Goal: Task Accomplishment & Management: Manage account settings

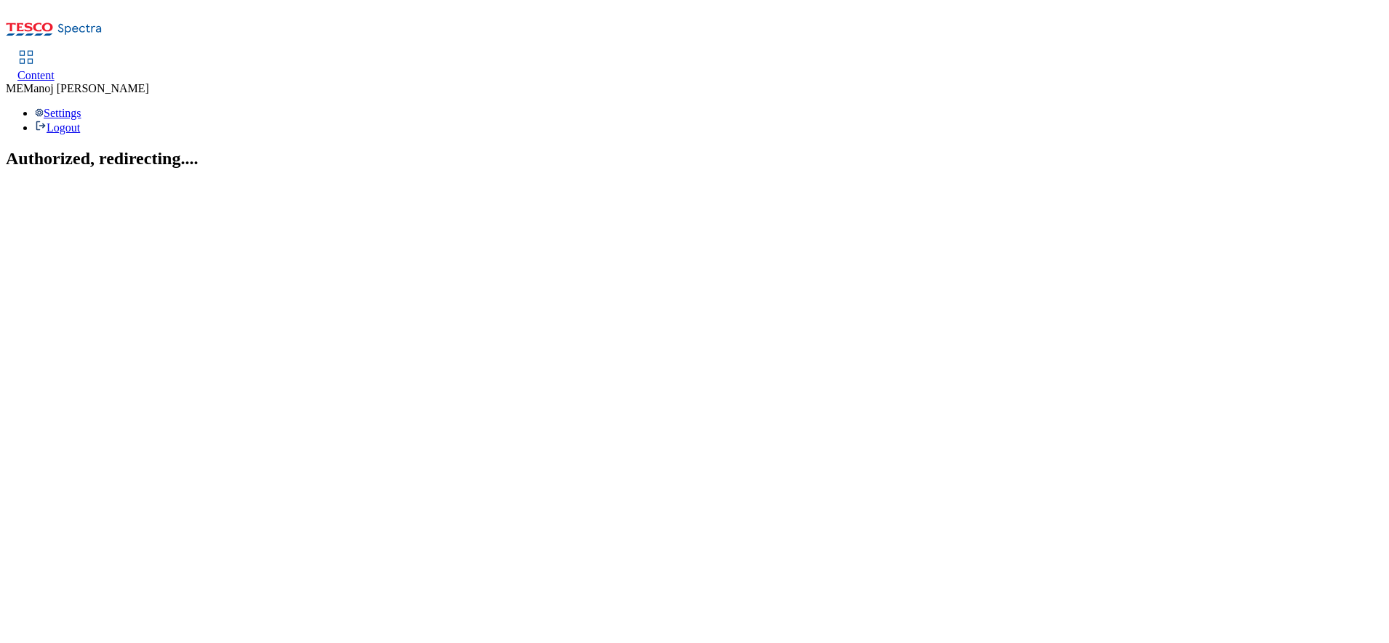
click at [55, 69] on div "Content" at bounding box center [35, 75] width 37 height 13
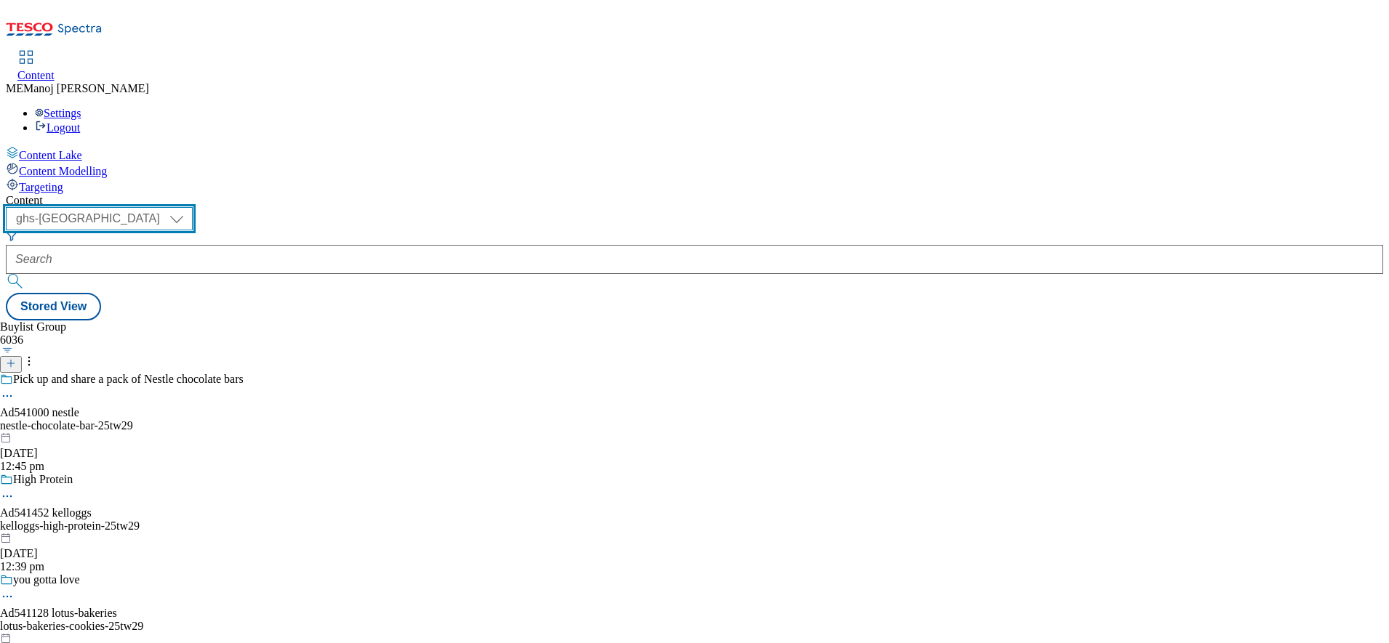
click at [193, 207] on select "ghs-roi ghs-uk" at bounding box center [99, 218] width 187 height 23
select select "ghs-roi"
click at [189, 207] on select "ghs-roi ghs-uk" at bounding box center [99, 218] width 187 height 23
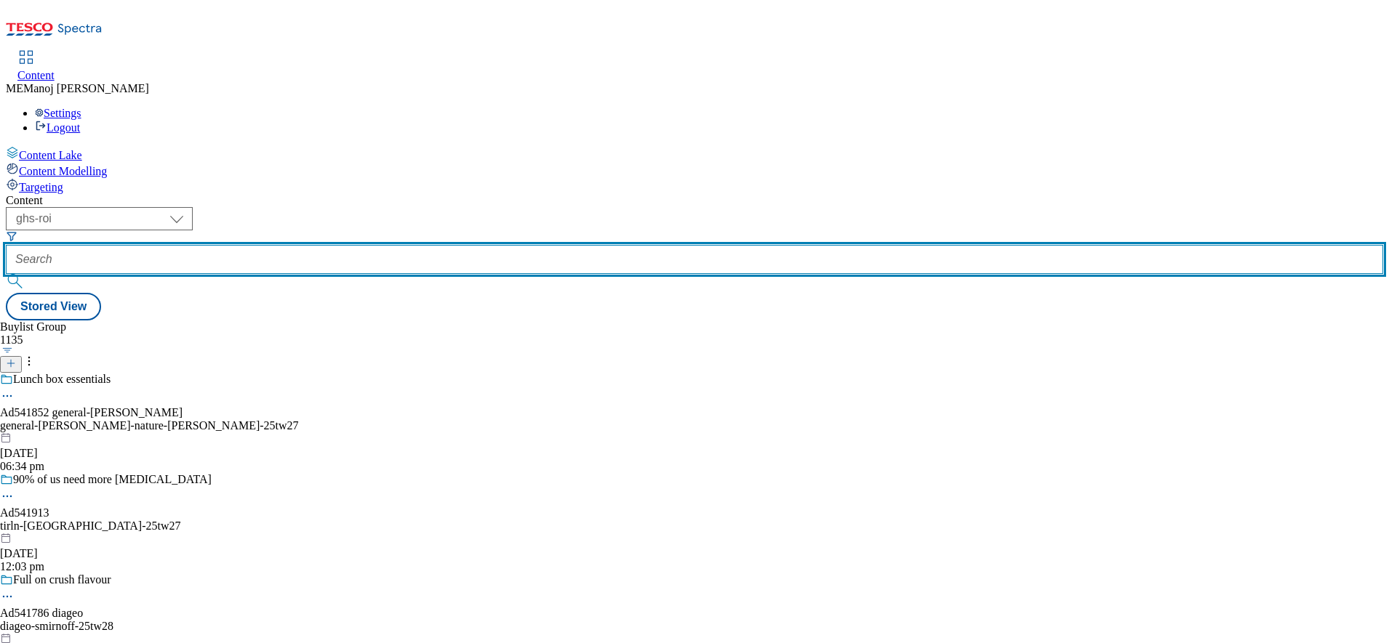
click at [332, 245] on input "text" at bounding box center [694, 259] width 1377 height 29
paste input "Back to school grocery shop"
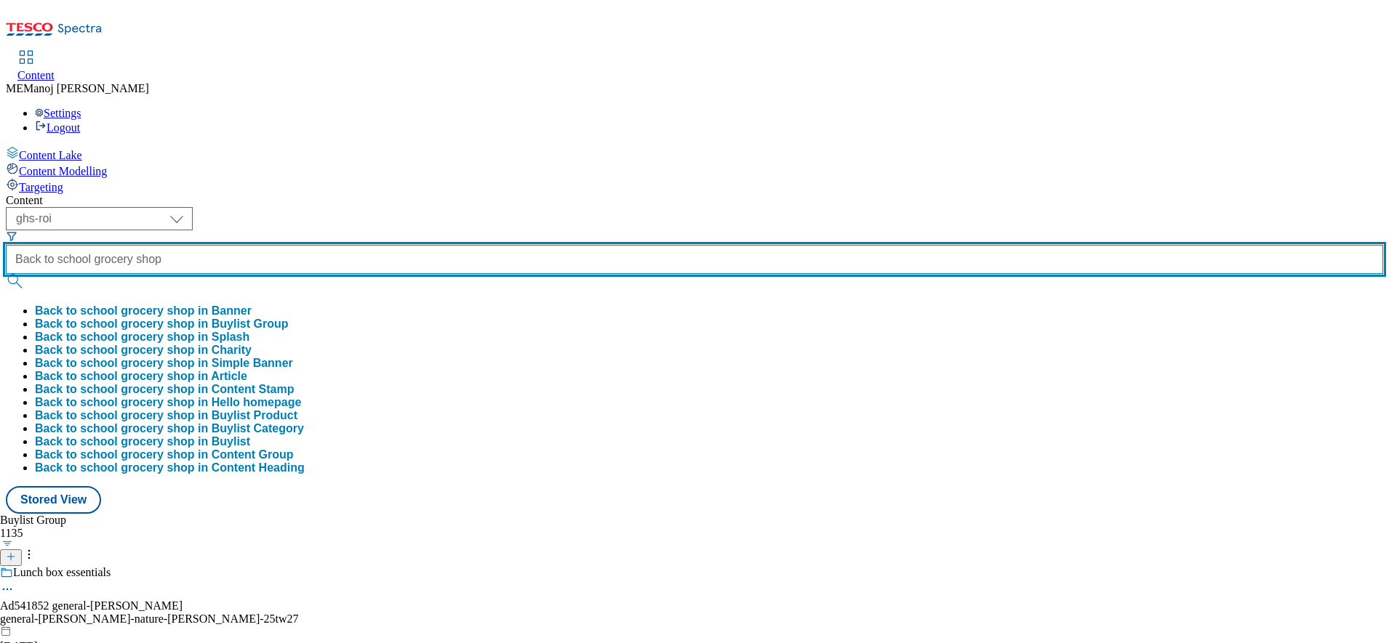
type input "Back to school grocery shop"
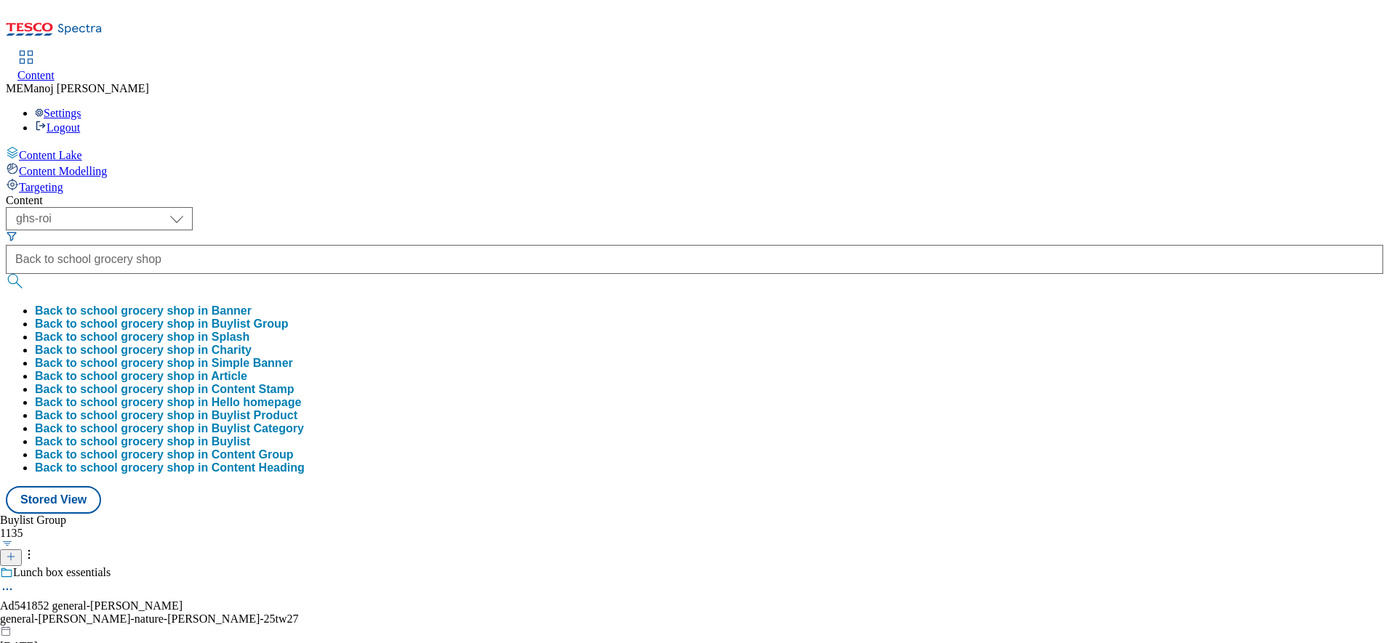
scroll to position [0, 0]
click at [289, 318] on button "Back to school grocery shop in Buylist Group" at bounding box center [162, 324] width 254 height 13
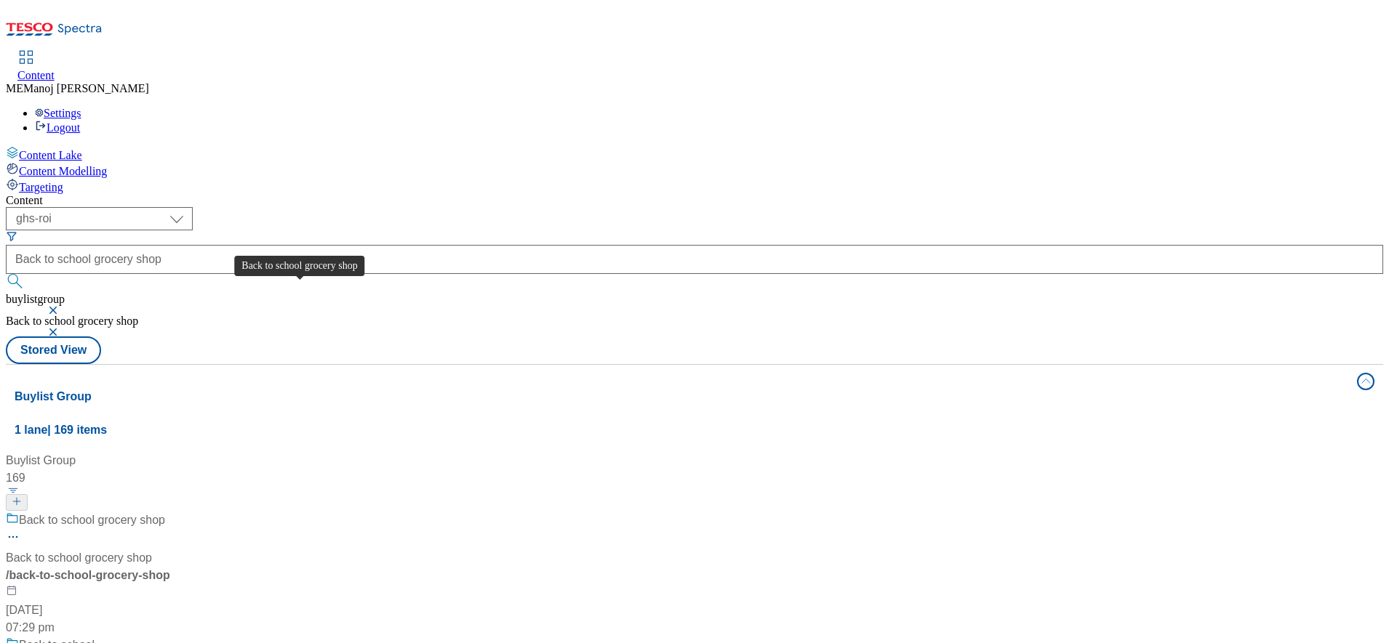
click at [165, 512] on div "Back to school grocery shop" at bounding box center [92, 520] width 146 height 17
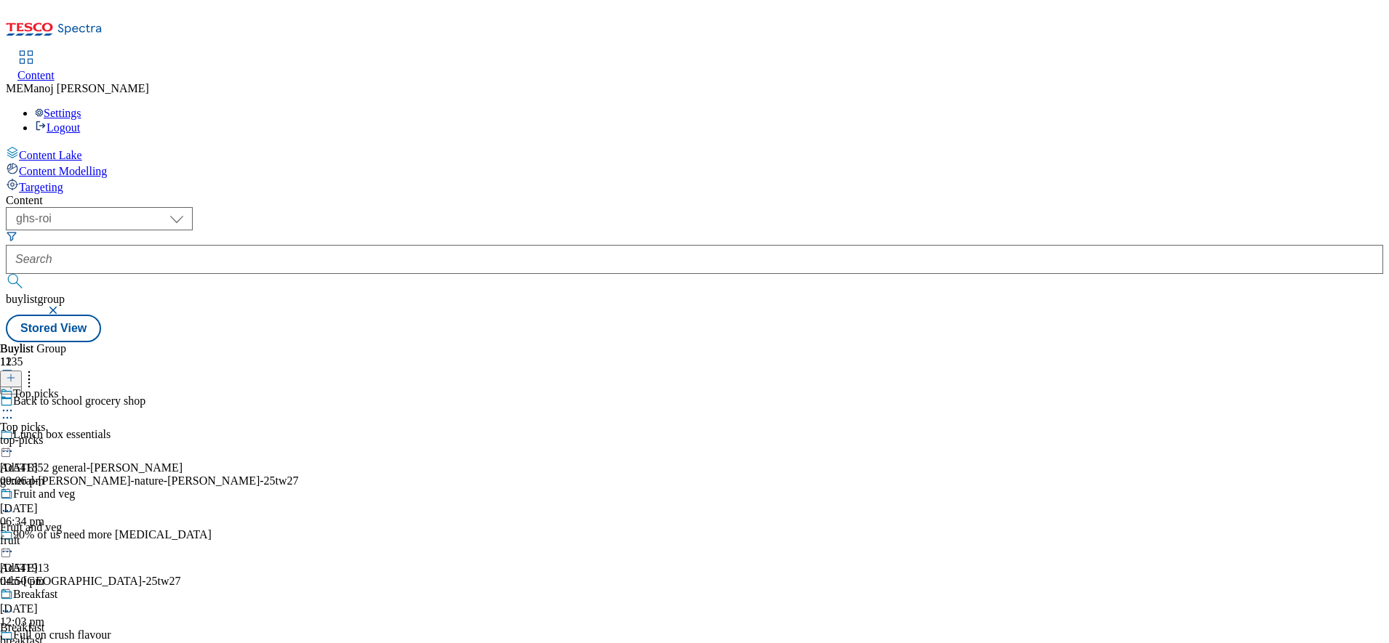
scroll to position [730, 0]
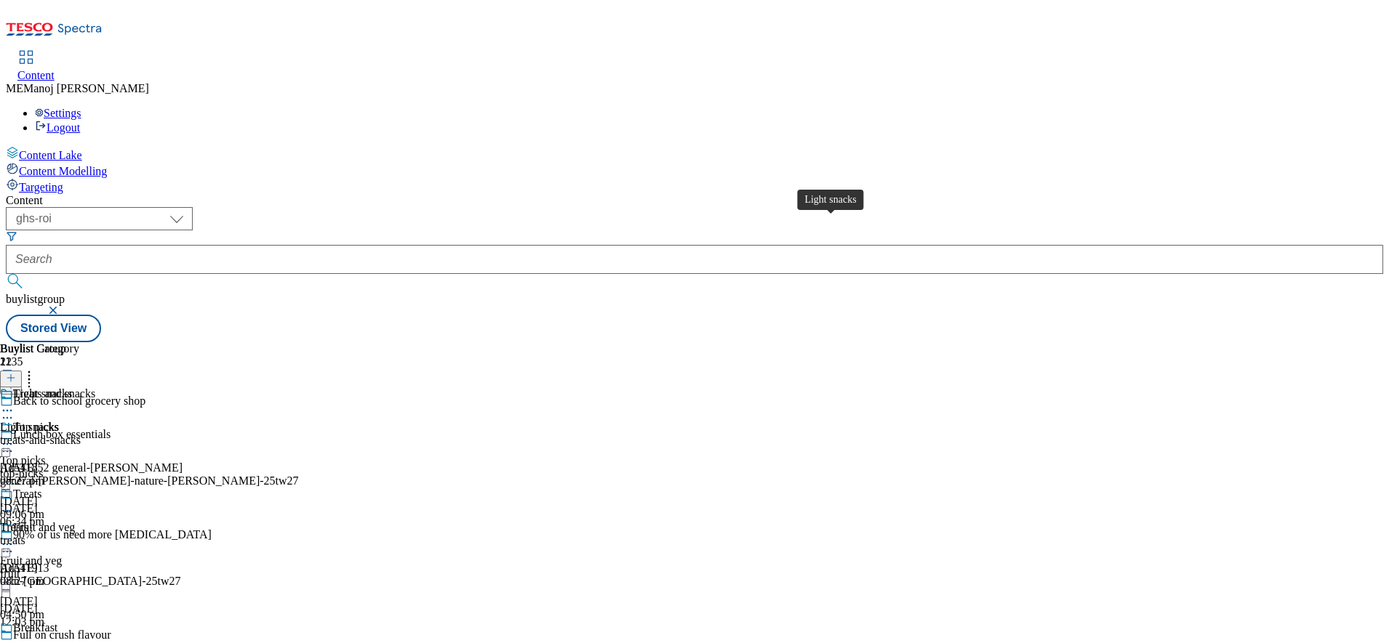
click at [72, 388] on div "Light snacks" at bounding box center [42, 394] width 59 height 13
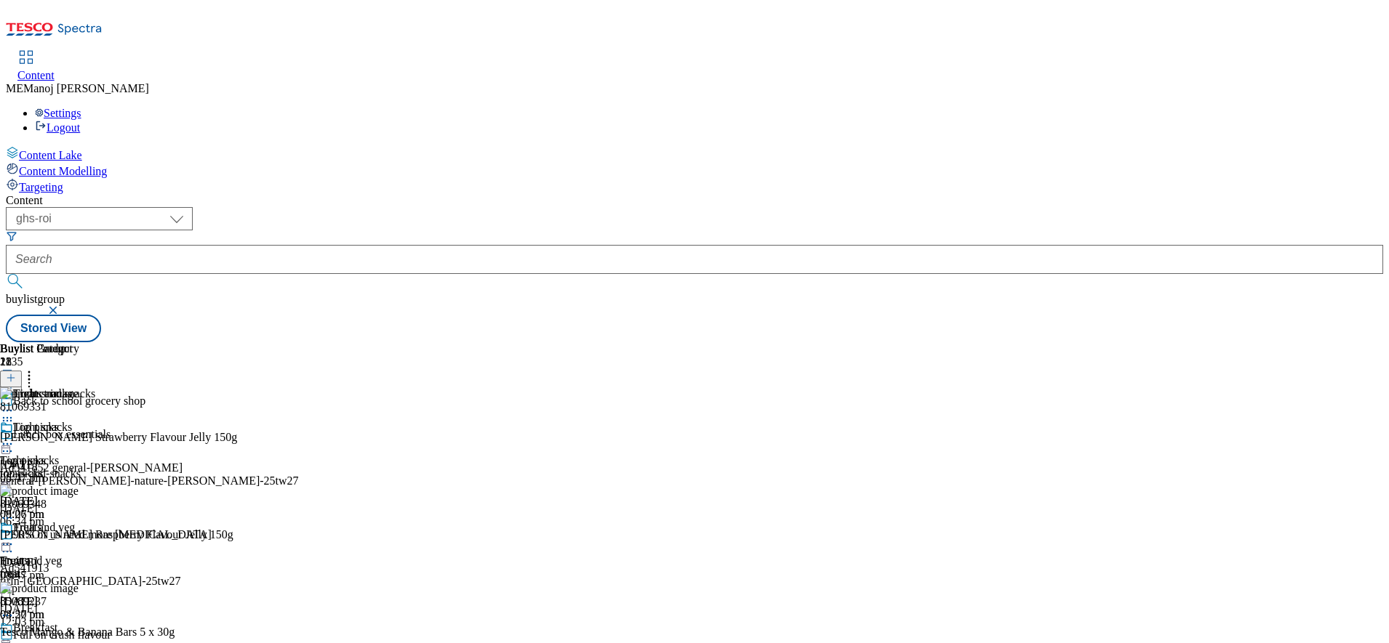
click at [16, 373] on icon at bounding box center [11, 378] width 10 height 10
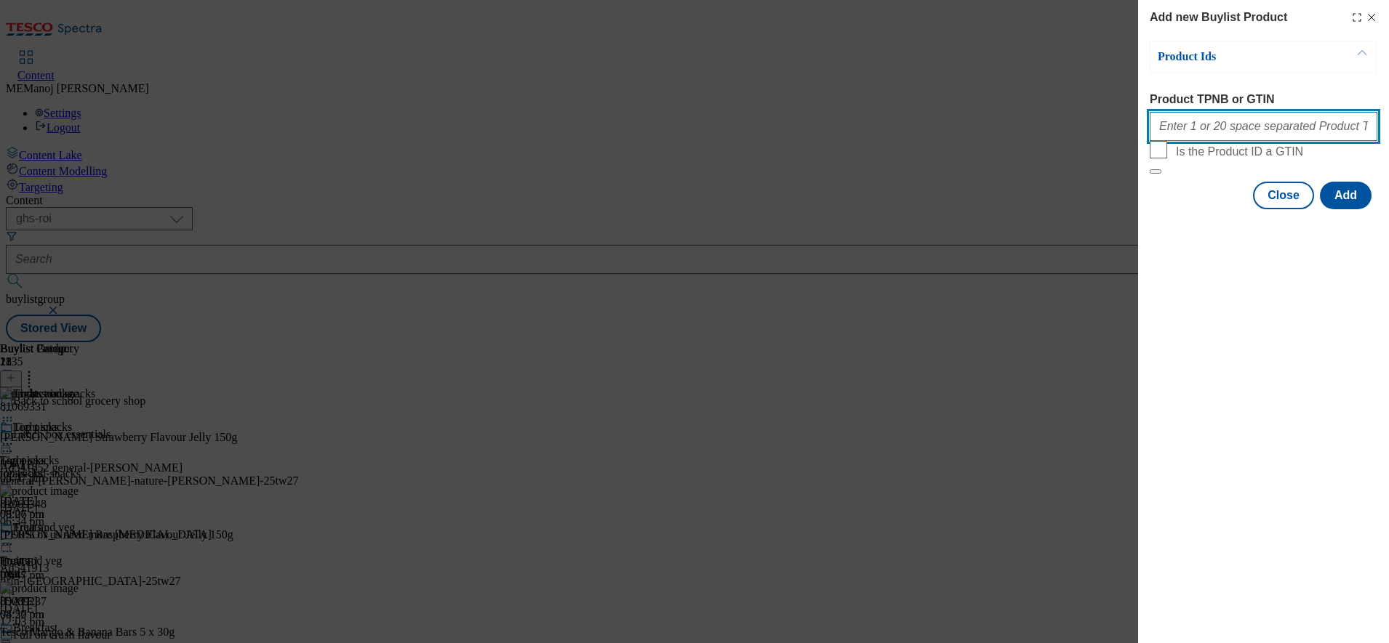
click at [1255, 134] on input "Product TPNB or GTIN" at bounding box center [1263, 126] width 228 height 29
paste input "54385446 72080762 88892024 89975887 96439216 97028085 96871423"
type input "54385446 72080762 88892024 89975887 96439216 97028085 96871423"
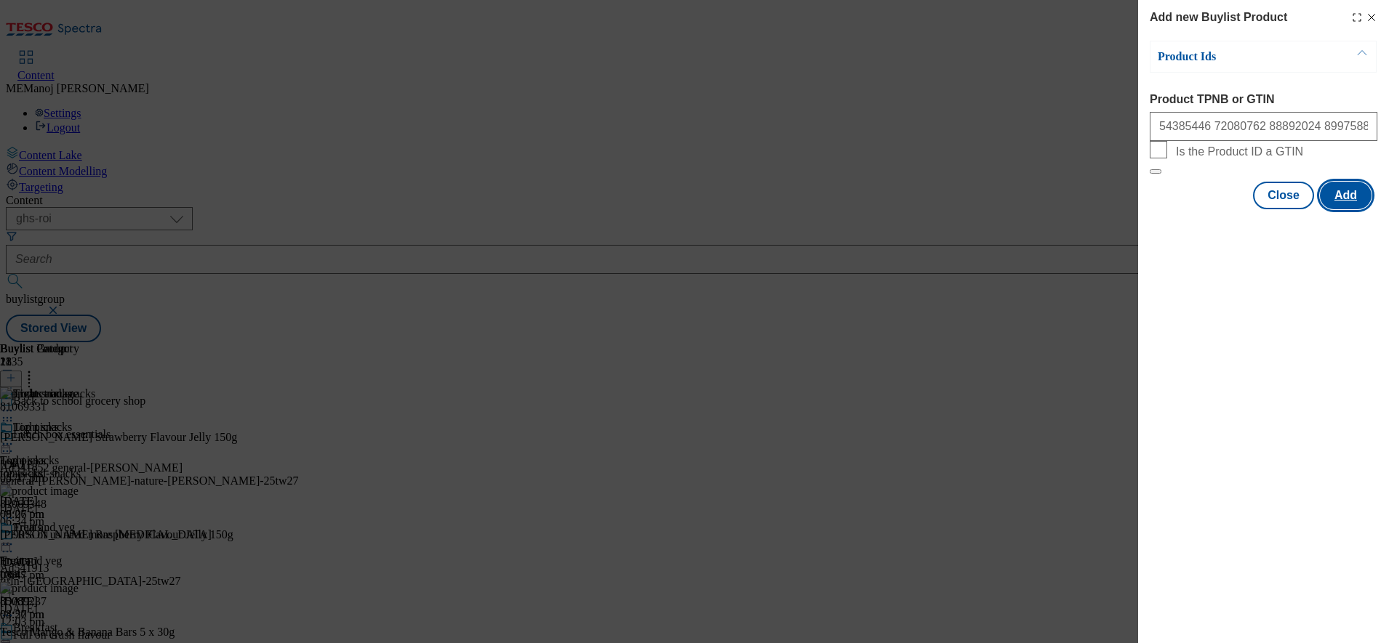
click at [1345, 209] on button "Add" at bounding box center [1346, 196] width 52 height 28
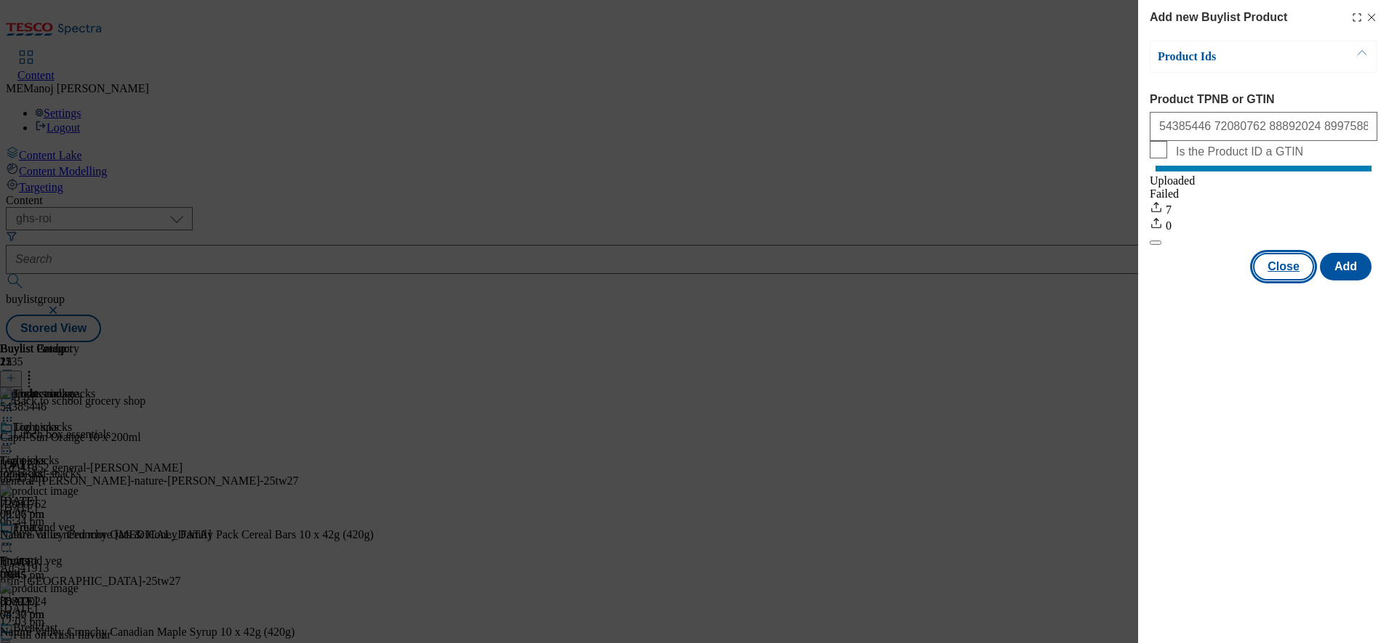
click at [1298, 281] on button "Close" at bounding box center [1283, 267] width 61 height 28
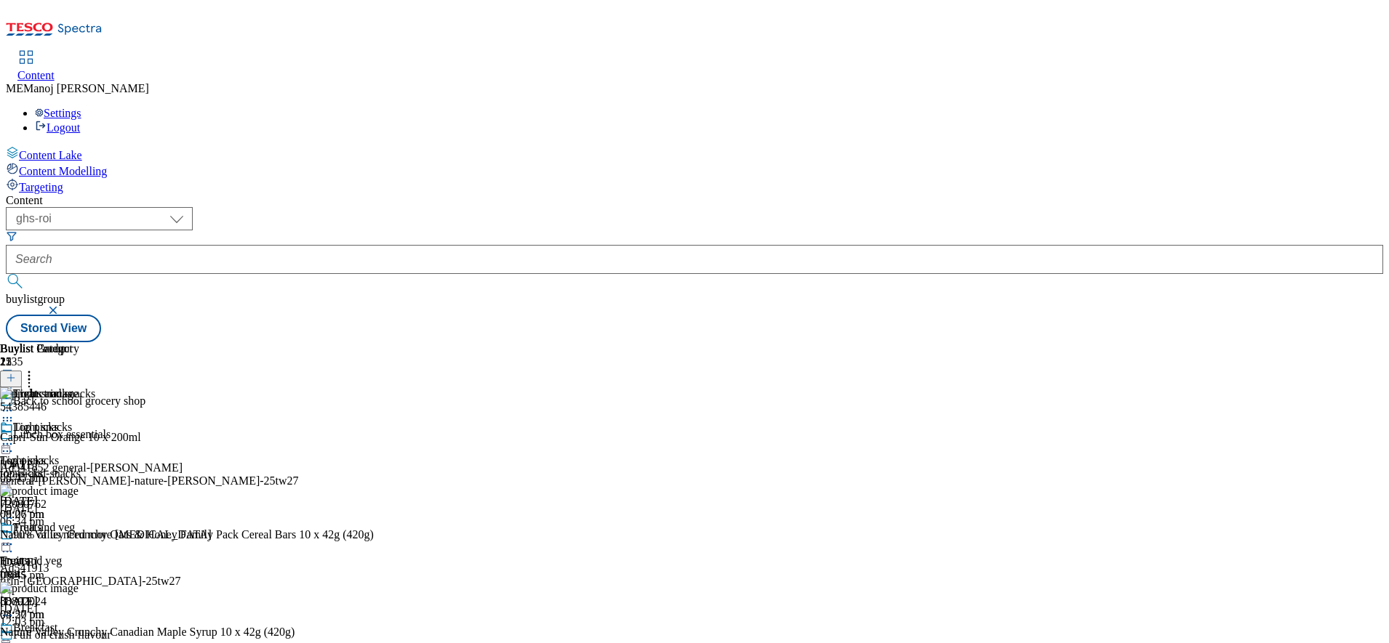
click at [15, 437] on icon at bounding box center [7, 444] width 15 height 15
click at [92, 603] on span "Un-publish" at bounding box center [68, 608] width 47 height 11
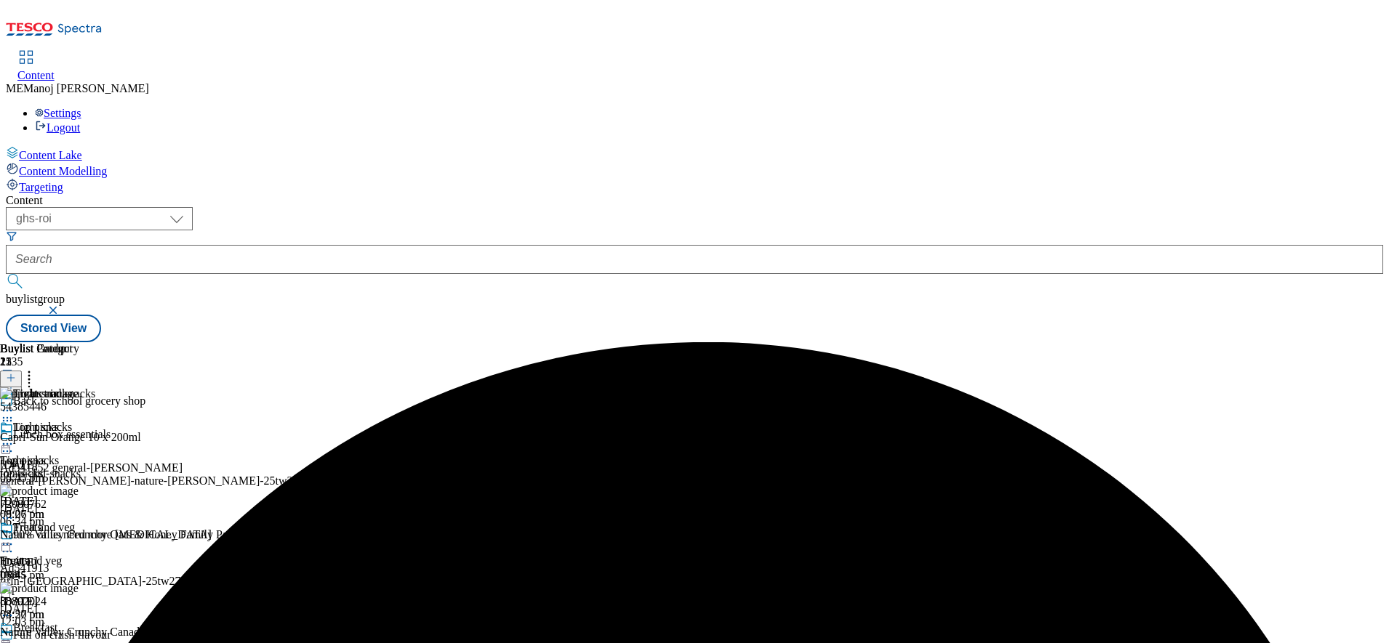
click at [15, 437] on icon at bounding box center [7, 444] width 15 height 15
click at [92, 603] on span "Un-publish" at bounding box center [68, 608] width 47 height 11
click at [9, 443] on circle at bounding box center [8, 444] width 2 height 2
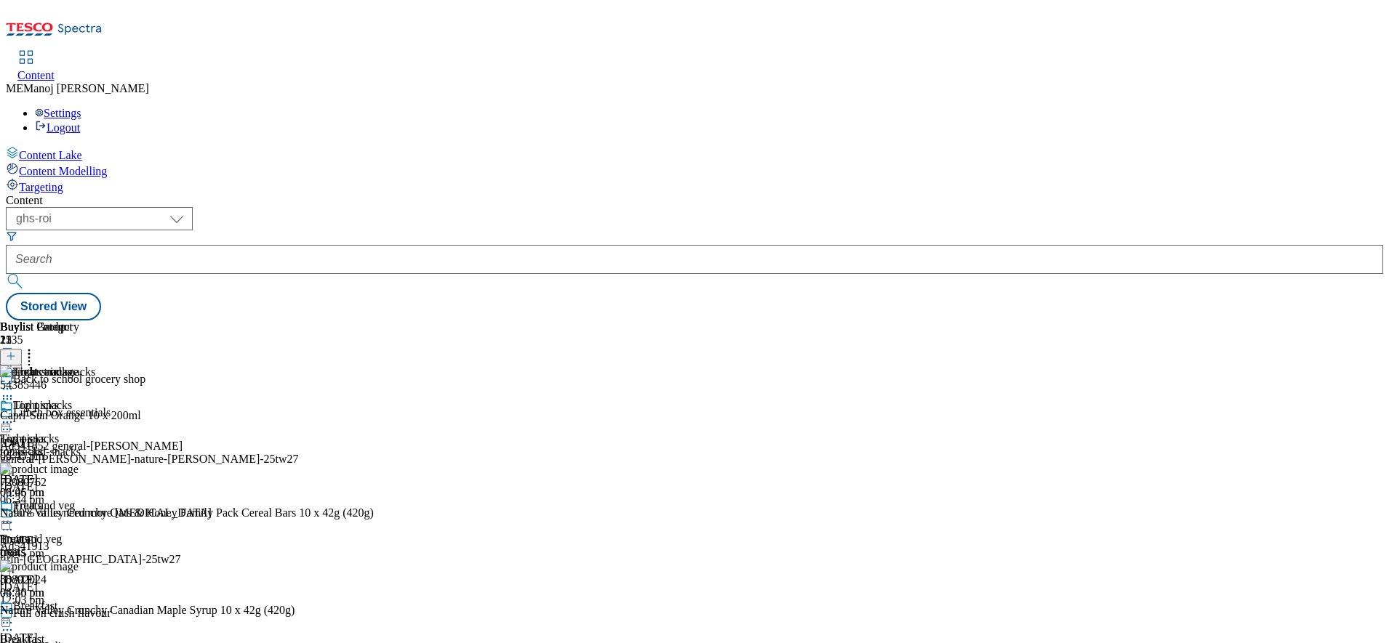
click at [15, 415] on icon at bounding box center [7, 422] width 15 height 15
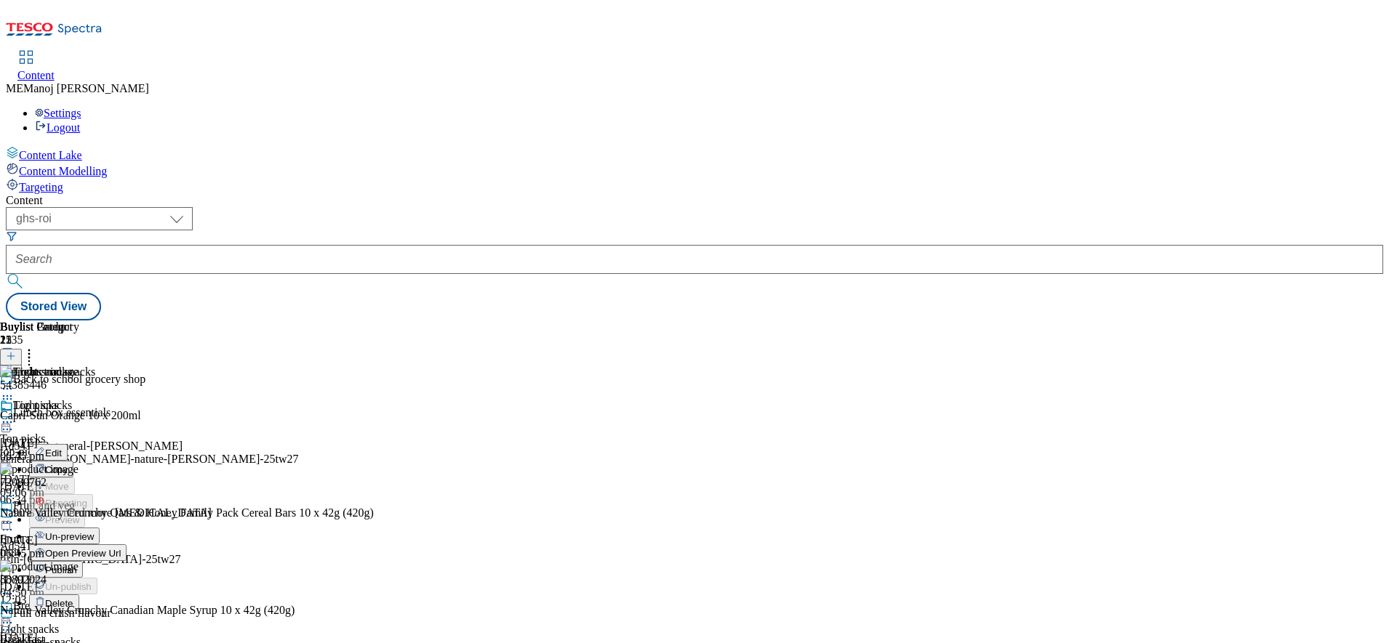
click at [94, 531] on span "Un-preview" at bounding box center [69, 536] width 49 height 11
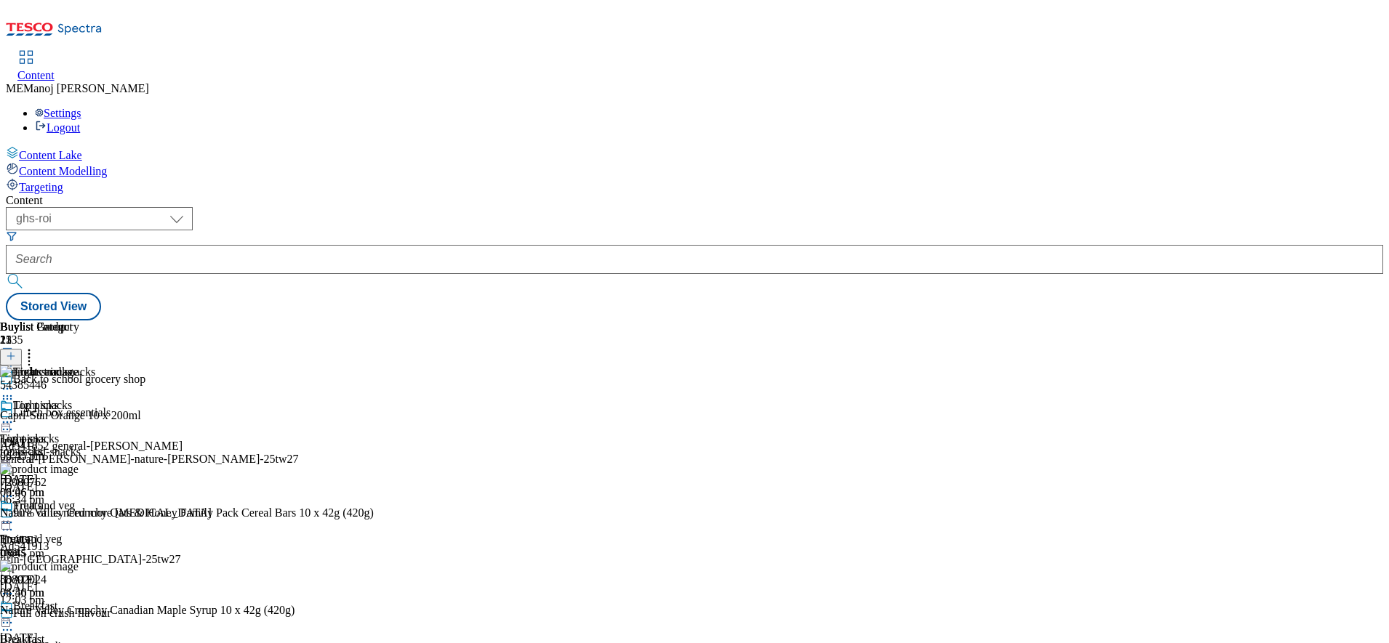
click at [15, 415] on icon at bounding box center [7, 422] width 15 height 15
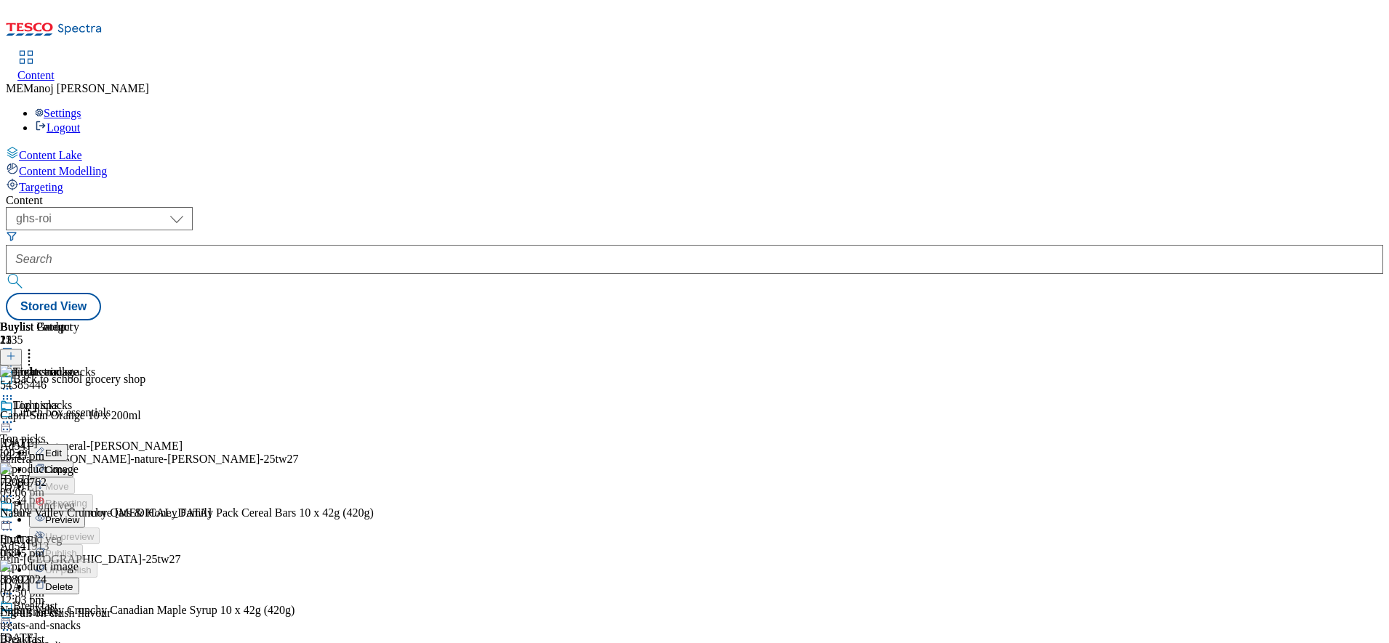
click at [79, 515] on span "Preview" at bounding box center [62, 520] width 34 height 11
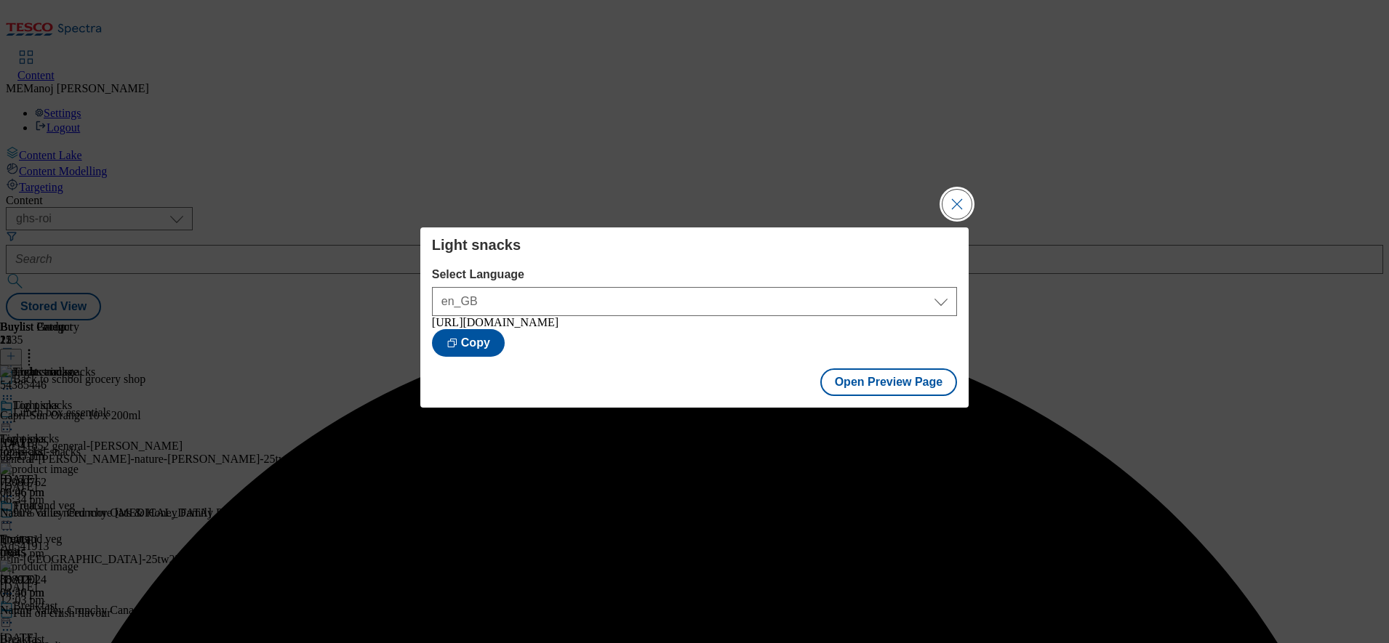
click at [950, 193] on button "Close Modal" at bounding box center [956, 204] width 29 height 29
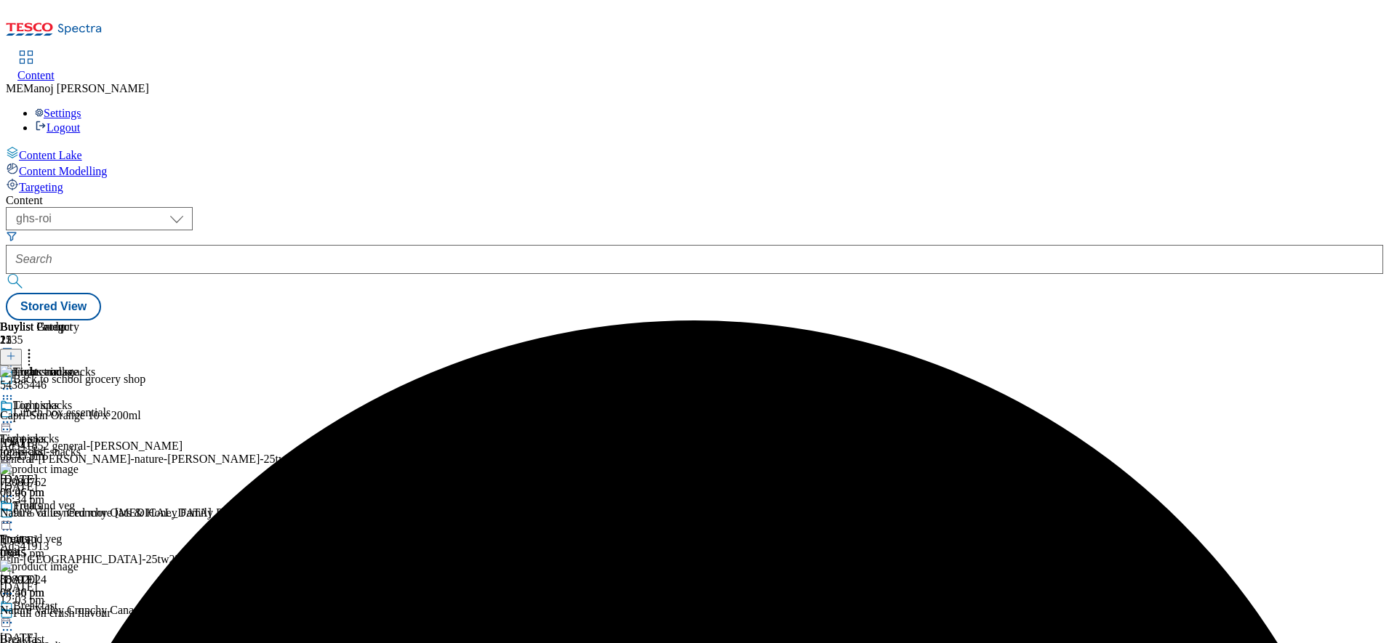
click at [15, 415] on icon at bounding box center [7, 422] width 15 height 15
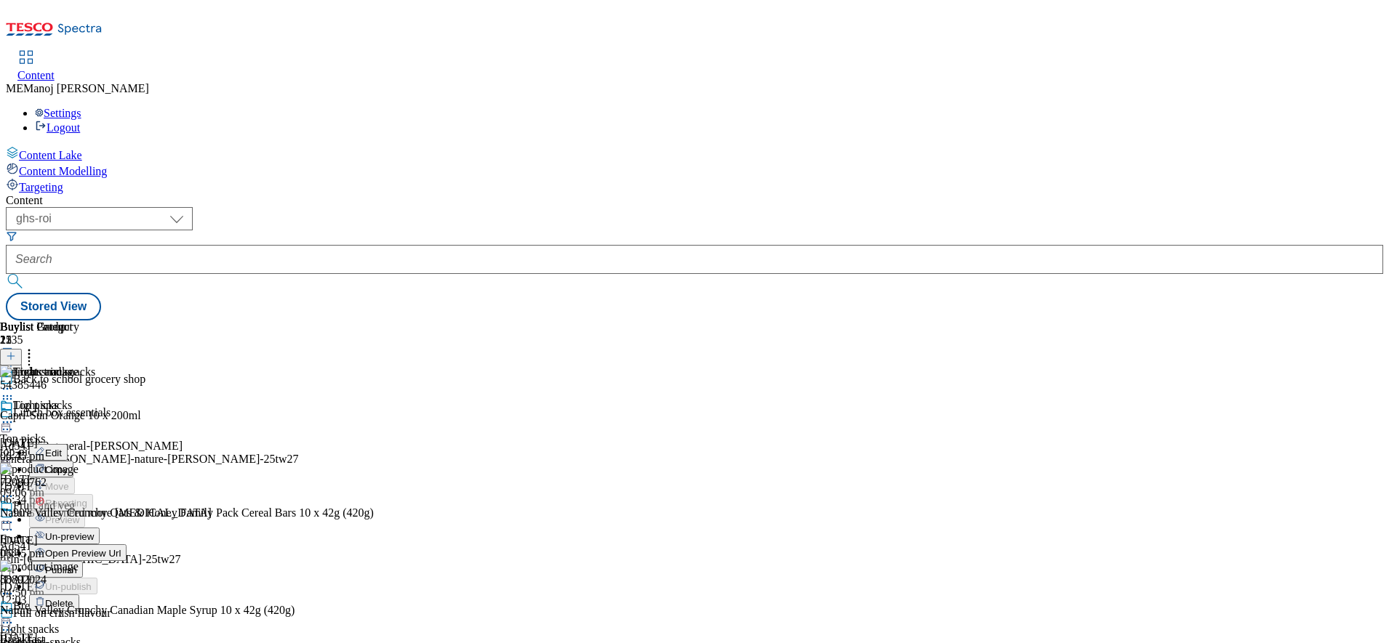
click at [77, 565] on span "Publish" at bounding box center [61, 570] width 32 height 11
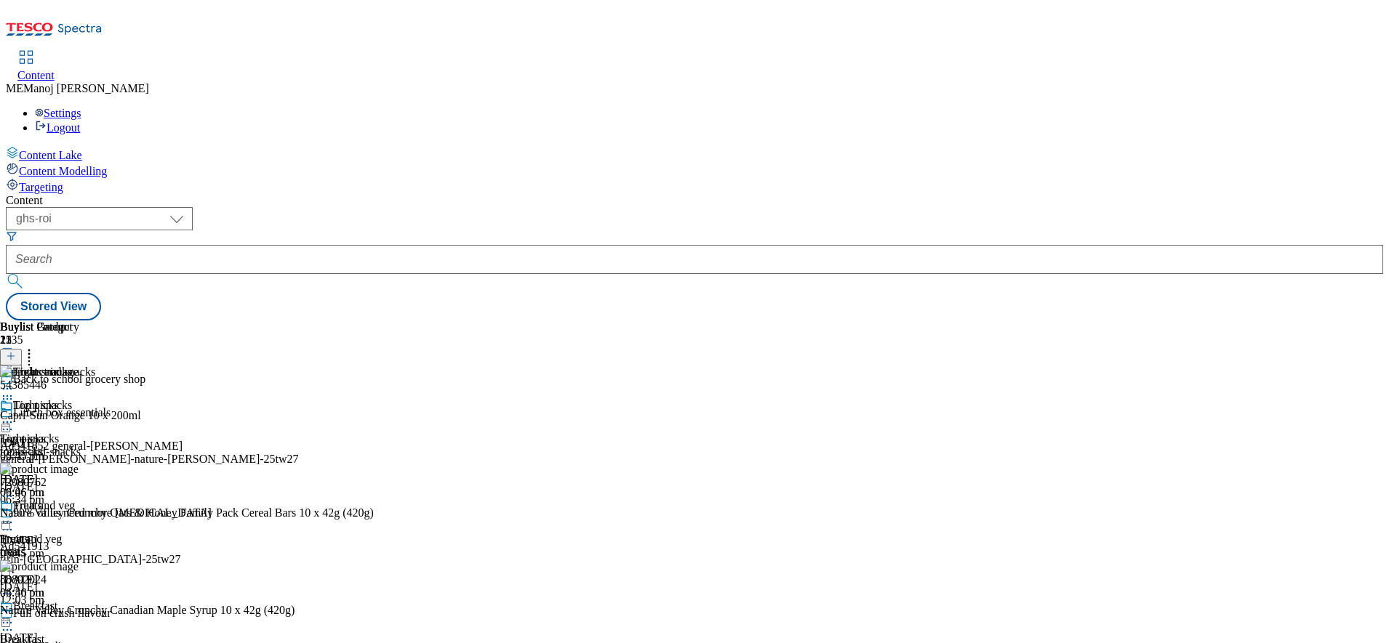
click at [15, 415] on icon at bounding box center [7, 422] width 15 height 15
click at [929, 207] on div "( optional ) ghs-roi ghs-uk ghs-roi Stored View" at bounding box center [694, 263] width 1377 height 113
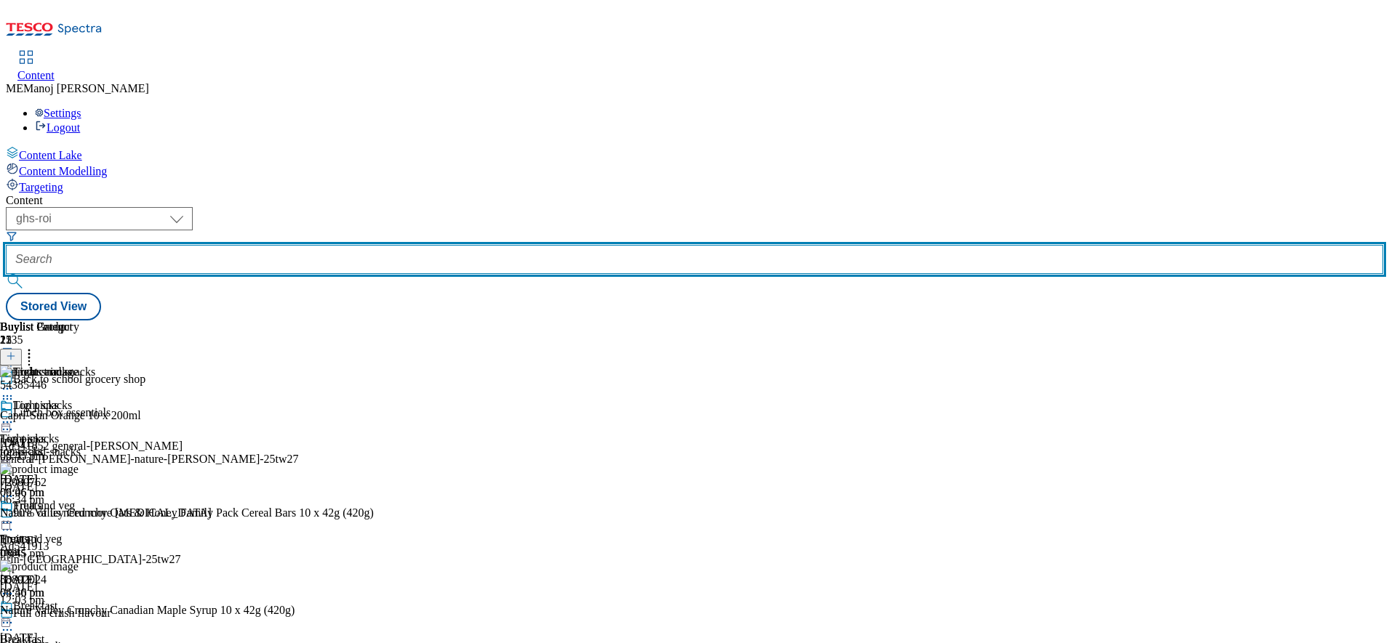
click at [361, 245] on input "text" at bounding box center [694, 259] width 1377 height 29
paste input "Clubcard Prices"
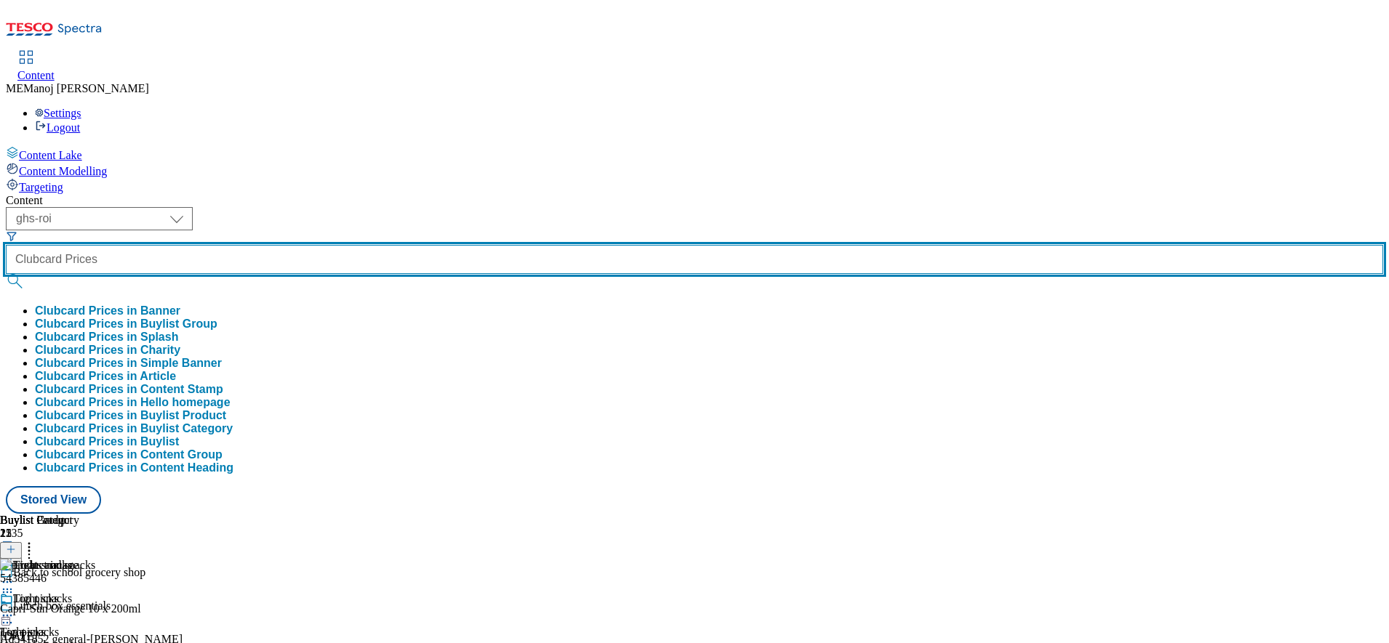
type input "Clubcard Prices"
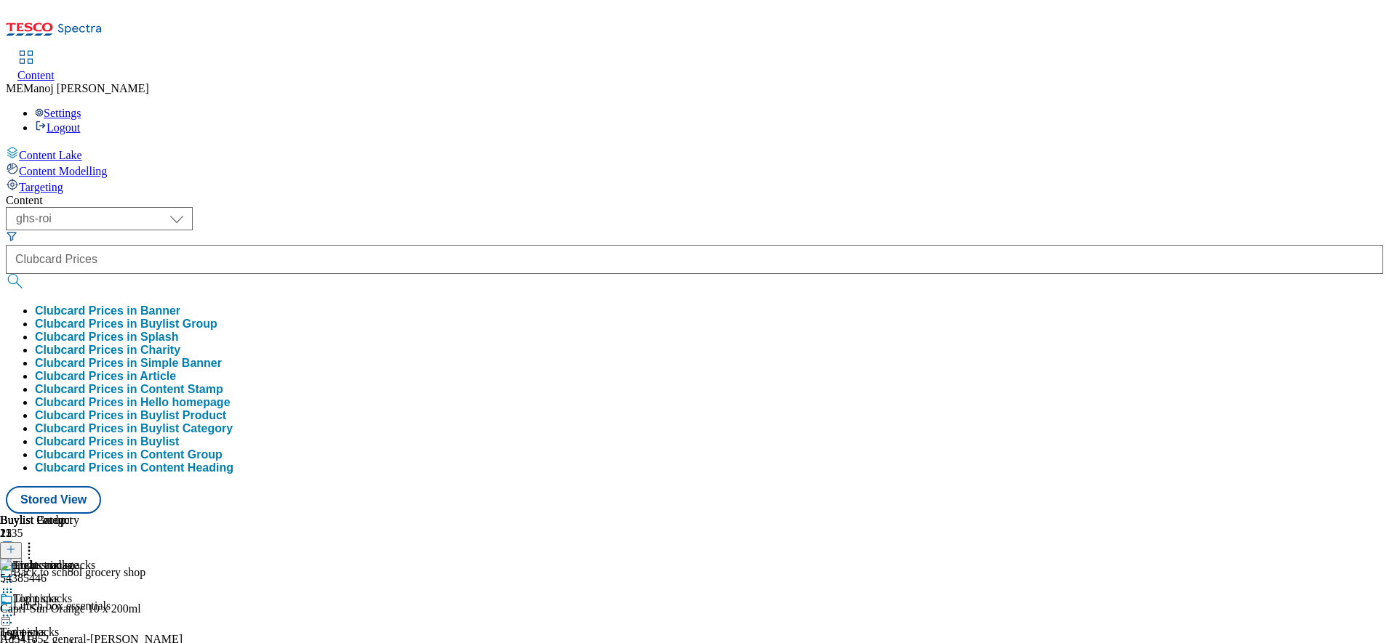
click at [217, 318] on button "Clubcard Prices in Buylist Group" at bounding box center [126, 324] width 182 height 13
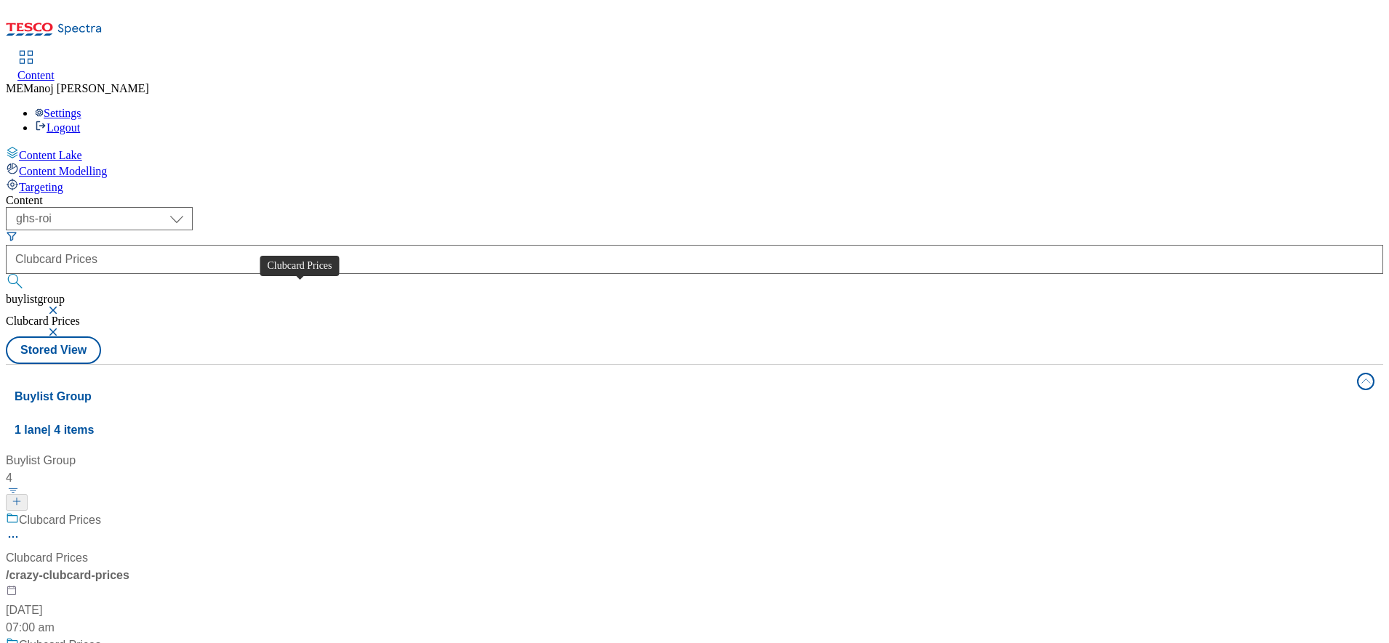
click at [101, 512] on div "Clubcard Prices" at bounding box center [60, 520] width 82 height 17
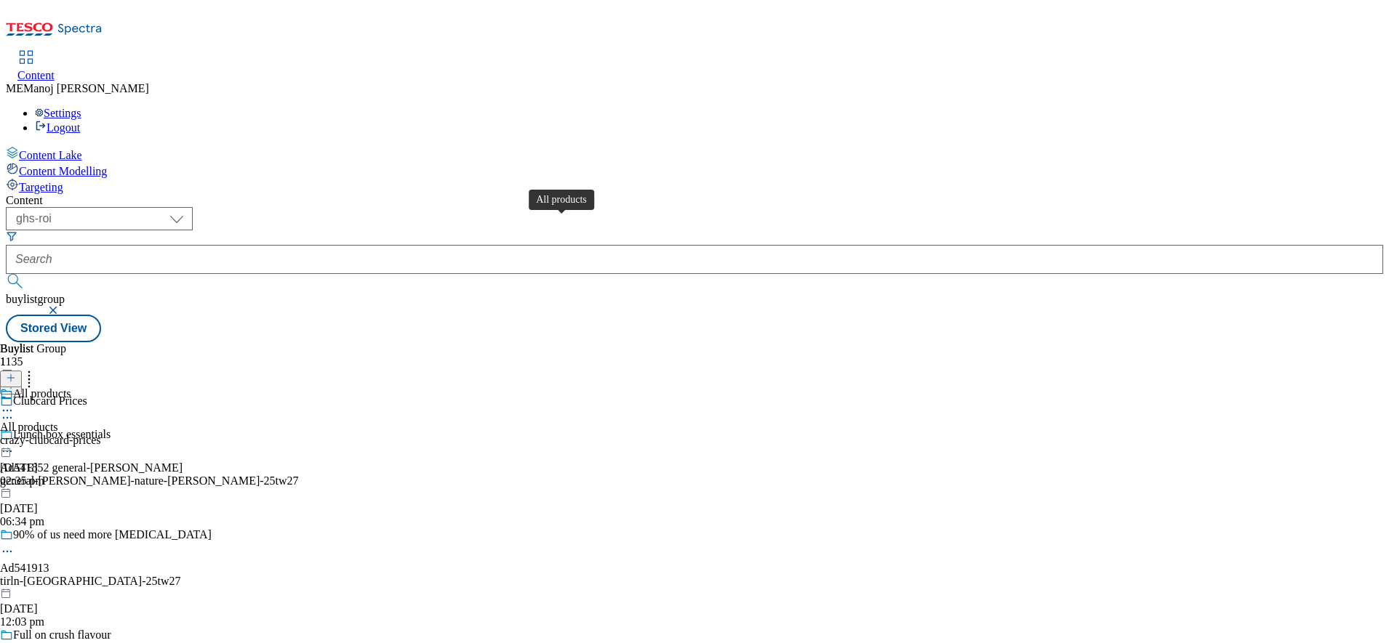
click at [71, 388] on div "All products" at bounding box center [42, 394] width 58 height 13
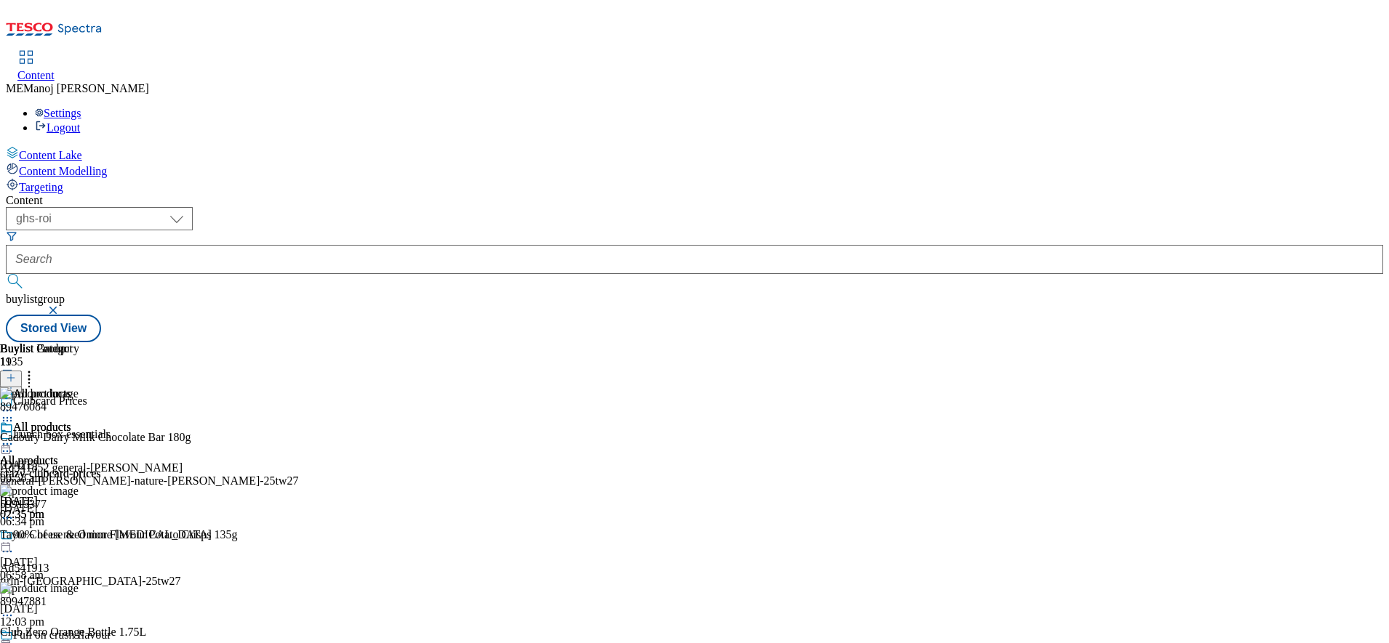
click at [16, 373] on icon at bounding box center [11, 378] width 10 height 10
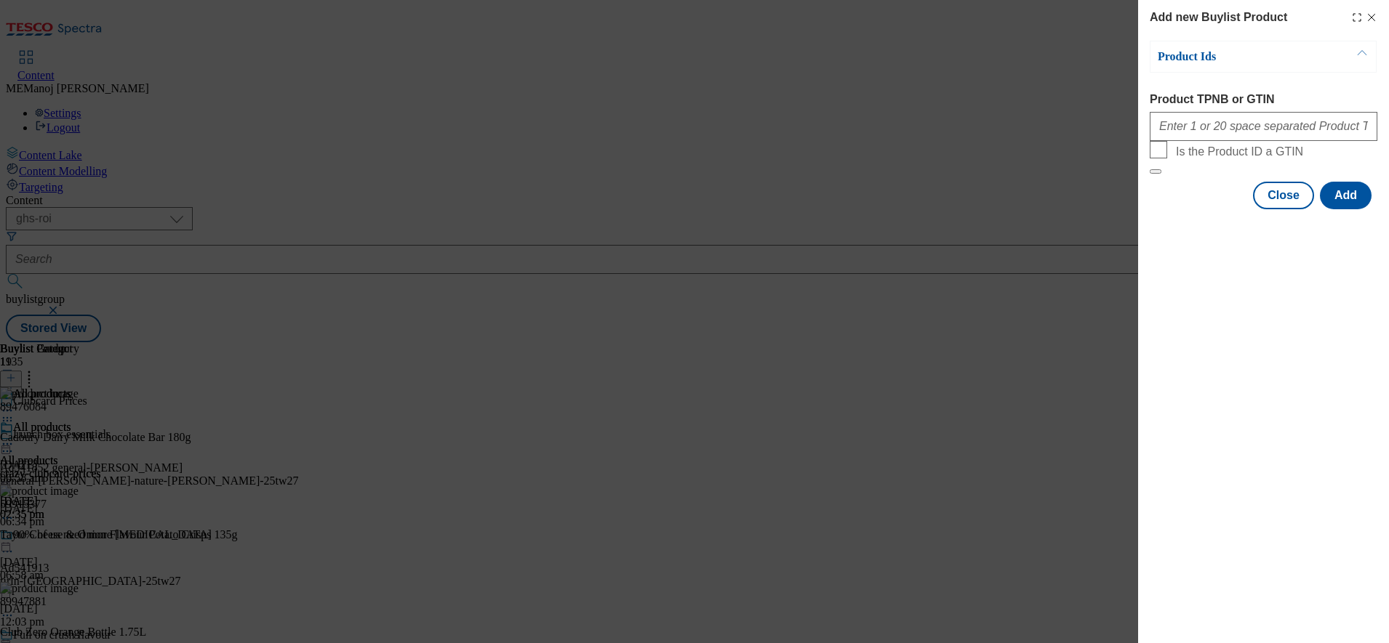
click at [758, 106] on div "Add new Buylist Product Product Ids Product TPNB or GTIN Is the Product ID a GT…" at bounding box center [694, 321] width 1389 height 643
click at [1297, 209] on button "Close" at bounding box center [1283, 196] width 61 height 28
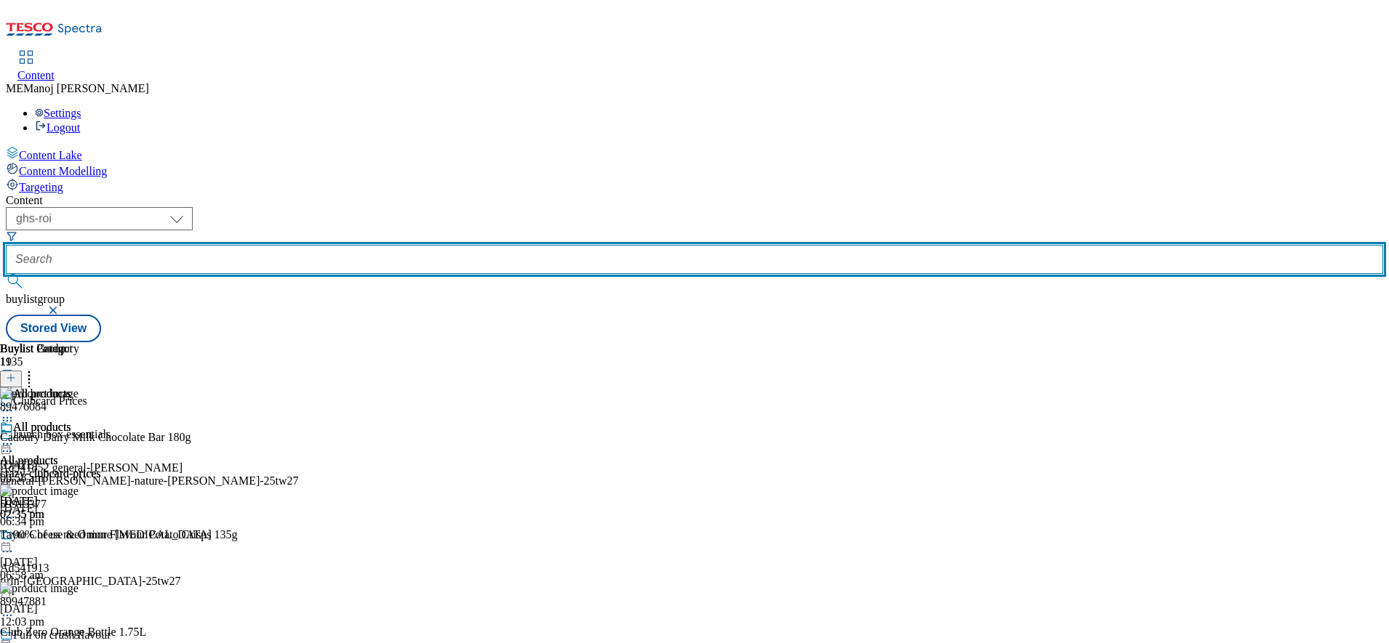
click at [336, 245] on input "text" at bounding box center [694, 259] width 1377 height 29
paste input "Clubcard Prices"
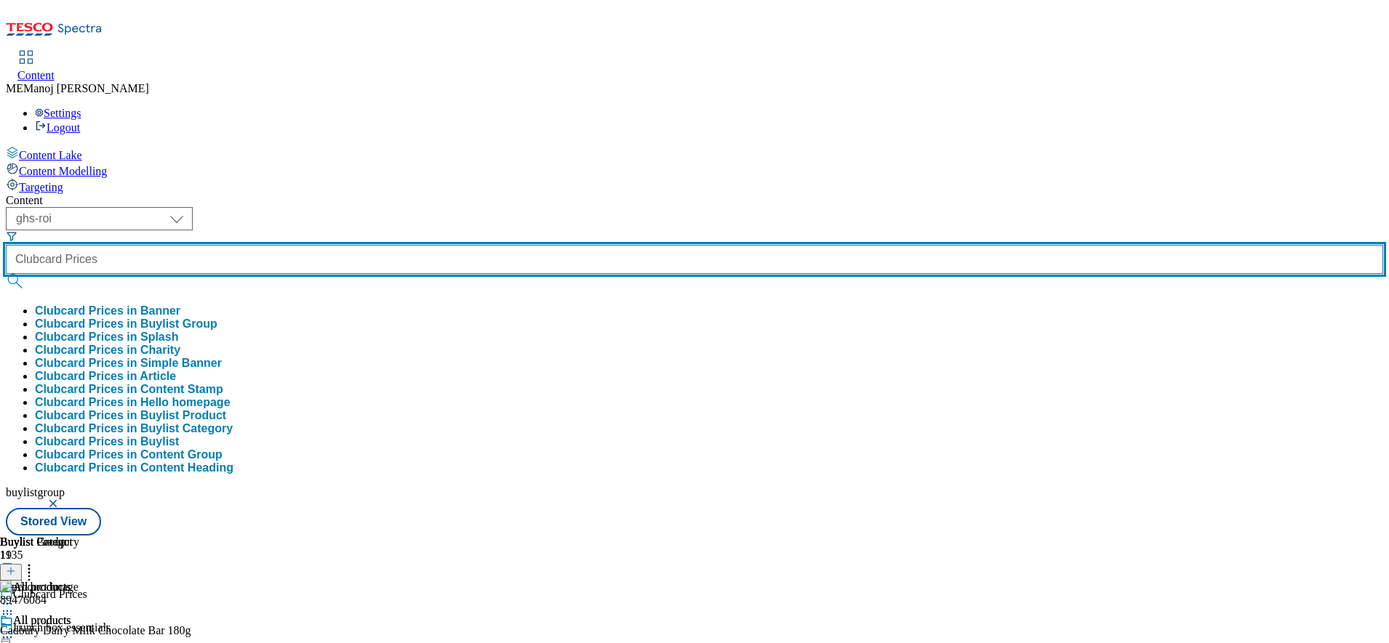
type input "Clubcard Prices"
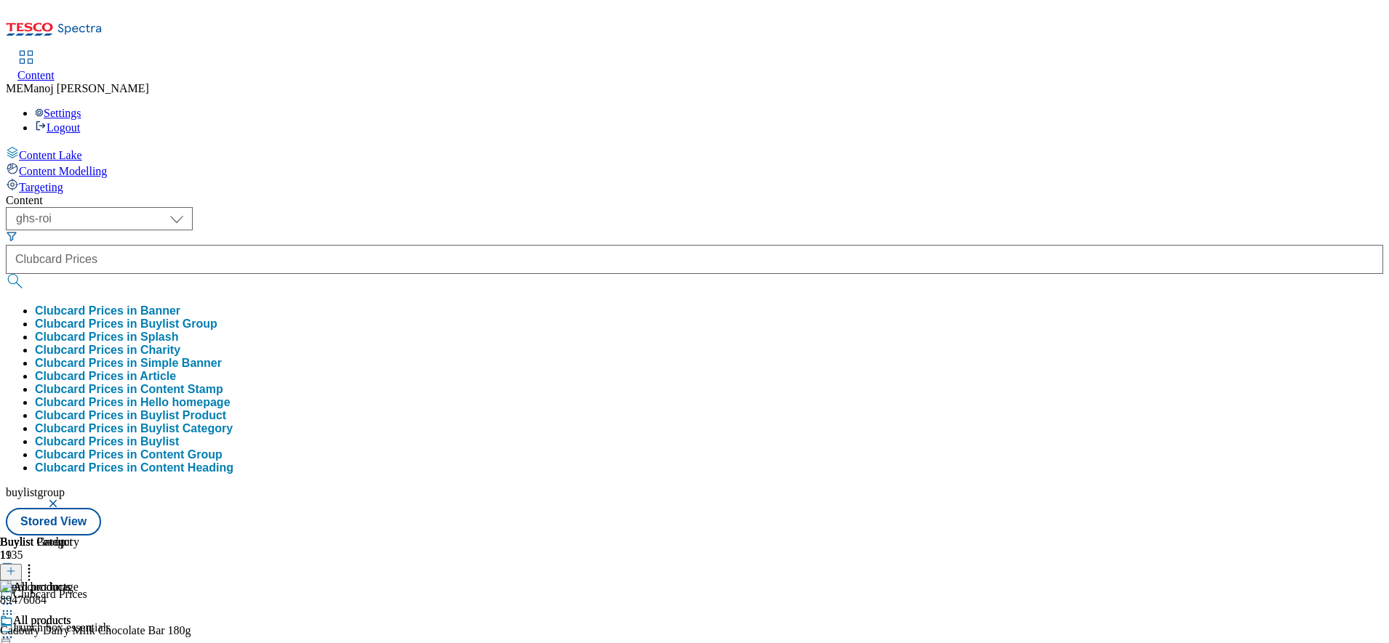
click at [217, 318] on button "Clubcard Prices in Buylist Group" at bounding box center [126, 324] width 182 height 13
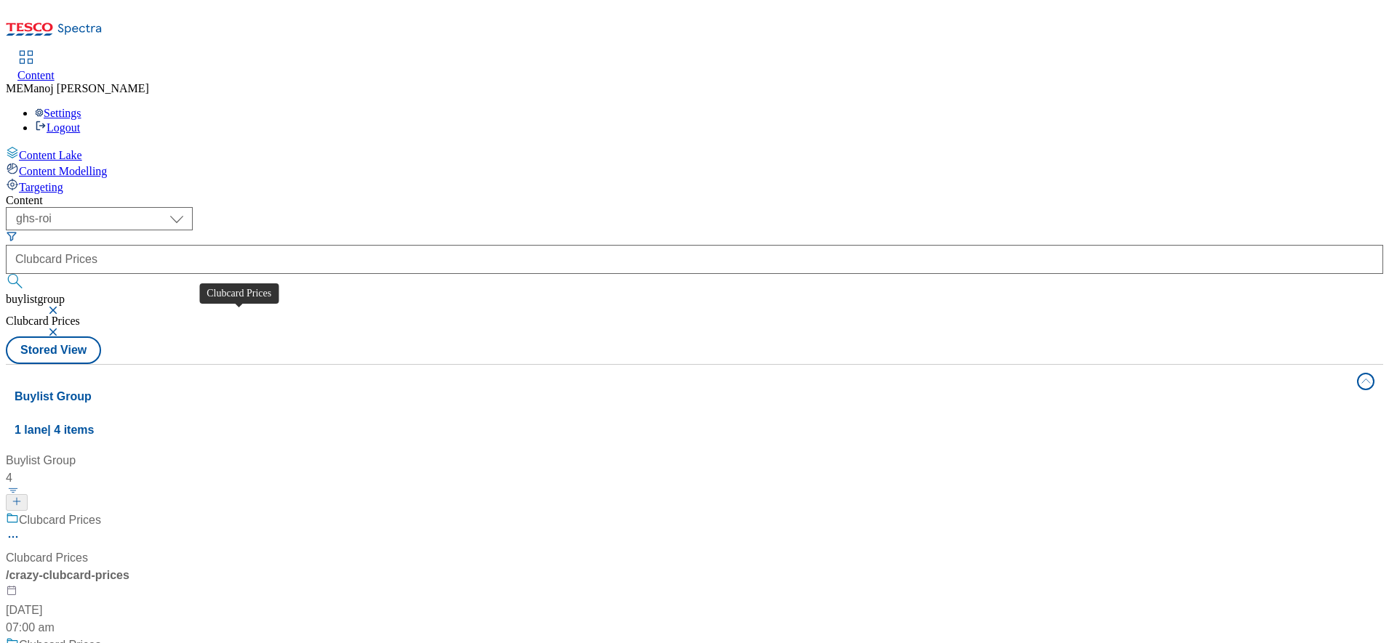
scroll to position [188, 0]
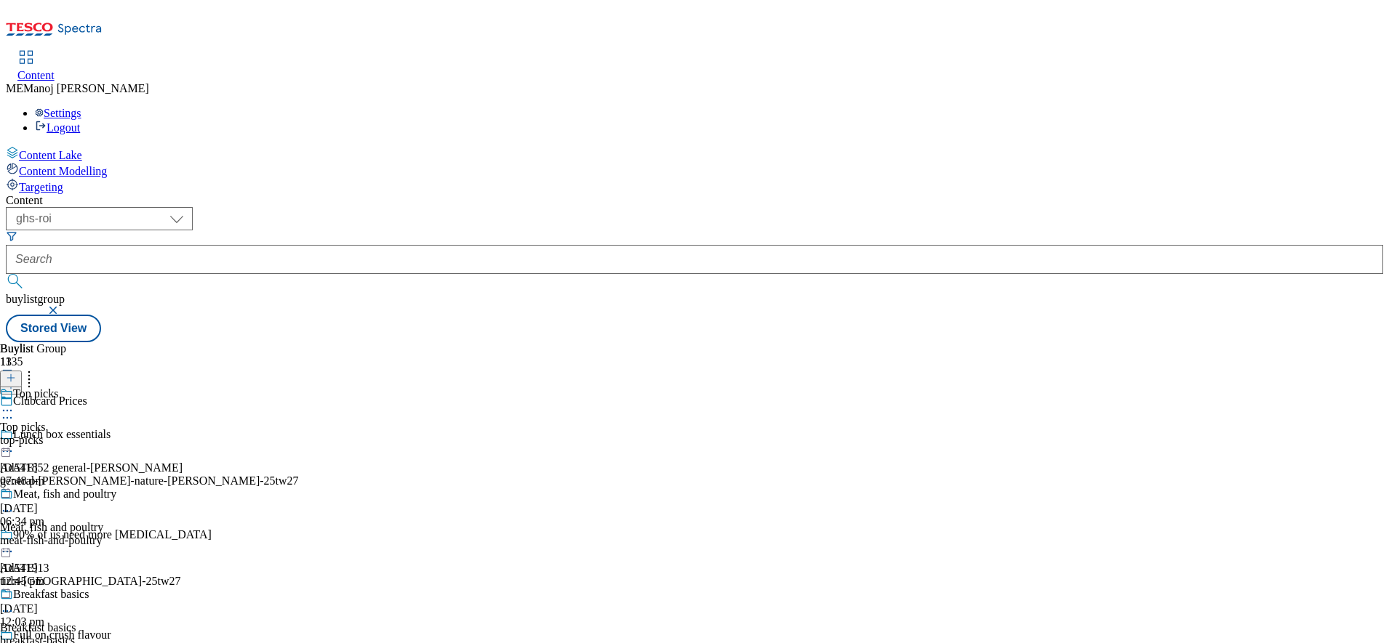
scroll to position [1206, 0]
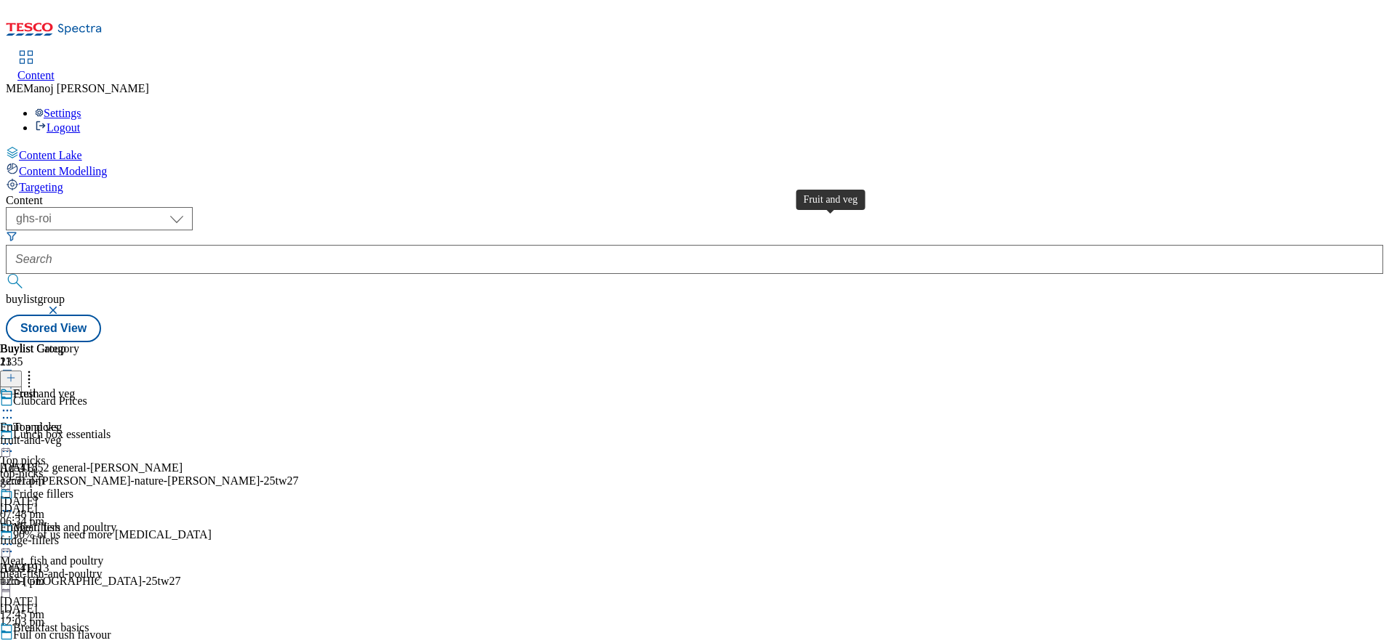
click at [75, 388] on div "Fruit and veg" at bounding box center [44, 394] width 62 height 13
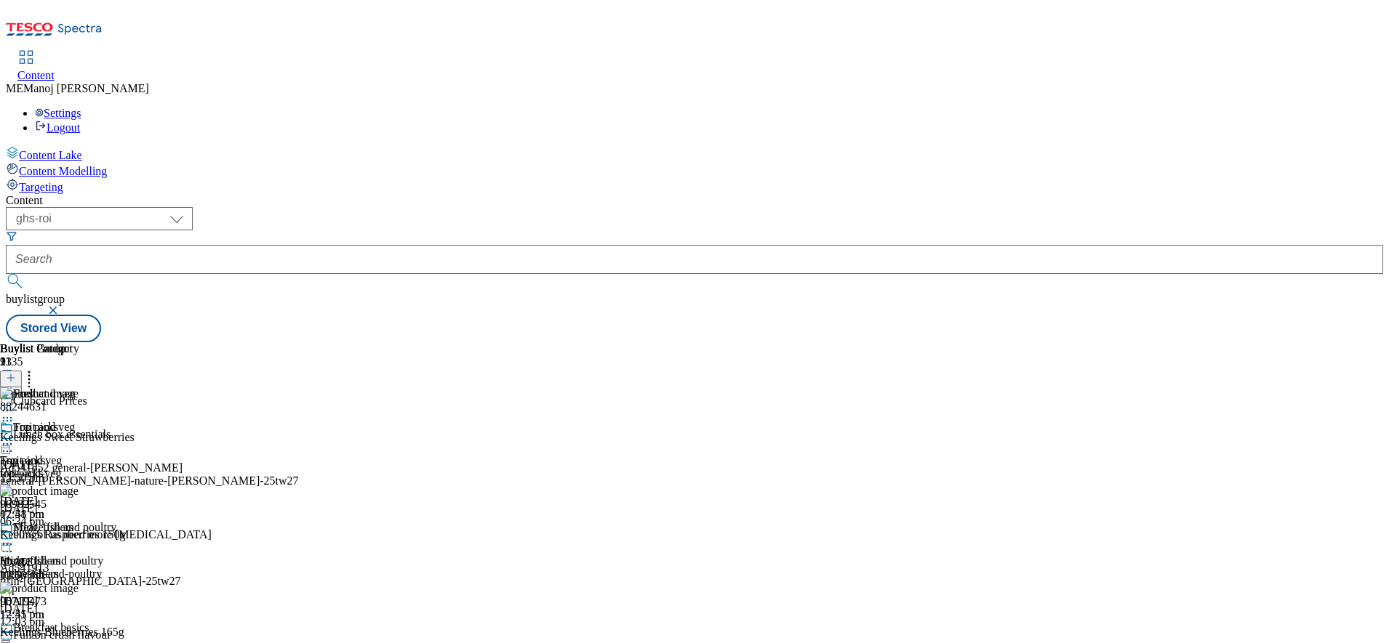
click at [16, 373] on icon at bounding box center [11, 378] width 10 height 10
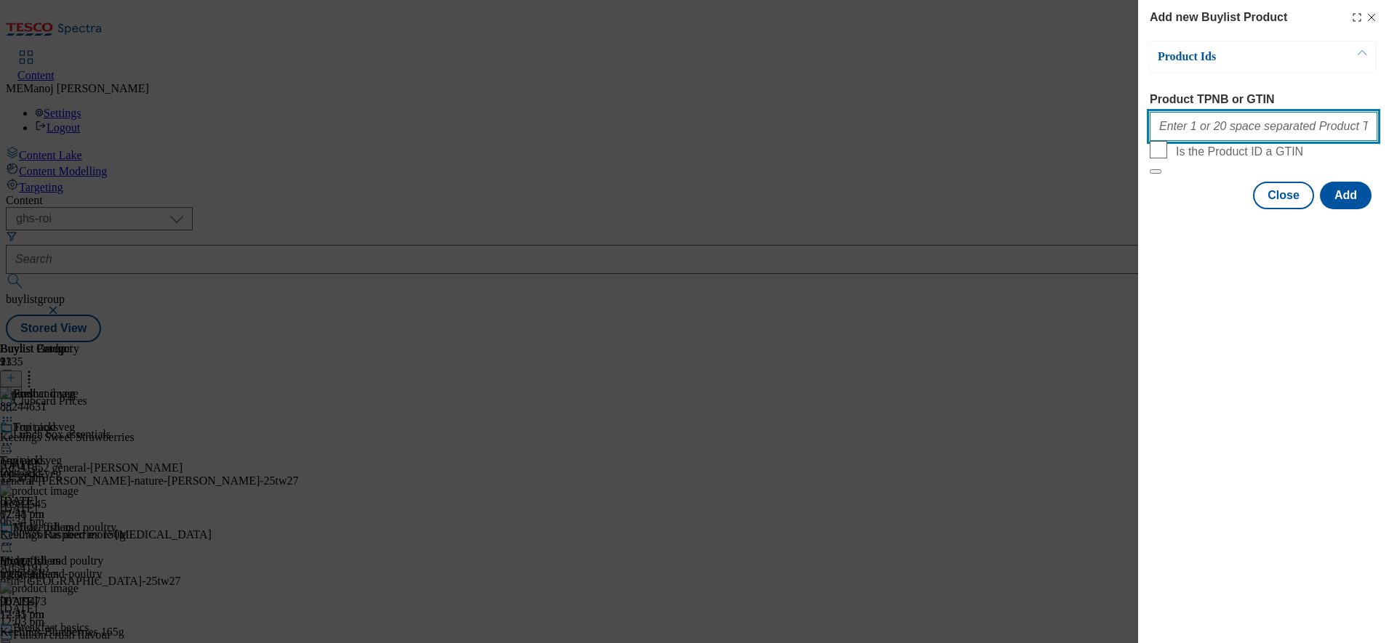
click at [1221, 127] on input "Product TPNB or GTIN" at bounding box center [1263, 126] width 228 height 29
paste input "88244631 96982545 96719473 66028161 97022581 77437564 93879870 93729742 9676578…"
type input "88244631 96982545 96719473 66028161 97022581 77437564 93879870 93729742 9676578…"
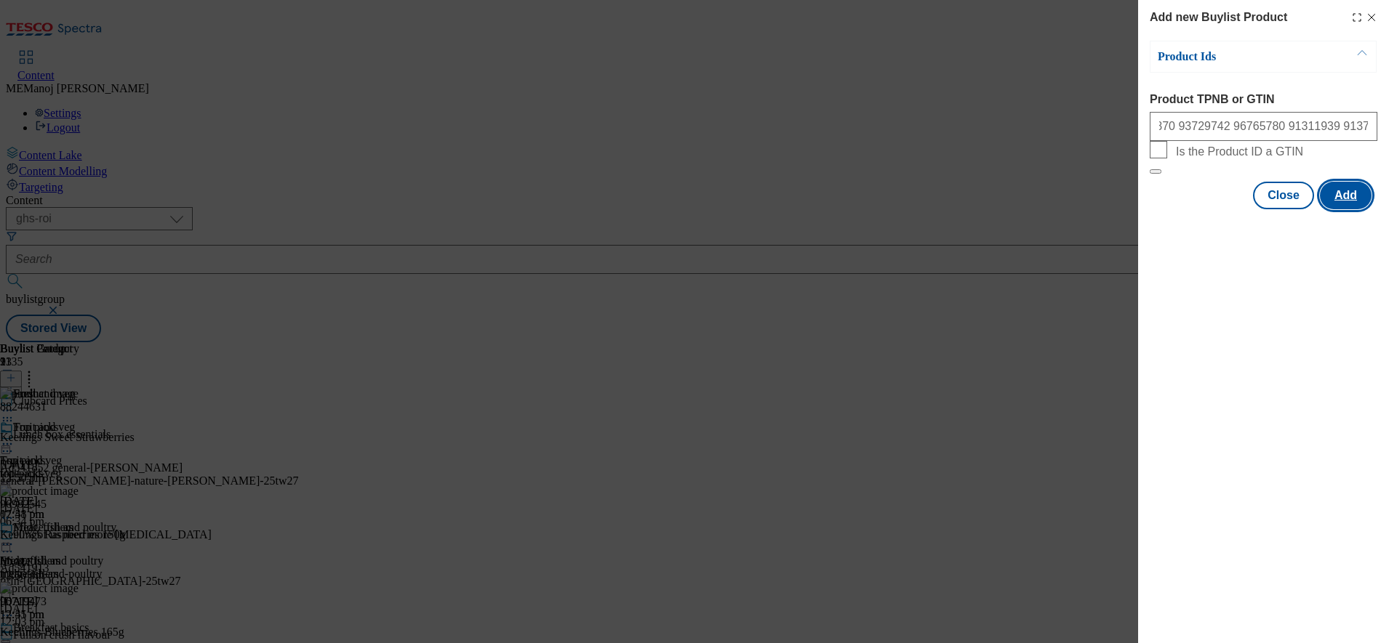
scroll to position [0, 0]
click at [1348, 209] on button "Add" at bounding box center [1346, 196] width 52 height 28
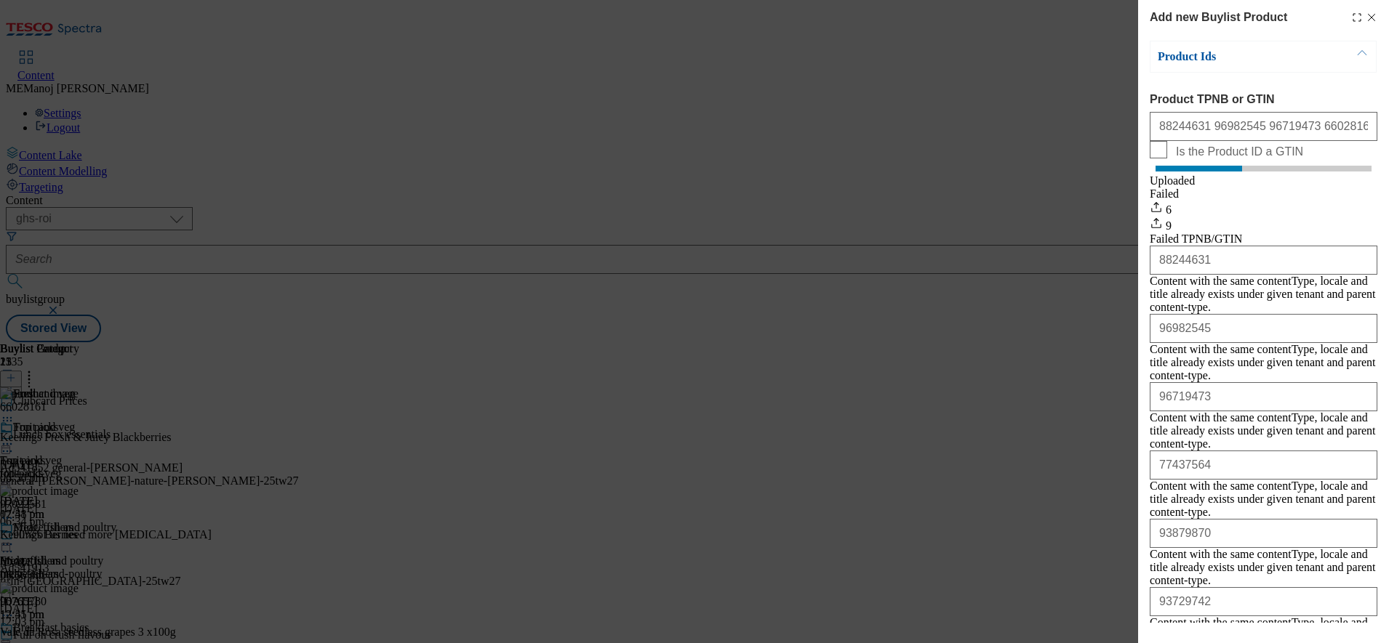
click at [1368, 19] on line "Modal" at bounding box center [1371, 18] width 7 height 7
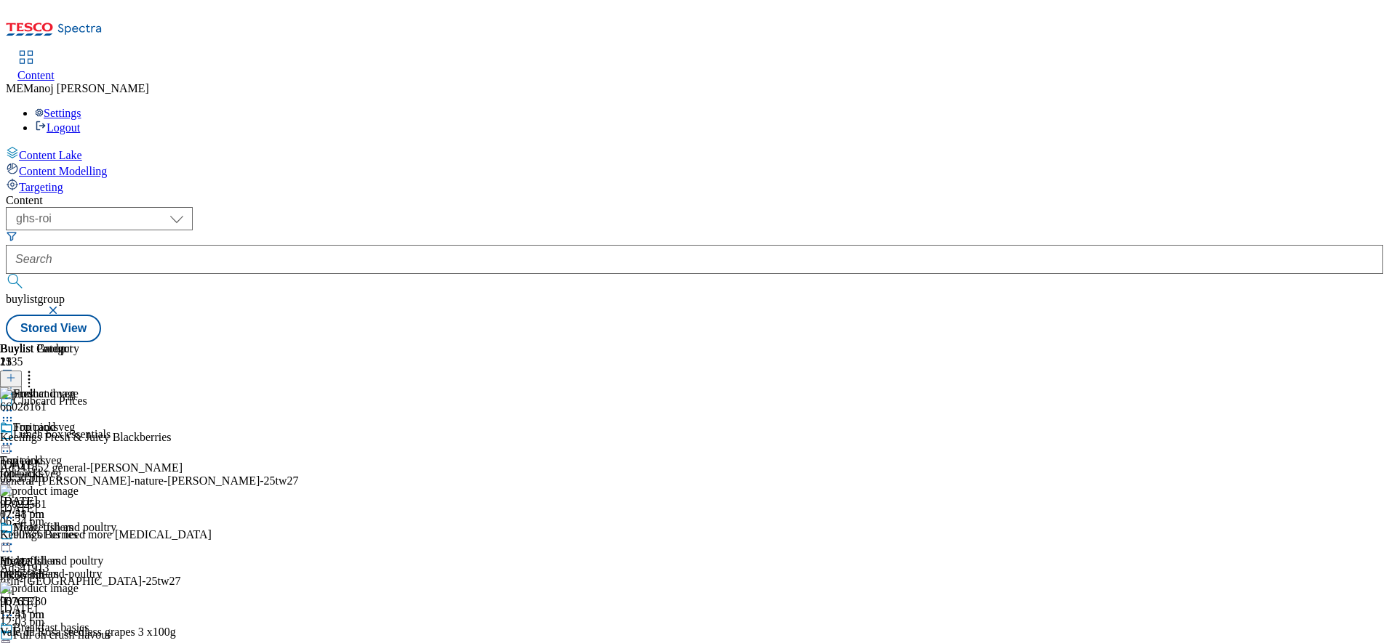
click at [36, 369] on icon at bounding box center [29, 376] width 15 height 15
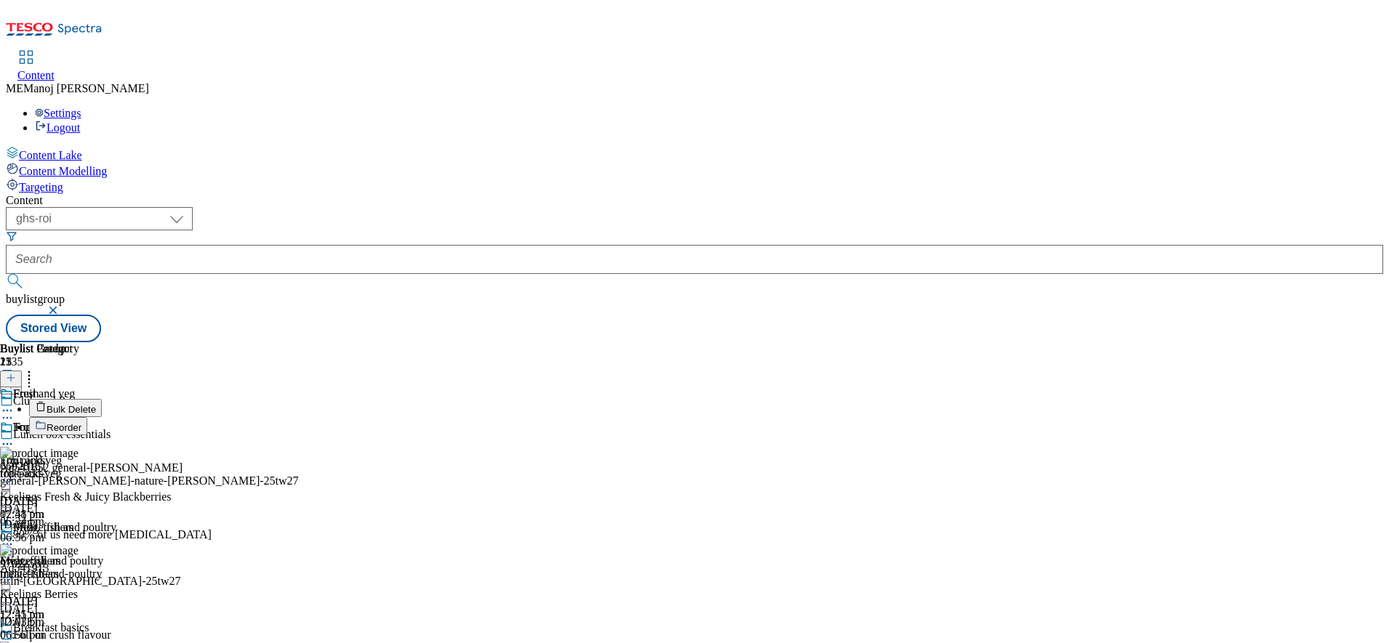
click at [81, 422] on span "Reorder" at bounding box center [64, 427] width 35 height 11
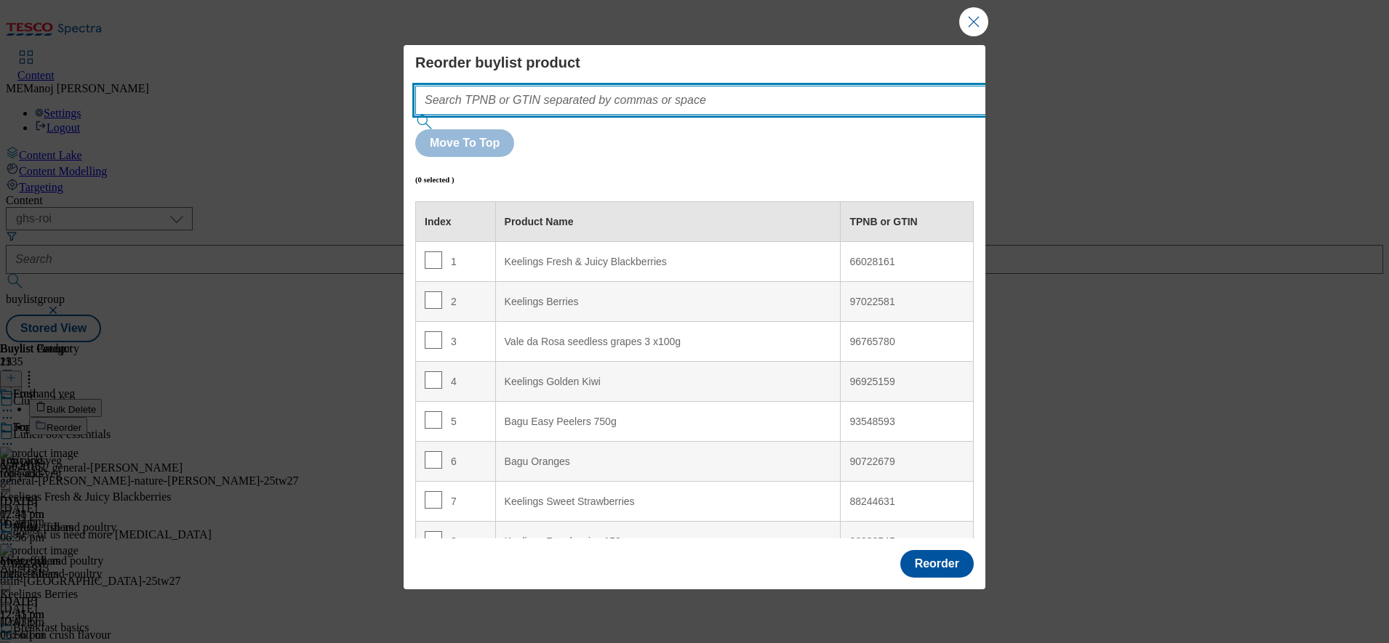
click at [795, 115] on input "Modal" at bounding box center [722, 100] width 614 height 29
paste input "88244631 96982545 96719473 66028161 97022581 77437564 93879870 93729742 9676578…"
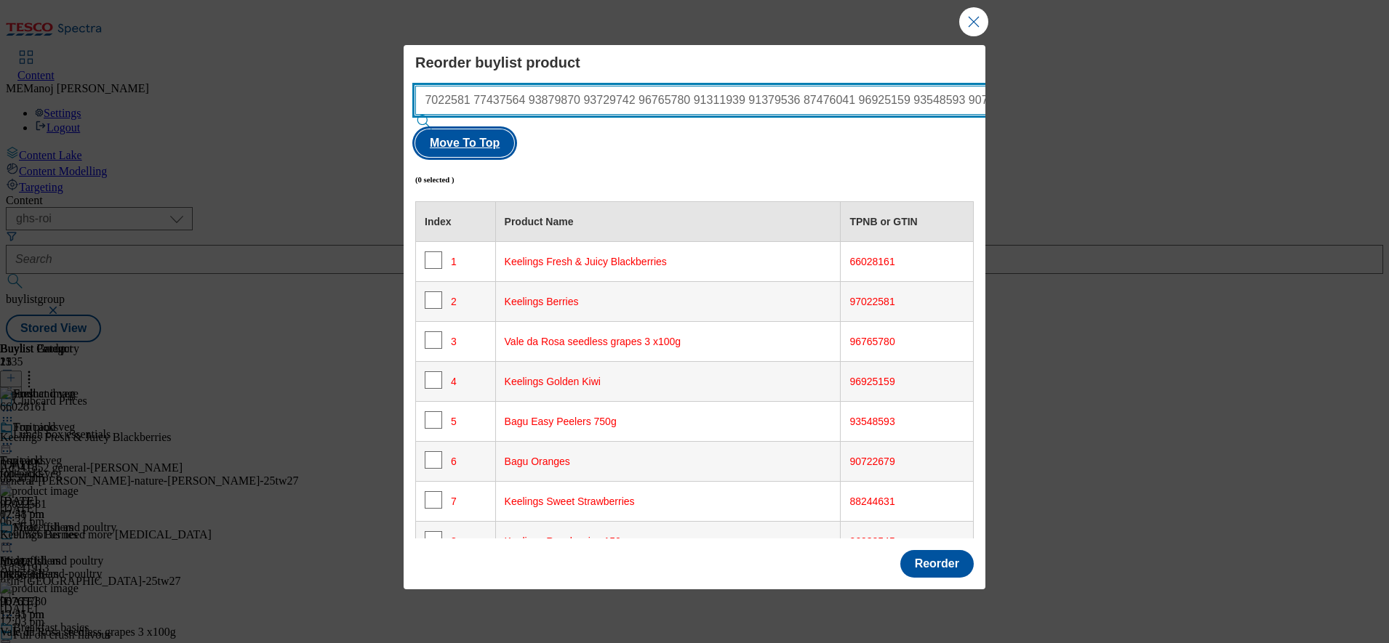
type input "88244631 96982545 96719473 66028161 97022581 77437564 93879870 93729742 9676578…"
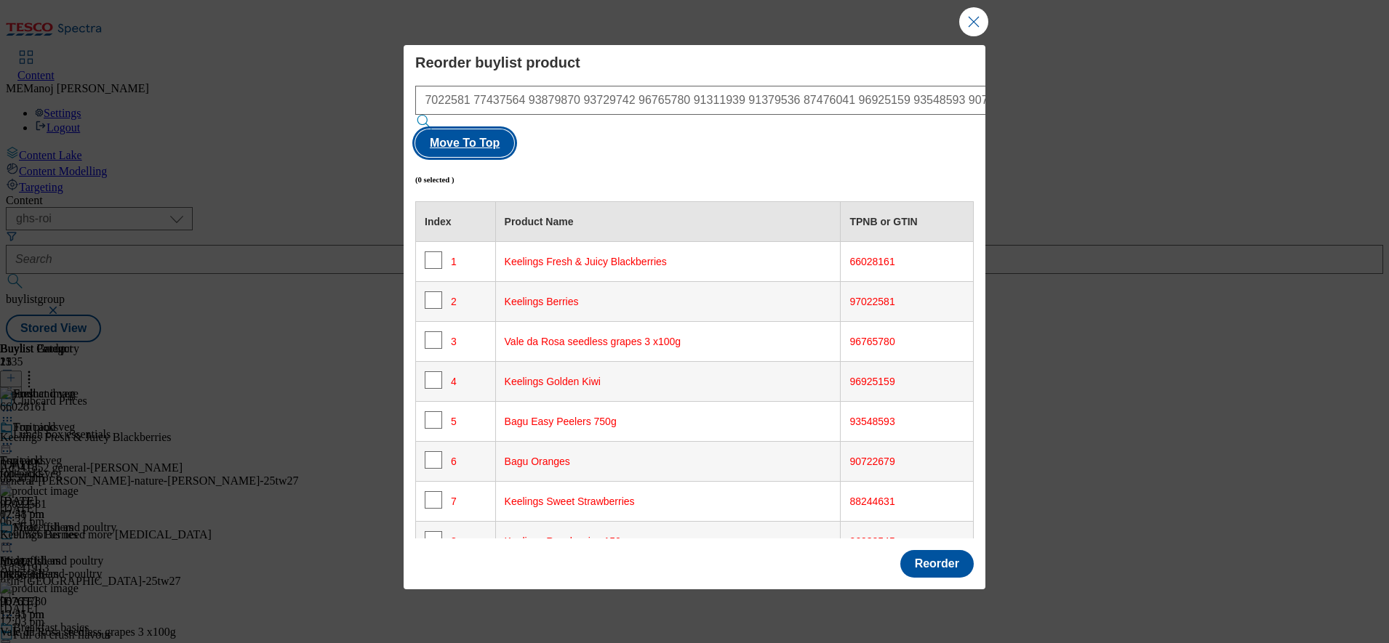
scroll to position [0, 0]
click at [514, 129] on button "Move To Top" at bounding box center [464, 143] width 99 height 28
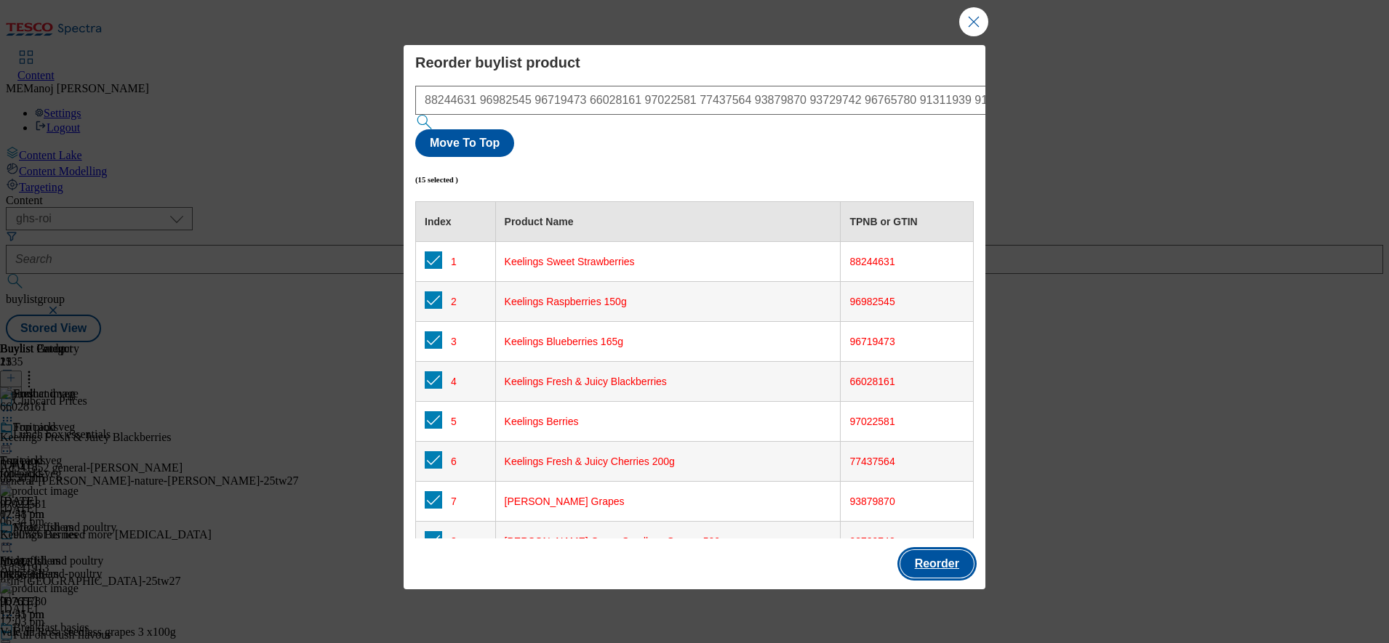
click at [947, 550] on button "Reorder" at bounding box center [936, 564] width 73 height 28
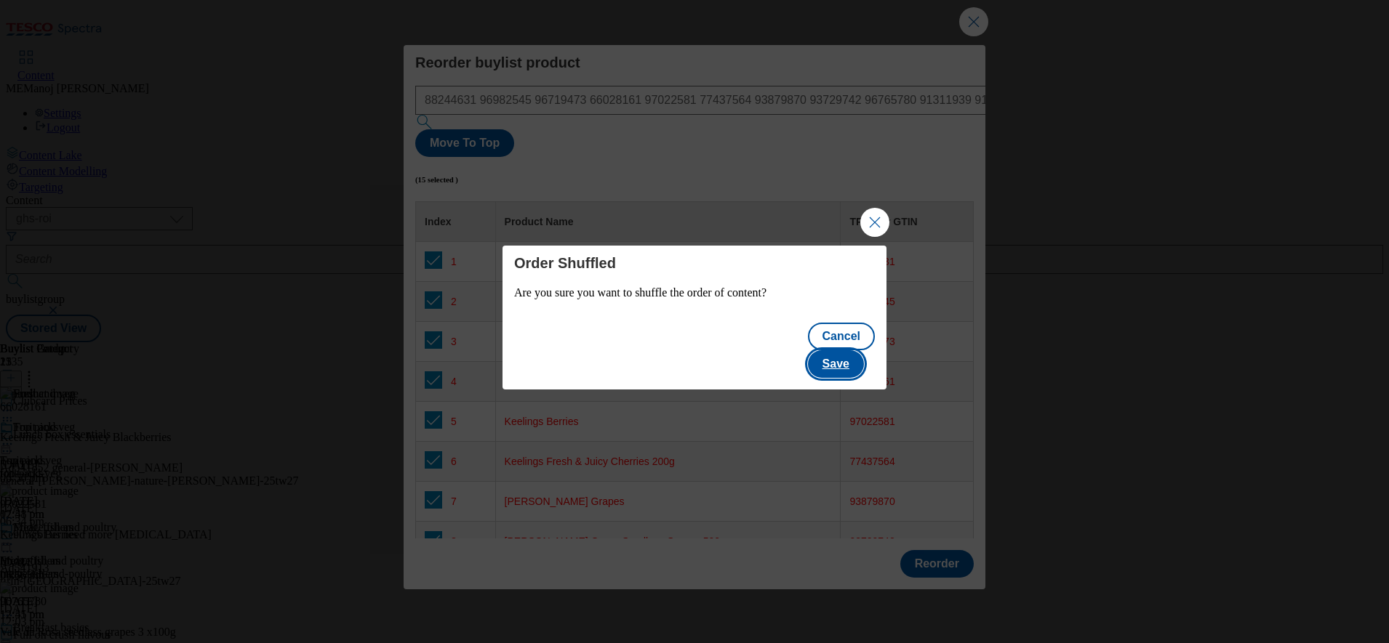
click at [849, 350] on button "Save" at bounding box center [836, 364] width 56 height 28
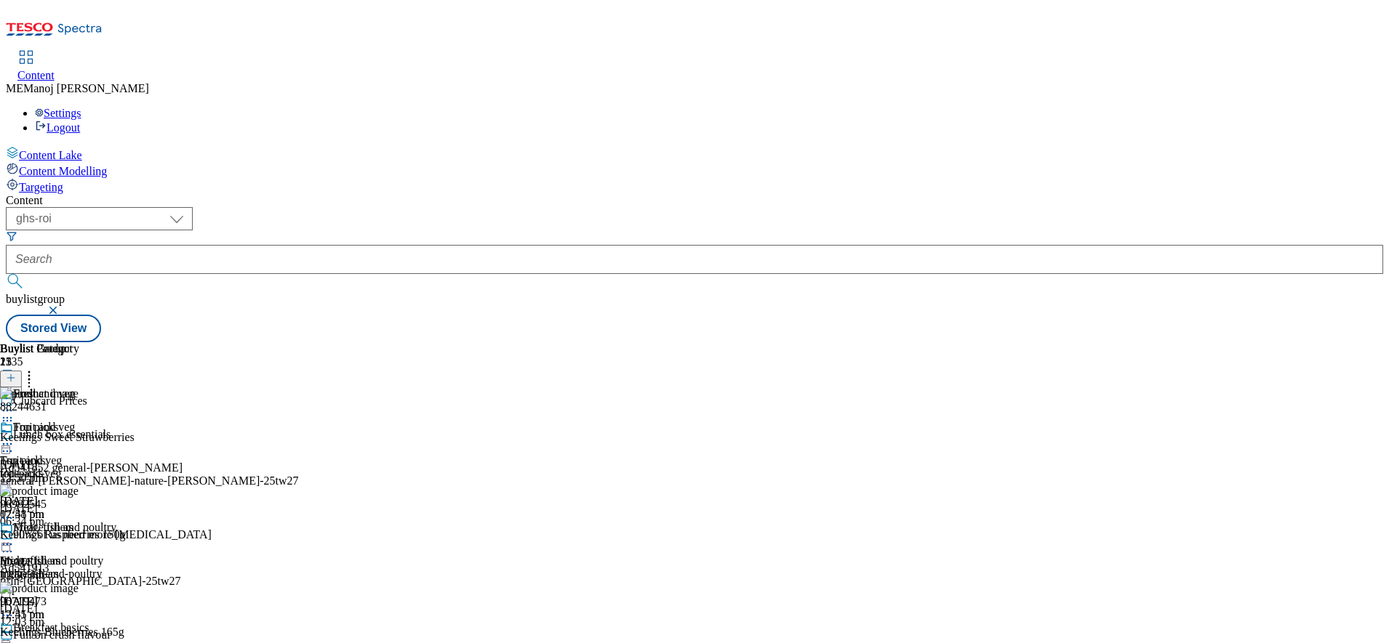
click at [15, 437] on icon at bounding box center [7, 444] width 15 height 15
click at [92, 603] on span "Un-publish" at bounding box center [68, 608] width 47 height 11
click at [15, 437] on icon at bounding box center [7, 444] width 15 height 15
click at [94, 553] on span "Un-preview" at bounding box center [69, 558] width 49 height 11
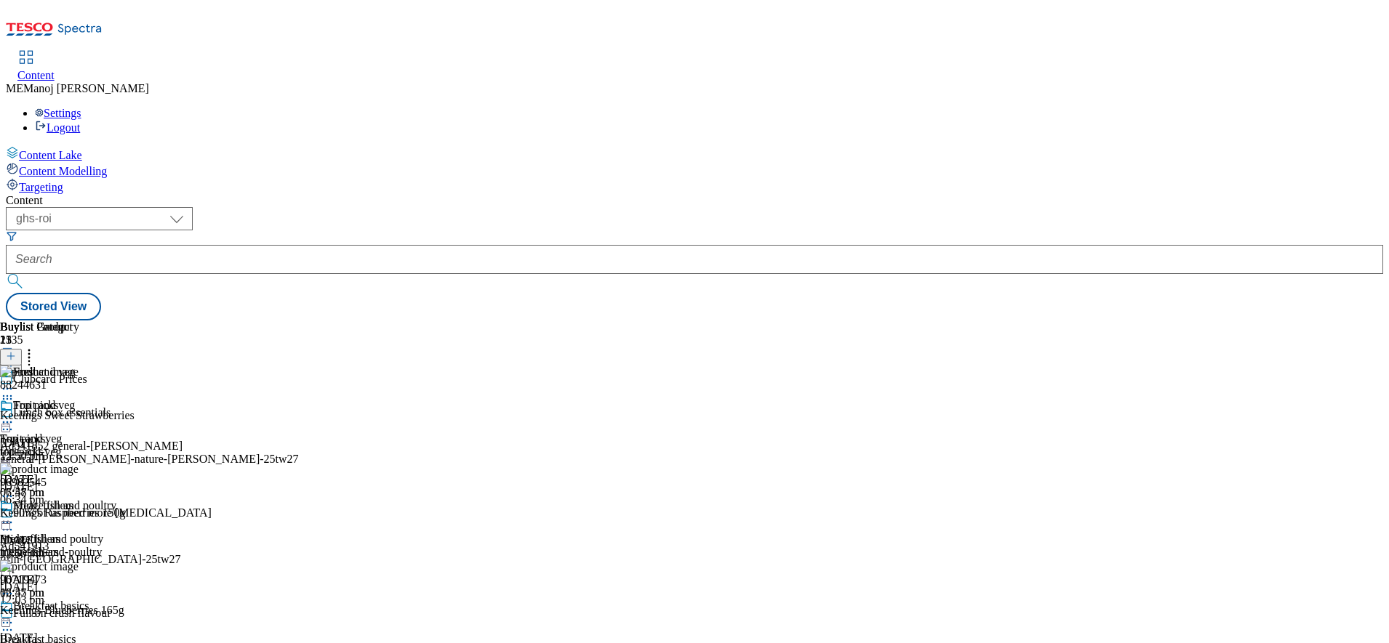
click at [15, 415] on icon at bounding box center [7, 422] width 15 height 15
click at [79, 515] on span "Preview" at bounding box center [62, 520] width 34 height 11
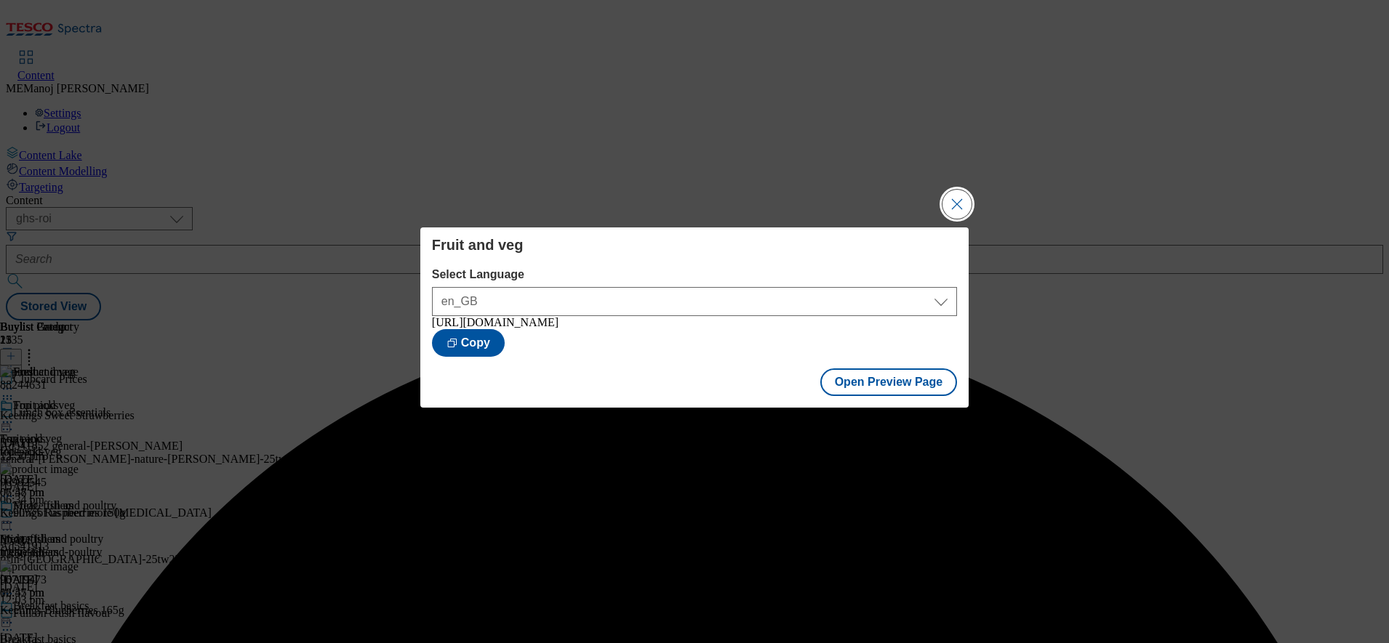
click at [951, 201] on button "Close Modal" at bounding box center [956, 204] width 29 height 29
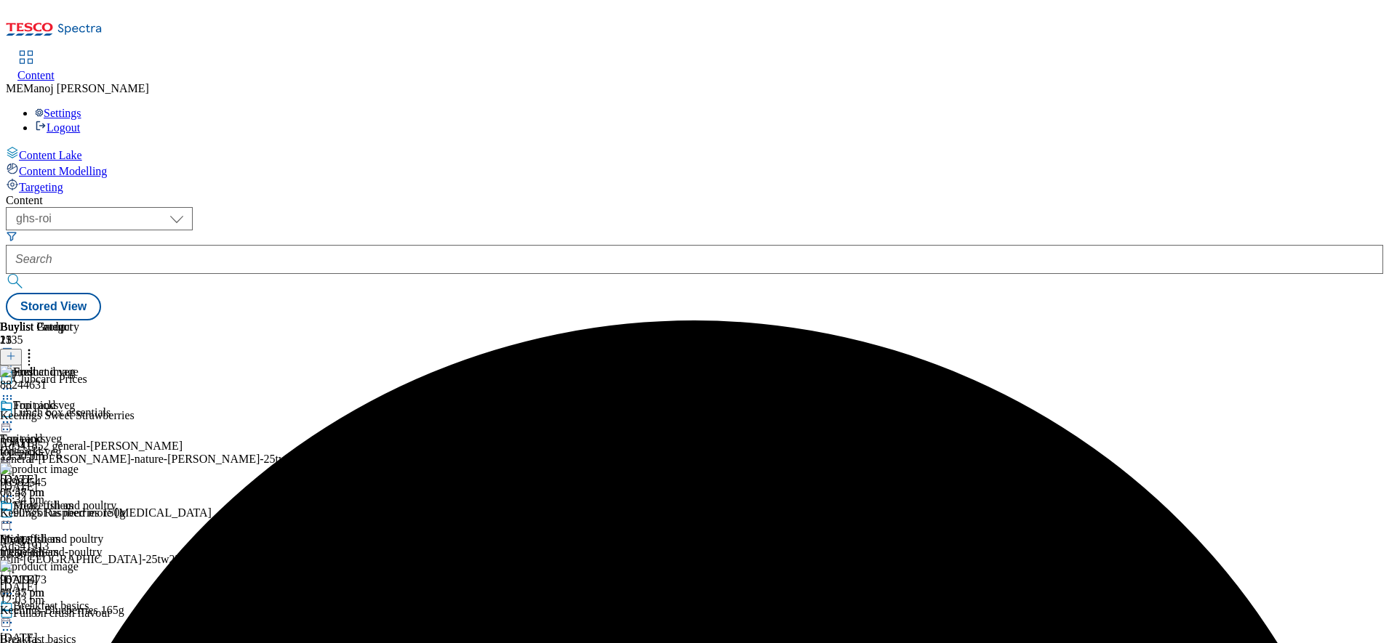
click at [15, 415] on icon at bounding box center [7, 422] width 15 height 15
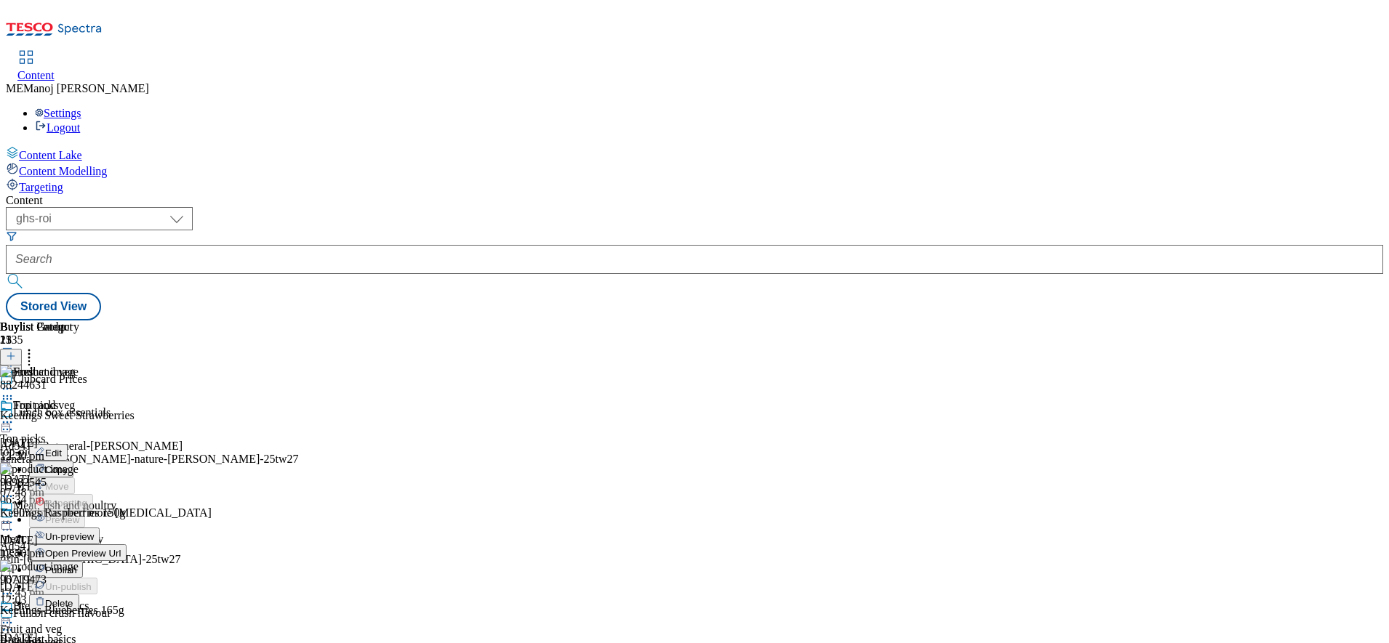
click at [77, 565] on span "Publish" at bounding box center [61, 570] width 32 height 11
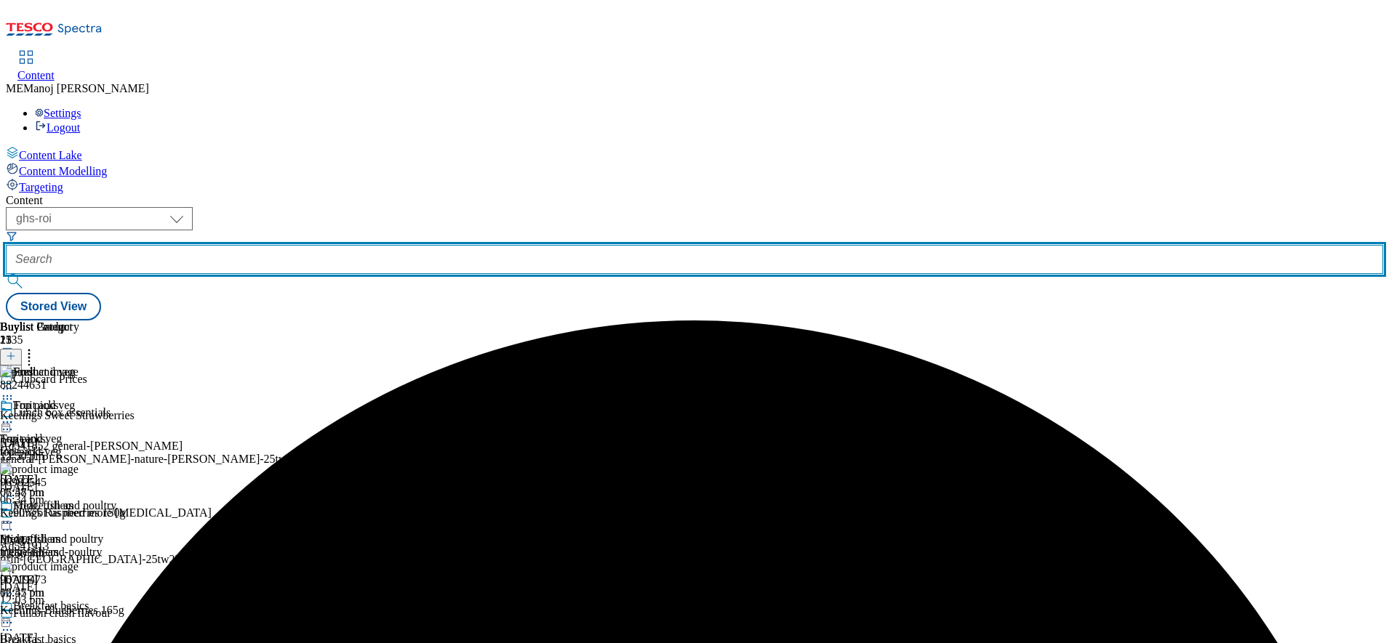
click at [357, 245] on input "text" at bounding box center [694, 259] width 1377 height 29
paste input "Top picks"
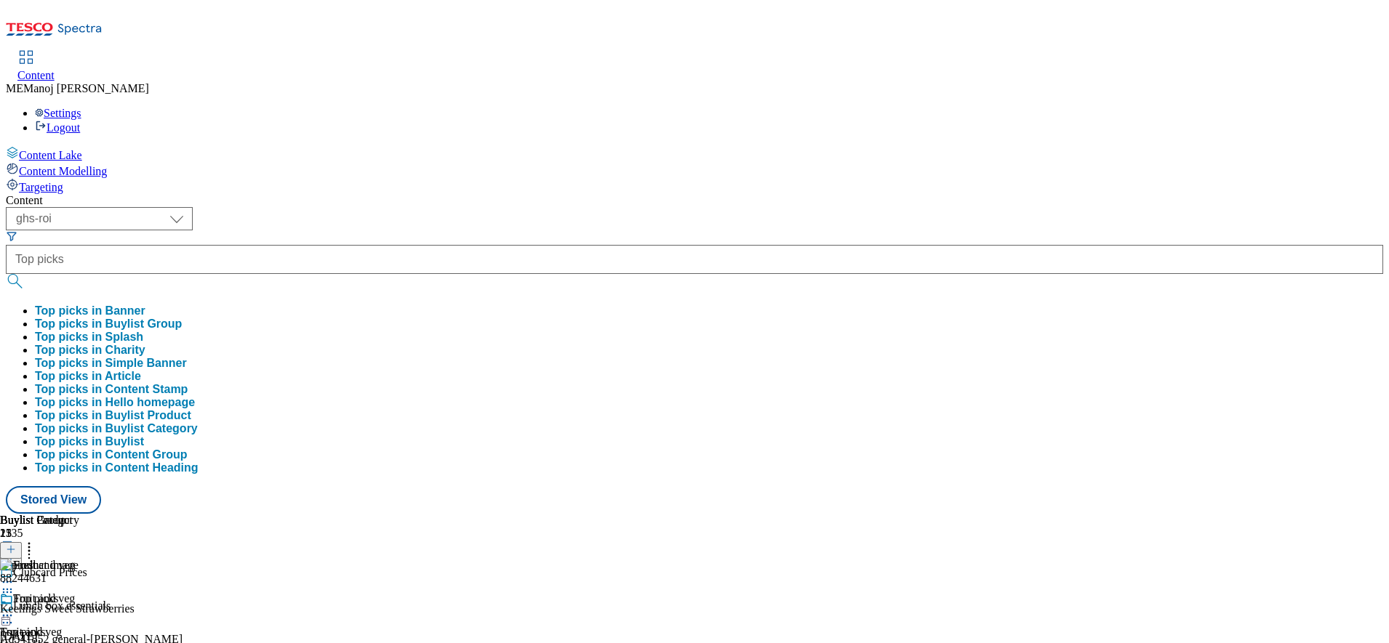
click at [143, 331] on button "Top picks in Splash" at bounding box center [89, 337] width 108 height 13
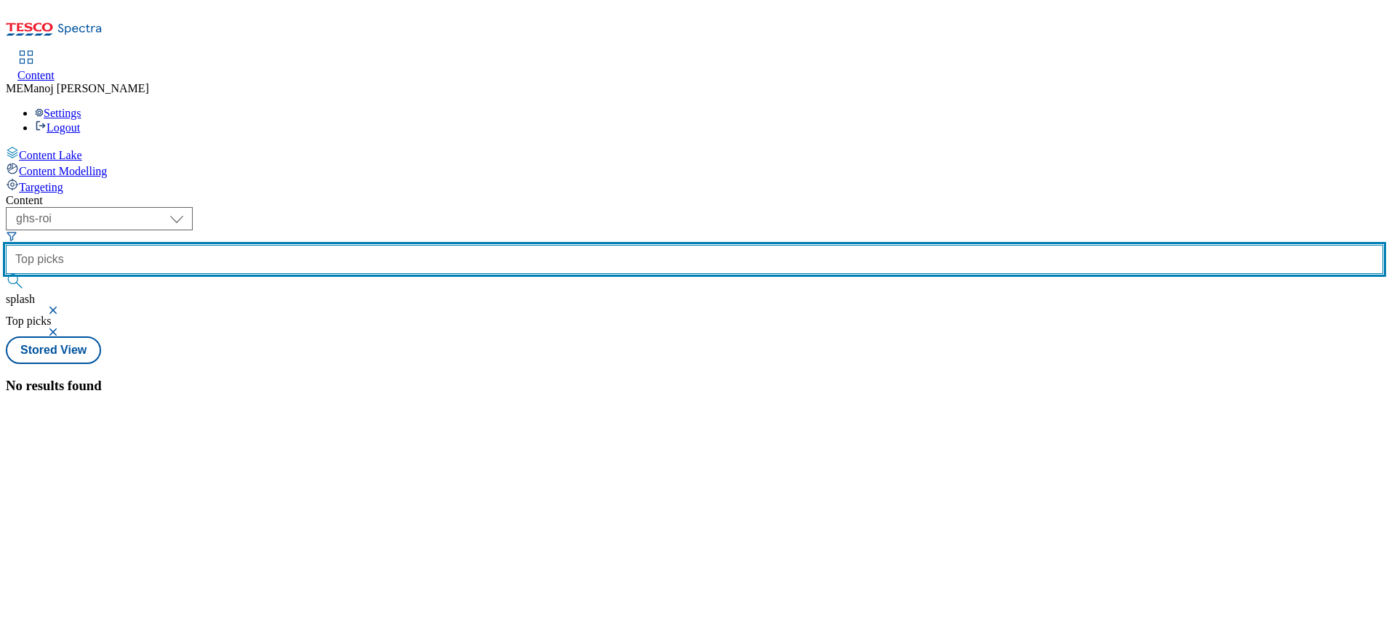
click at [382, 245] on input "Top picks" at bounding box center [694, 259] width 1377 height 29
type input "Top picks"
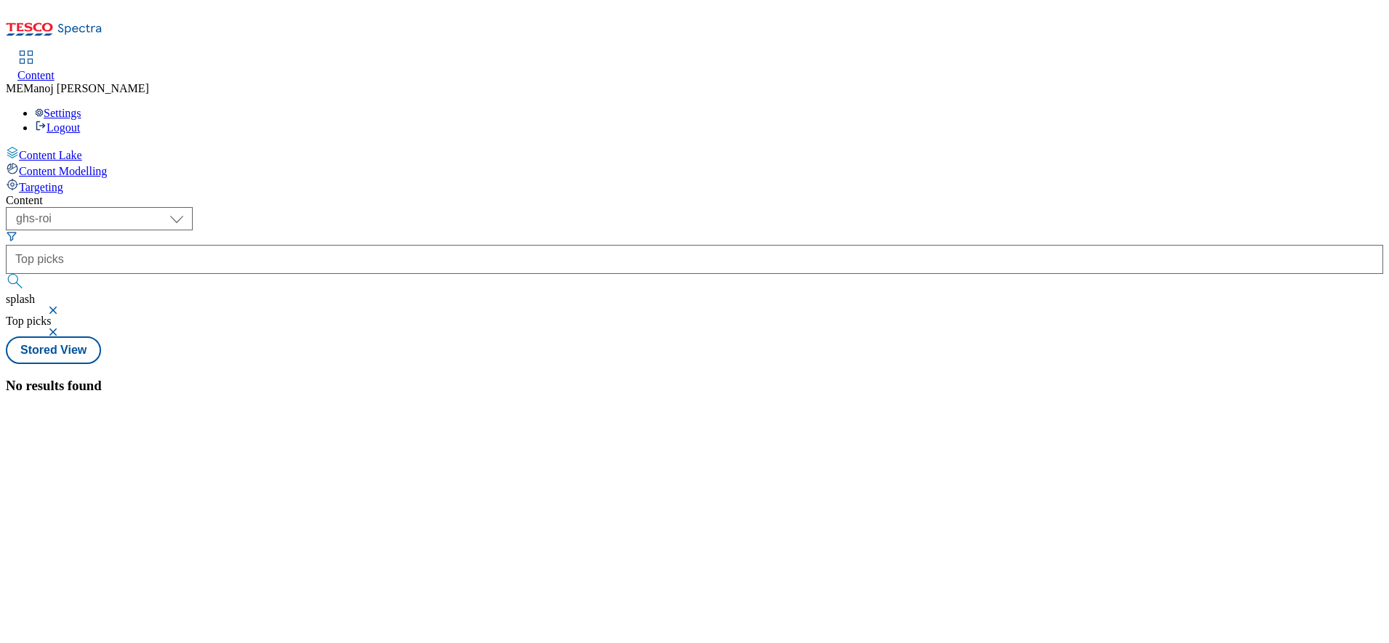
click at [62, 306] on button "button" at bounding box center [54, 310] width 15 height 9
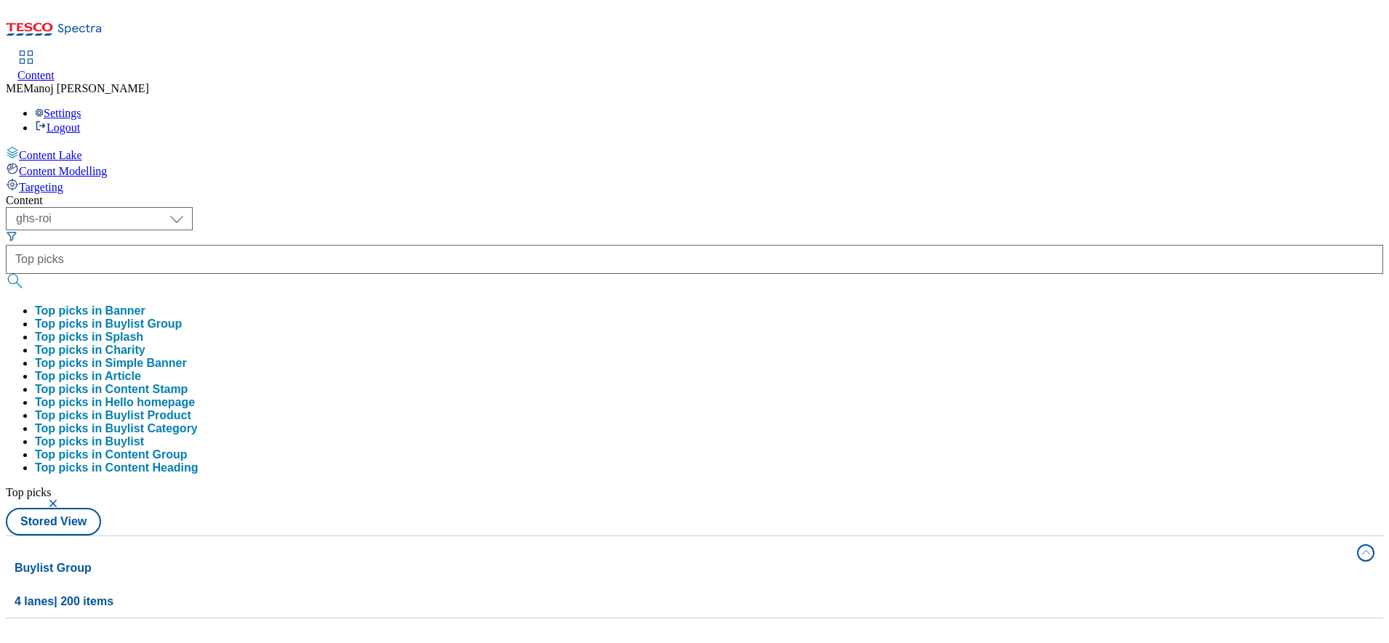
click at [182, 318] on button "Top picks in Buylist Group" at bounding box center [108, 324] width 147 height 13
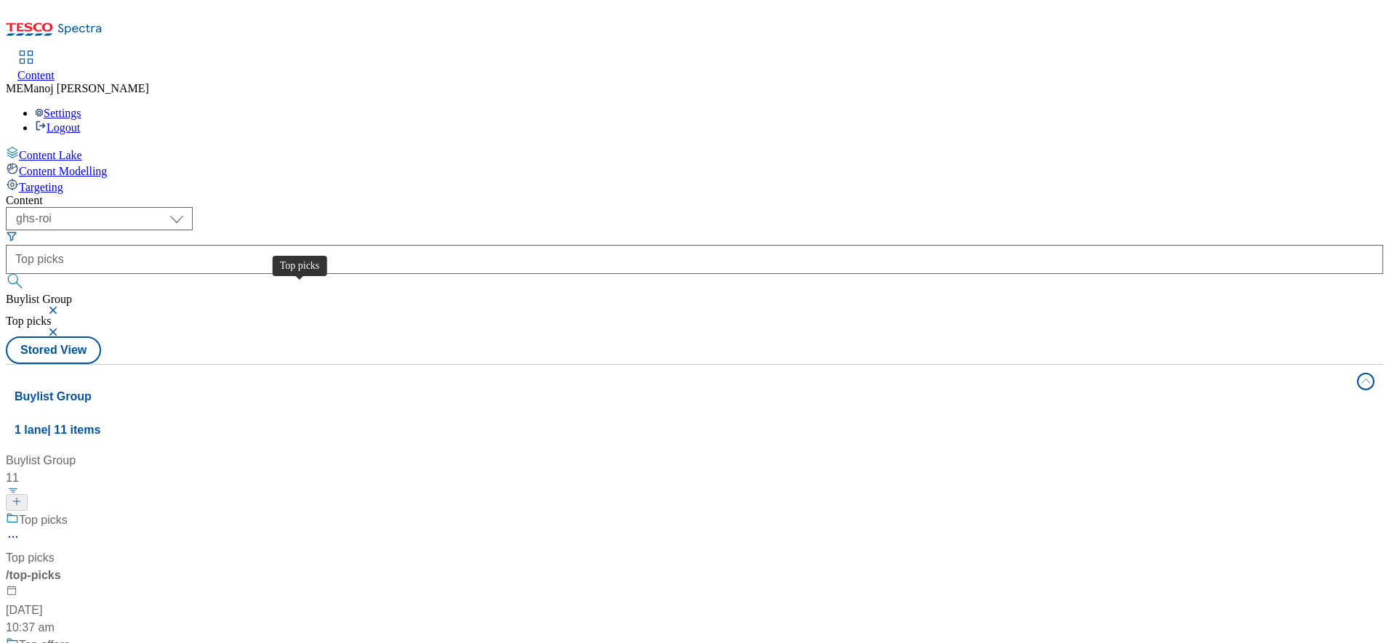
click at [68, 512] on div "Top picks" at bounding box center [43, 520] width 49 height 17
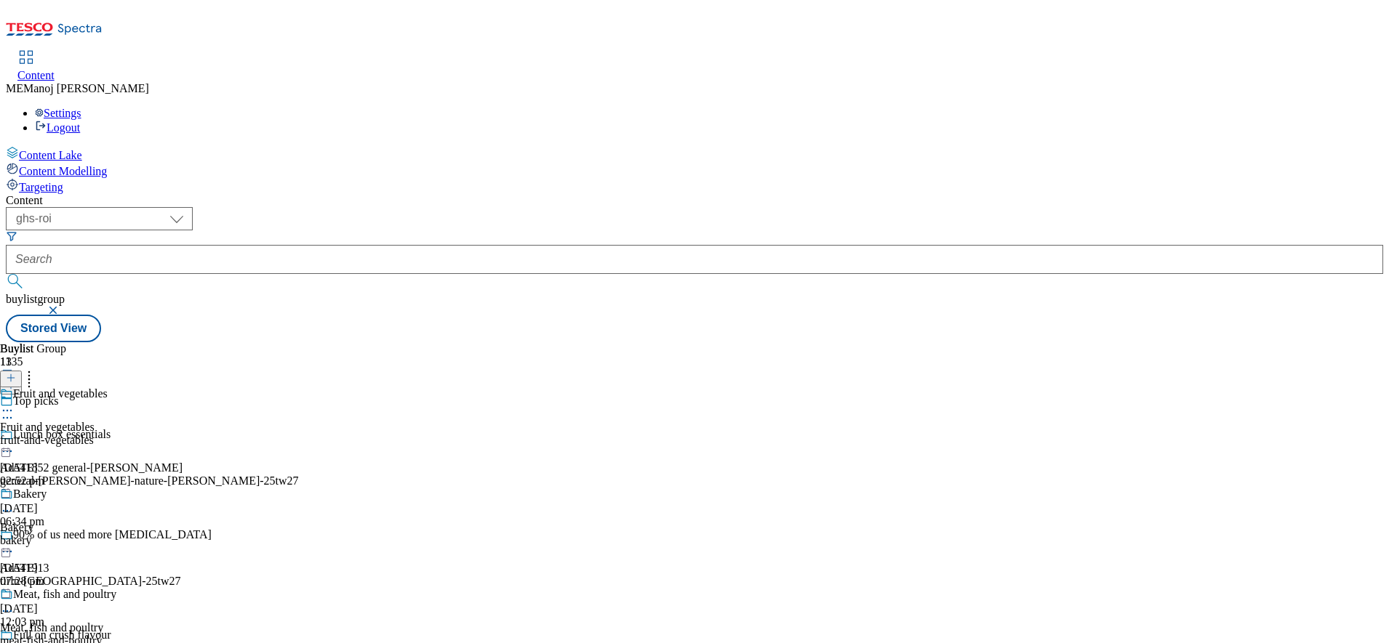
scroll to position [320, 0]
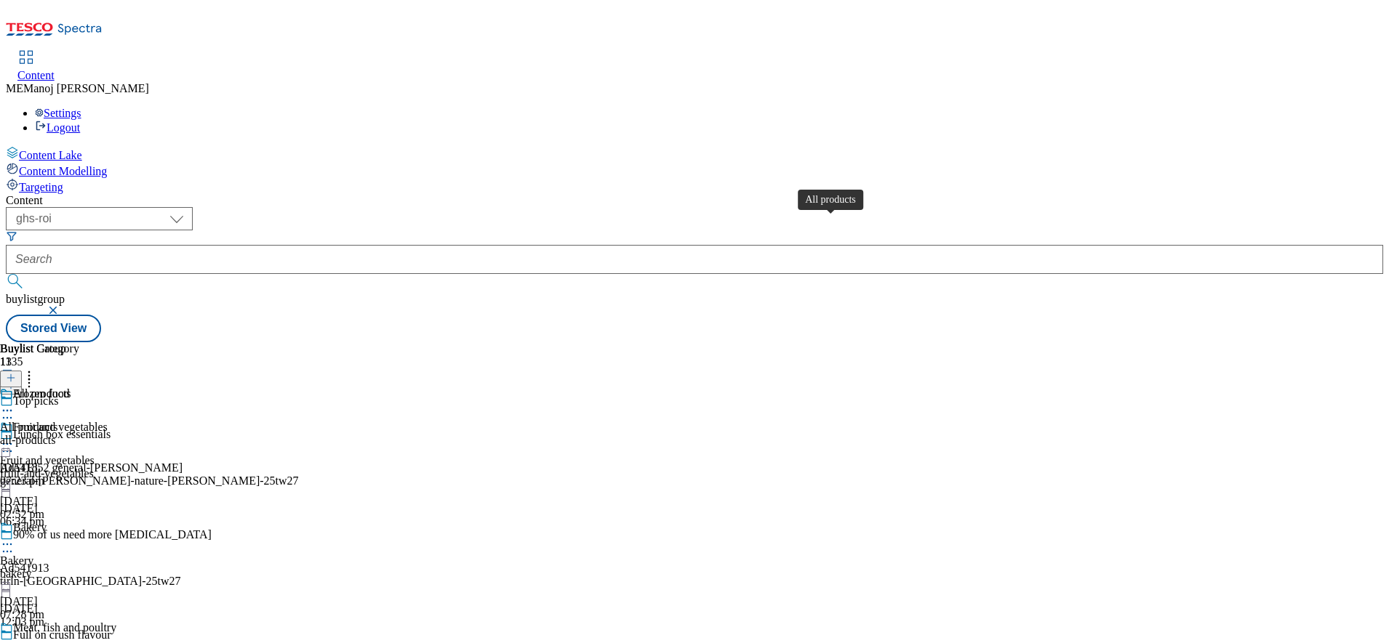
click at [71, 388] on div "All products" at bounding box center [42, 394] width 58 height 13
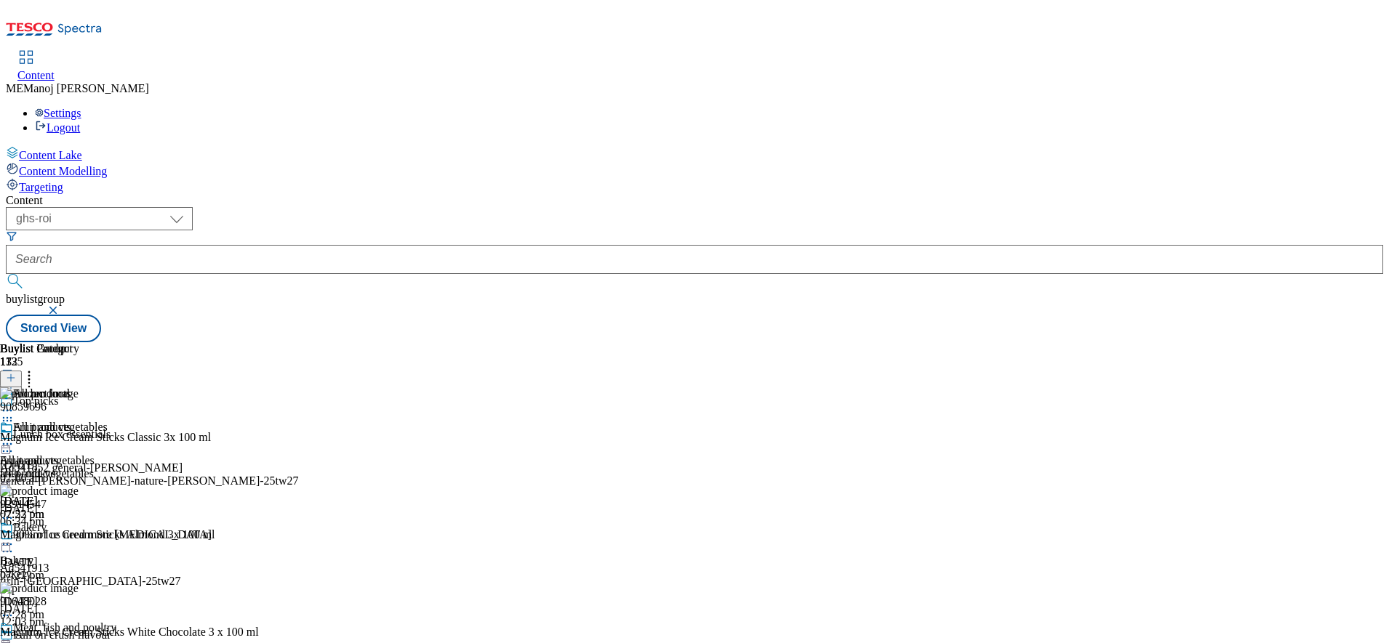
click at [11, 374] on line at bounding box center [11, 377] width 0 height 7
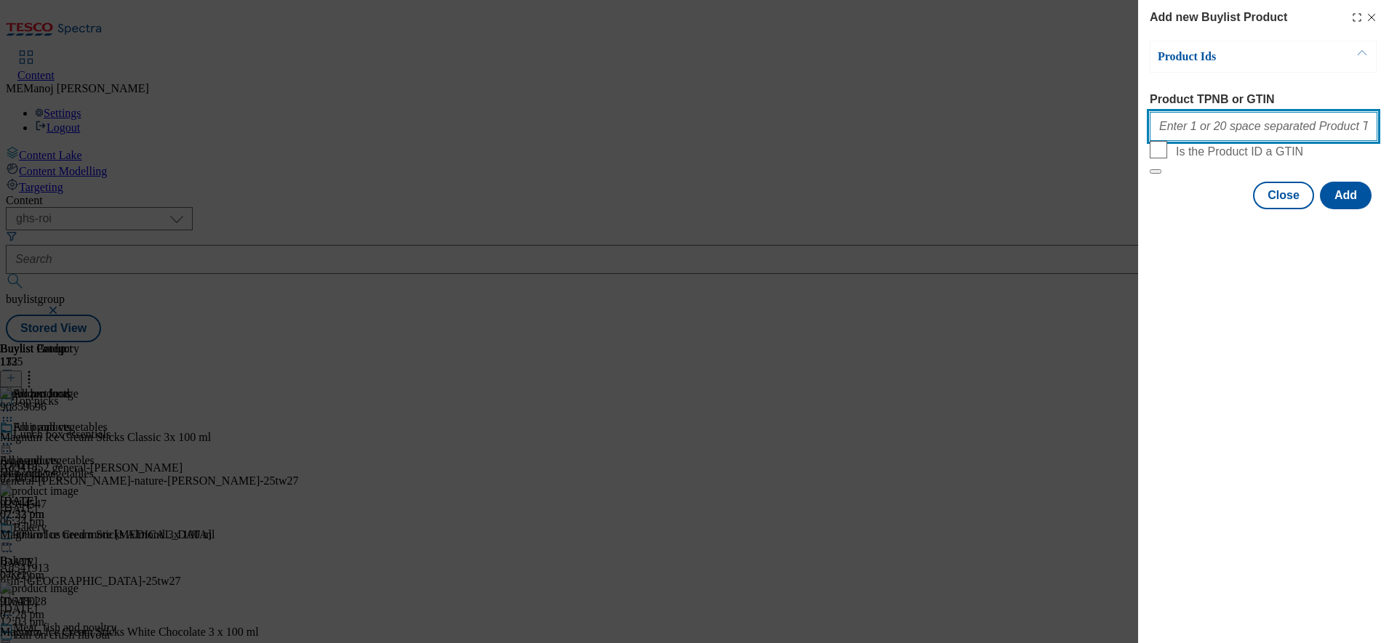
click at [1244, 141] on input "Product TPNB or GTIN" at bounding box center [1263, 126] width 228 height 29
paste input "73615918 82892722 90507727 55134201 78775098 52460850 66372339 55126067 9342827…"
type input "73615918 82892722 90507727 55134201 78775098 52460850 66372339 55126067 9342827…"
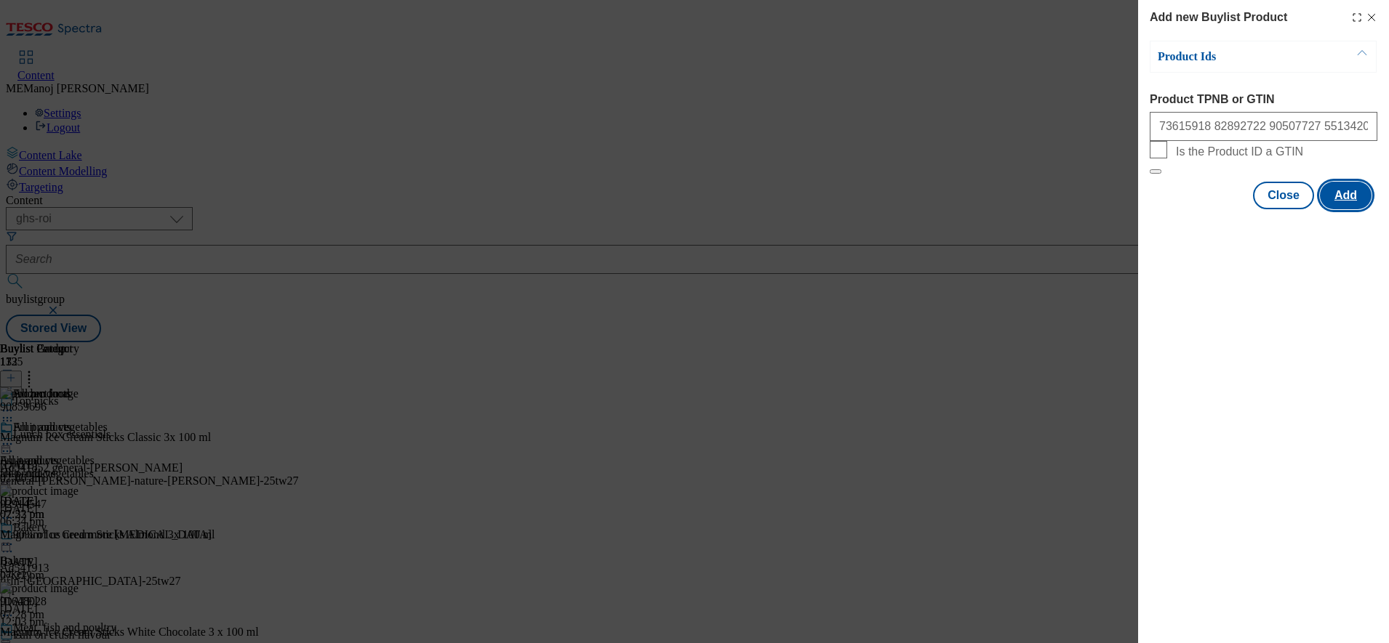
click at [1346, 209] on button "Add" at bounding box center [1346, 196] width 52 height 28
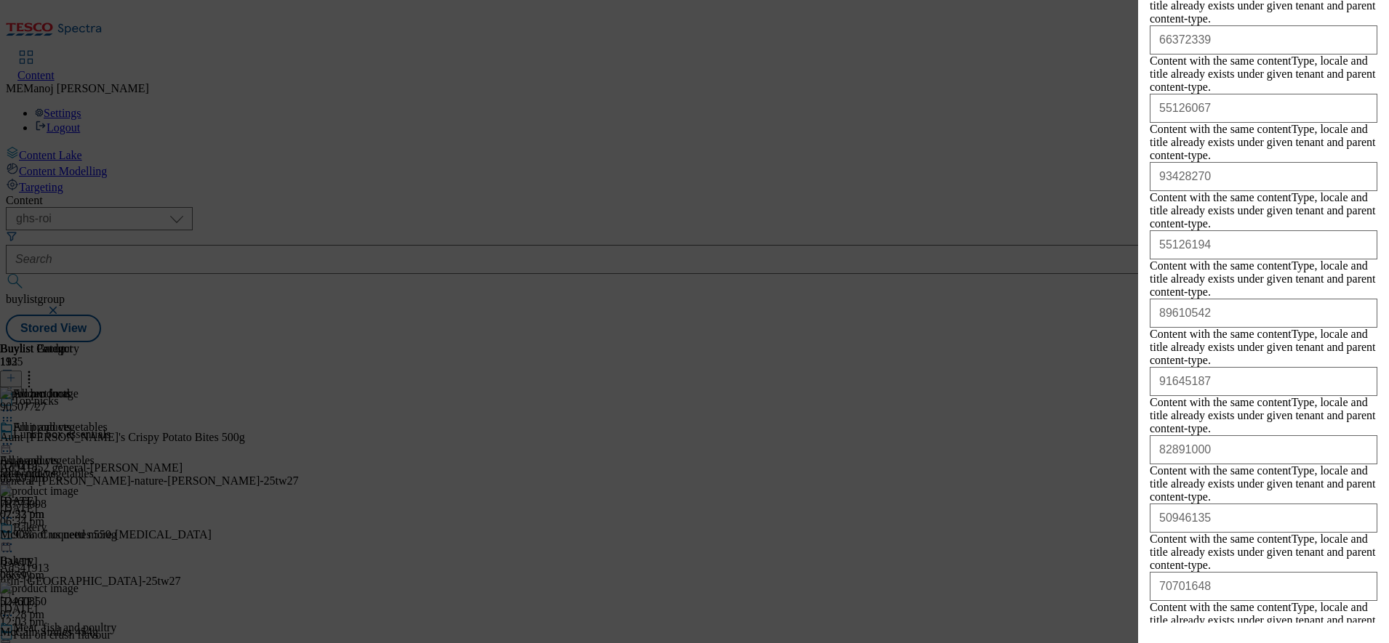
scroll to position [974, 0]
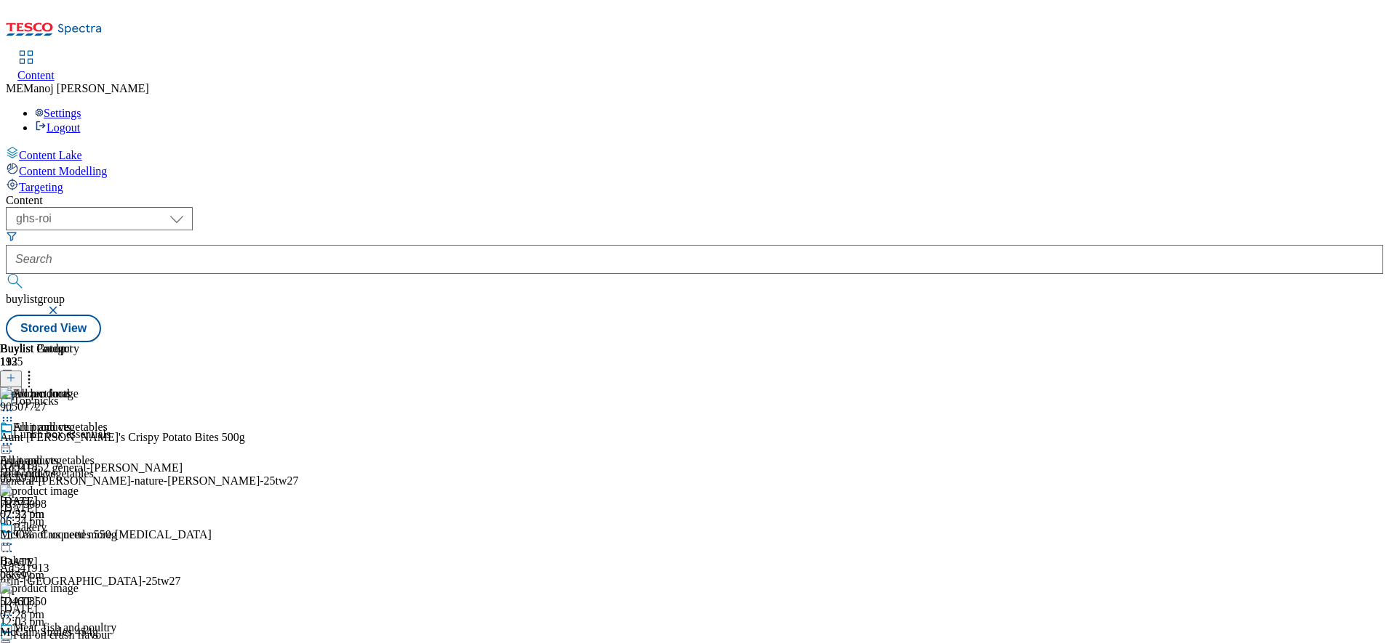
scroll to position [0, 0]
click at [15, 437] on icon at bounding box center [7, 444] width 15 height 15
click at [92, 603] on span "Un-publish" at bounding box center [68, 608] width 47 height 11
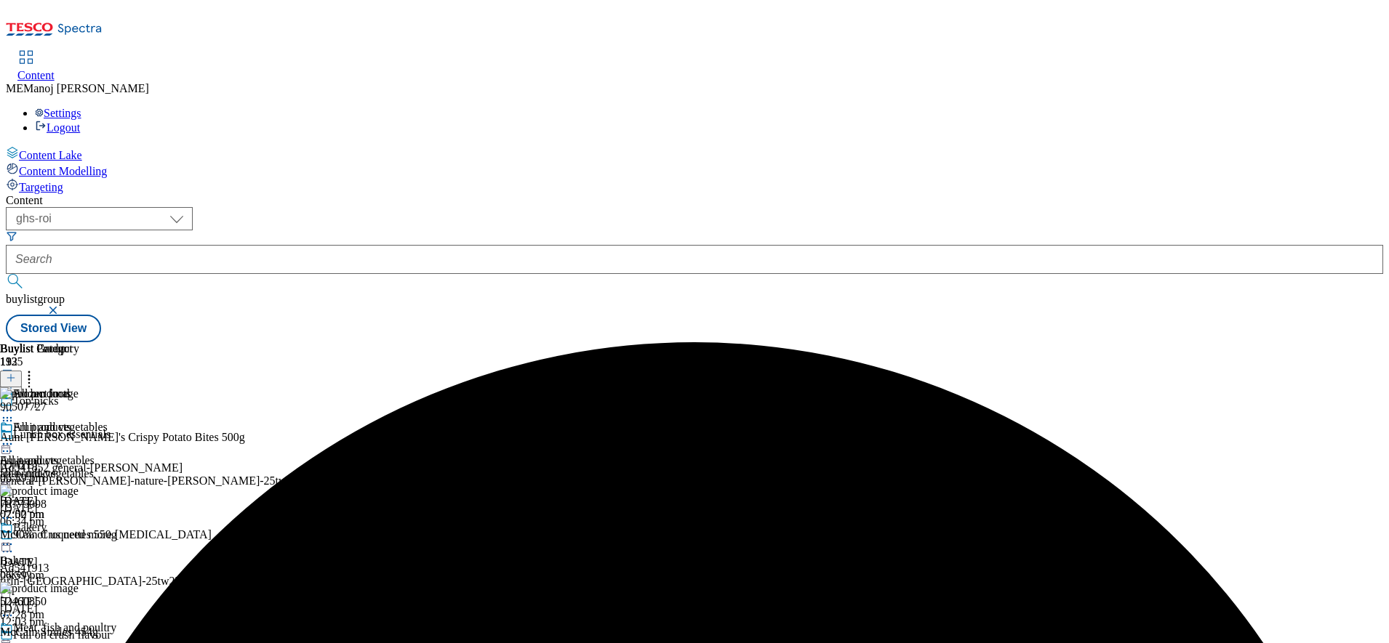
click at [15, 437] on icon at bounding box center [7, 444] width 15 height 15
click at [94, 553] on span "Un-preview" at bounding box center [69, 558] width 49 height 11
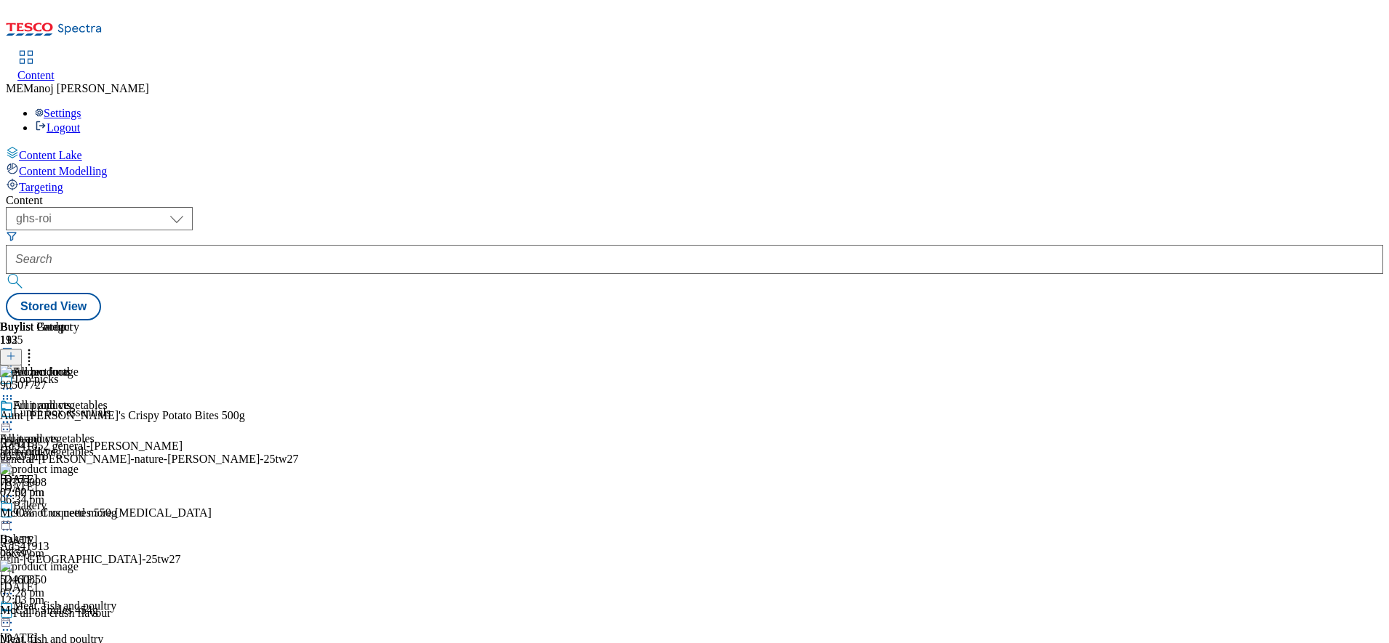
click at [15, 415] on icon at bounding box center [7, 422] width 15 height 15
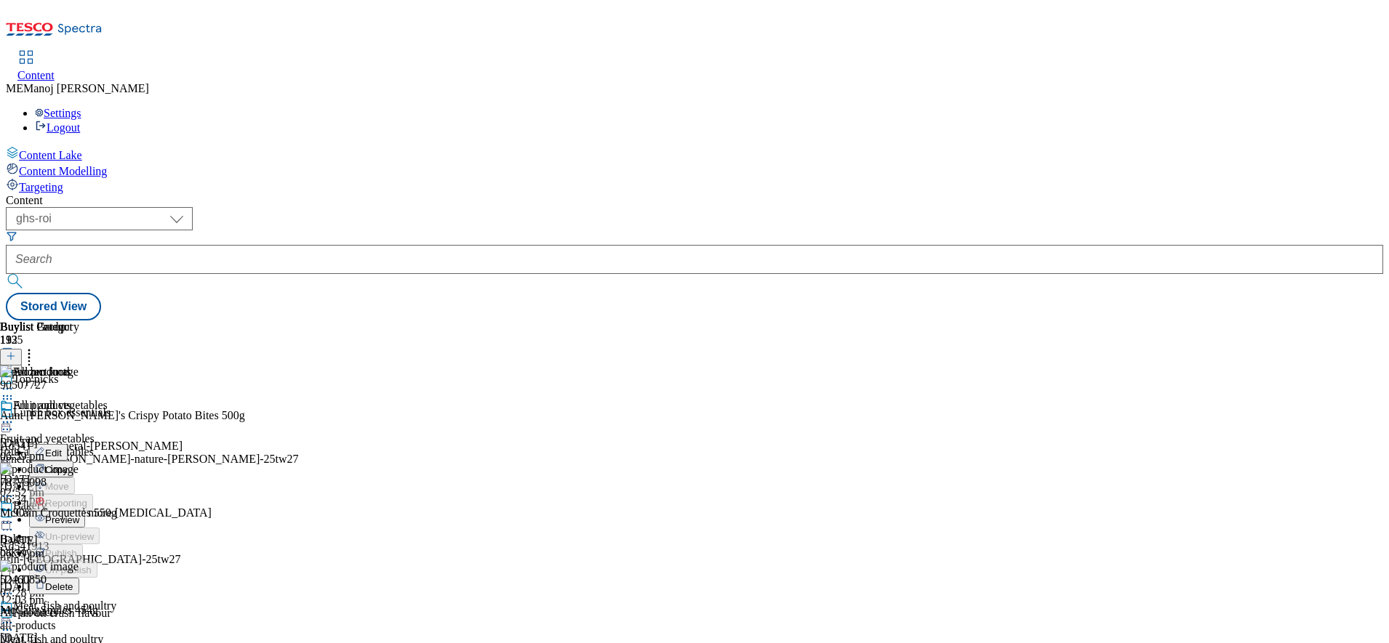
click at [79, 515] on span "Preview" at bounding box center [62, 520] width 34 height 11
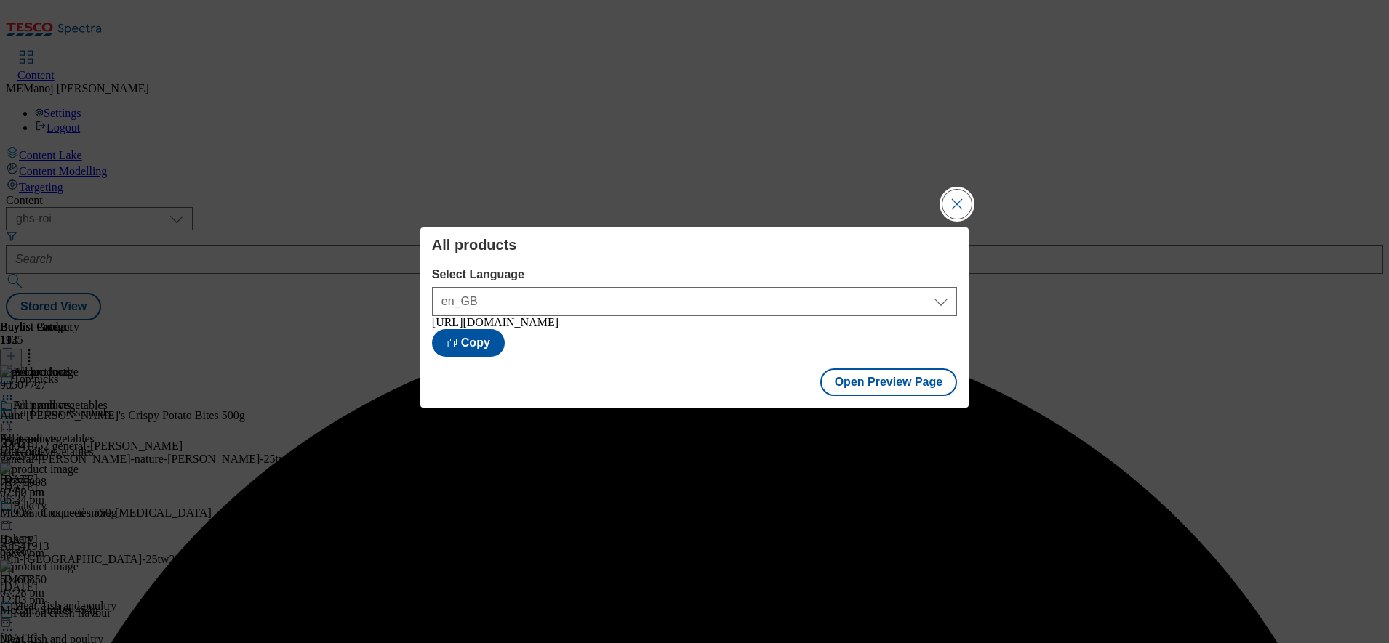
click at [955, 190] on button "Close Modal" at bounding box center [956, 204] width 29 height 29
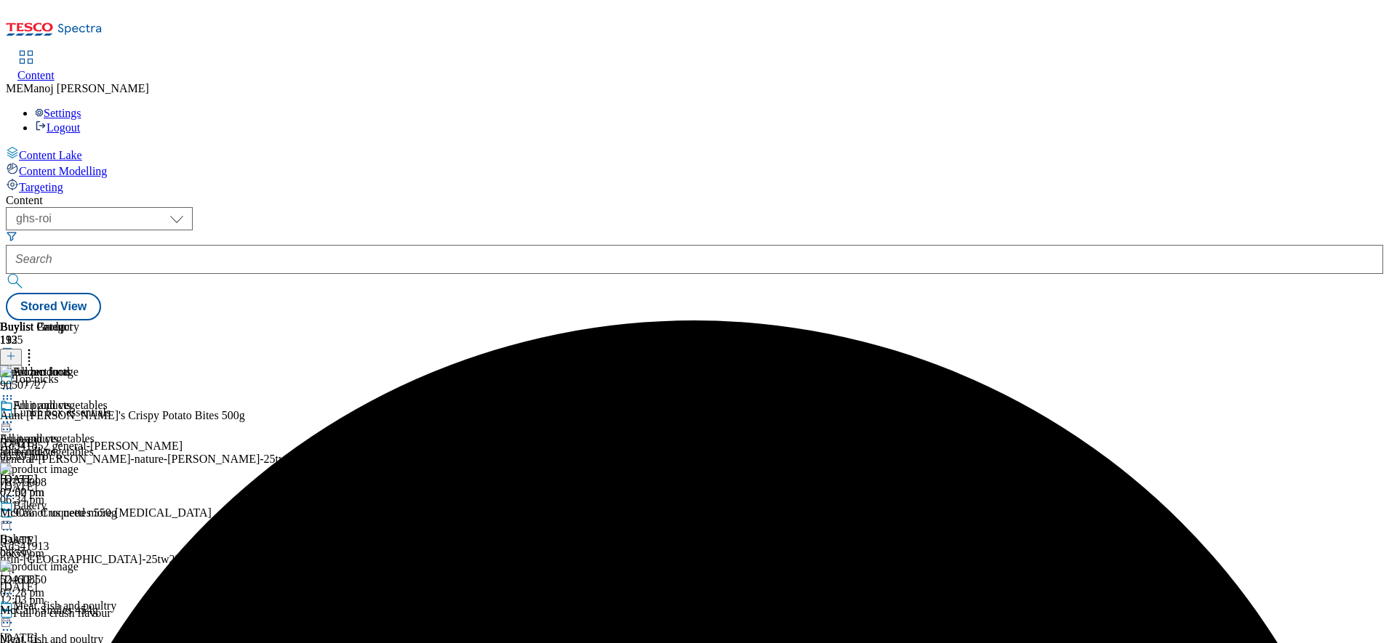
click at [15, 415] on icon at bounding box center [7, 422] width 15 height 15
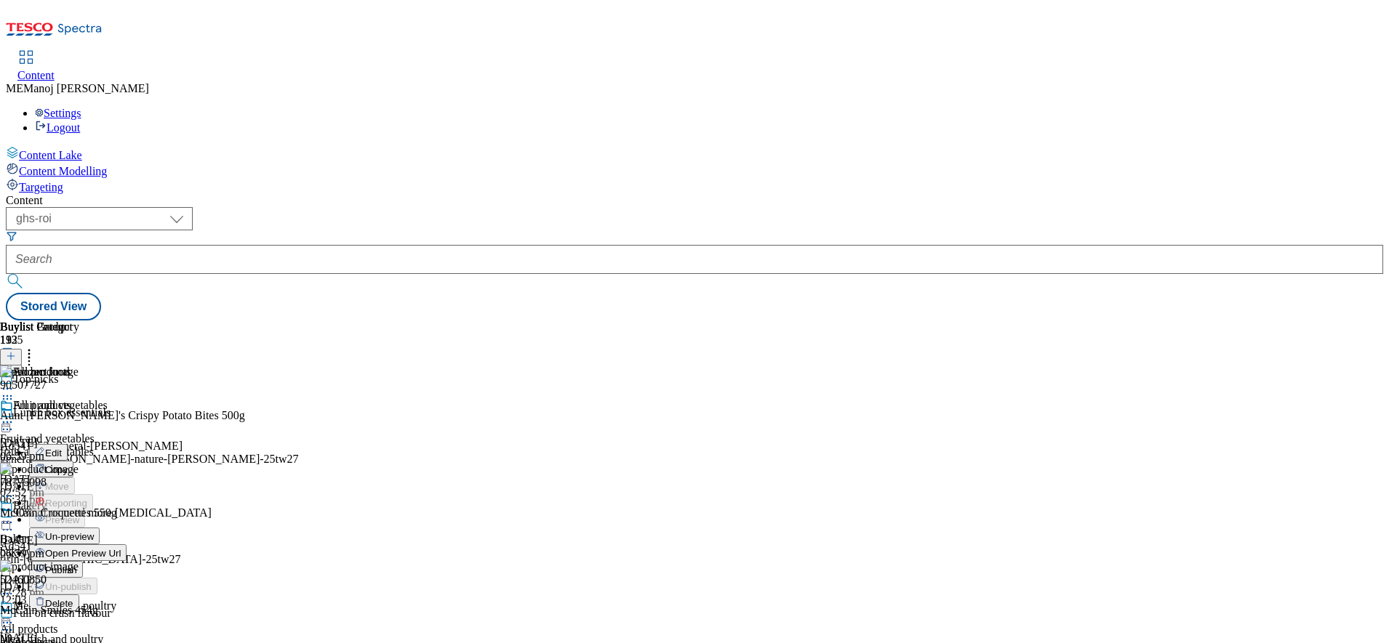
click at [77, 565] on span "Publish" at bounding box center [61, 570] width 32 height 11
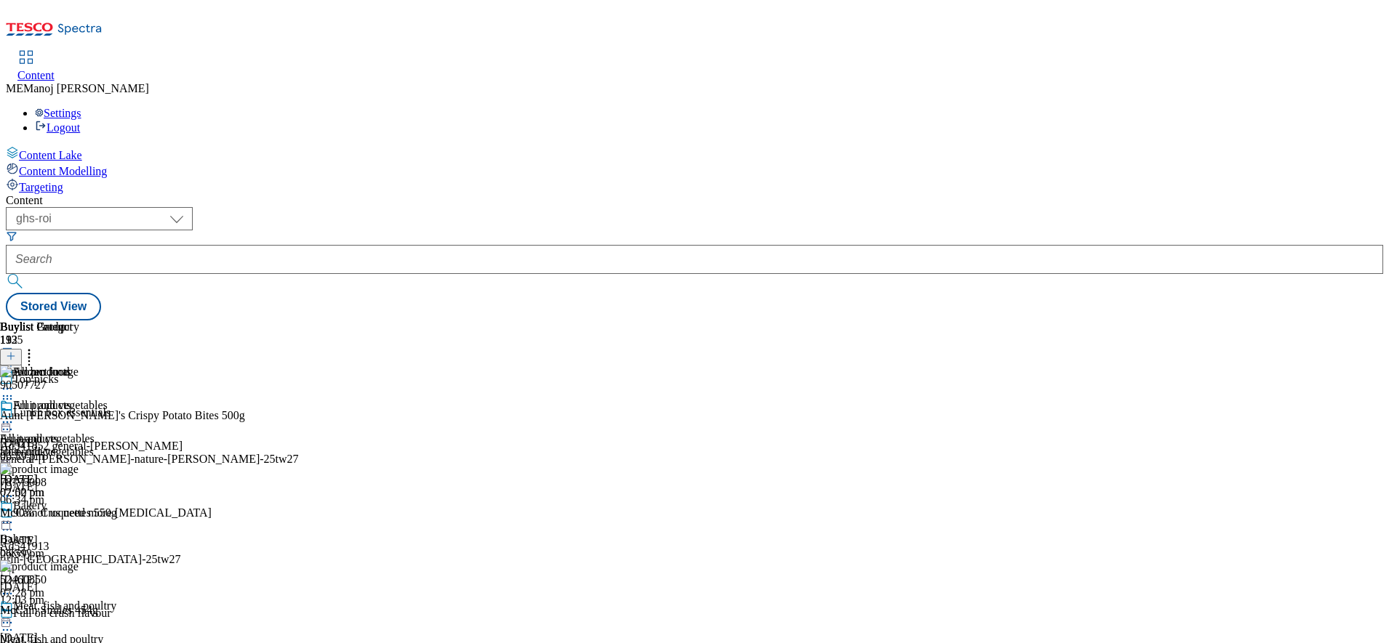
click at [15, 415] on icon at bounding box center [7, 422] width 15 height 15
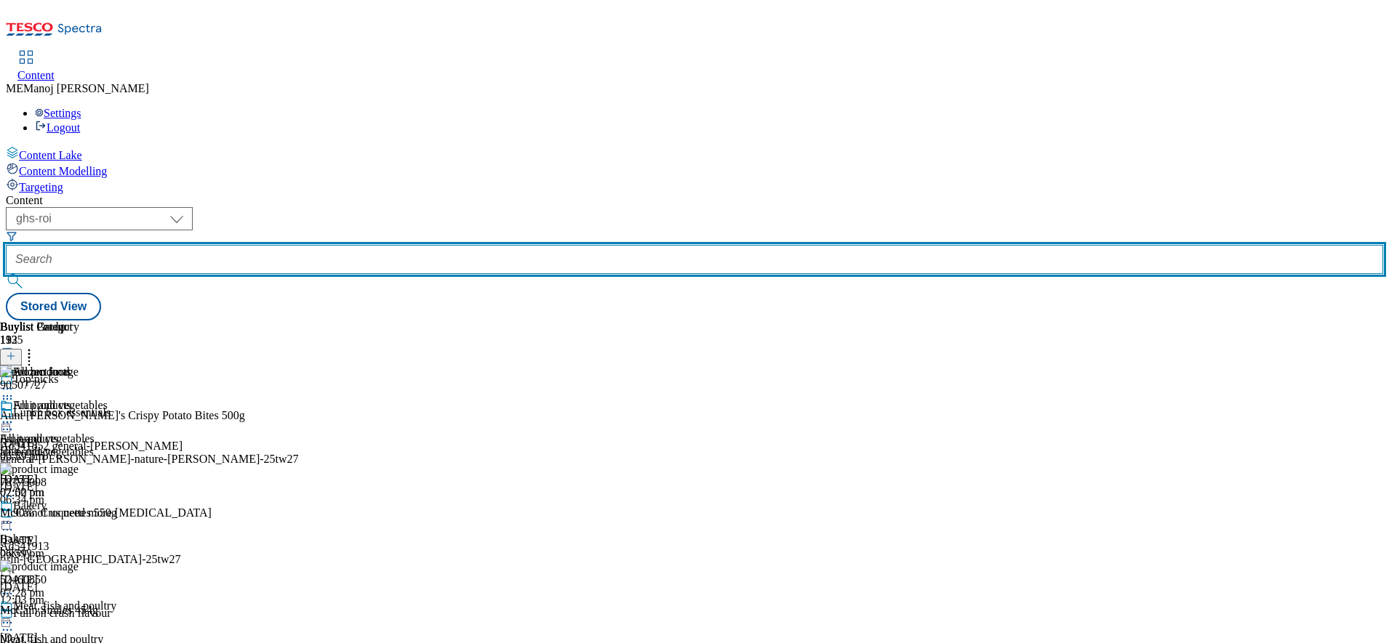
click at [345, 245] on input "text" at bounding box center [694, 259] width 1377 height 29
paste input "Summer BBQ"
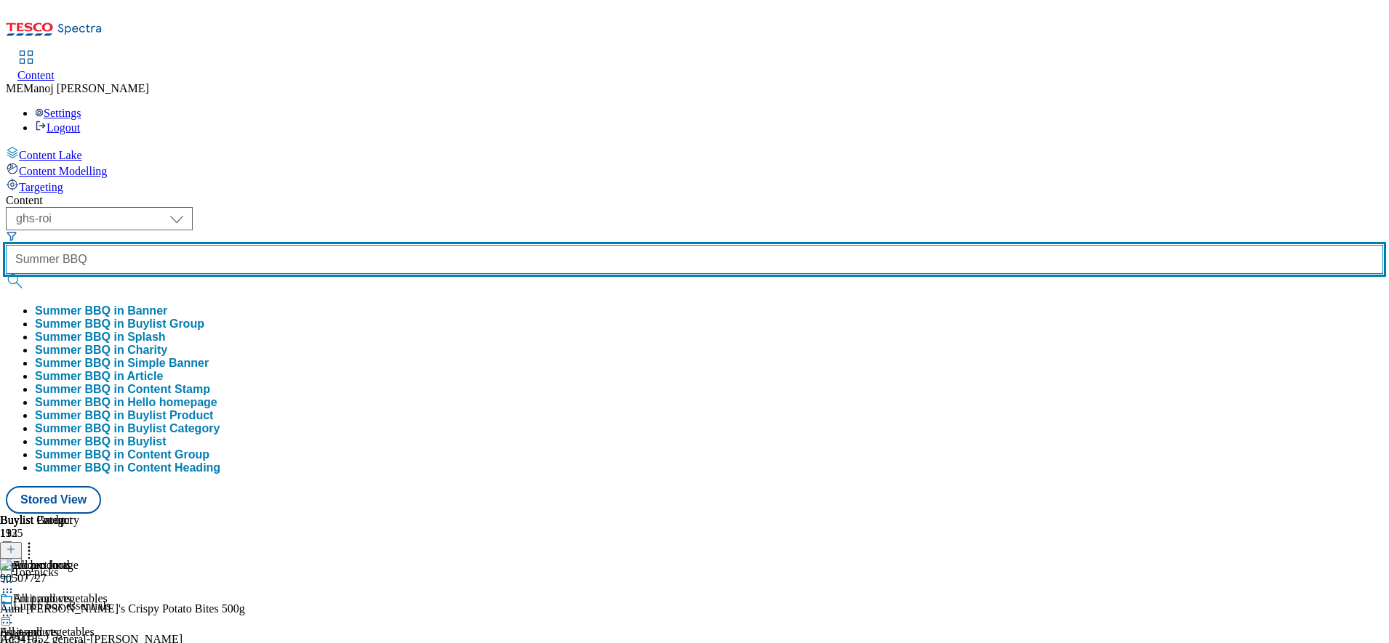
type input "Summer BBQ"
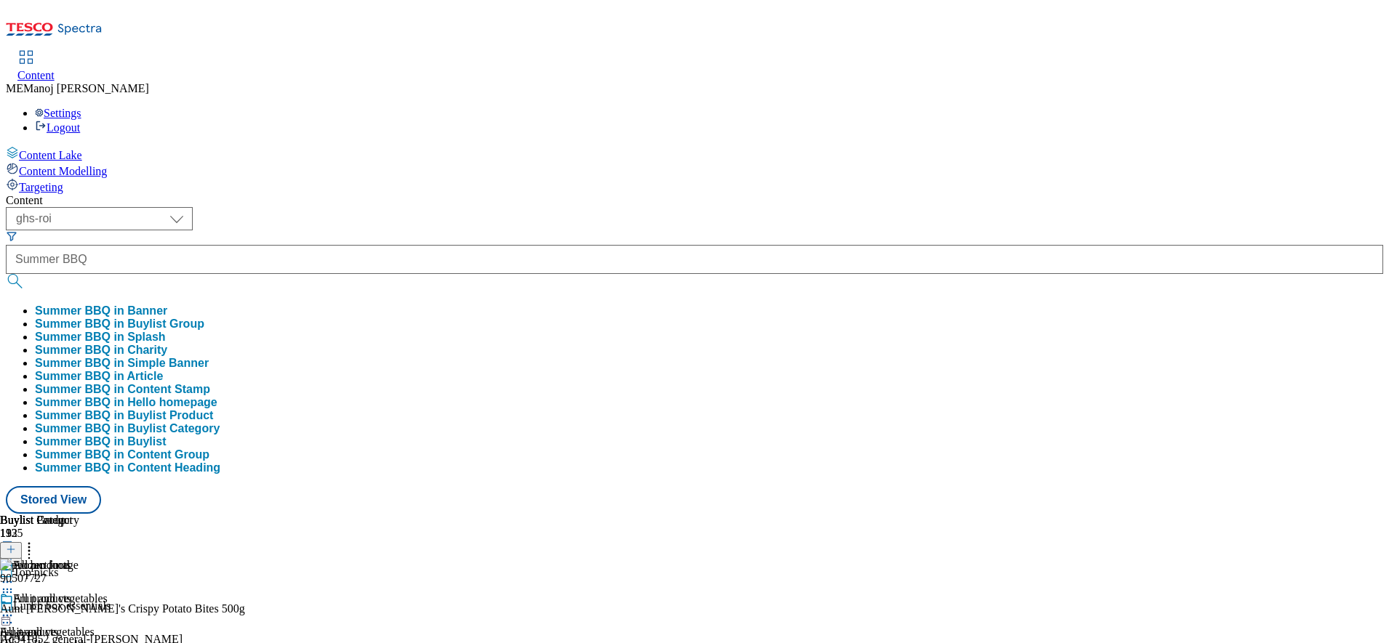
click at [204, 318] on button "Summer BBQ in Buylist Group" at bounding box center [119, 324] width 169 height 13
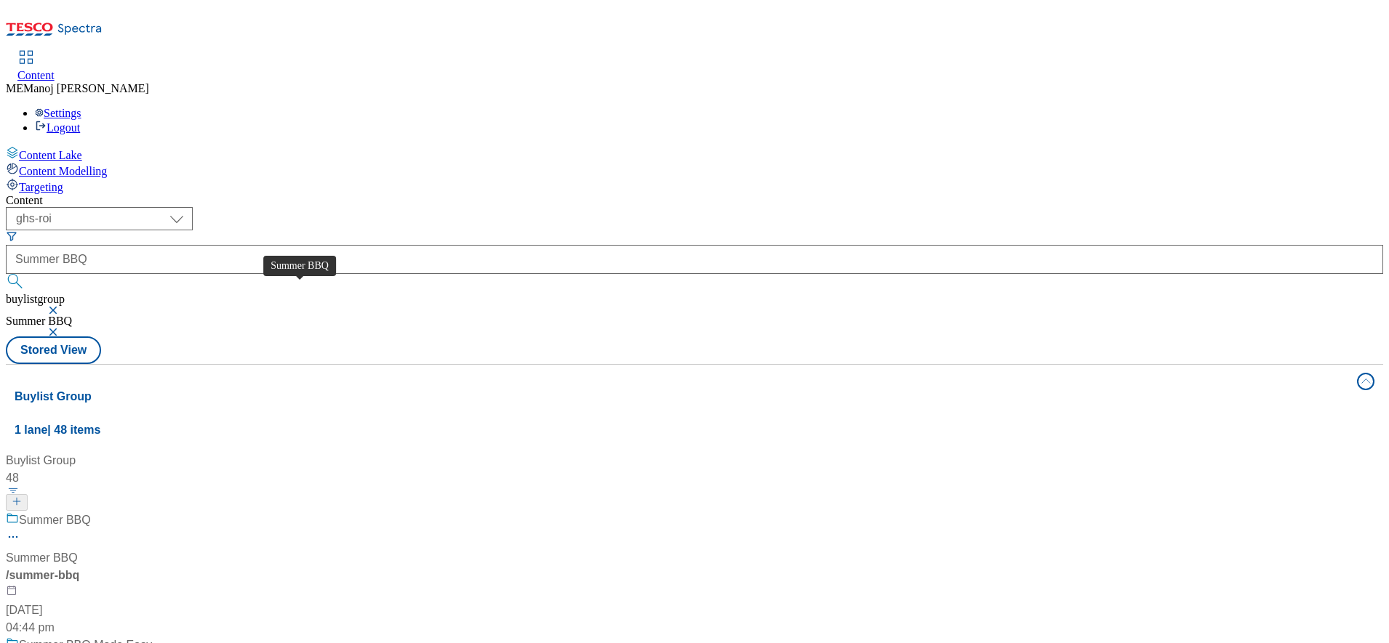
click at [91, 512] on div "Summer BBQ" at bounding box center [55, 520] width 72 height 17
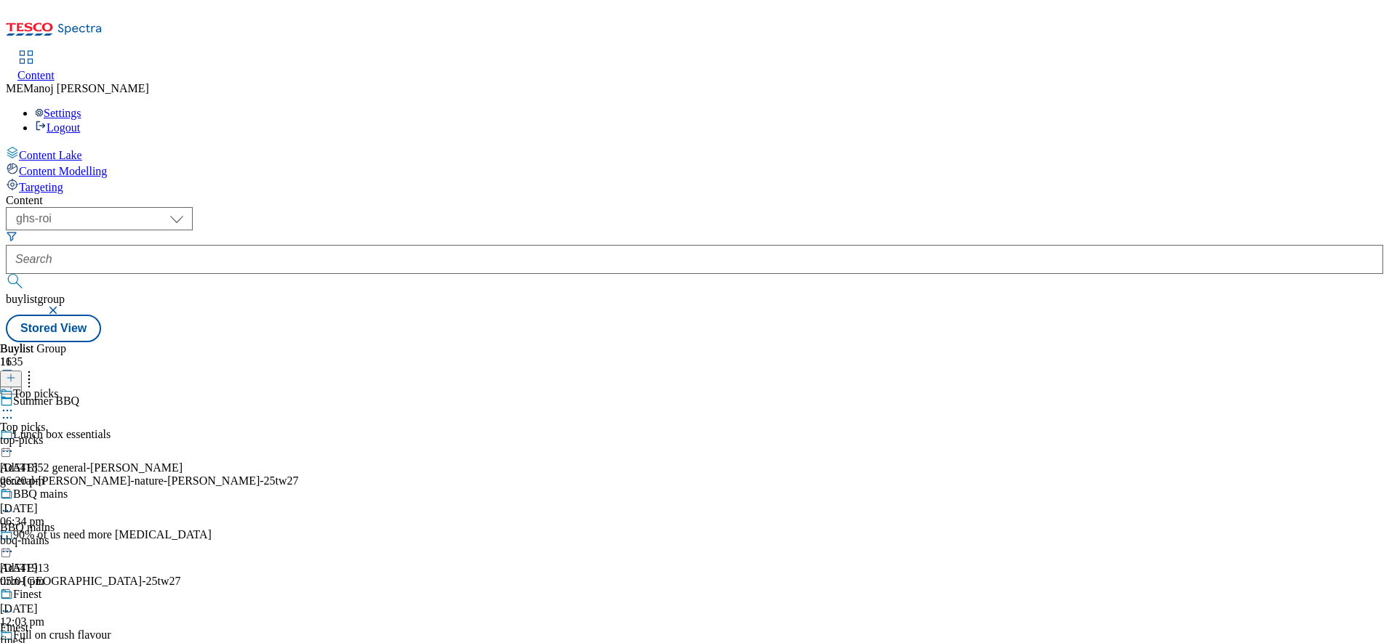
scroll to position [1315, 0]
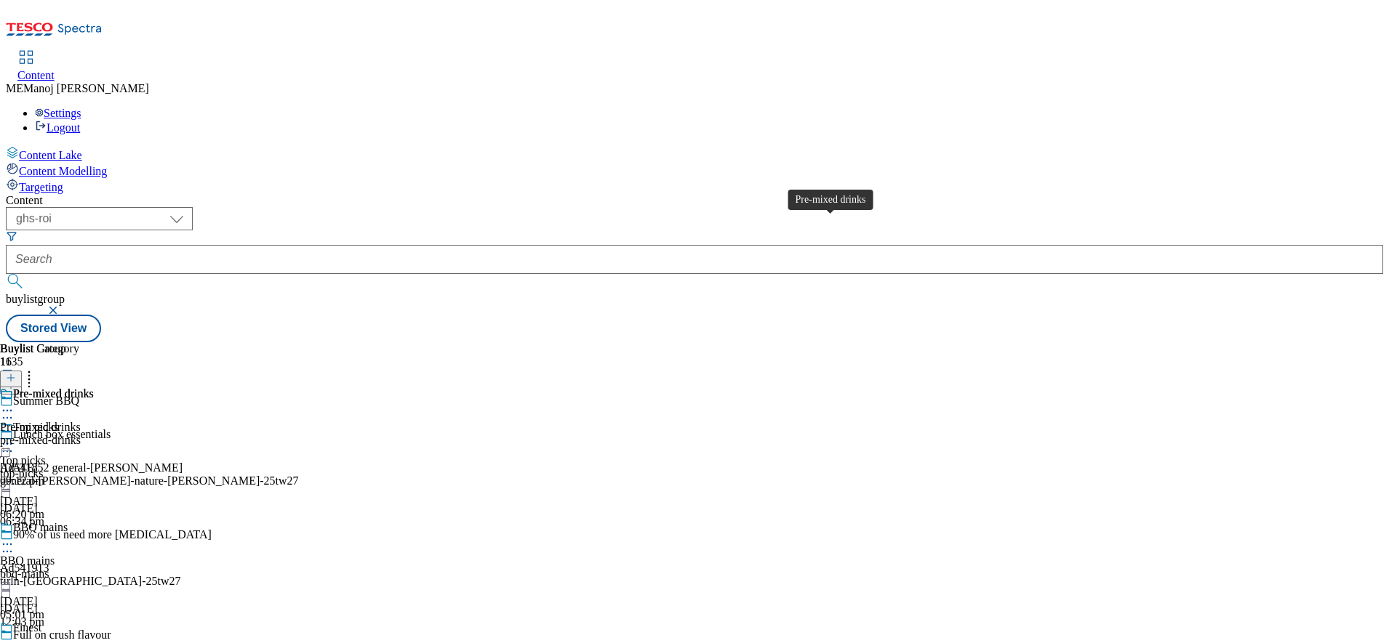
click at [94, 388] on div "Pre-mixed drinks" at bounding box center [53, 394] width 81 height 13
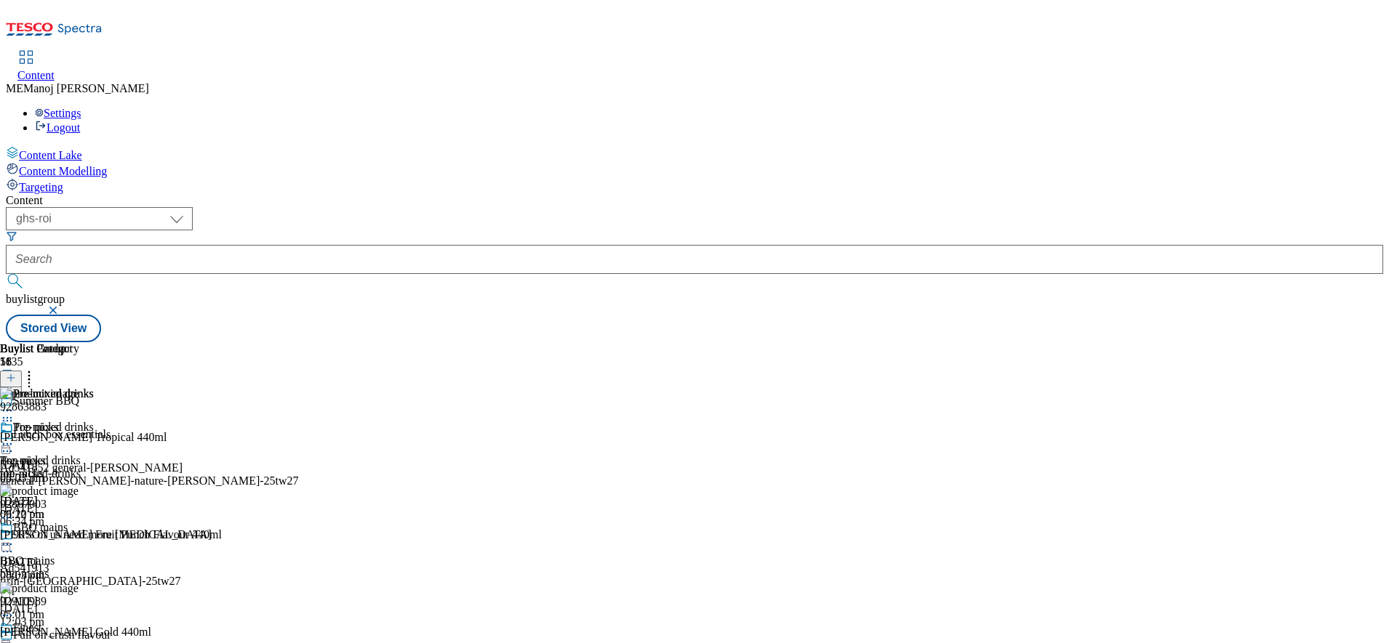
click at [16, 373] on icon at bounding box center [11, 378] width 10 height 10
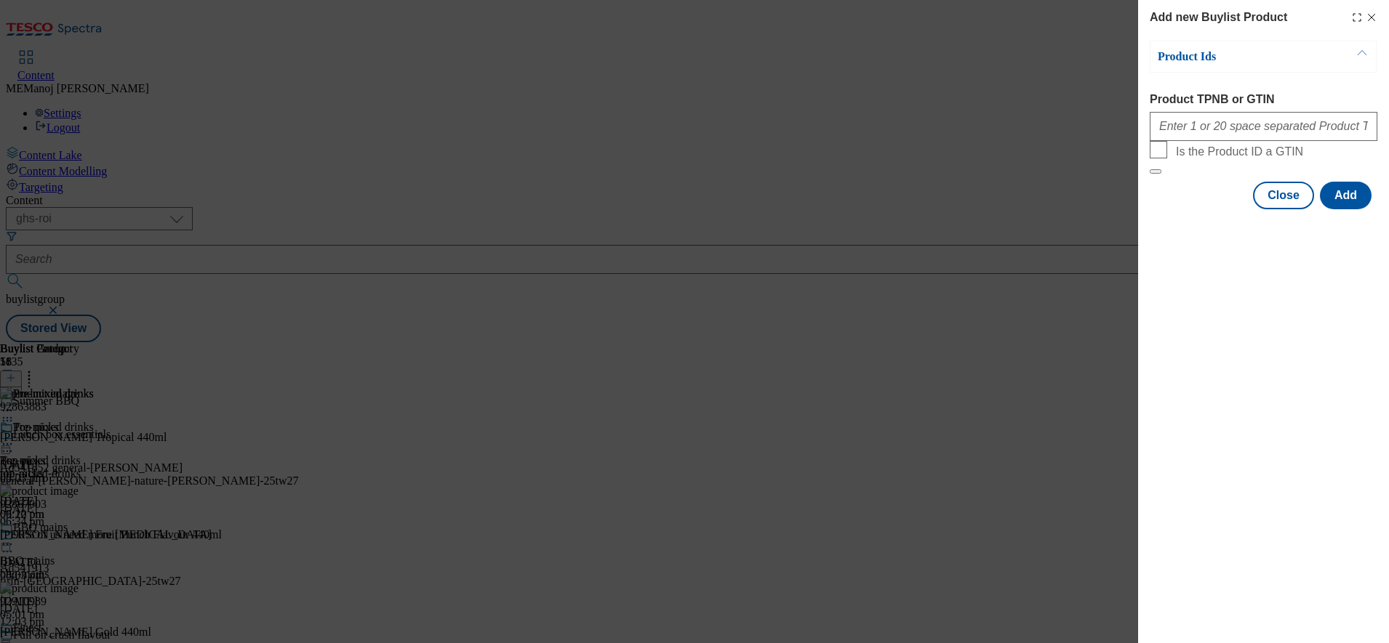
click at [1183, 116] on div "Modal" at bounding box center [1263, 123] width 228 height 35
click at [1179, 137] on input "Product TPNB or GTIN" at bounding box center [1263, 126] width 228 height 29
paste input "96299330 92804891 97220156 92915598"
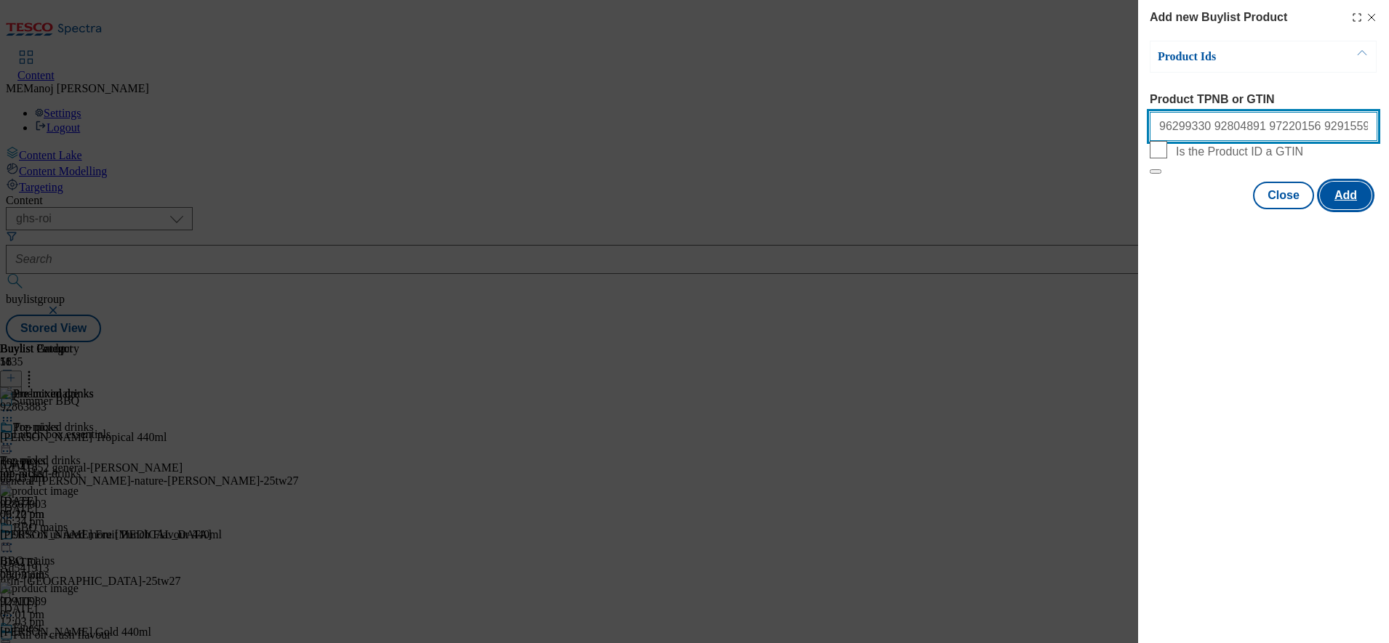
type input "96299330 92804891 97220156 92915598"
click at [1342, 209] on button "Add" at bounding box center [1346, 196] width 52 height 28
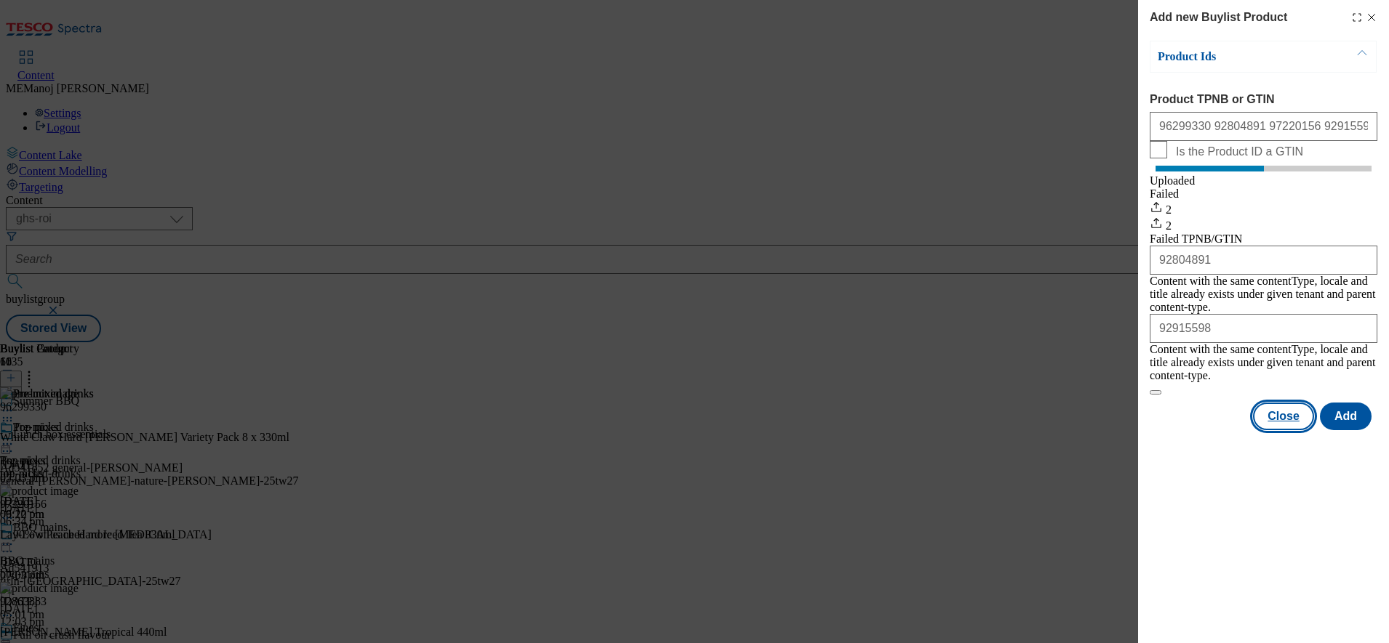
click at [1285, 413] on button "Close" at bounding box center [1283, 417] width 61 height 28
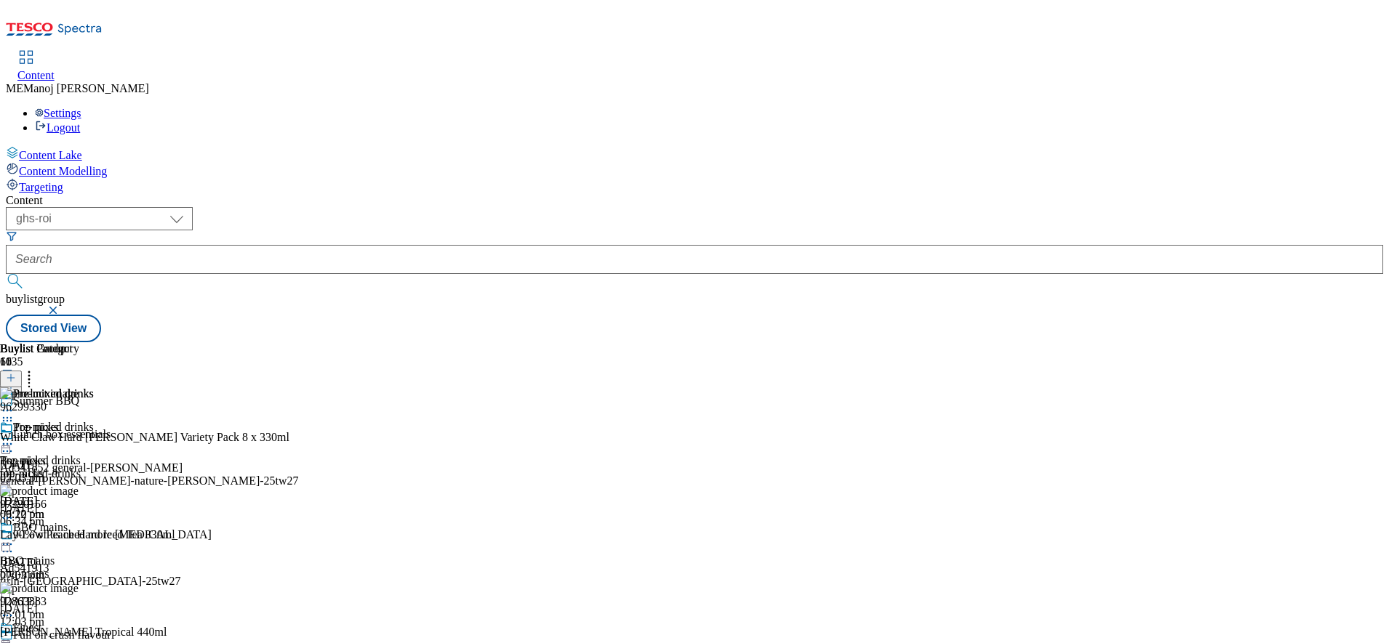
click at [15, 437] on icon at bounding box center [7, 444] width 15 height 15
click at [92, 603] on span "Un-publish" at bounding box center [68, 608] width 47 height 11
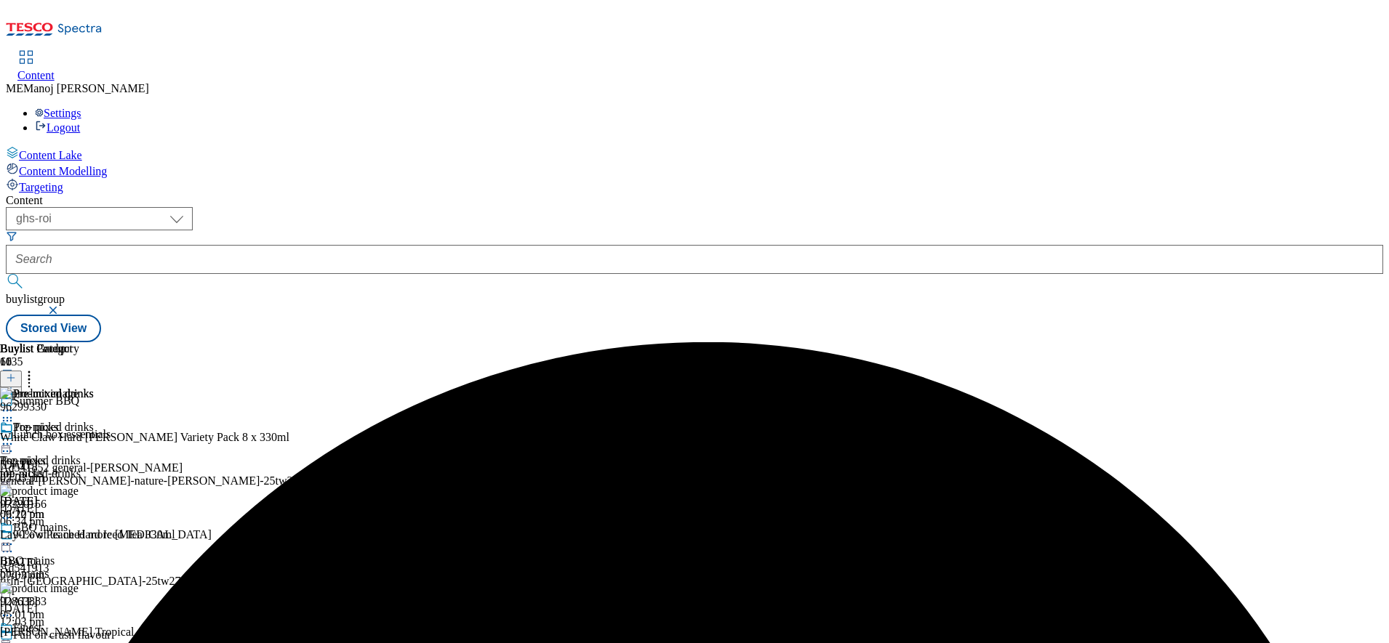
click at [31, 375] on circle at bounding box center [29, 376] width 2 height 2
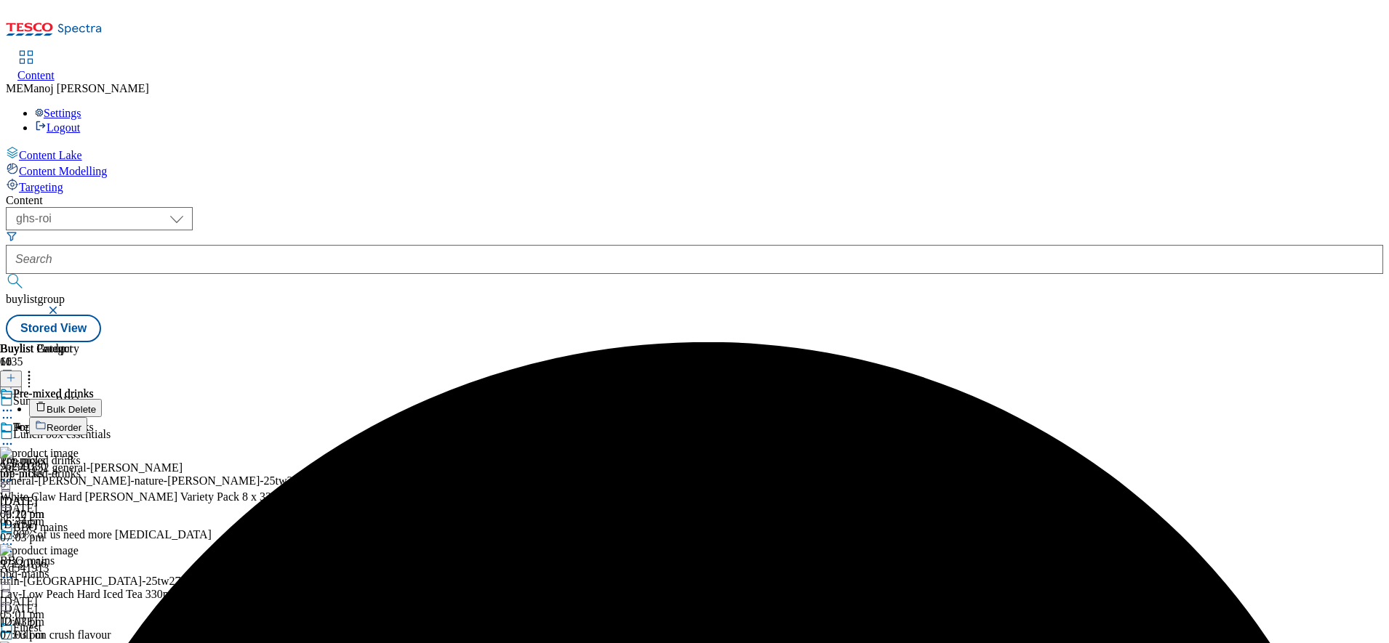
click at [289, 417] on li "Reorder" at bounding box center [159, 426] width 260 height 18
click at [81, 422] on span "Reorder" at bounding box center [64, 427] width 35 height 11
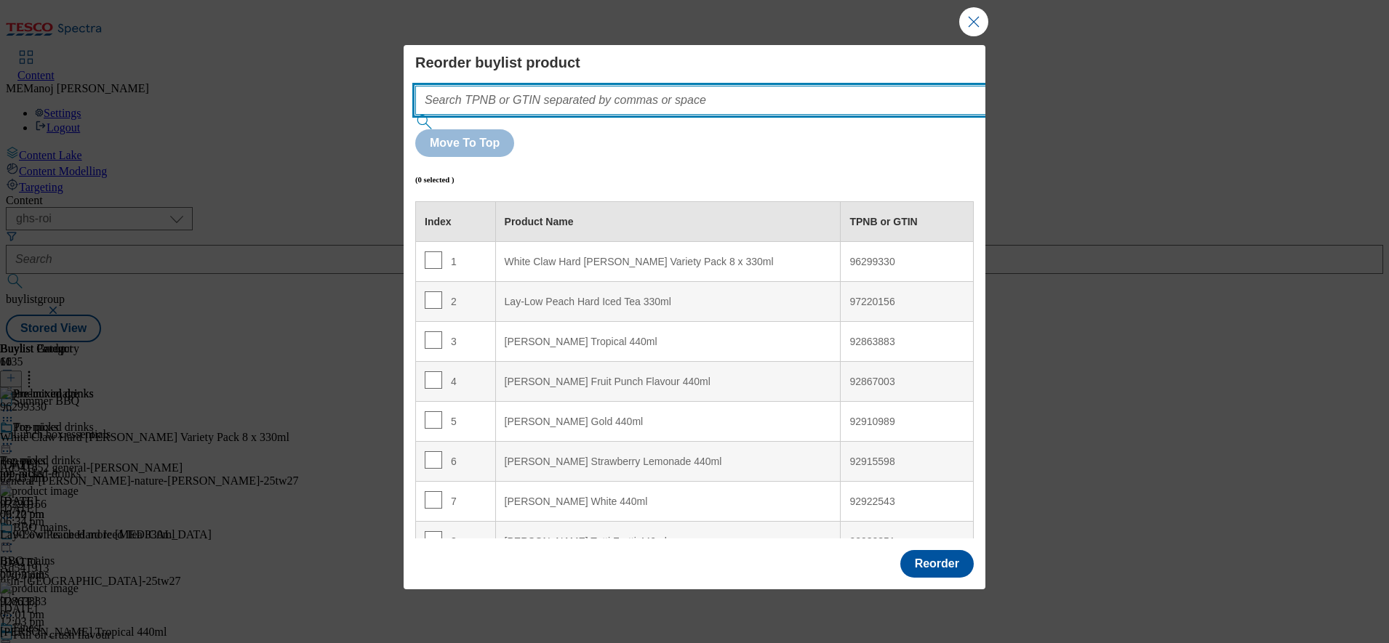
click at [792, 115] on input "Modal" at bounding box center [722, 100] width 614 height 29
paste input "96299330 92804891 97220156 92915598"
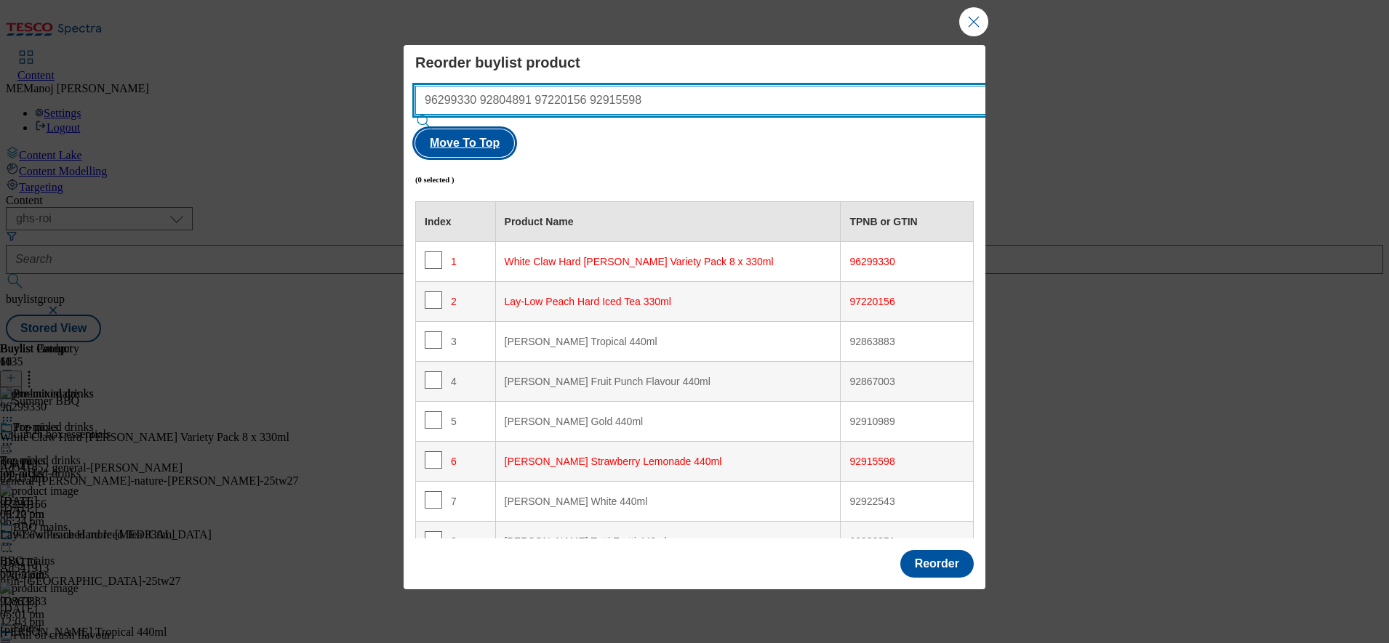
type input "96299330 92804891 97220156 92915598"
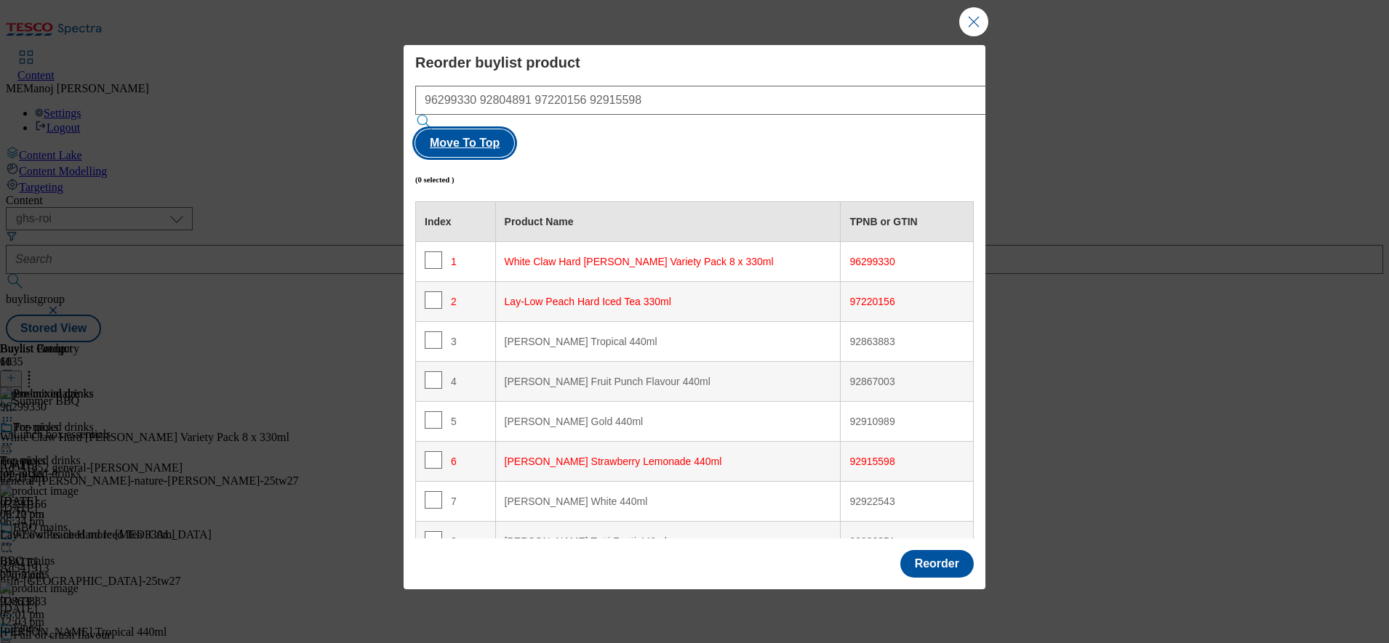
click at [514, 129] on button "Move To Top" at bounding box center [464, 143] width 99 height 28
checkbox input "true"
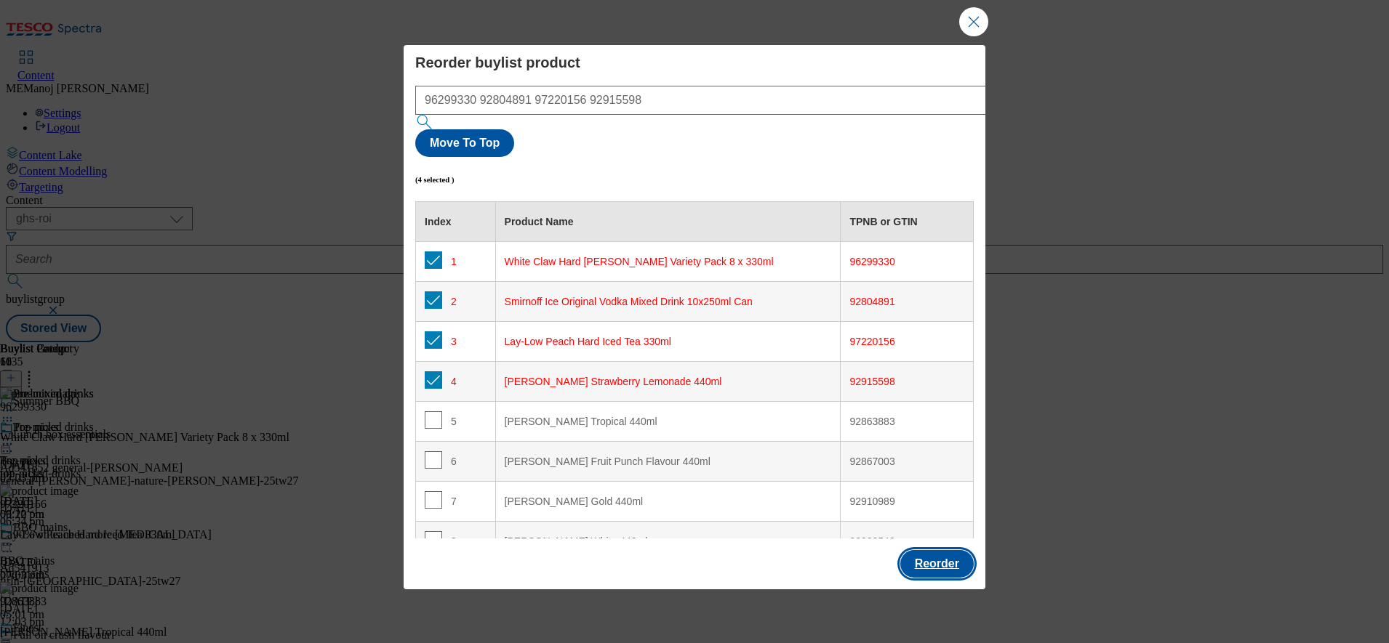
click at [931, 550] on button "Reorder" at bounding box center [936, 564] width 73 height 28
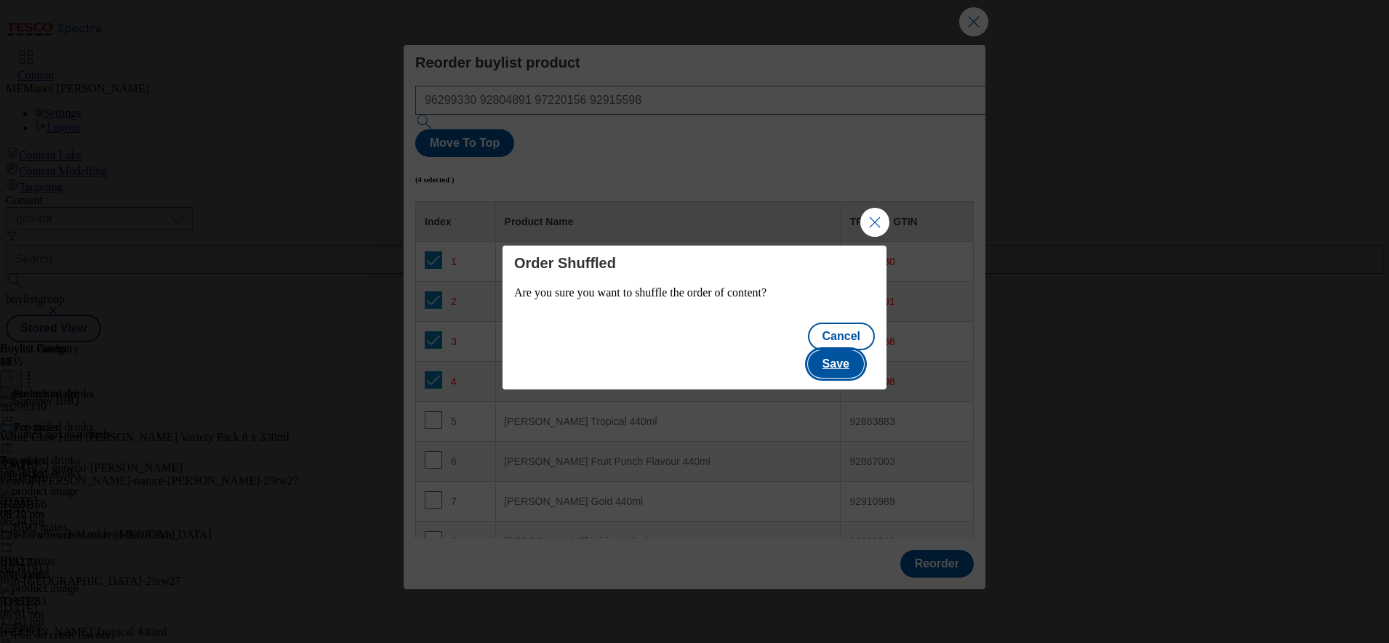
click at [821, 350] on button "Save" at bounding box center [836, 364] width 56 height 28
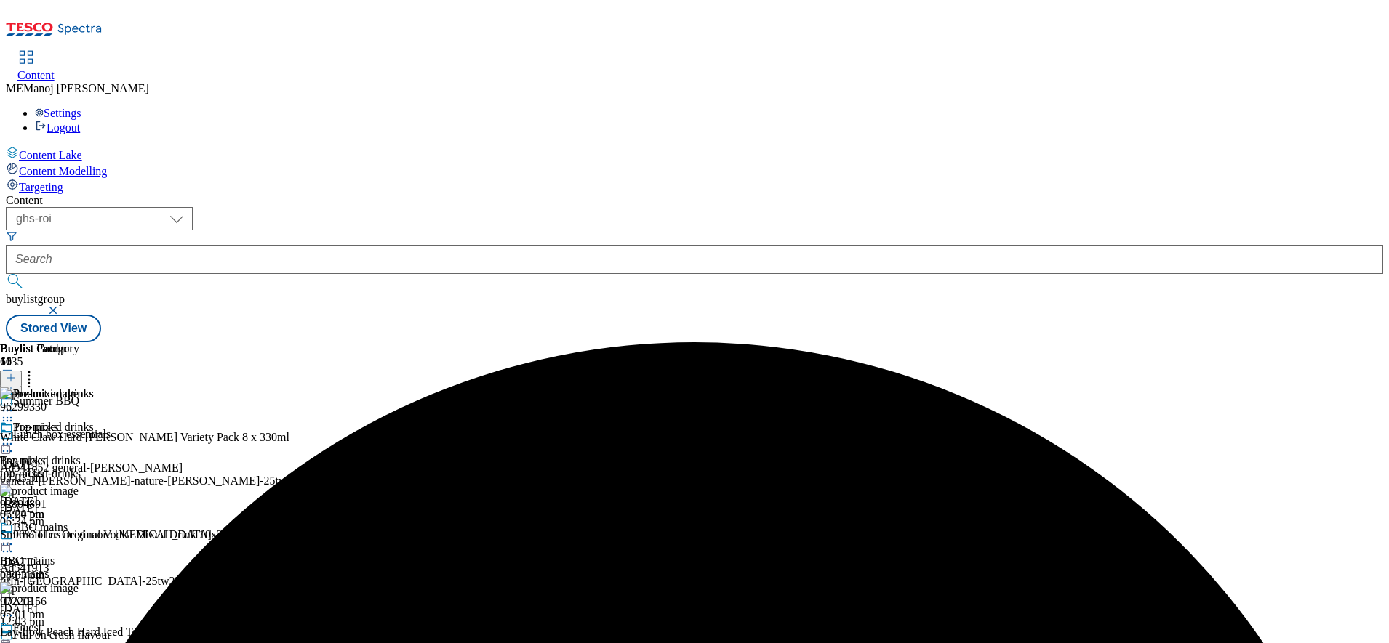
click at [5, 443] on circle at bounding box center [4, 444] width 2 height 2
click at [94, 553] on span "Un-preview" at bounding box center [69, 558] width 49 height 11
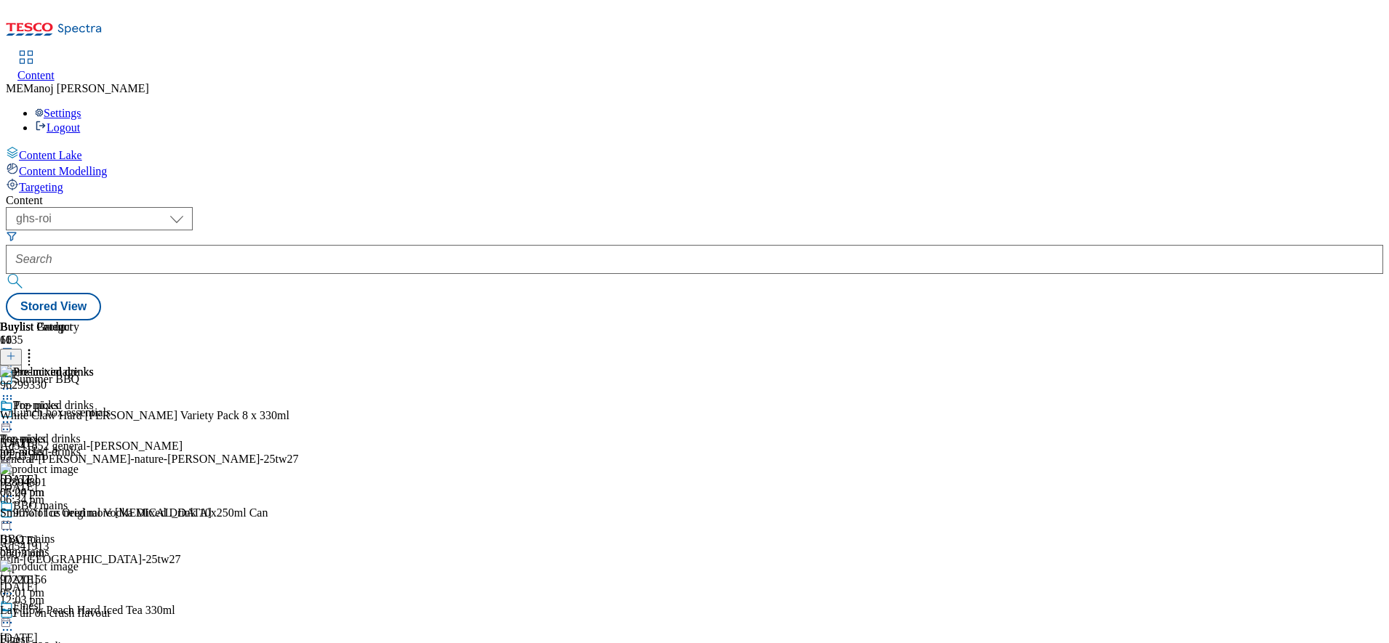
click at [15, 415] on icon at bounding box center [7, 422] width 15 height 15
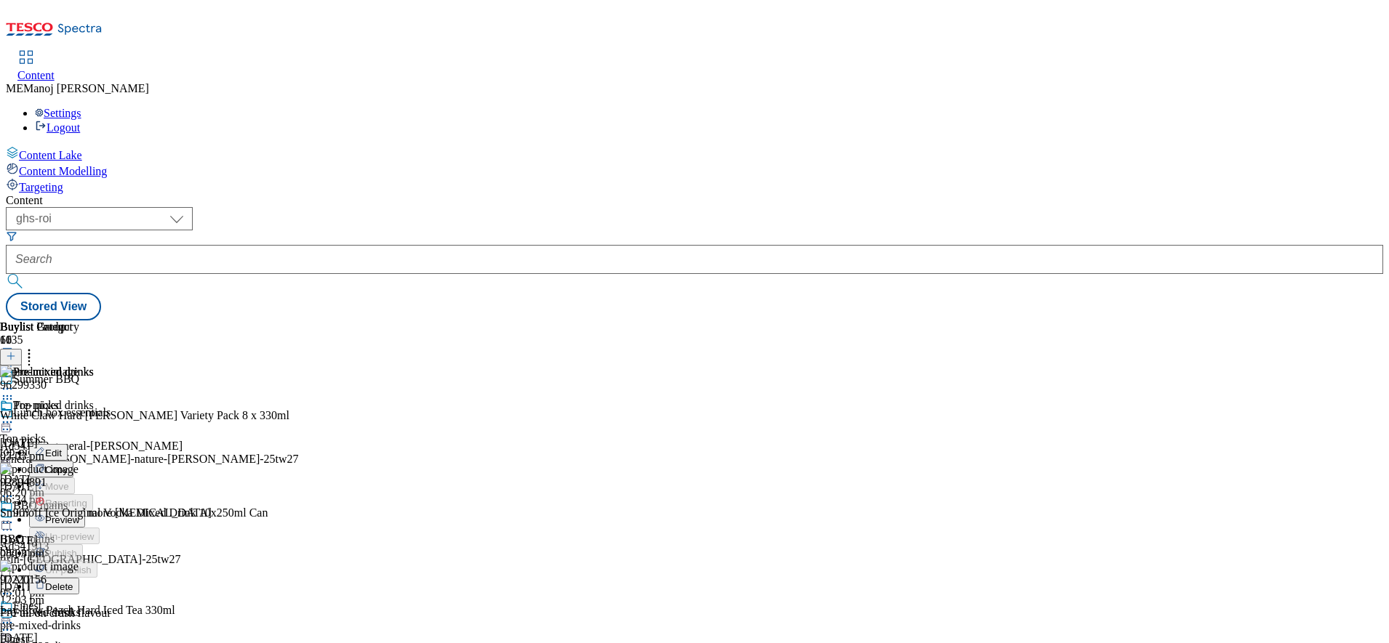
click at [79, 515] on span "Preview" at bounding box center [62, 520] width 34 height 11
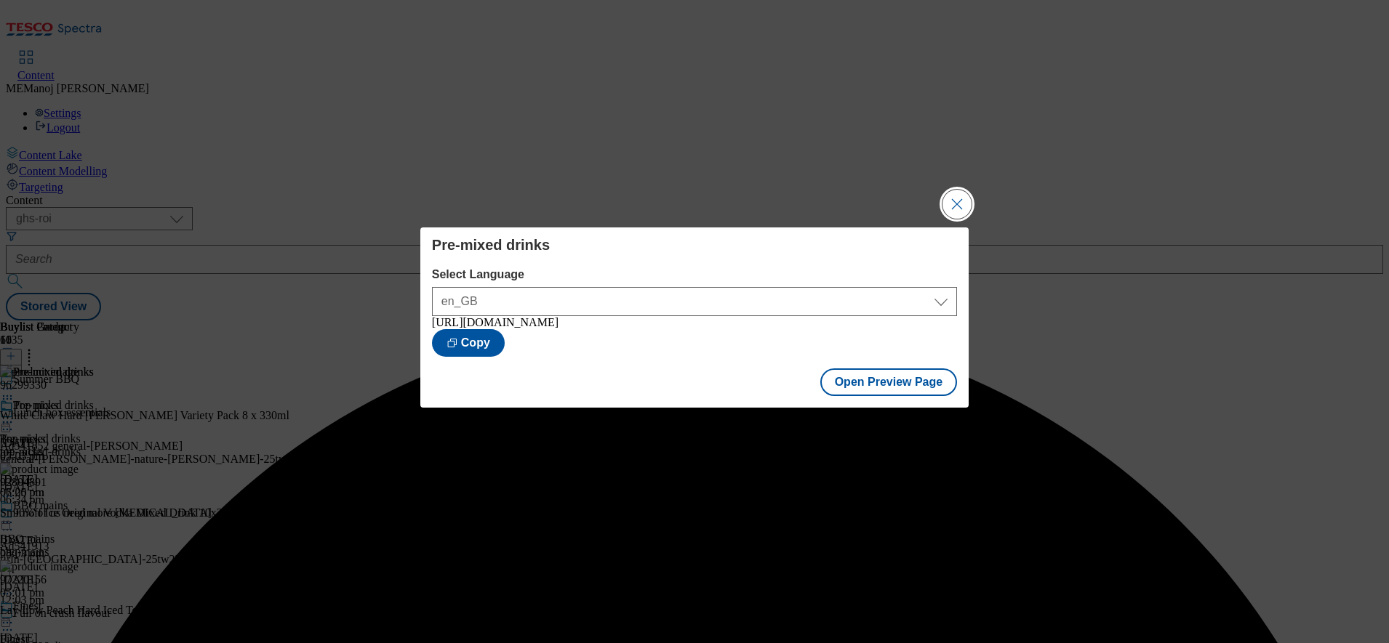
click at [959, 198] on button "Close Modal" at bounding box center [956, 204] width 29 height 29
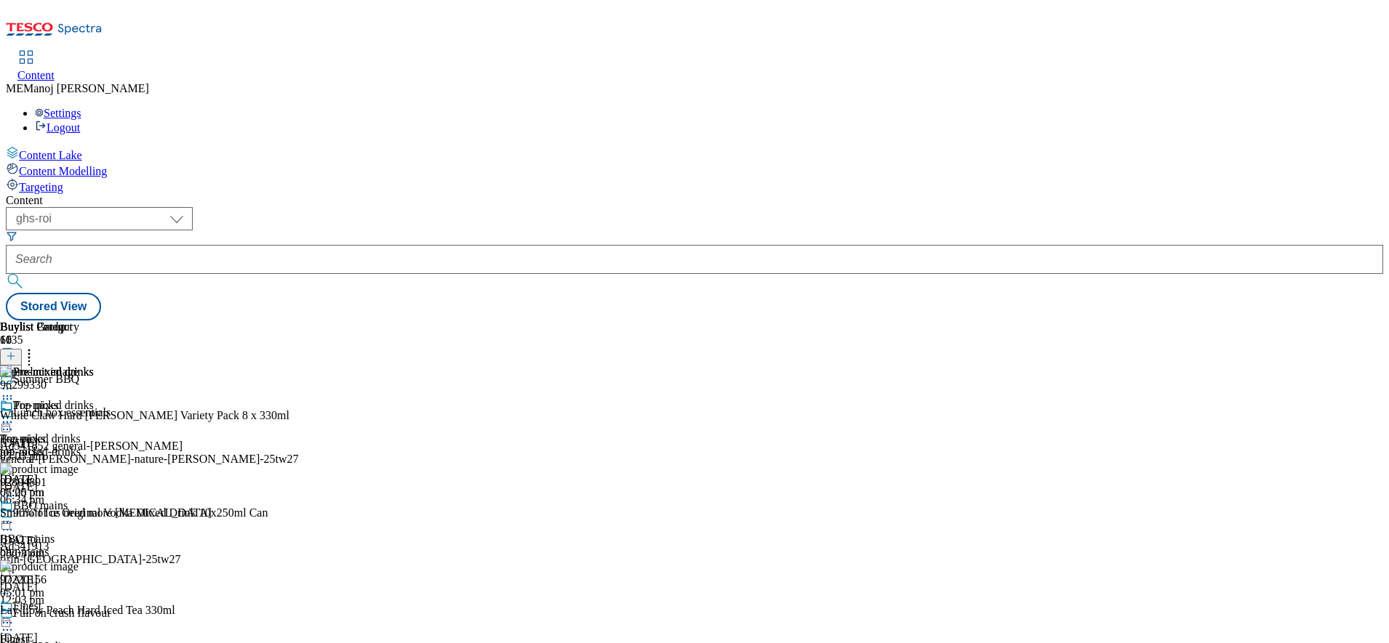
click at [15, 415] on icon at bounding box center [7, 422] width 15 height 15
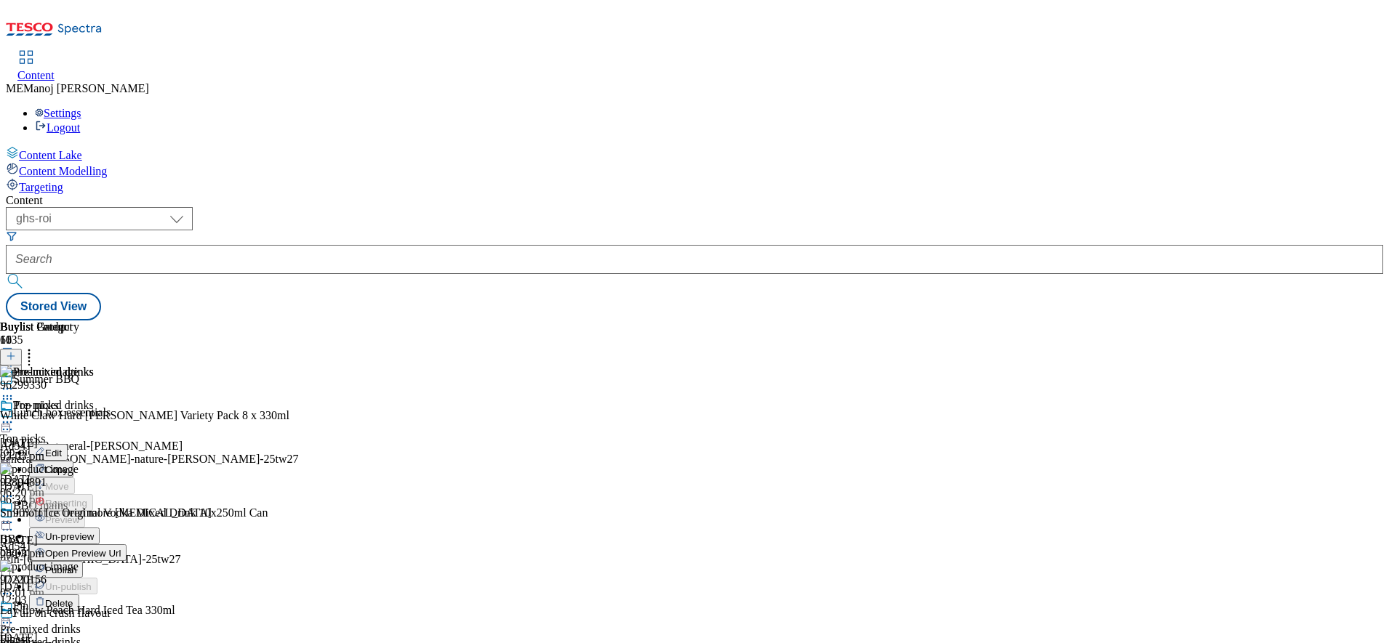
click at [77, 565] on span "Publish" at bounding box center [61, 570] width 32 height 11
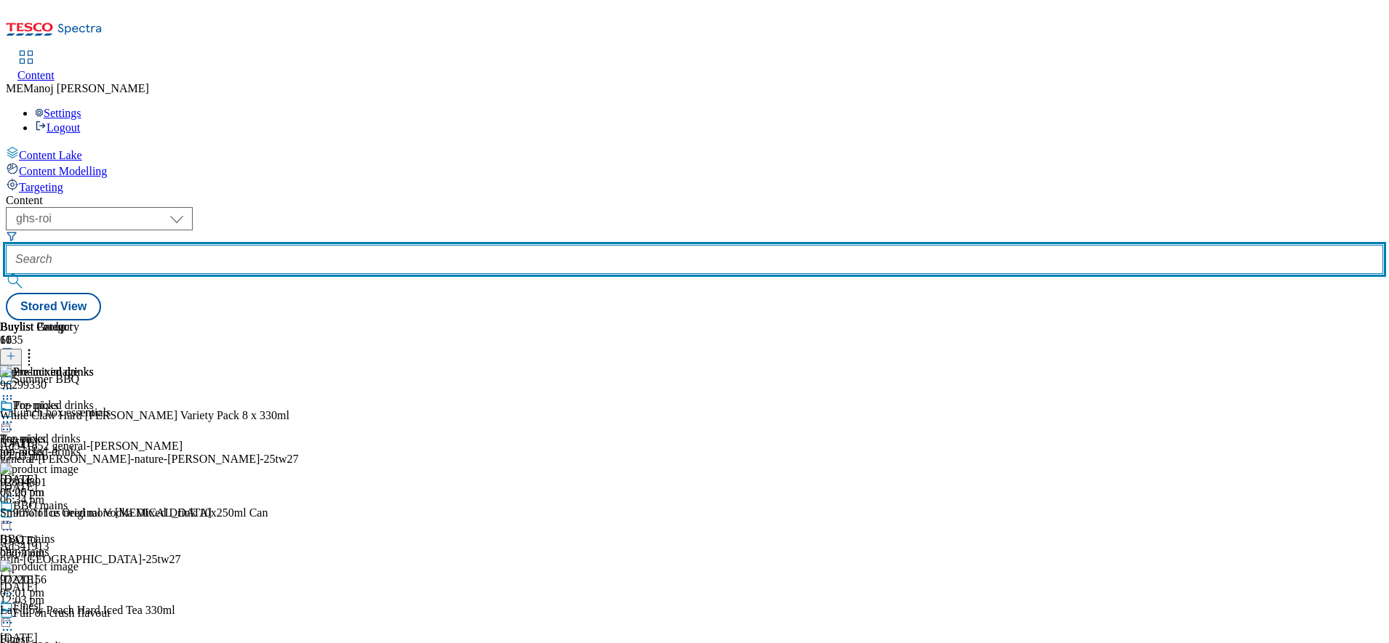
click at [359, 245] on input "text" at bounding box center [694, 259] width 1377 height 29
paste input "Top picks"
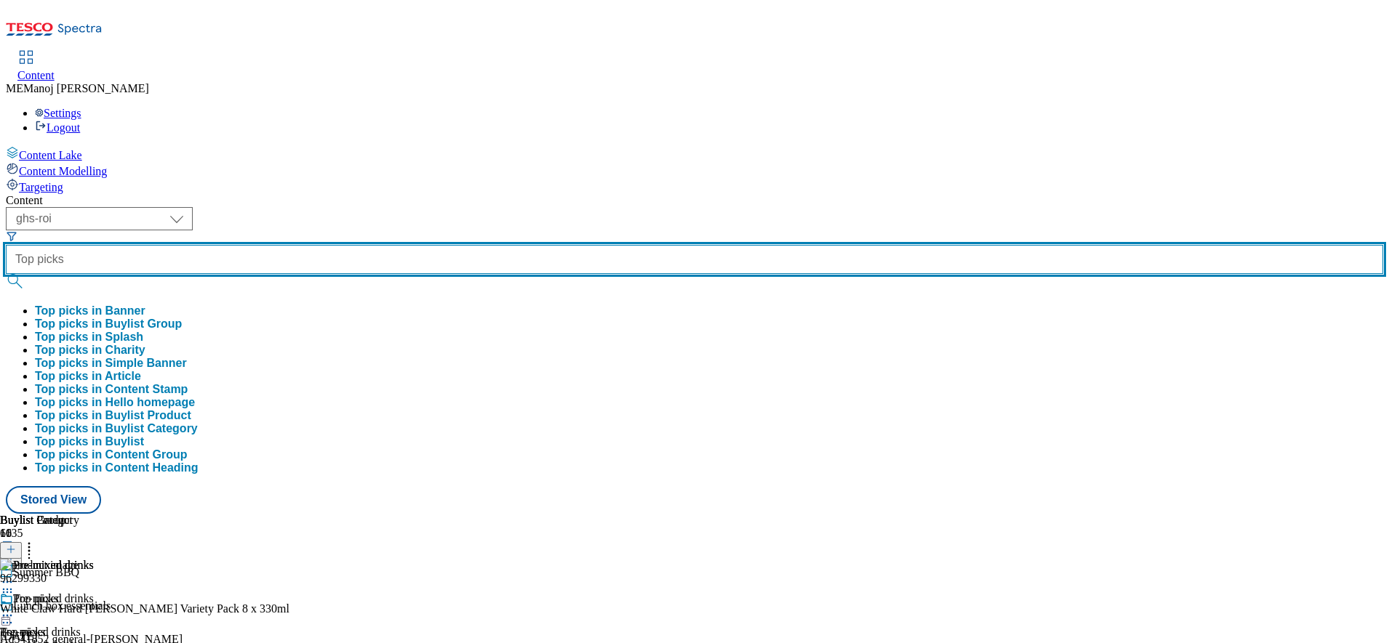
type input "Top picks"
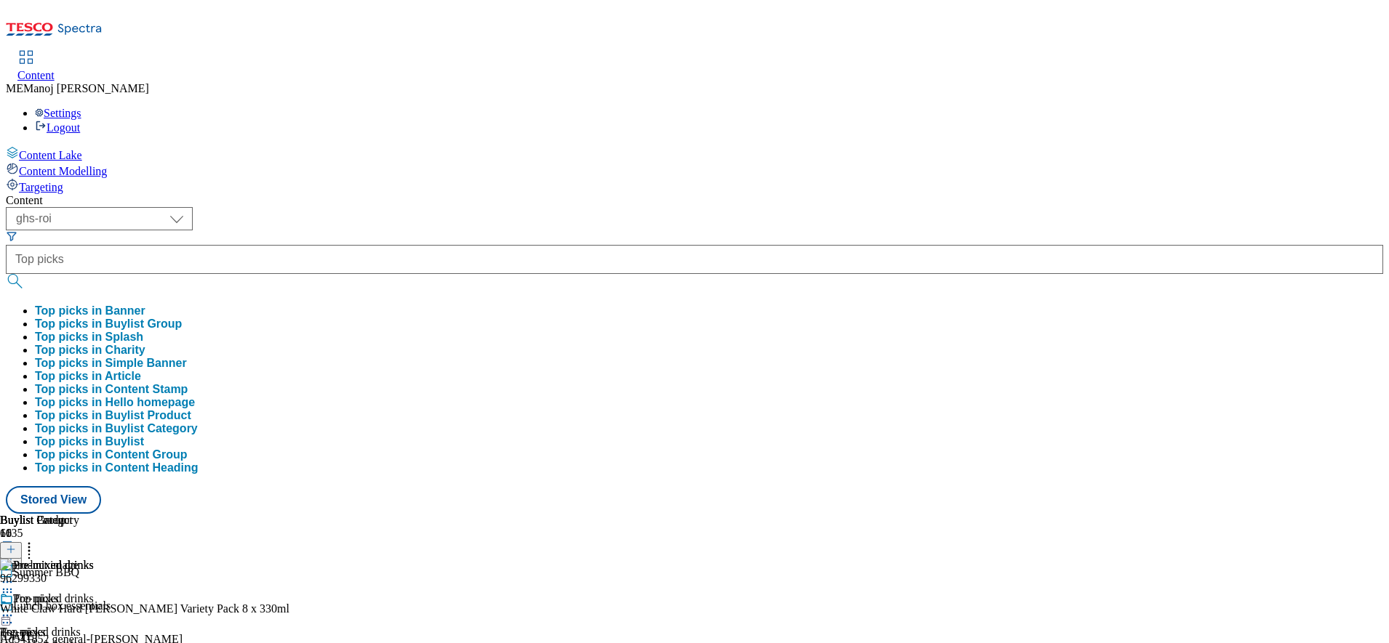
click at [182, 318] on button "Top picks in Buylist Group" at bounding box center [108, 324] width 147 height 13
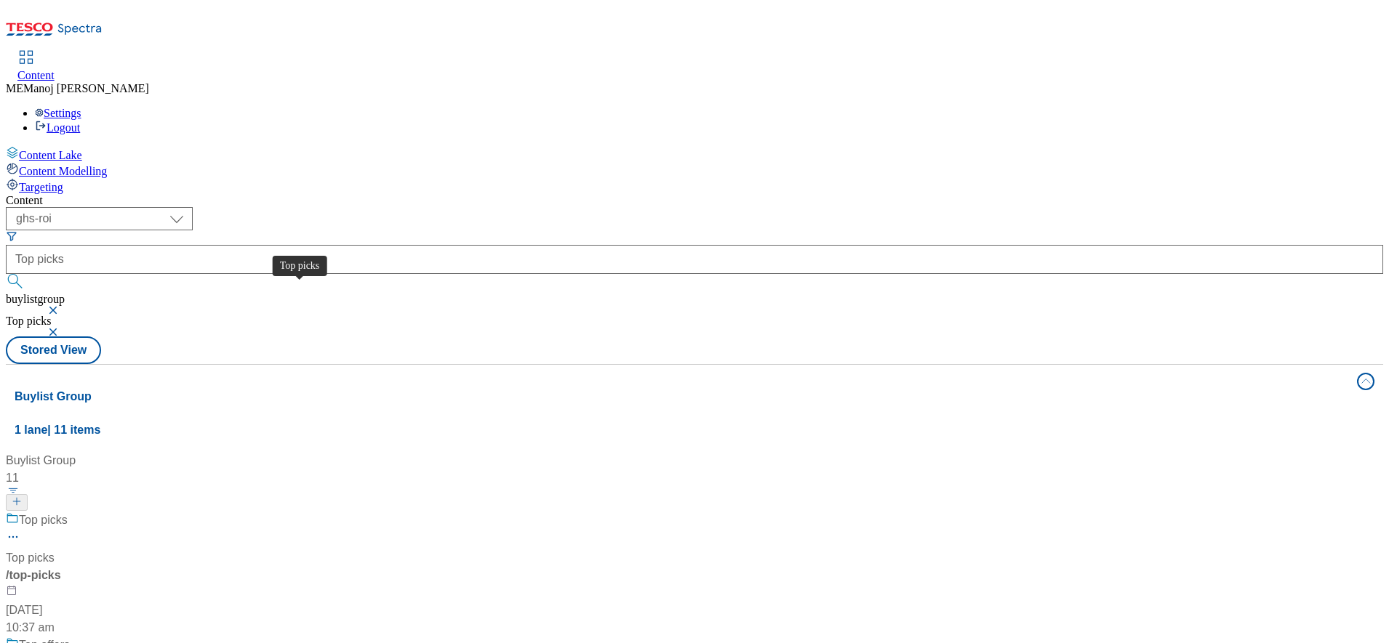
click at [68, 512] on div "Top picks" at bounding box center [43, 520] width 49 height 17
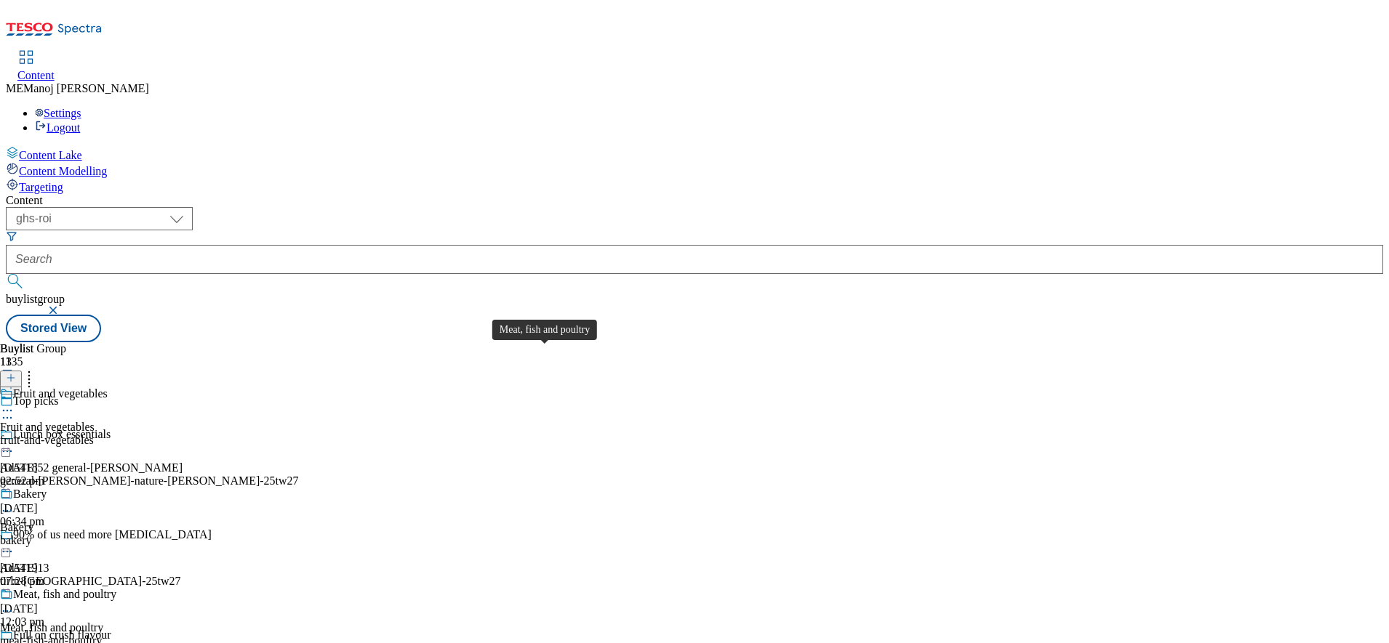
scroll to position [218, 0]
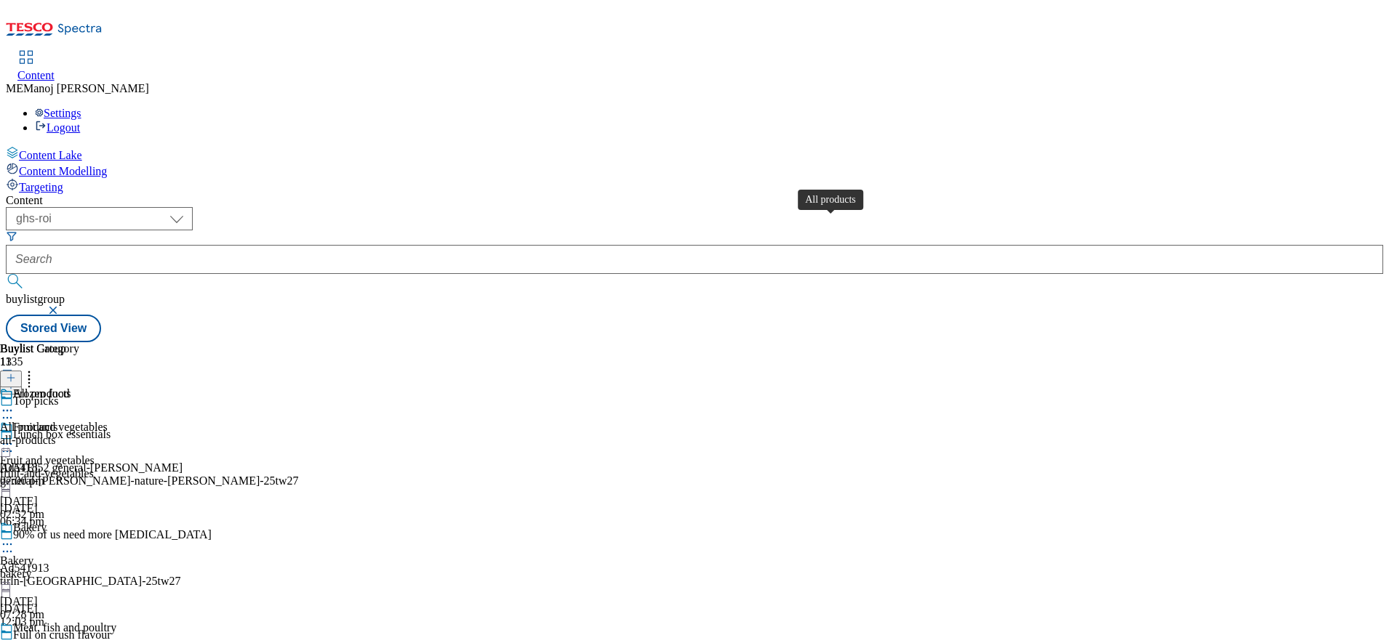
click at [71, 388] on div "All products" at bounding box center [42, 394] width 58 height 13
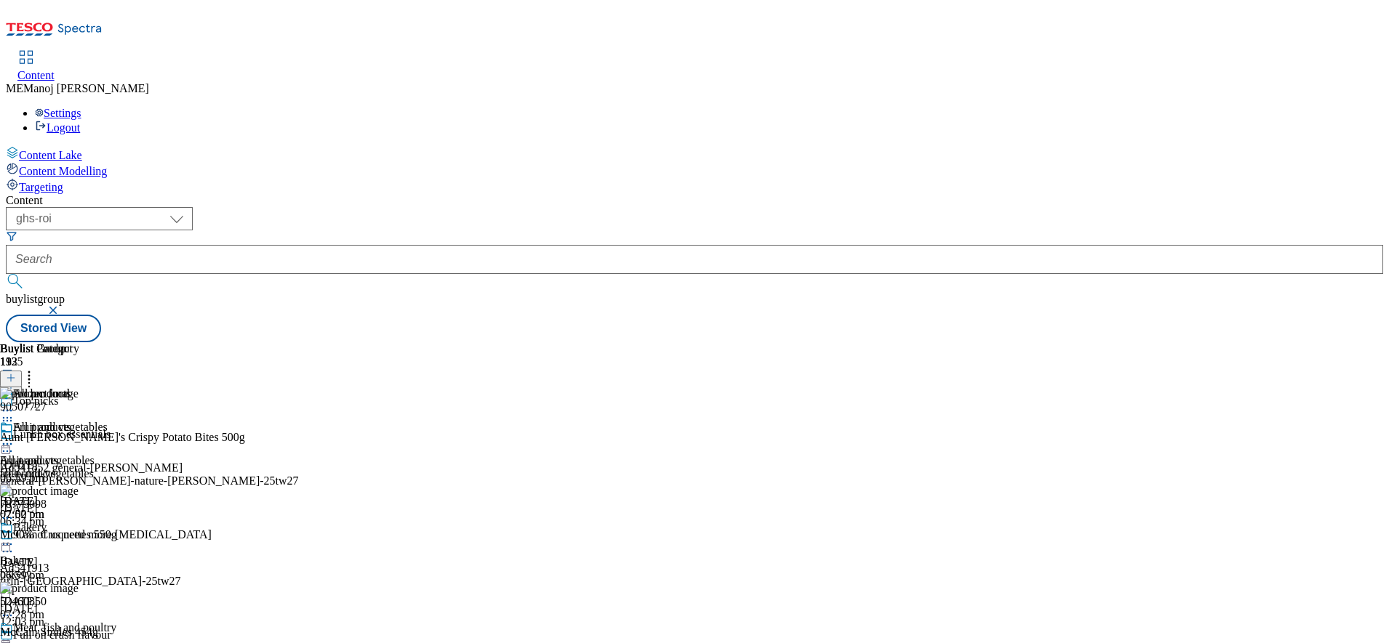
click at [16, 373] on icon at bounding box center [11, 378] width 10 height 10
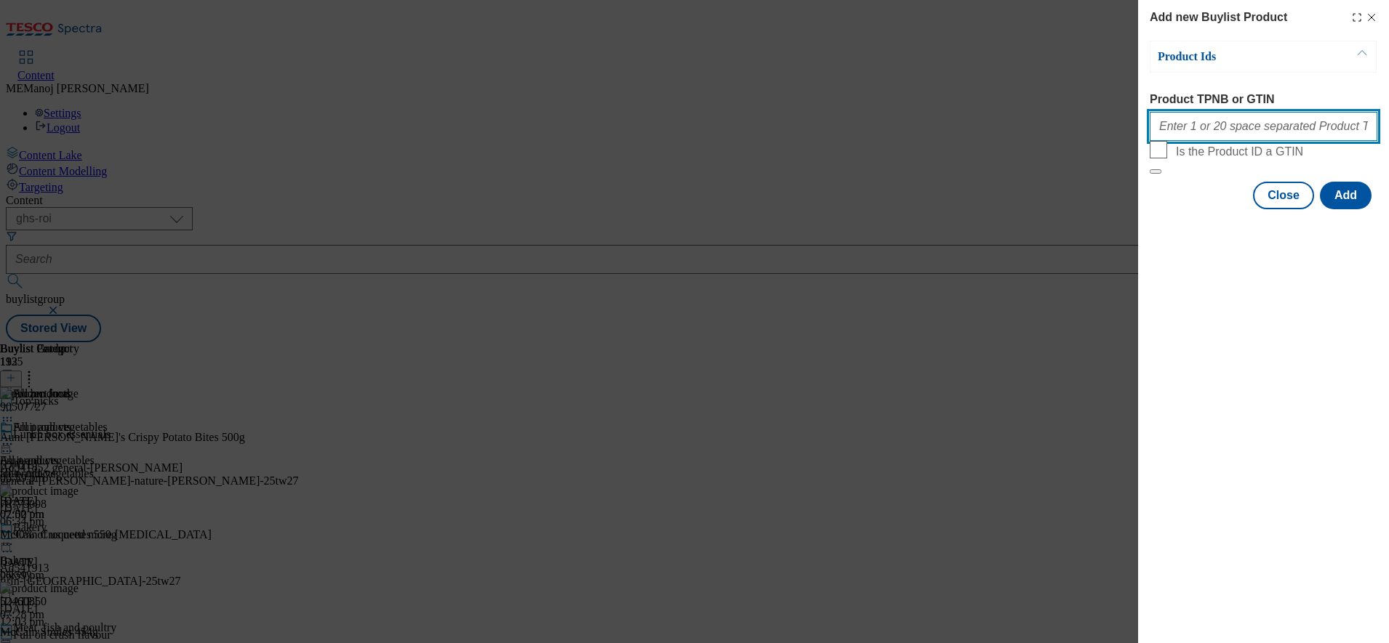
click at [1277, 134] on input "Product TPNB or GTIN" at bounding box center [1263, 126] width 228 height 29
paste input "73615918 82892722 90507727 55134201 78775098 52460850 66372339 55126067 9342827…"
type input "73615918 82892722 90507727 55134201 78775098 52460850 66372339 55126067 9342827…"
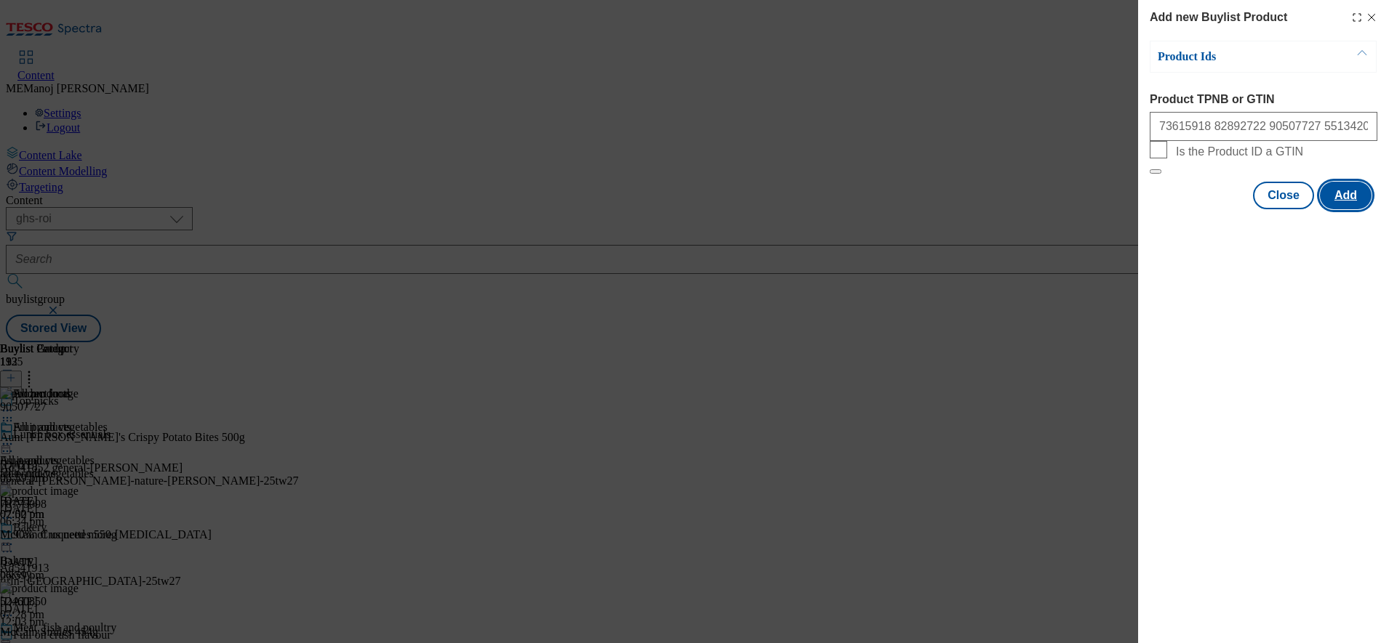
click at [1333, 209] on button "Add" at bounding box center [1346, 196] width 52 height 28
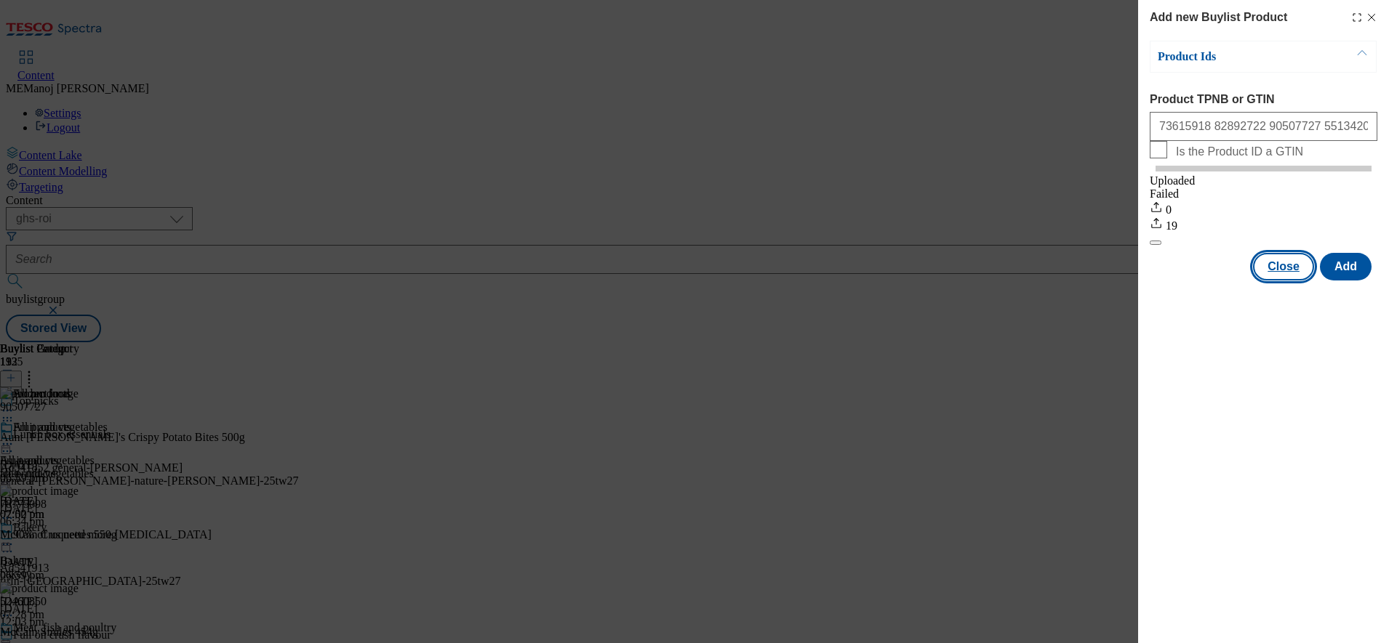
click at [1300, 278] on button "Close" at bounding box center [1283, 267] width 61 height 28
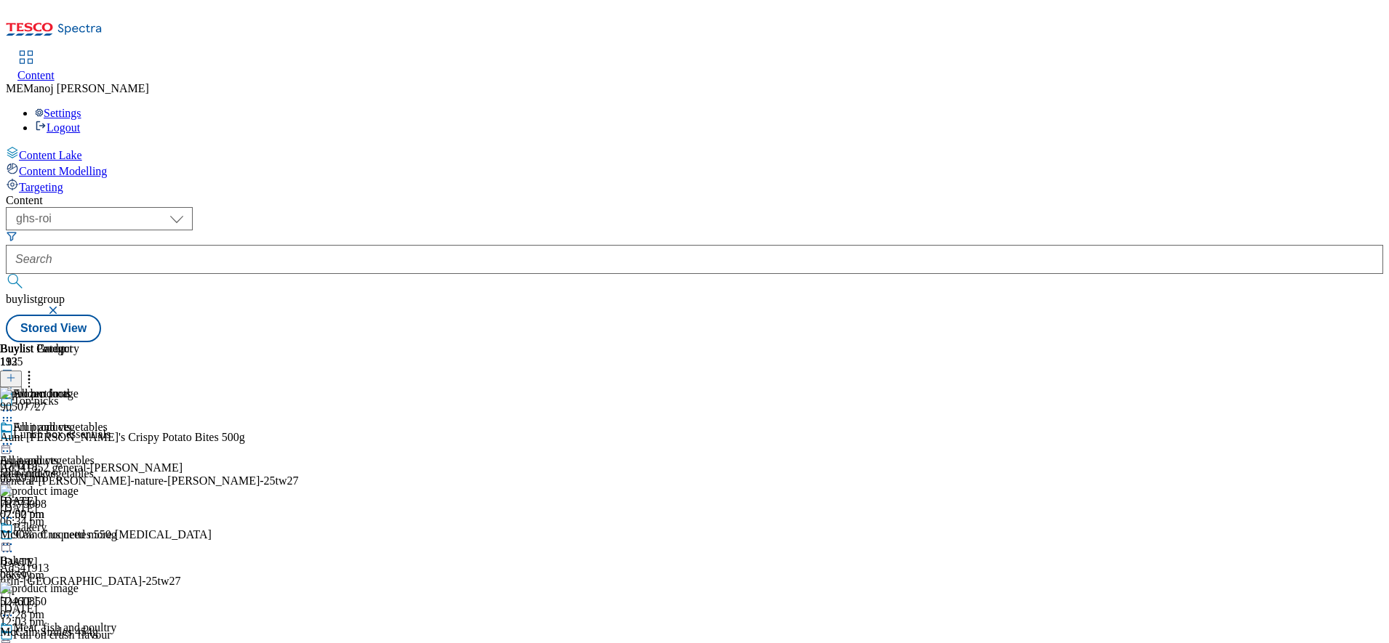
click at [36, 369] on icon at bounding box center [29, 376] width 15 height 15
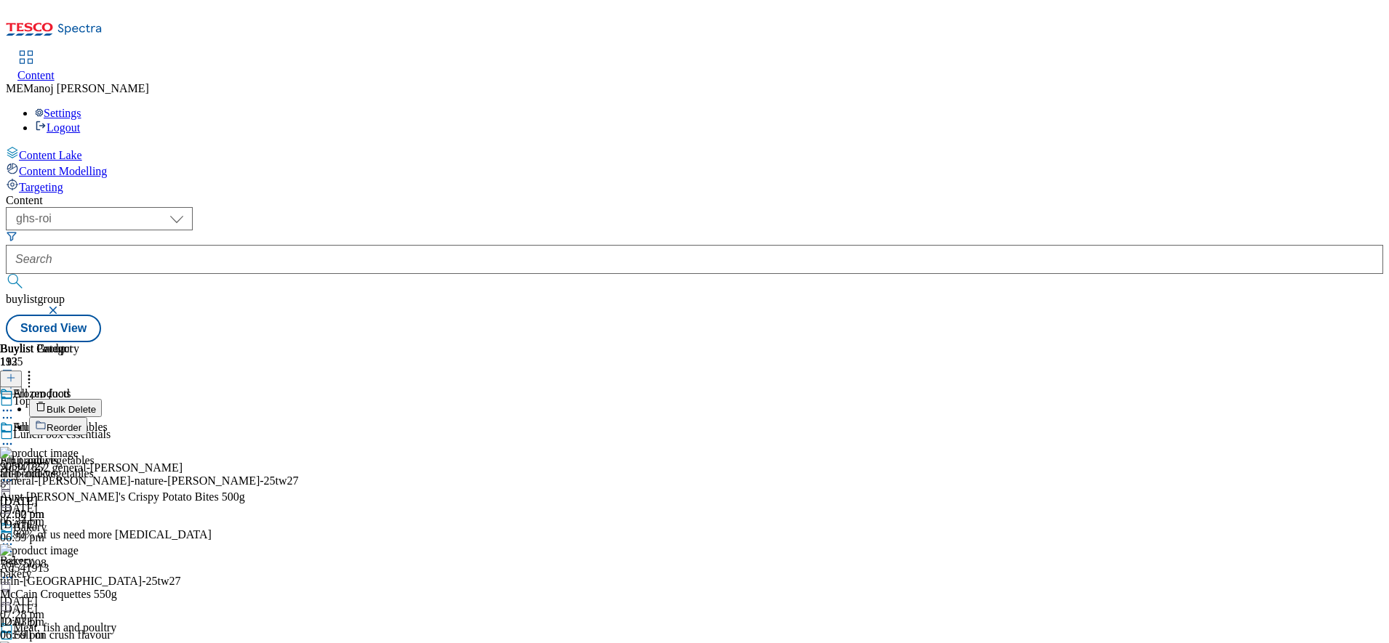
click at [87, 417] on button "Reorder" at bounding box center [58, 426] width 58 height 18
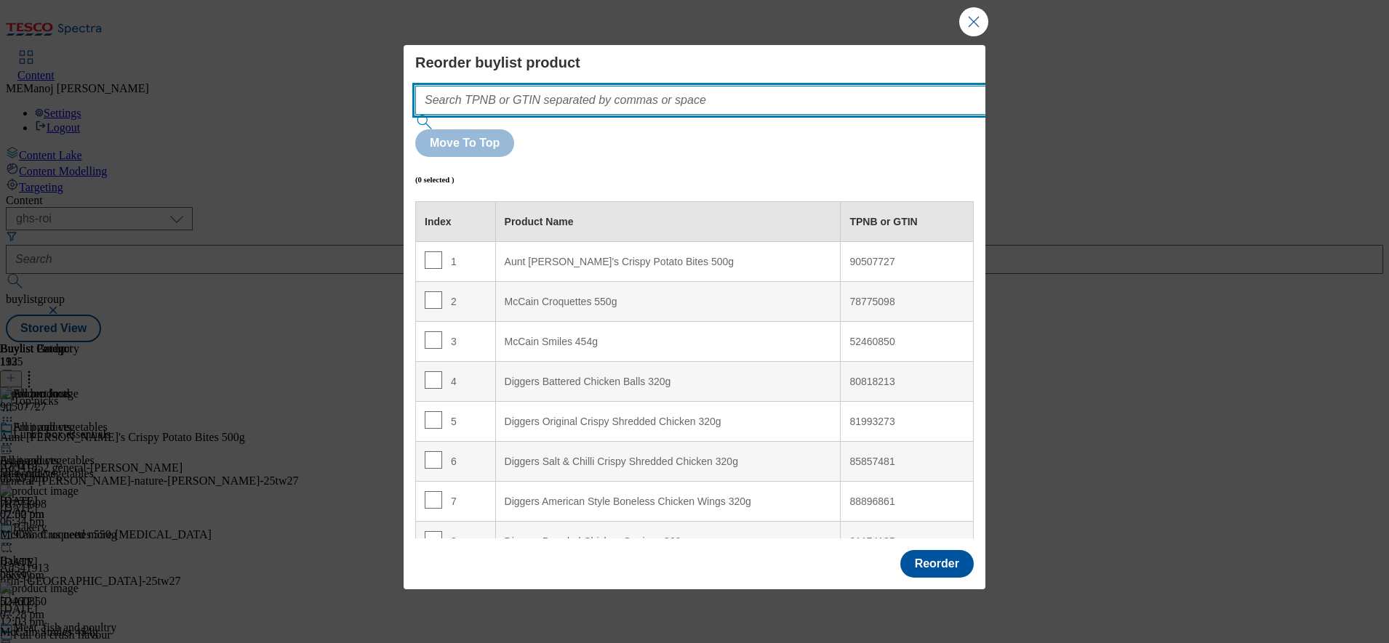
click at [785, 115] on input "Modal" at bounding box center [722, 100] width 614 height 29
paste input "73615918 82892722 90507727 55134201 78775098 52460850 66372339 55126067 9342827…"
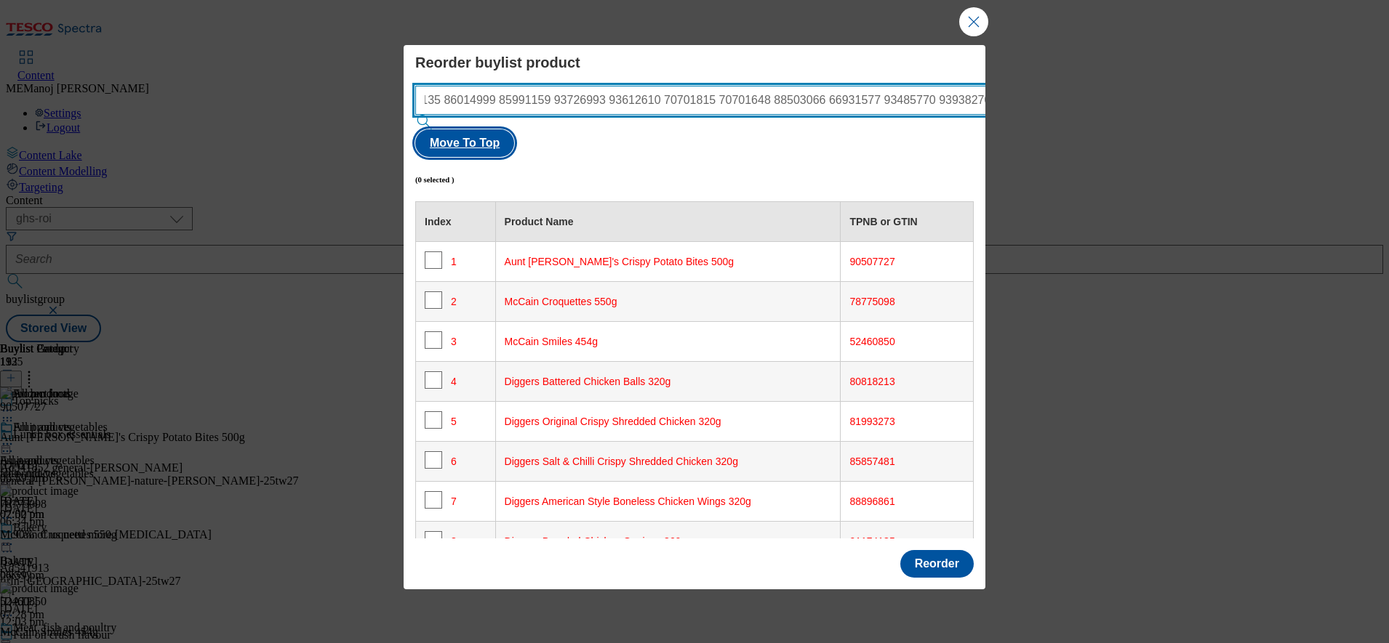
type input "73615918 82892722 90507727 55134201 78775098 52460850 66372339 55126067 9342827…"
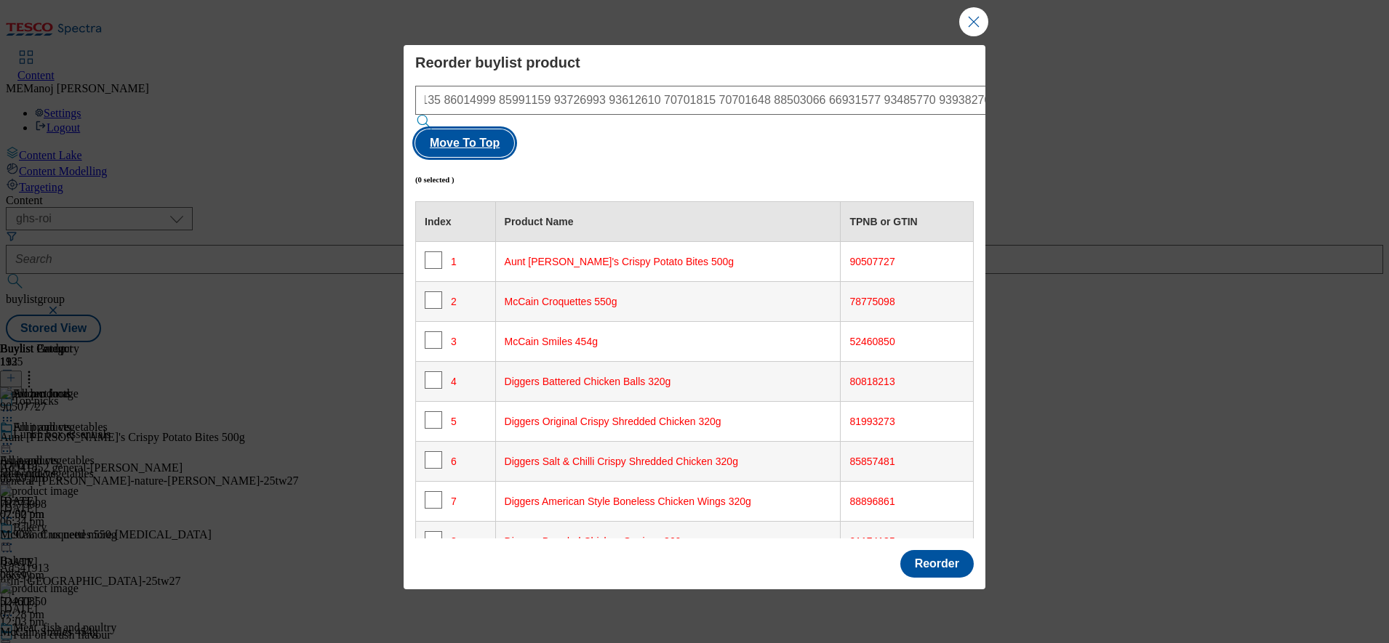
scroll to position [0, 0]
click at [514, 129] on button "Move To Top" at bounding box center [464, 143] width 99 height 28
checkbox input "true"
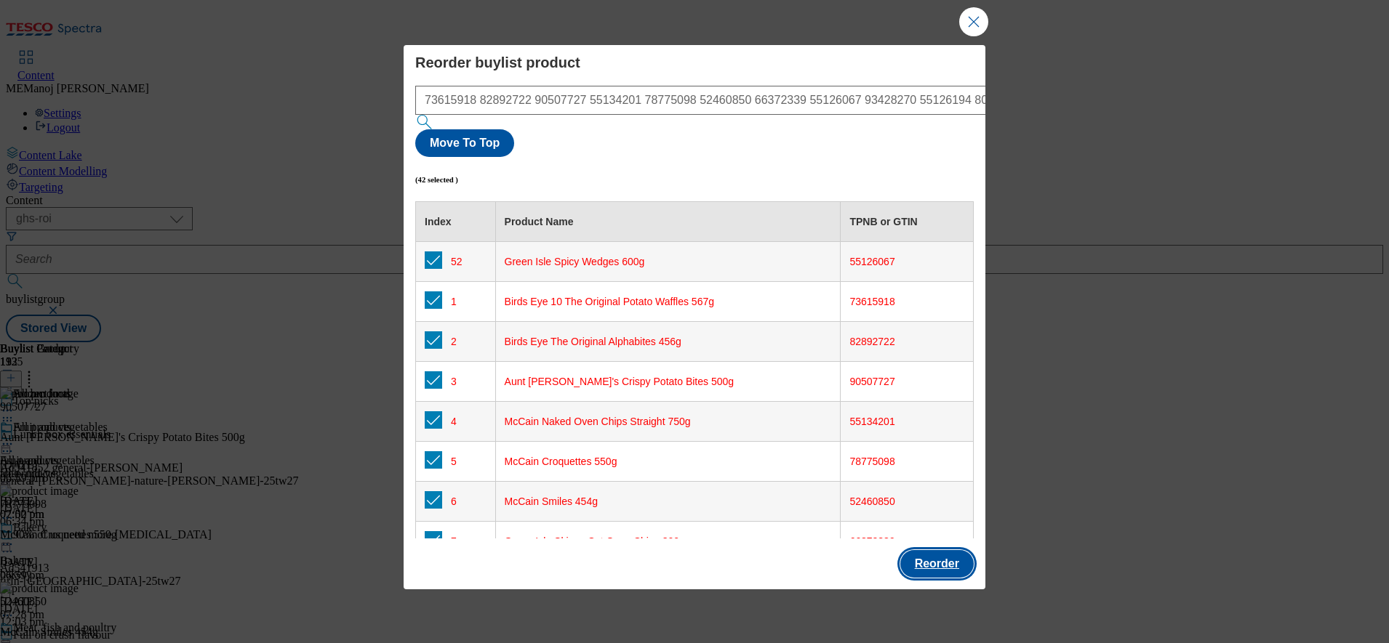
click at [925, 550] on button "Reorder" at bounding box center [936, 564] width 73 height 28
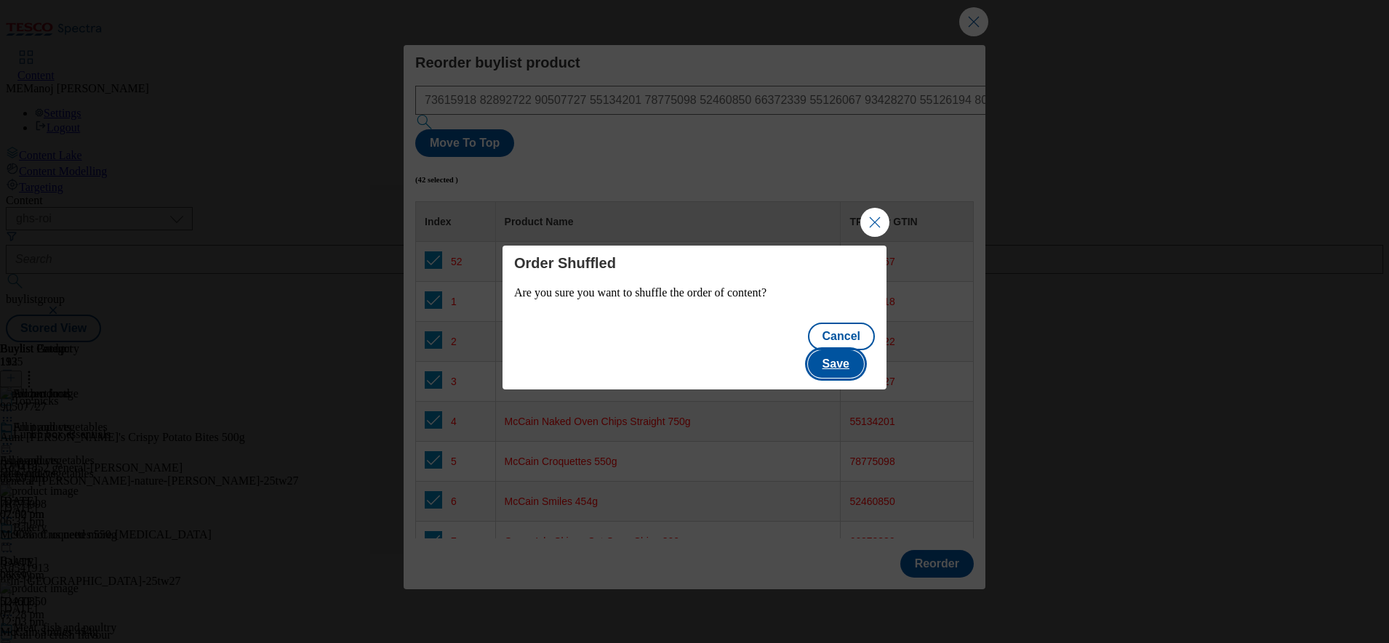
click at [849, 356] on button "Save" at bounding box center [836, 364] width 56 height 28
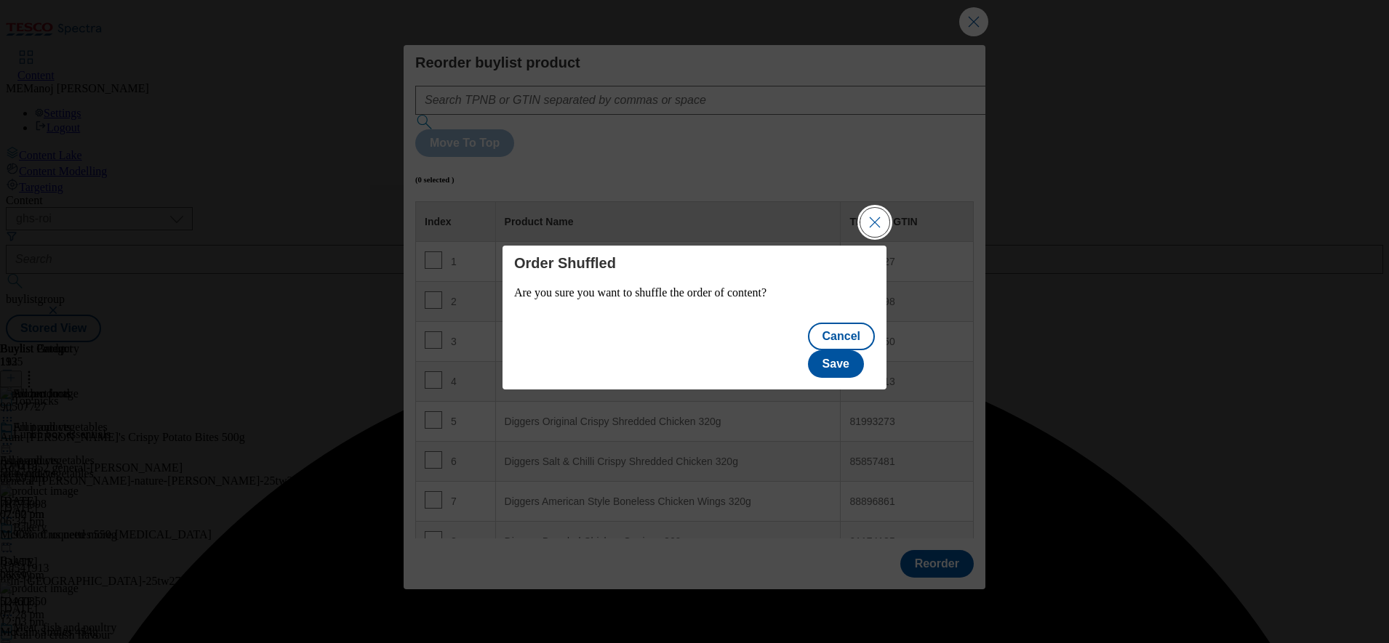
click at [881, 237] on button "Close Modal" at bounding box center [874, 222] width 29 height 29
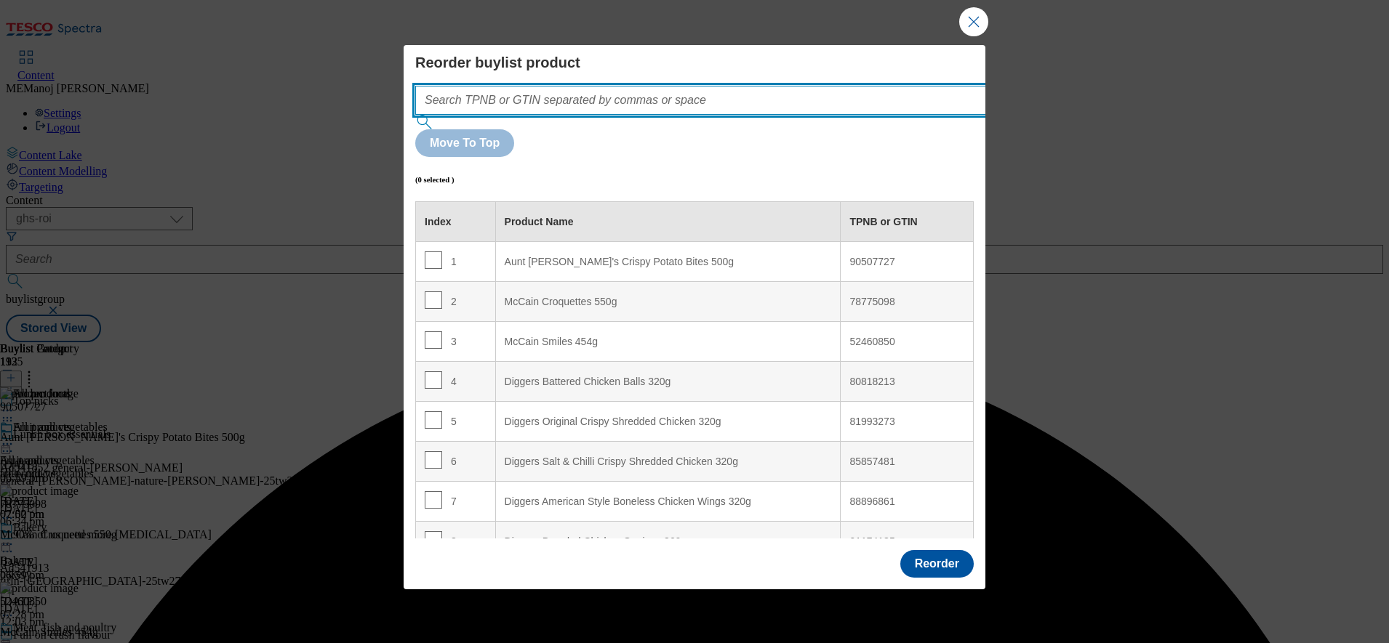
click at [755, 115] on input "Modal" at bounding box center [722, 100] width 614 height 29
paste input "73615918 82892722 90507727 55134201 78775098 52460850 66372339 55126067 9342827…"
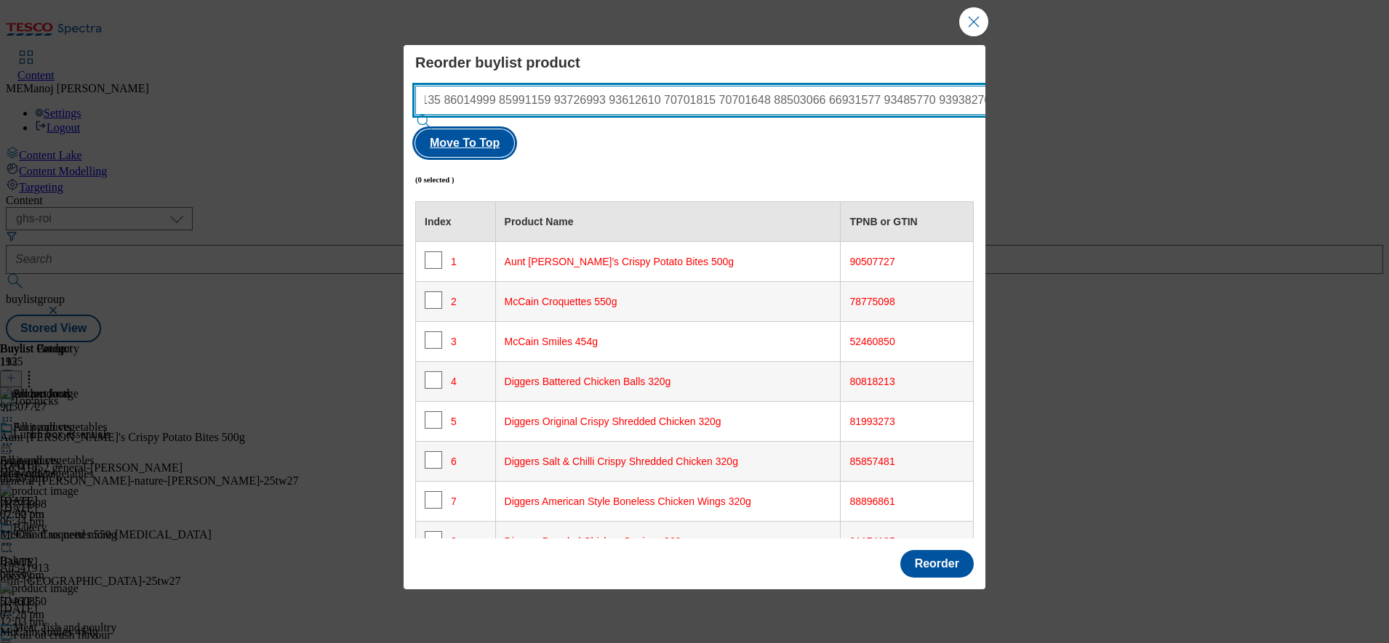
type input "73615918 82892722 90507727 55134201 78775098 52460850 66372339 55126067 9342827…"
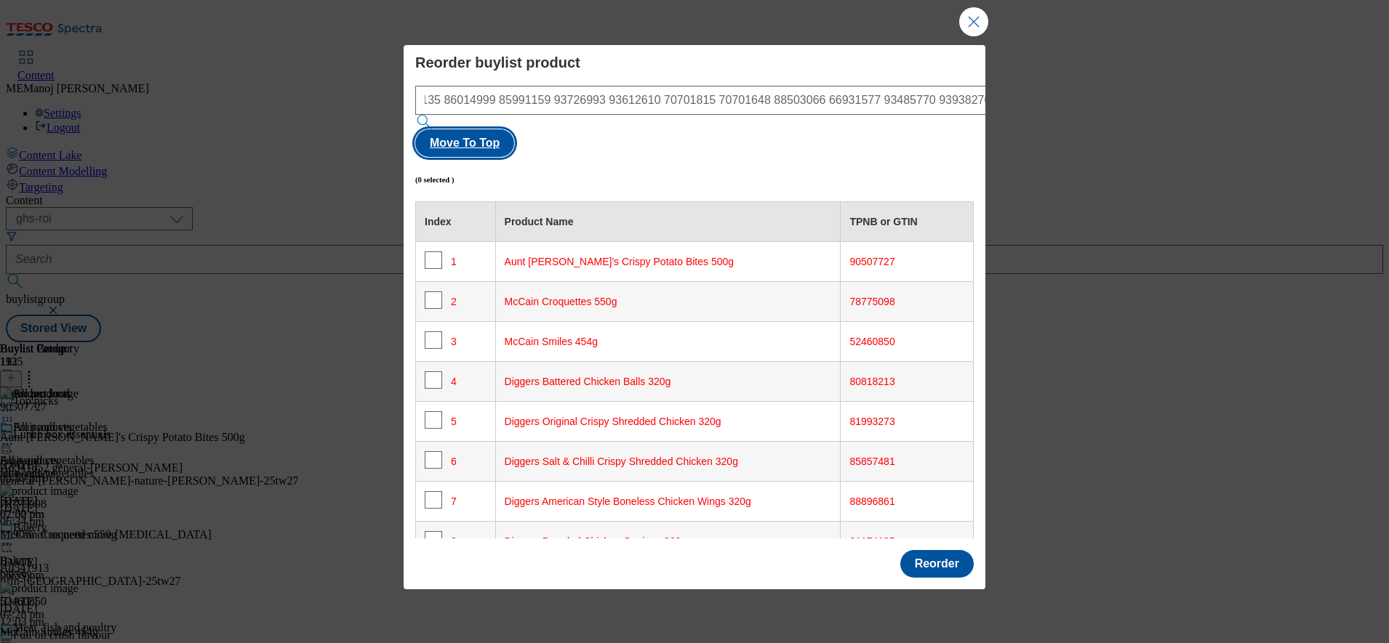
scroll to position [0, 0]
click at [514, 129] on button "Move To Top" at bounding box center [464, 143] width 99 height 28
checkbox input "true"
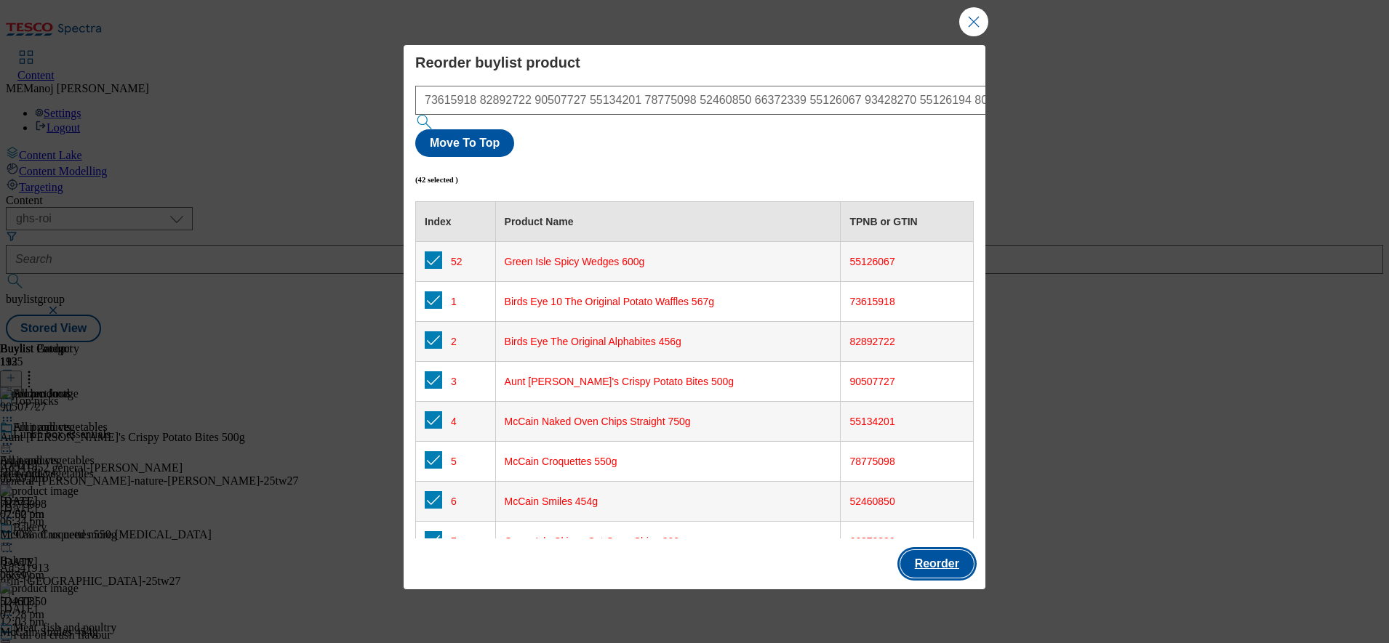
click at [921, 550] on button "Reorder" at bounding box center [936, 564] width 73 height 28
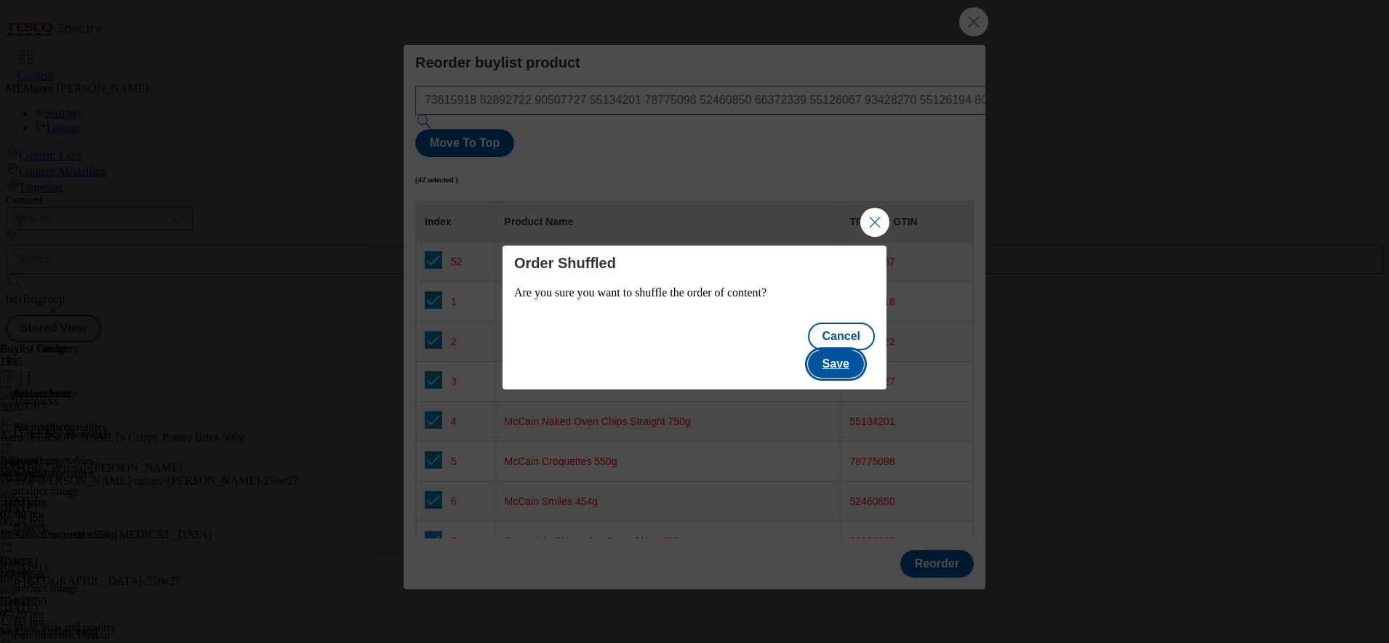
click at [851, 357] on button "Save" at bounding box center [836, 364] width 56 height 28
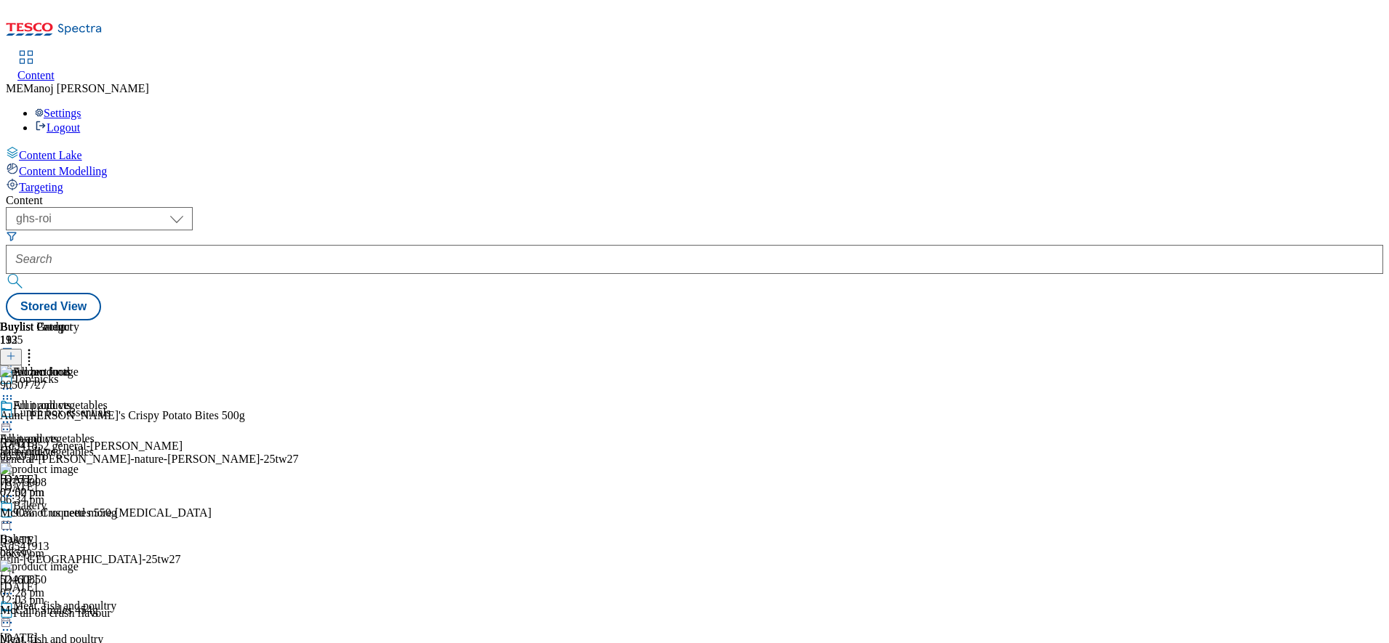
click at [16, 351] on icon at bounding box center [11, 356] width 10 height 10
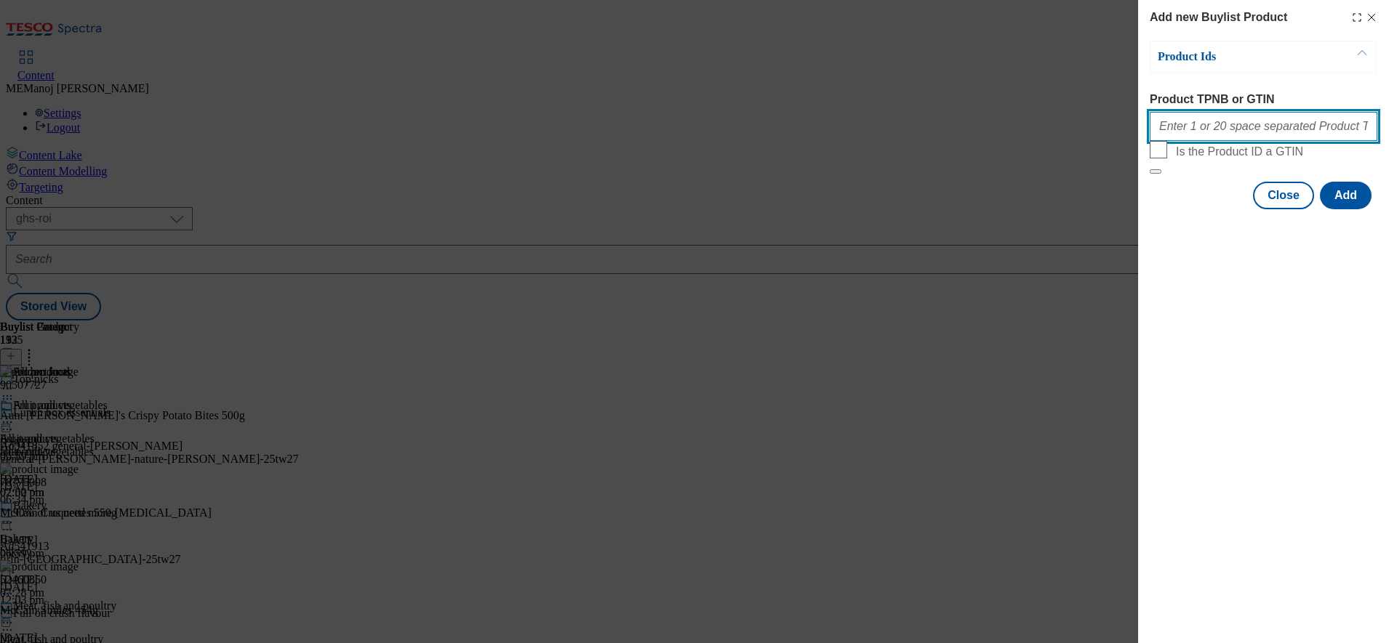
click at [1200, 128] on input "Product TPNB or GTIN" at bounding box center [1263, 126] width 228 height 29
paste input "73615918 82892722 90507727 55134201 78775098 52460850 66372339 55126067 9342827…"
type input "73615918 82892722 90507727 55134201 78775098 52460850 66372339 55126067 9342827…"
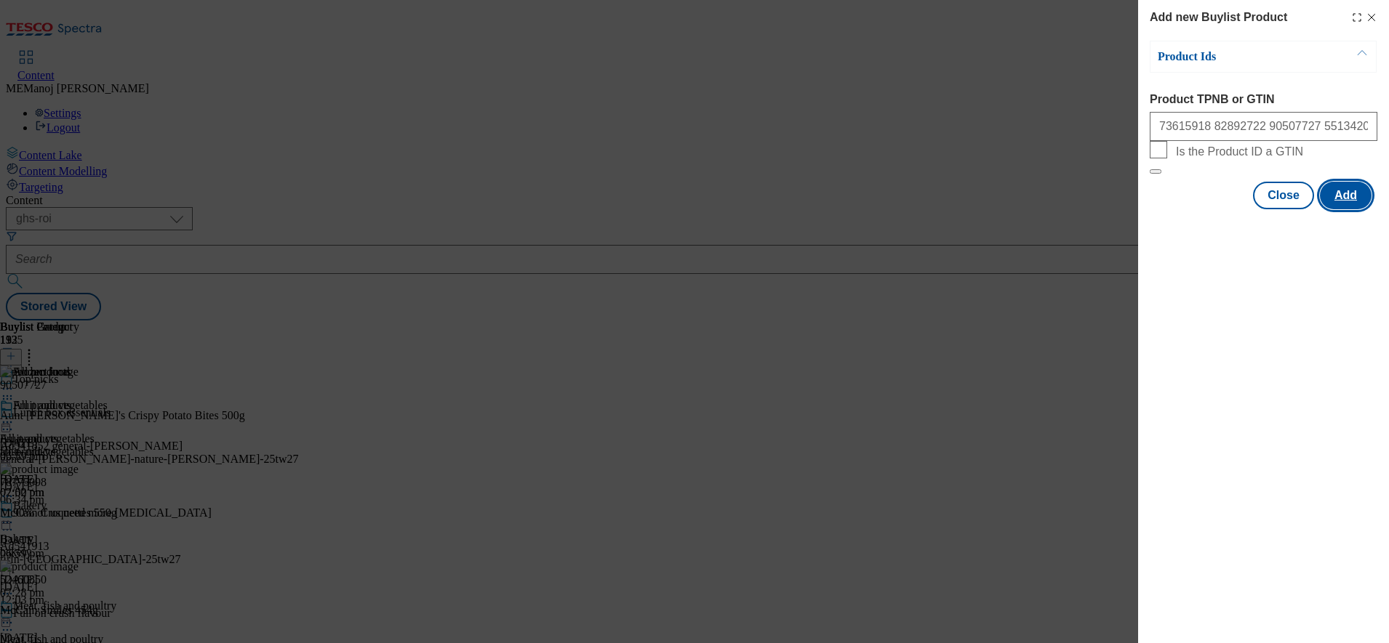
click at [1338, 209] on button "Add" at bounding box center [1346, 196] width 52 height 28
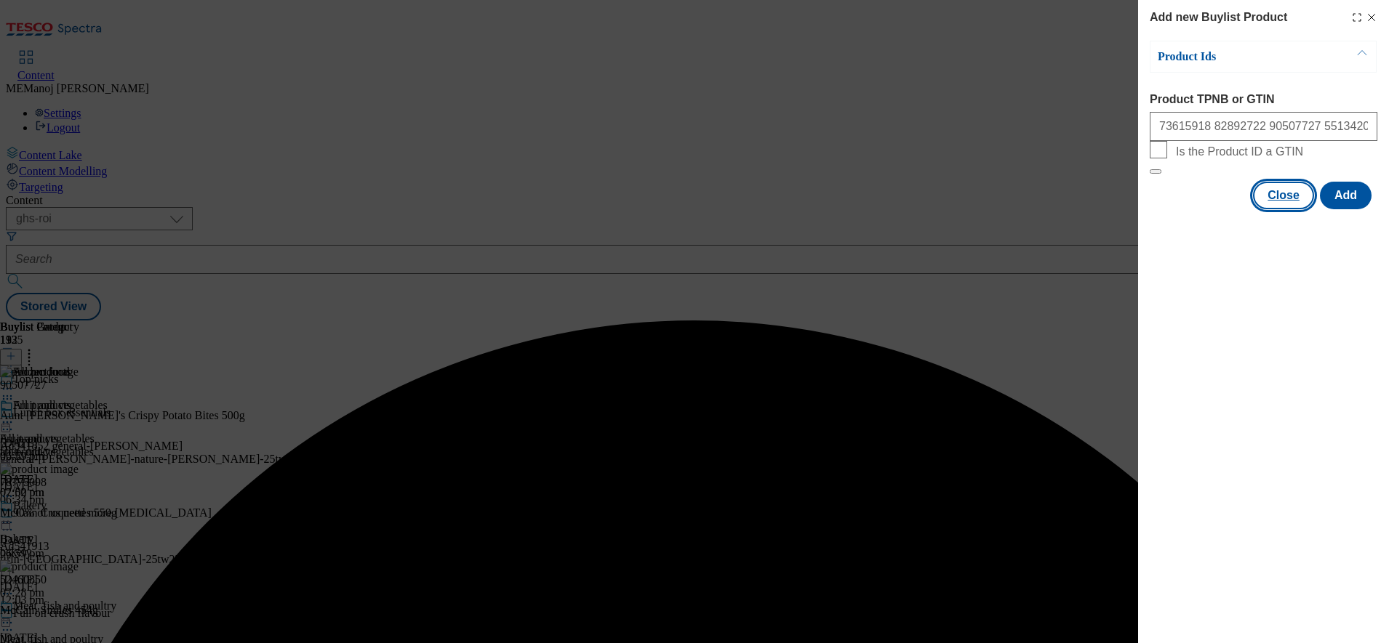
click at [1293, 209] on button "Close" at bounding box center [1283, 196] width 61 height 28
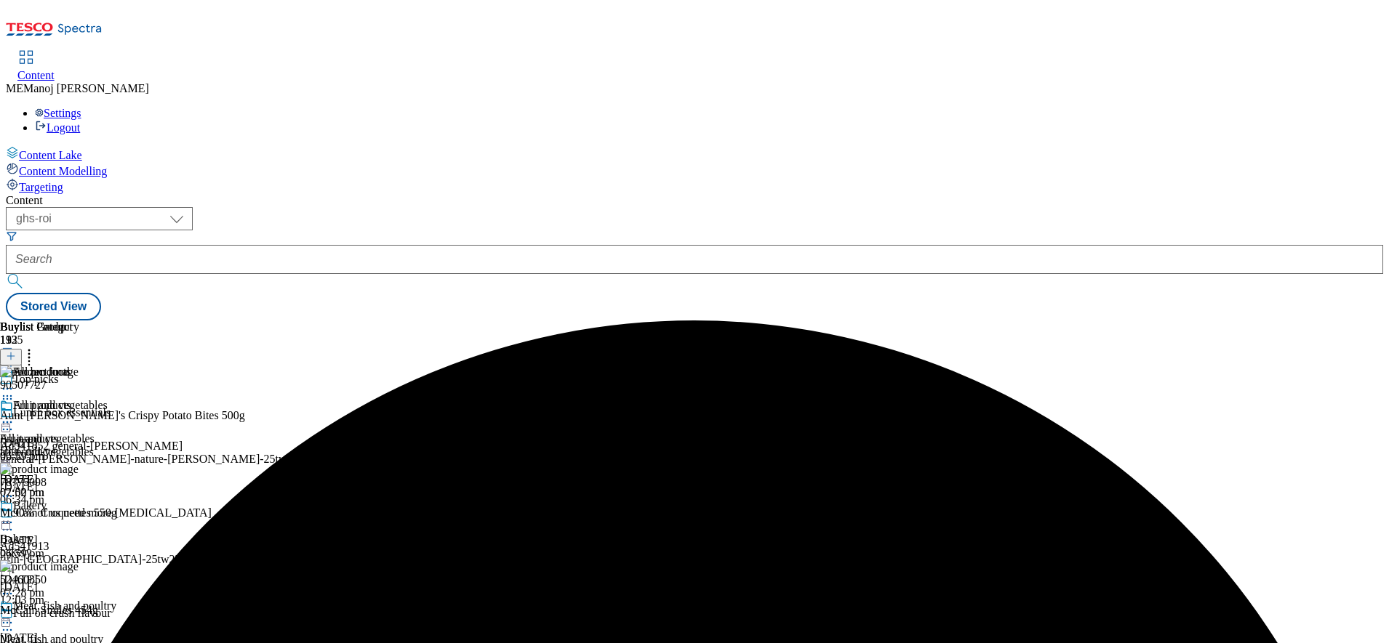
click at [31, 353] on circle at bounding box center [29, 354] width 2 height 2
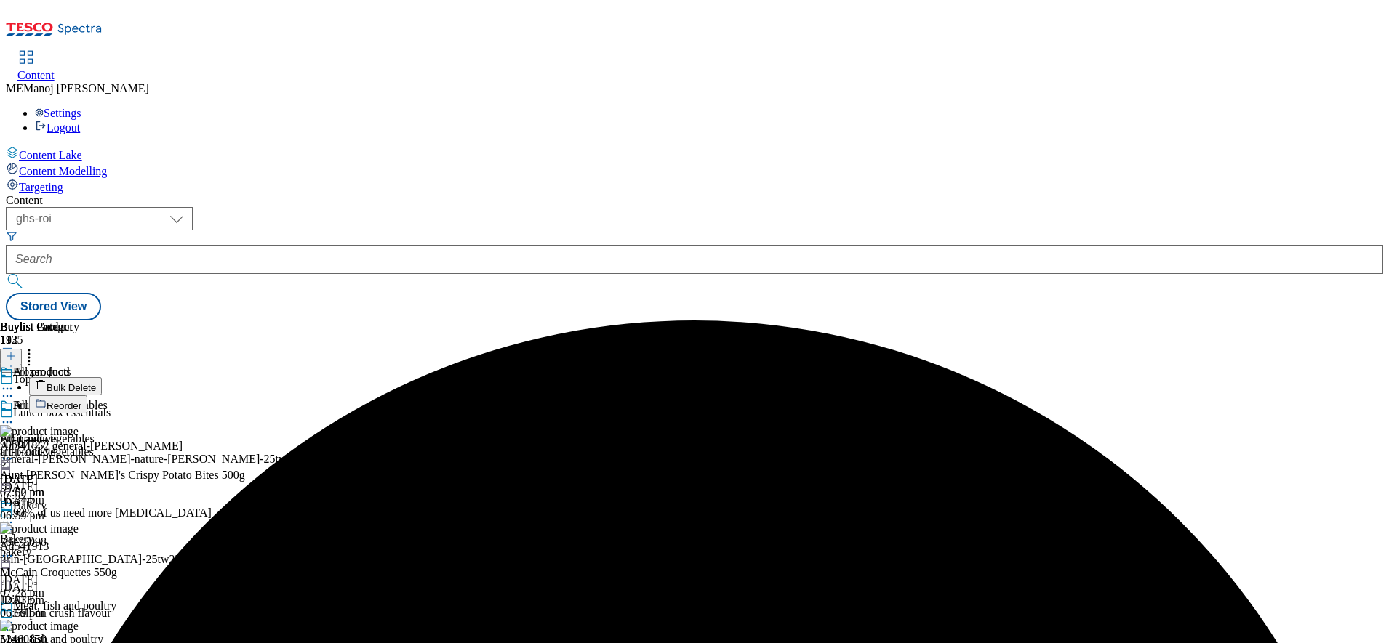
click at [87, 396] on button "Reorder" at bounding box center [58, 405] width 58 height 18
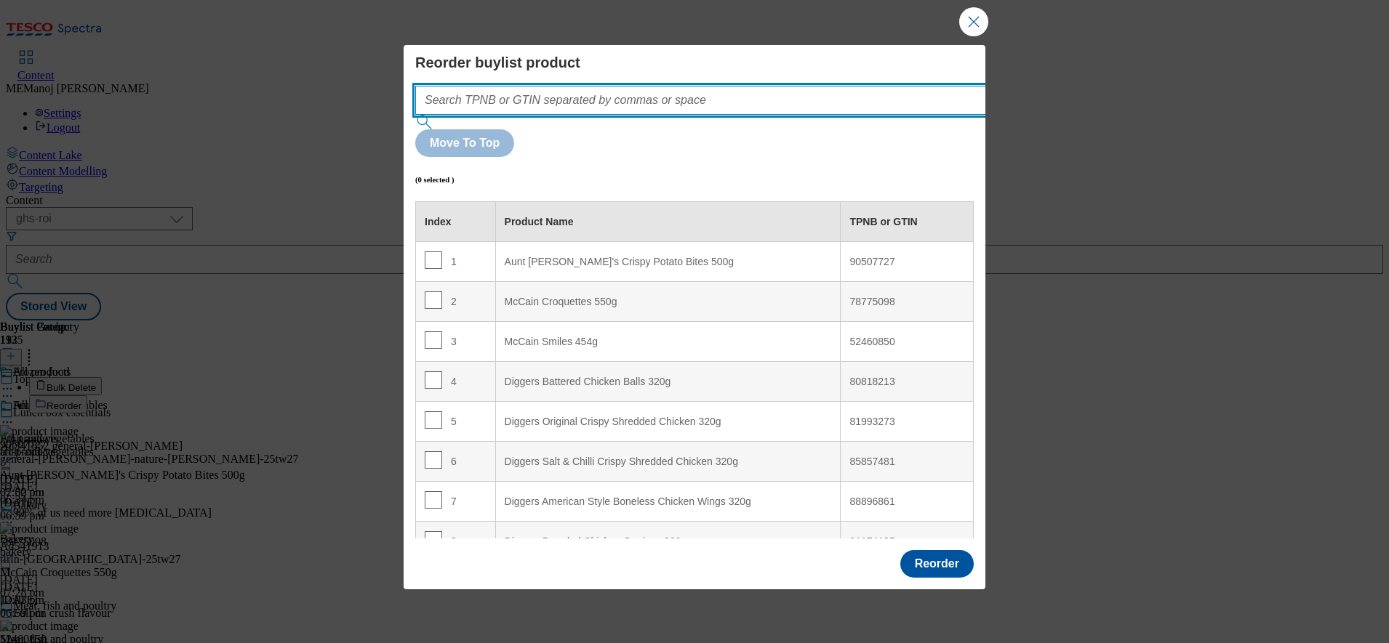
click at [791, 115] on input "Modal" at bounding box center [722, 100] width 614 height 29
paste input "73615918 82892722 90507727 55134201 78775098 52460850 66372339 55126067 9342827…"
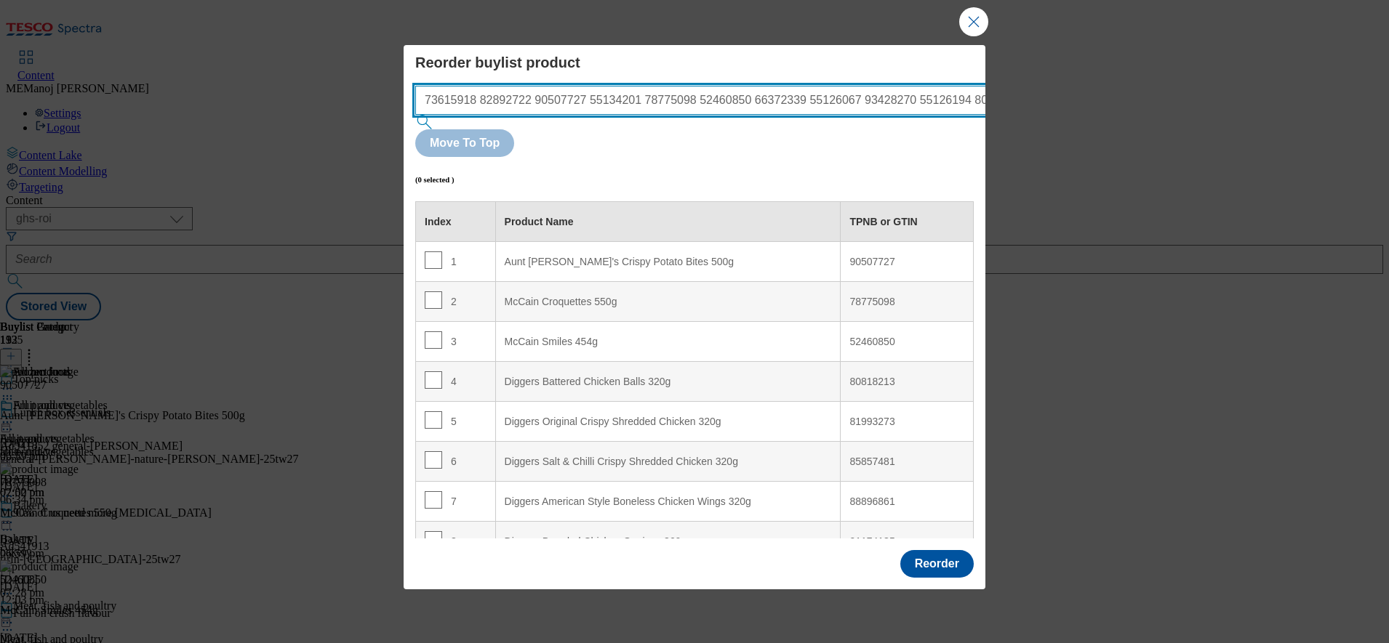
scroll to position [0, 1410]
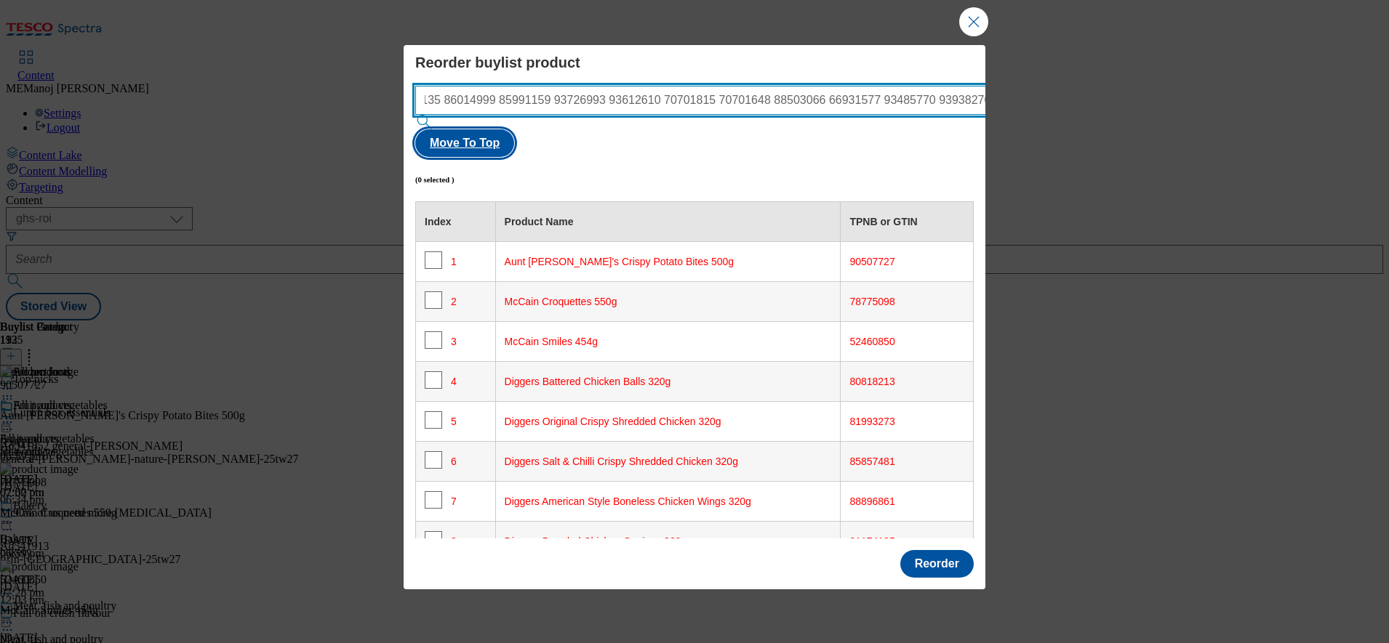
type input "73615918 82892722 90507727 55134201 78775098 52460850 66372339 55126067 9342827…"
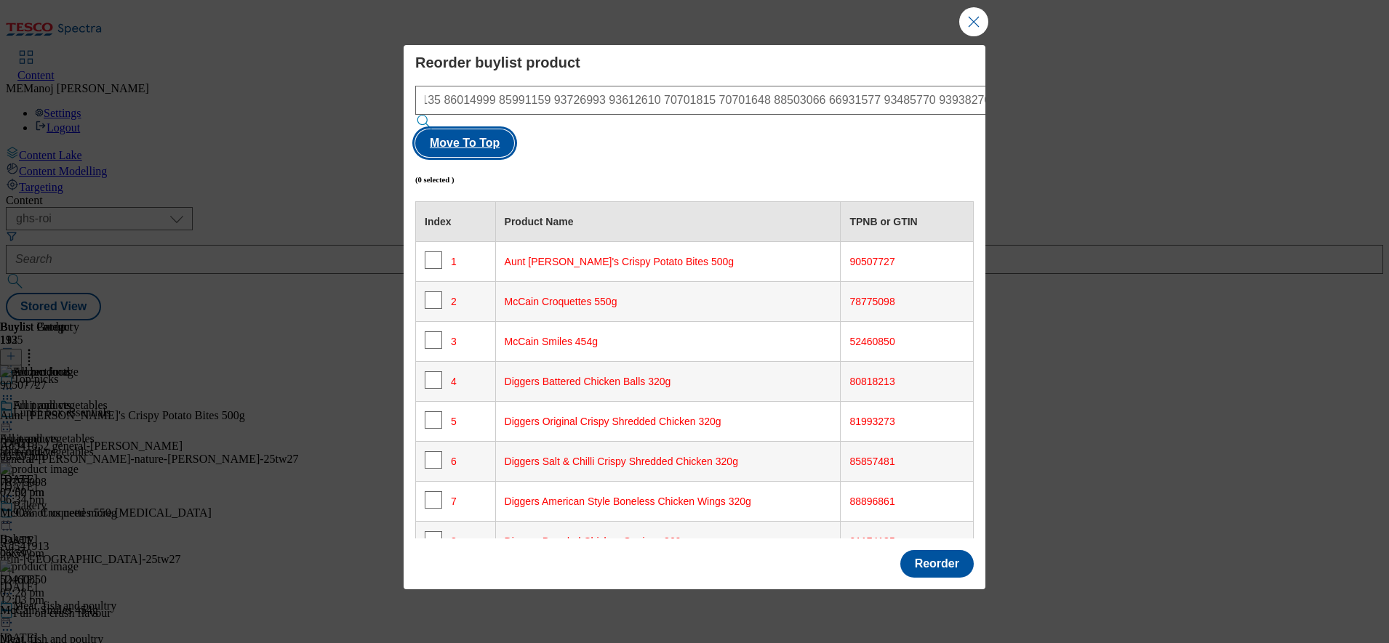
scroll to position [0, 0]
click at [514, 134] on button "Move To Top" at bounding box center [464, 143] width 99 height 28
checkbox input "true"
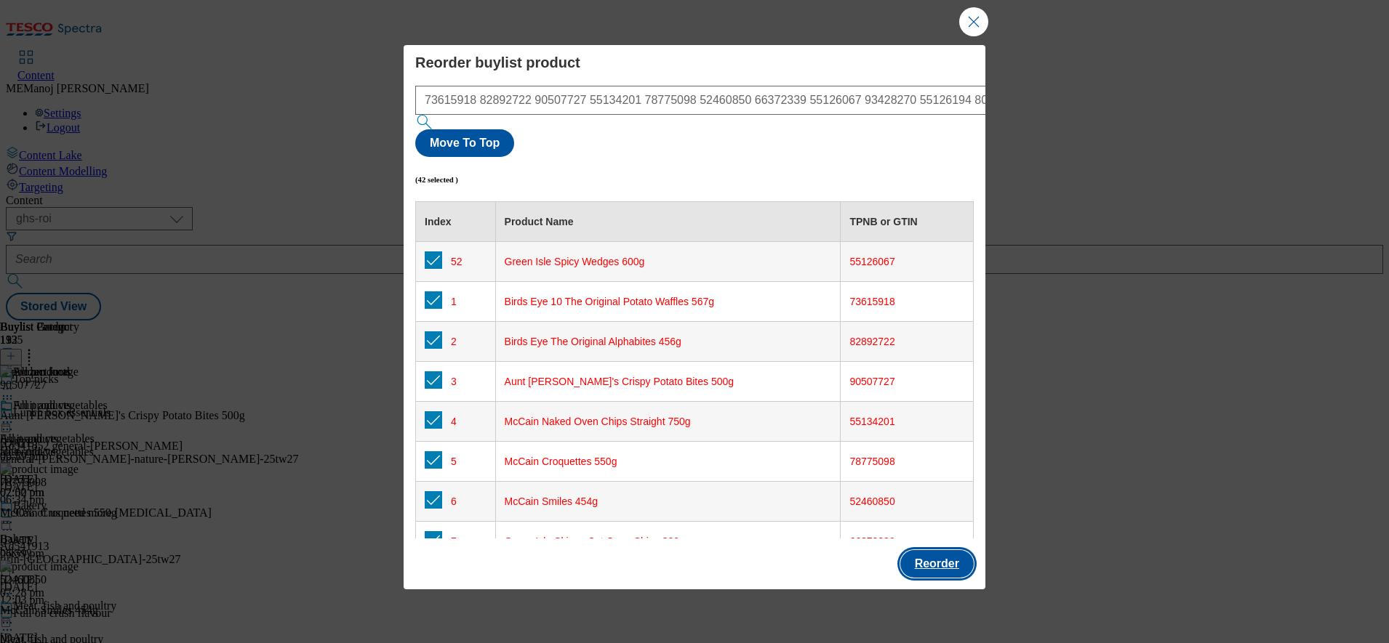
click at [941, 550] on button "Reorder" at bounding box center [936, 564] width 73 height 28
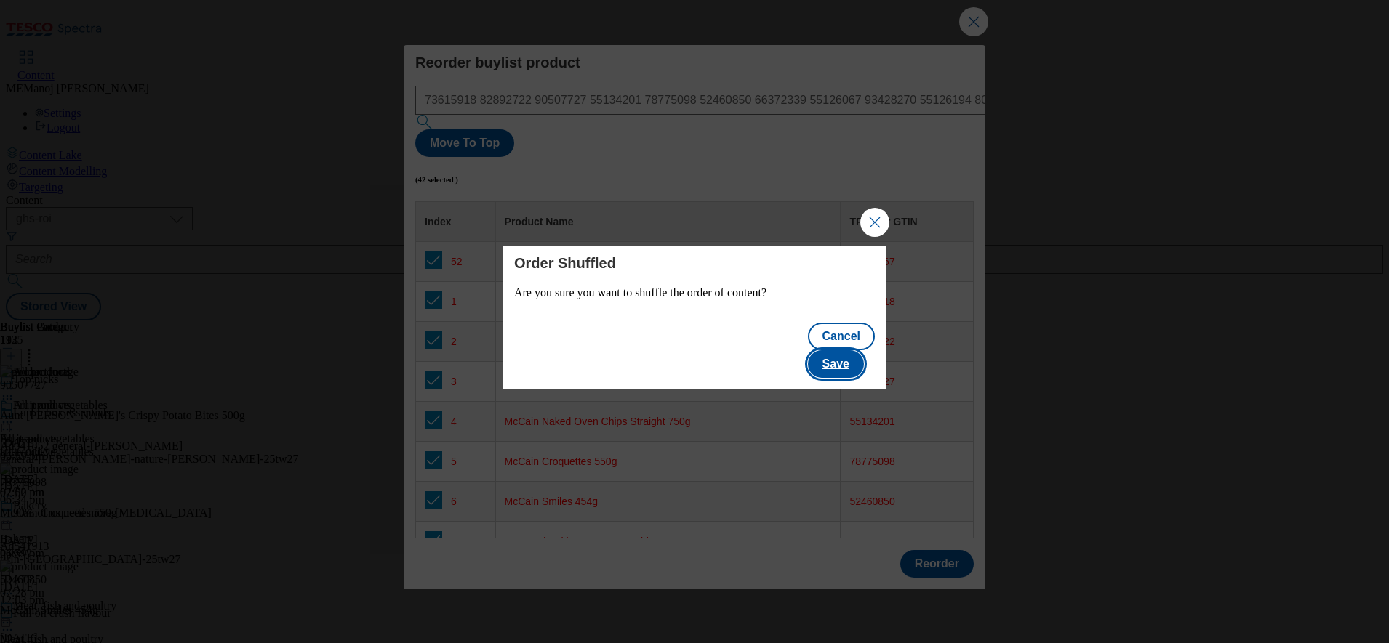
click at [859, 358] on button "Save" at bounding box center [836, 364] width 56 height 28
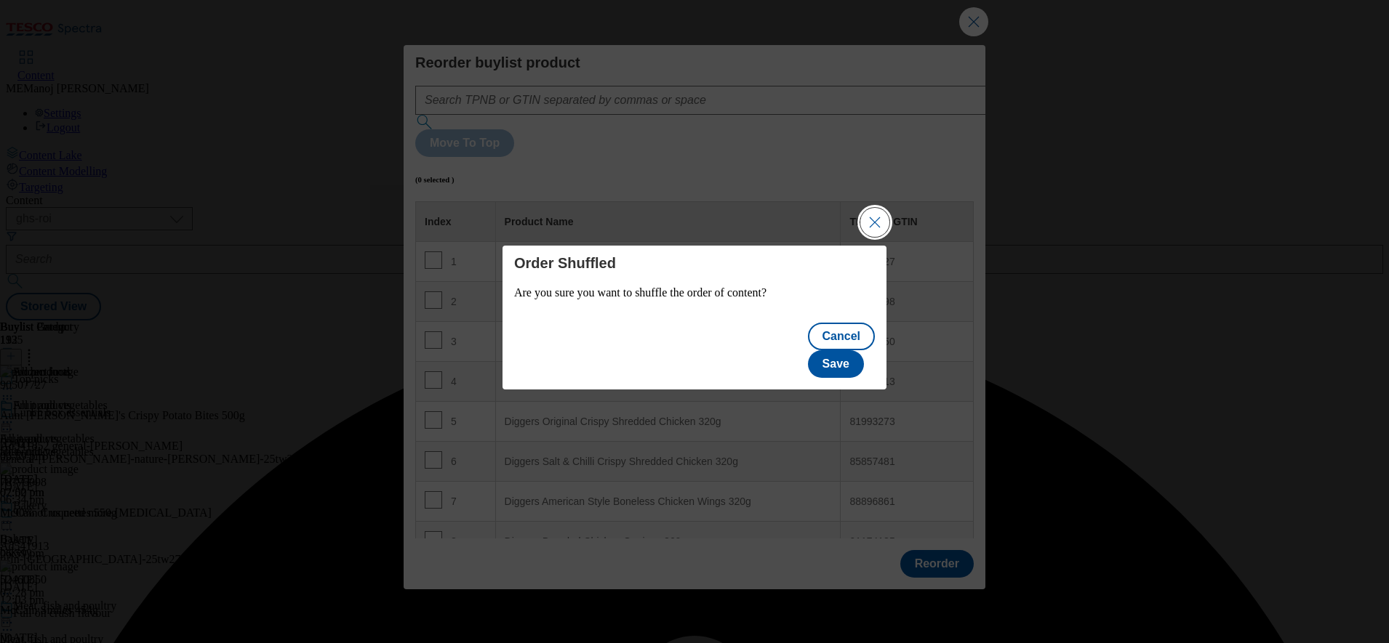
click at [877, 237] on button "Close Modal" at bounding box center [874, 222] width 29 height 29
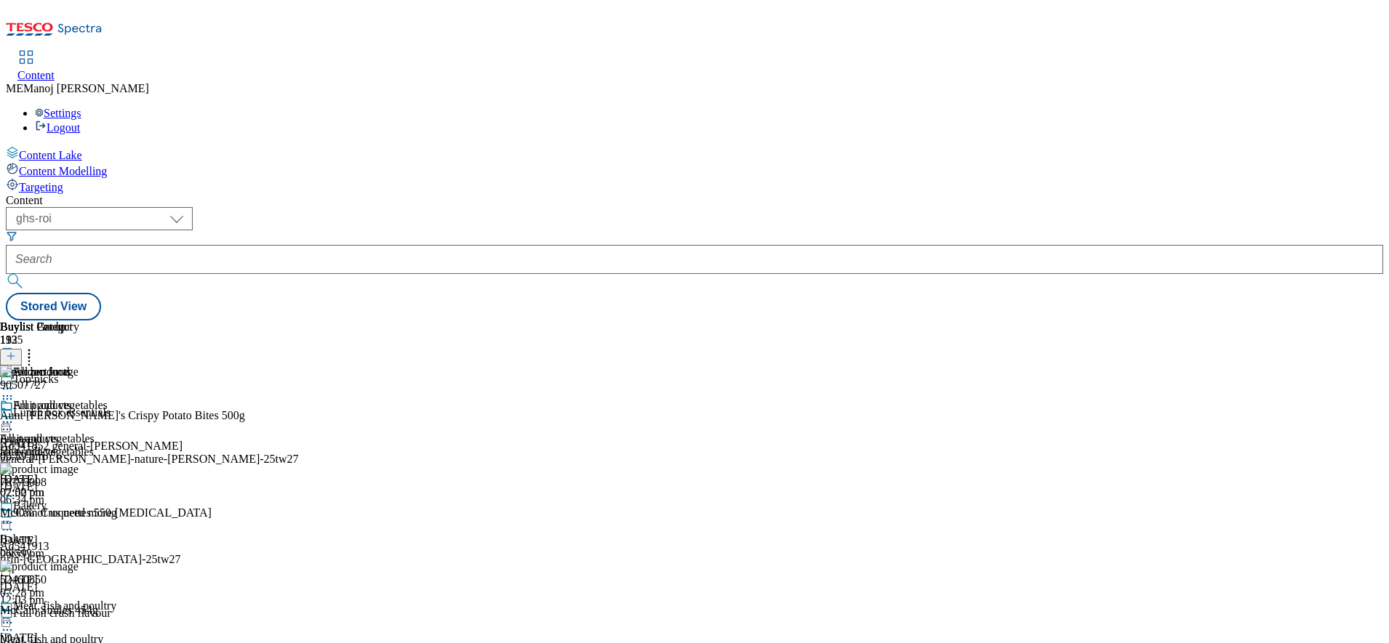
click at [36, 347] on icon at bounding box center [29, 354] width 15 height 15
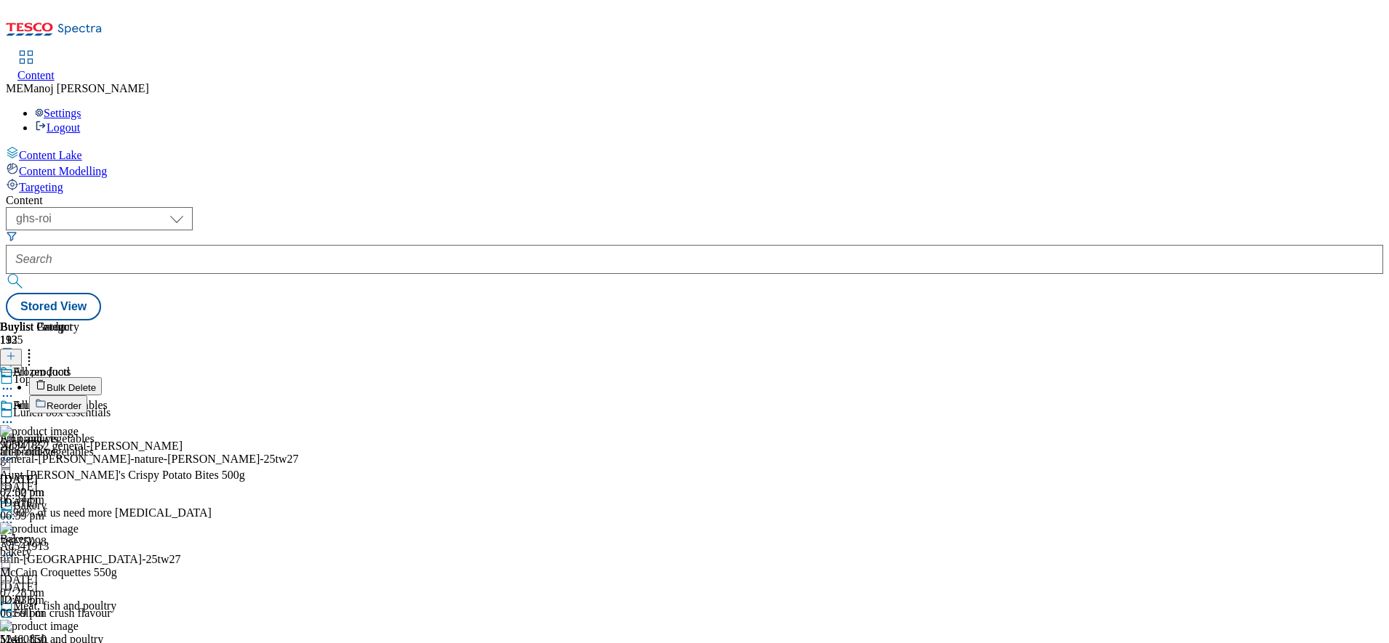
click at [81, 401] on span "Reorder" at bounding box center [64, 406] width 35 height 11
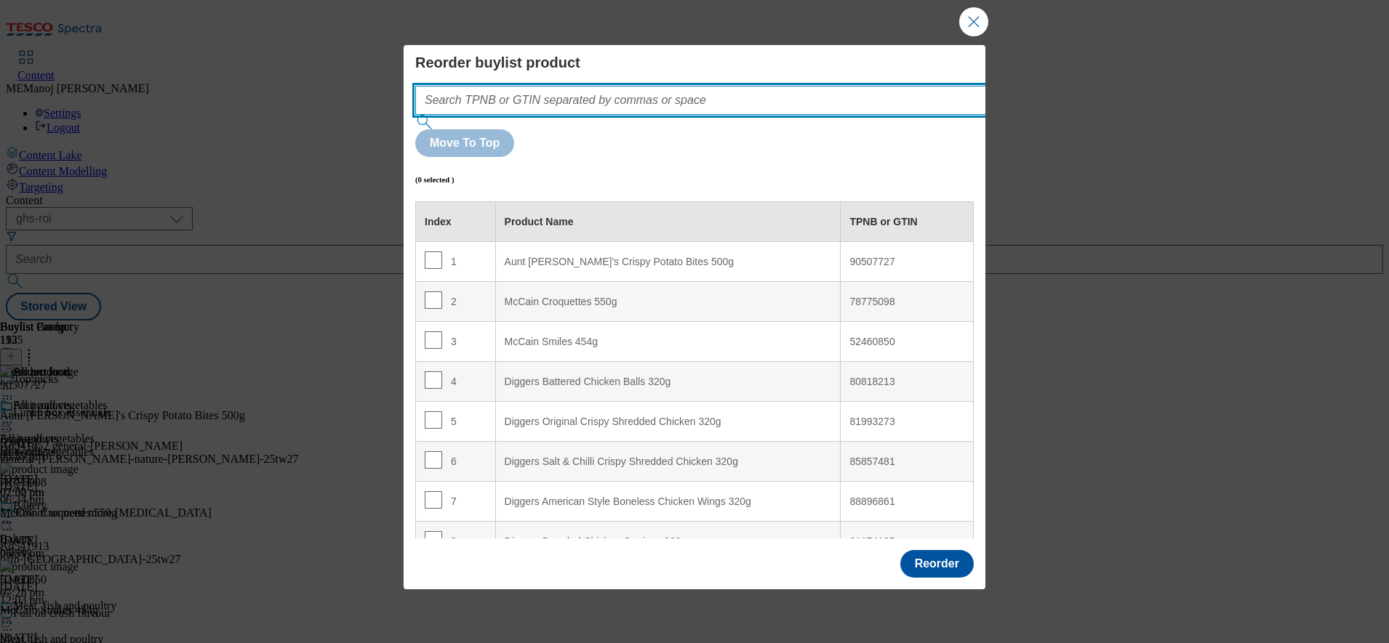
click at [782, 115] on input "Modal" at bounding box center [722, 100] width 614 height 29
paste input "73615918 82892722 90507727 55134201 78775098 52460850 66372339 55126067 9342827…"
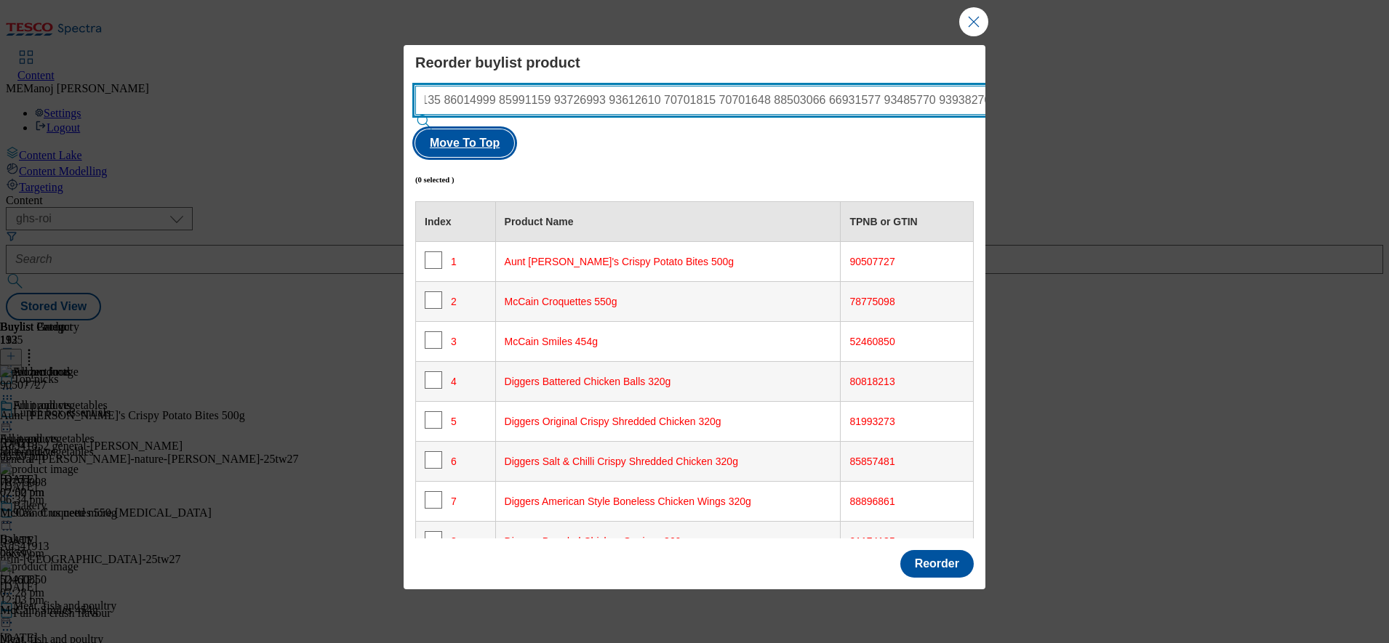
type input "73615918 82892722 90507727 55134201 78775098 52460850 66372339 55126067 9342827…"
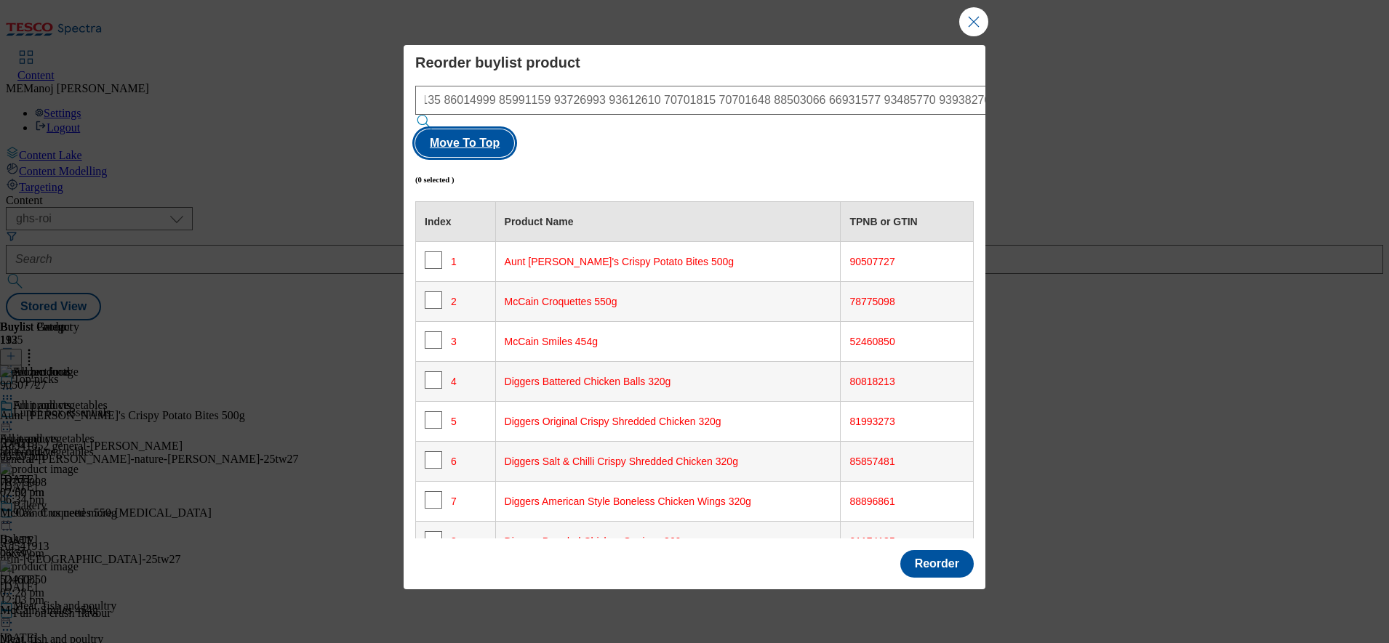
scroll to position [0, 0]
click at [514, 129] on button "Move To Top" at bounding box center [464, 143] width 99 height 28
checkbox input "true"
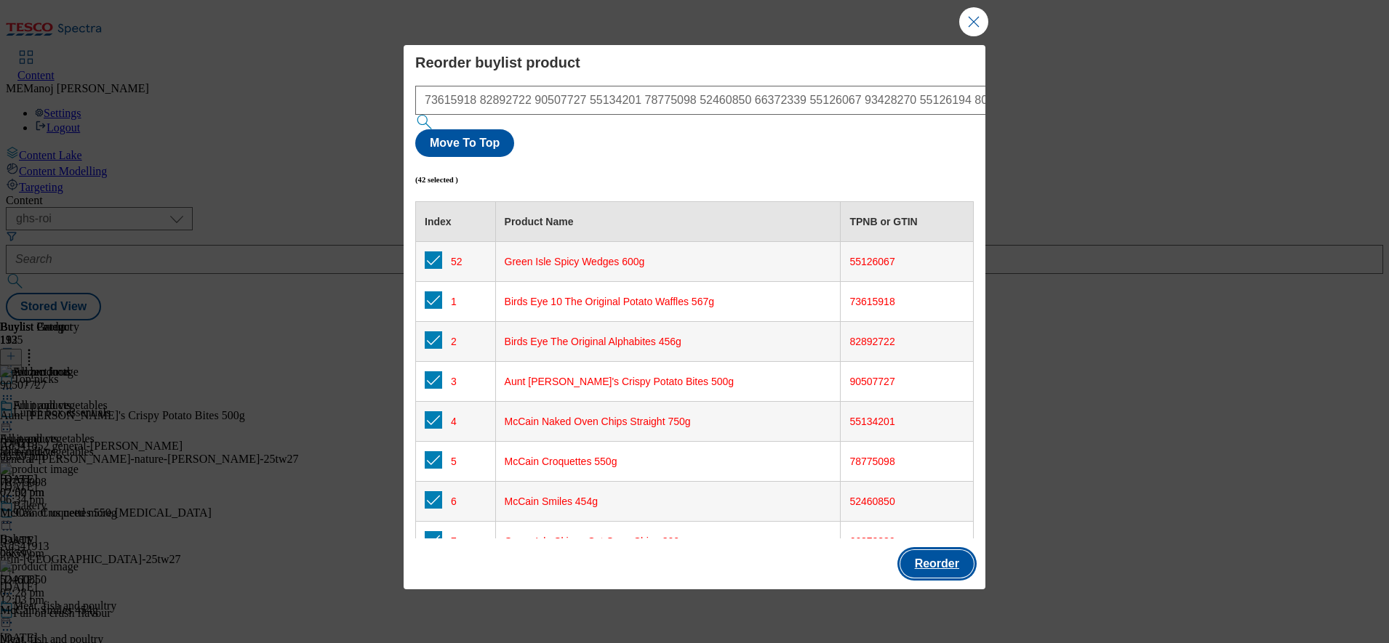
click at [929, 550] on button "Reorder" at bounding box center [936, 564] width 73 height 28
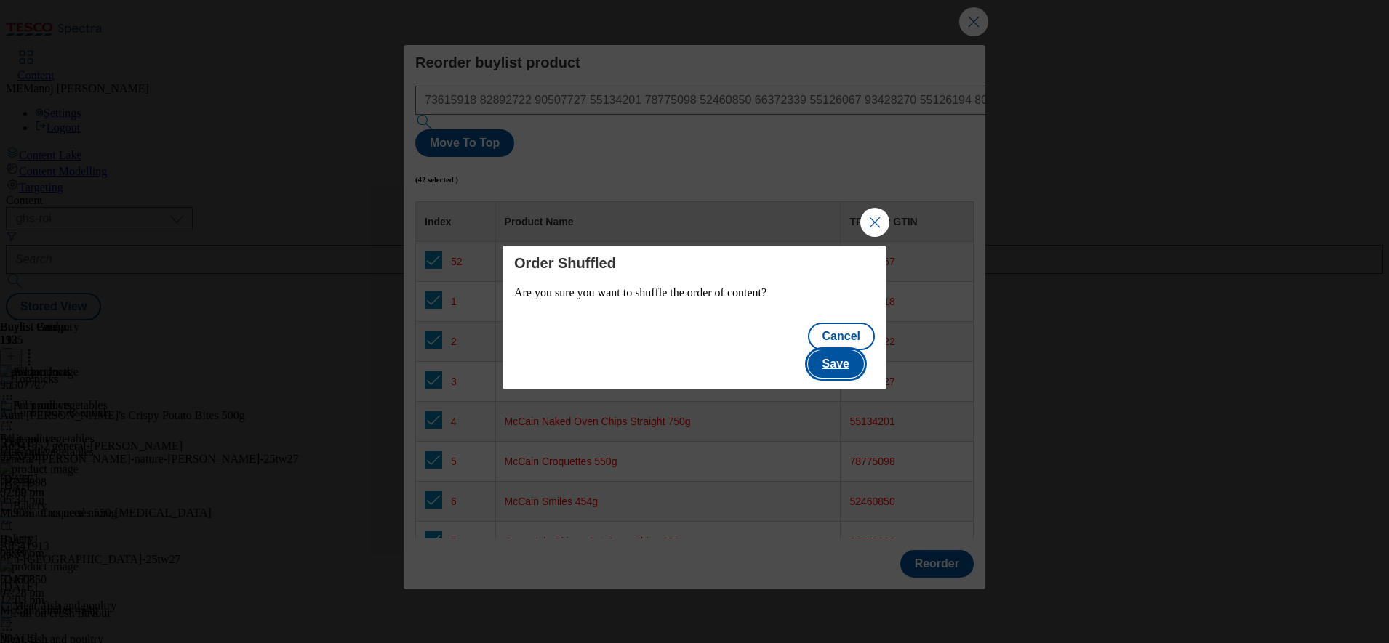
click at [848, 350] on button "Save" at bounding box center [836, 364] width 56 height 28
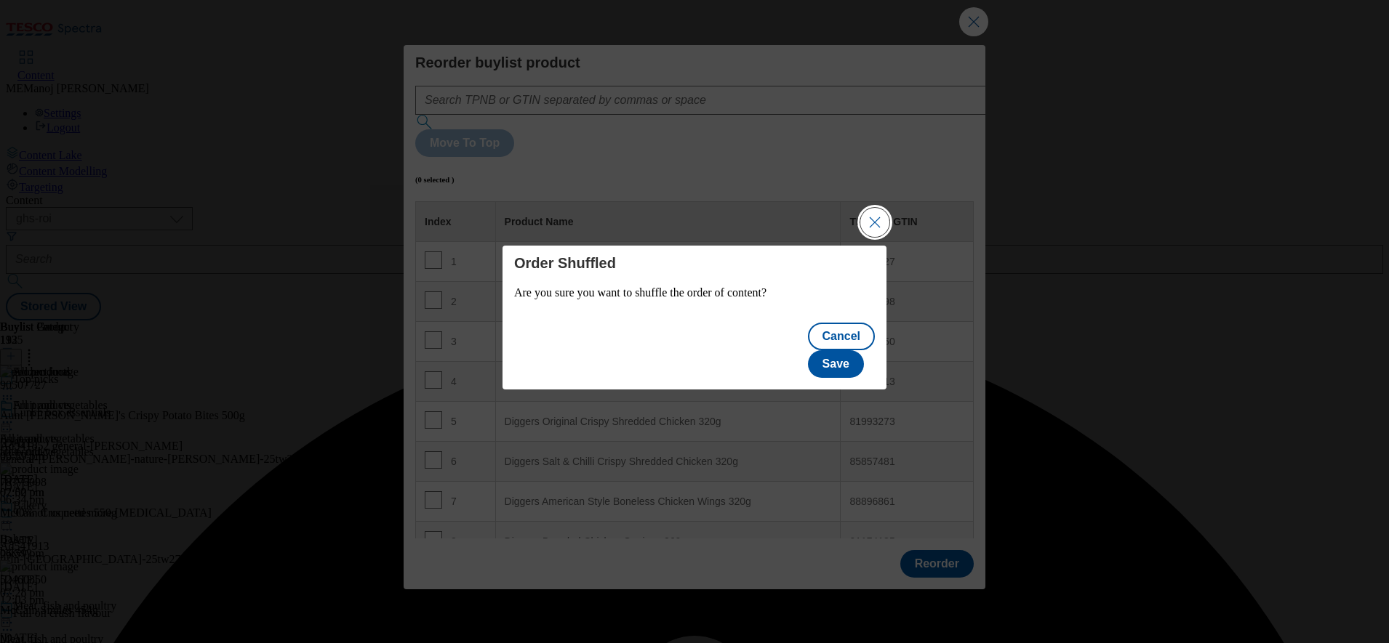
click at [875, 237] on button "Close Modal" at bounding box center [874, 222] width 29 height 29
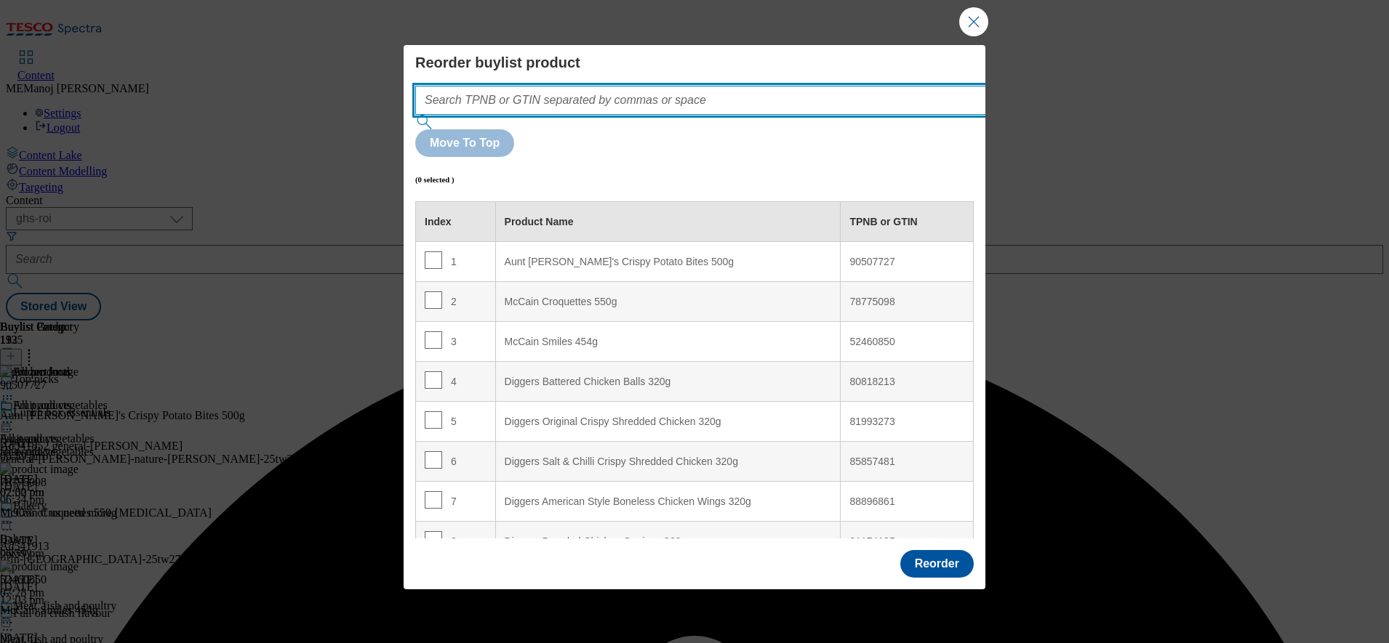
click at [805, 115] on input "Modal" at bounding box center [722, 100] width 614 height 29
paste input "73615918 82892722 90507727 55134201 78775098 52460850 66372339 55126067 9342827…"
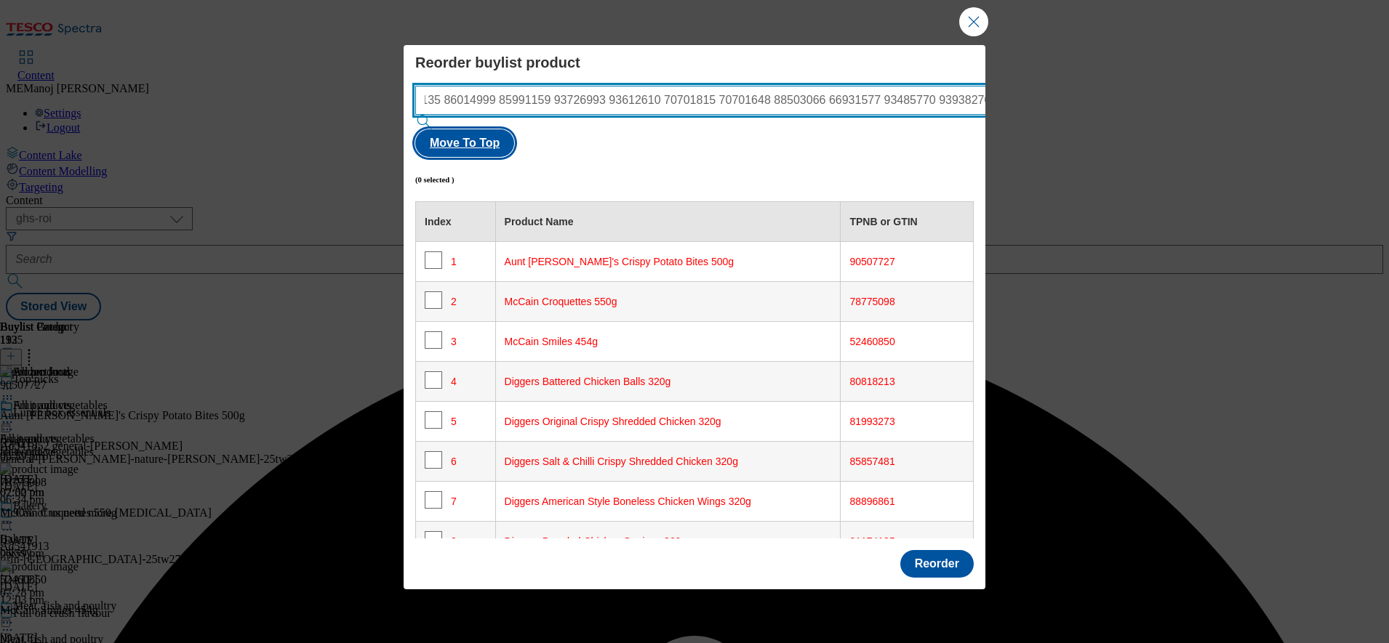
type input "73615918 82892722 90507727 55134201 78775098 52460850 66372339 55126067 9342827…"
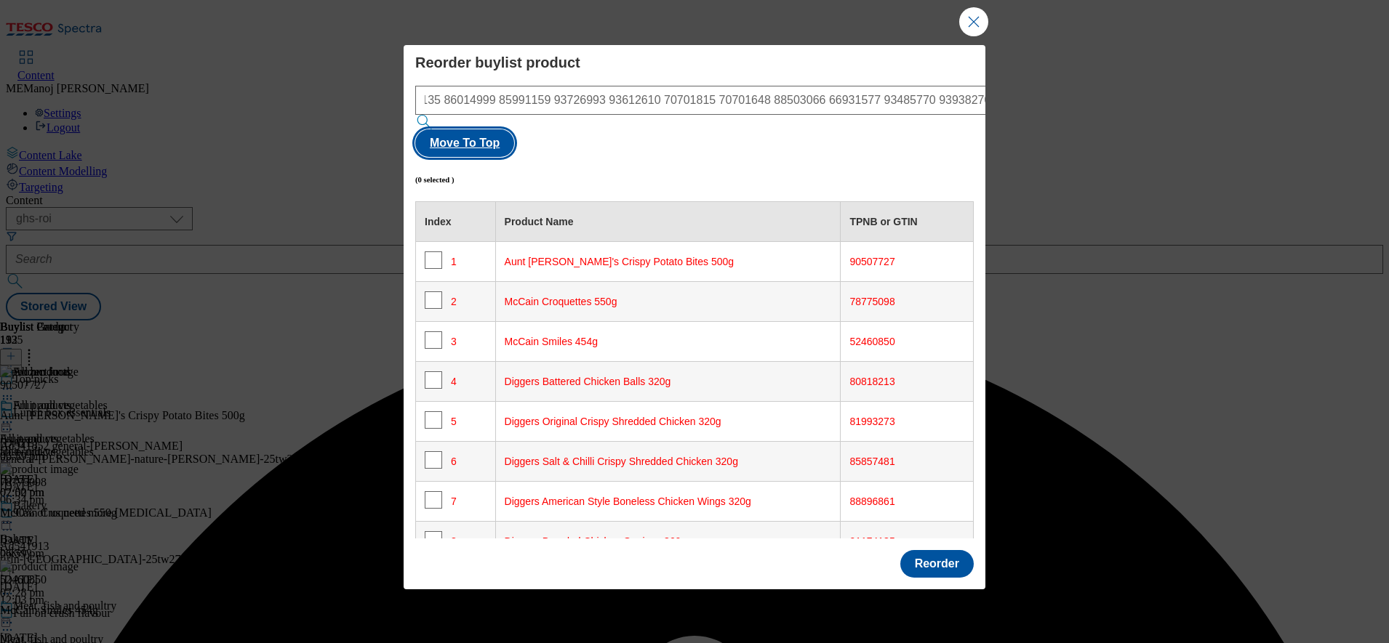
scroll to position [0, 0]
click at [514, 129] on button "Move To Top" at bounding box center [464, 143] width 99 height 28
checkbox input "true"
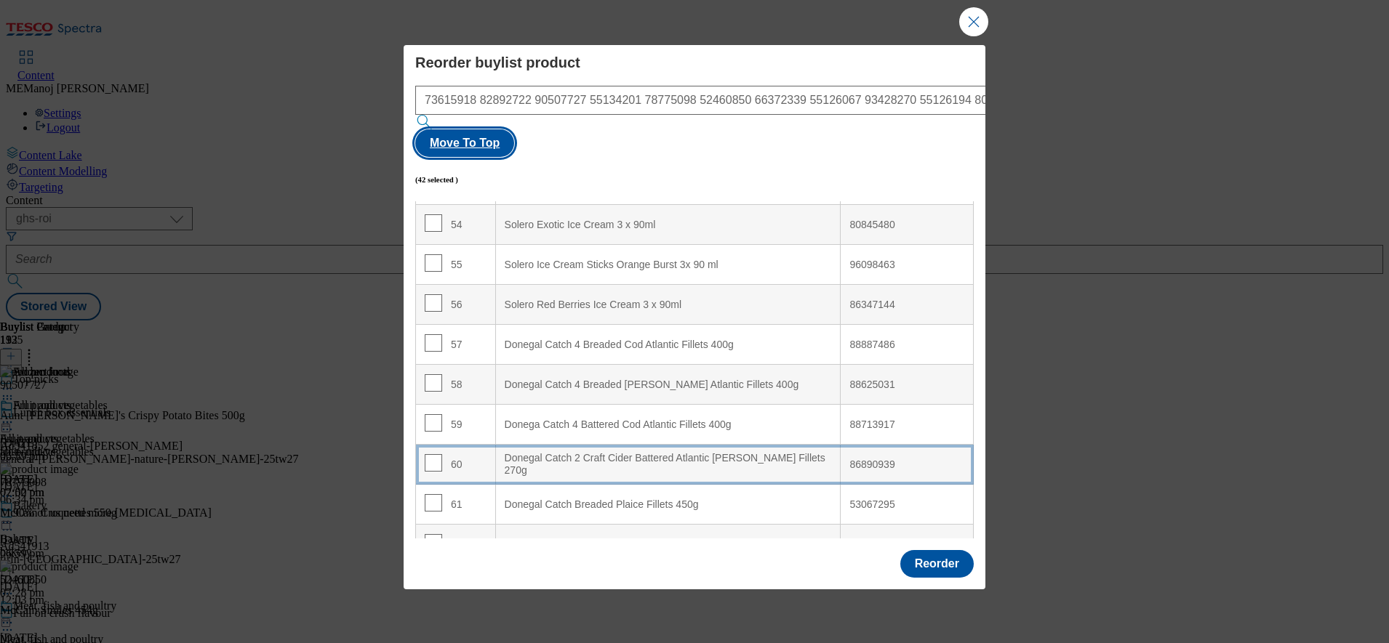
scroll to position [2209, 0]
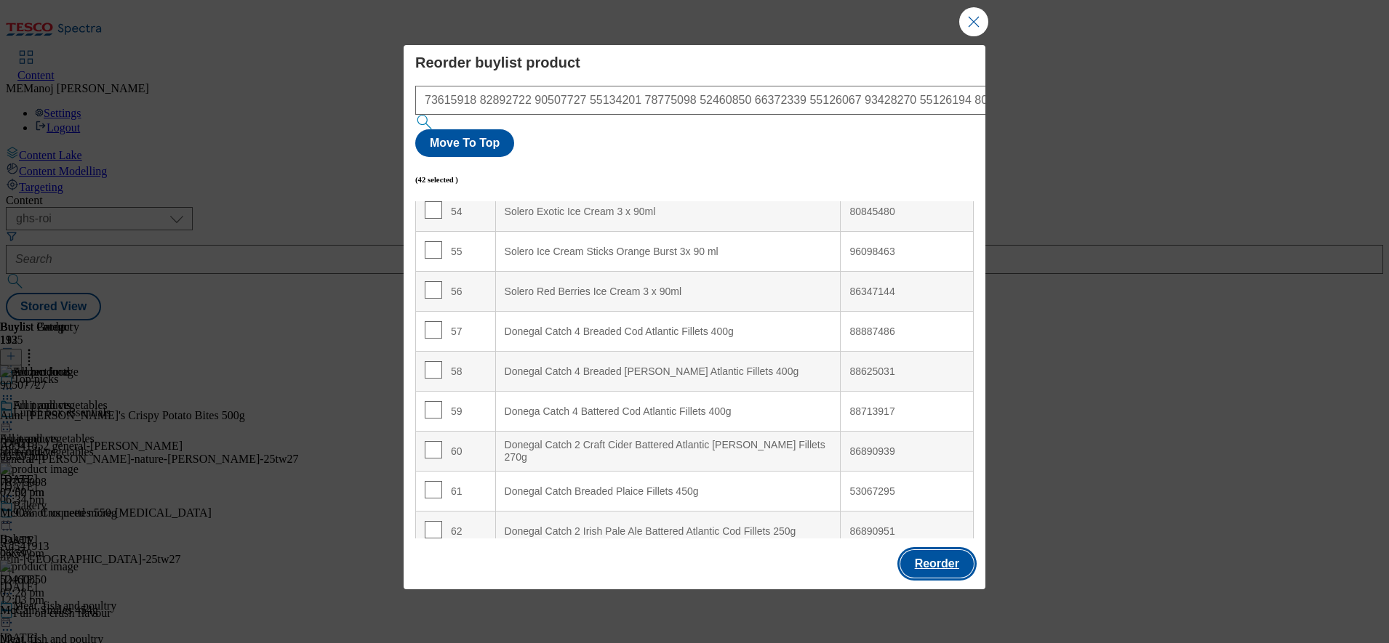
click at [954, 550] on button "Reorder" at bounding box center [936, 564] width 73 height 28
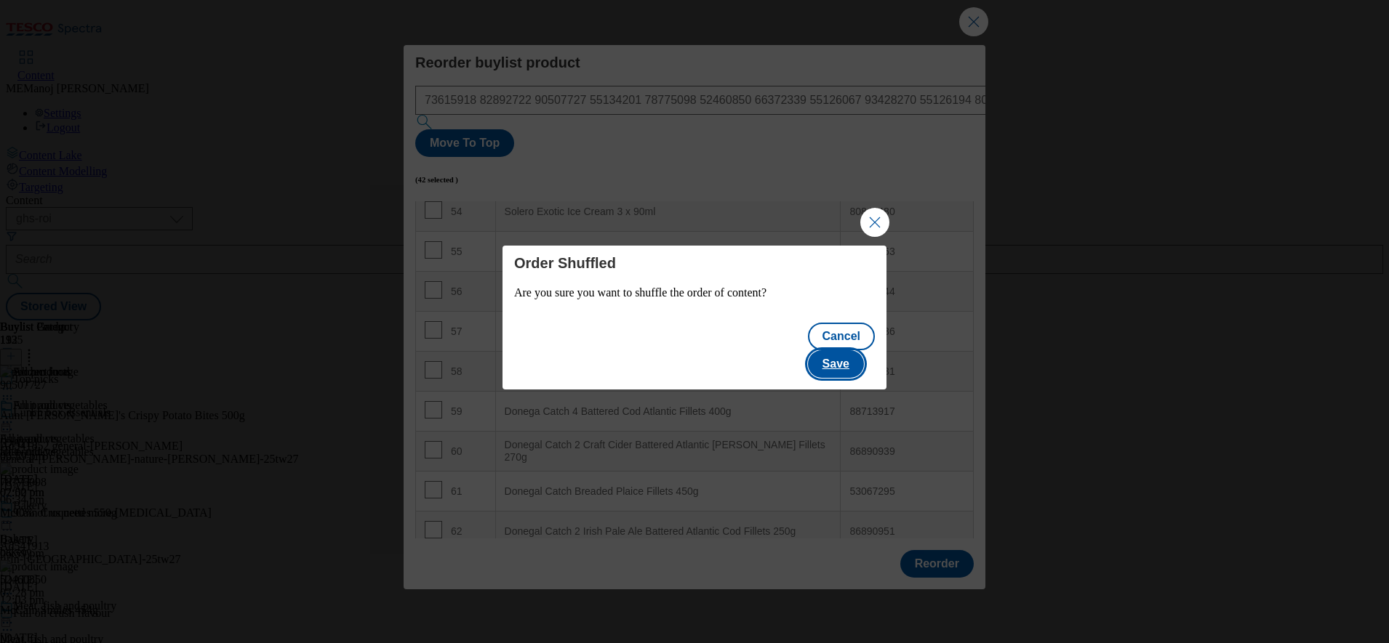
click at [841, 350] on button "Save" at bounding box center [836, 364] width 56 height 28
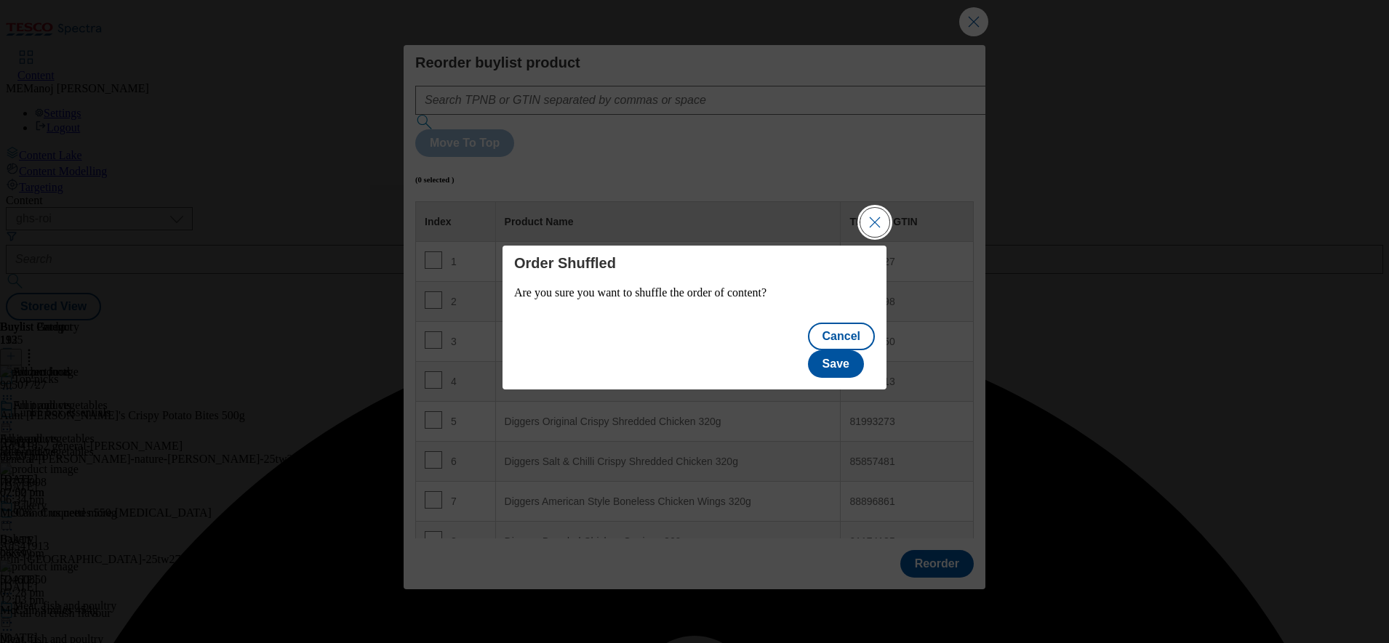
click at [870, 237] on button "Close Modal" at bounding box center [874, 222] width 29 height 29
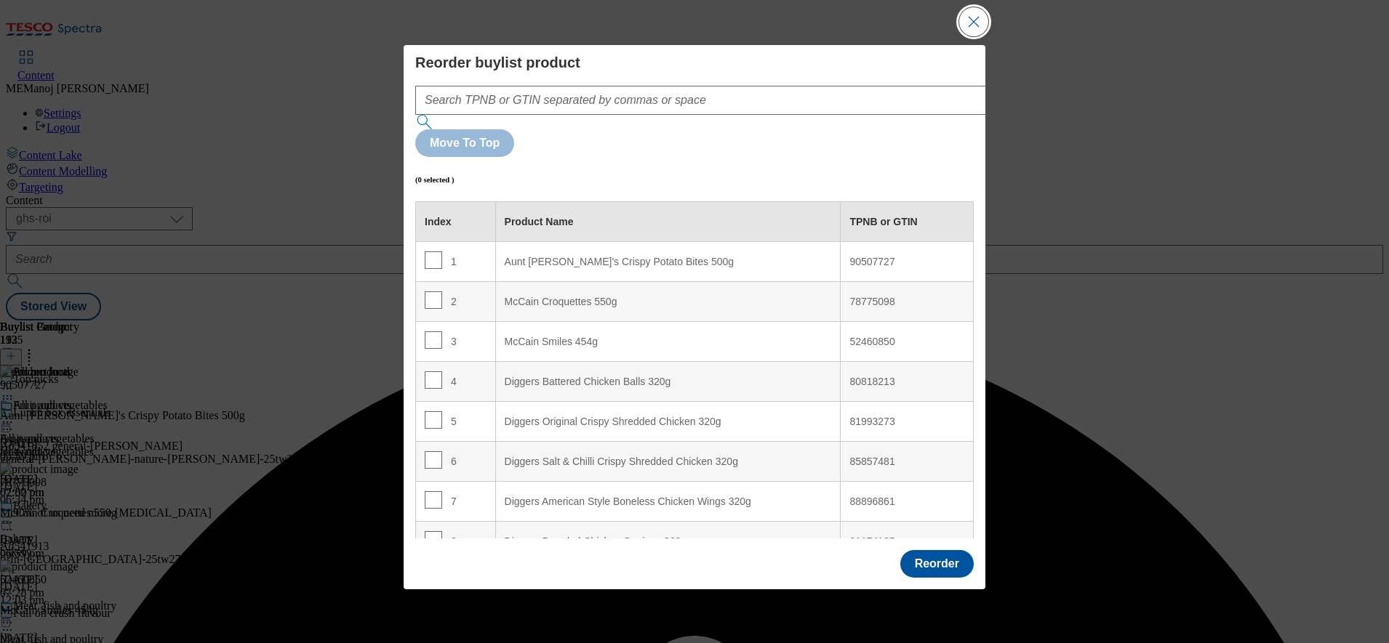
click at [973, 36] on button "Close Modal" at bounding box center [973, 21] width 29 height 29
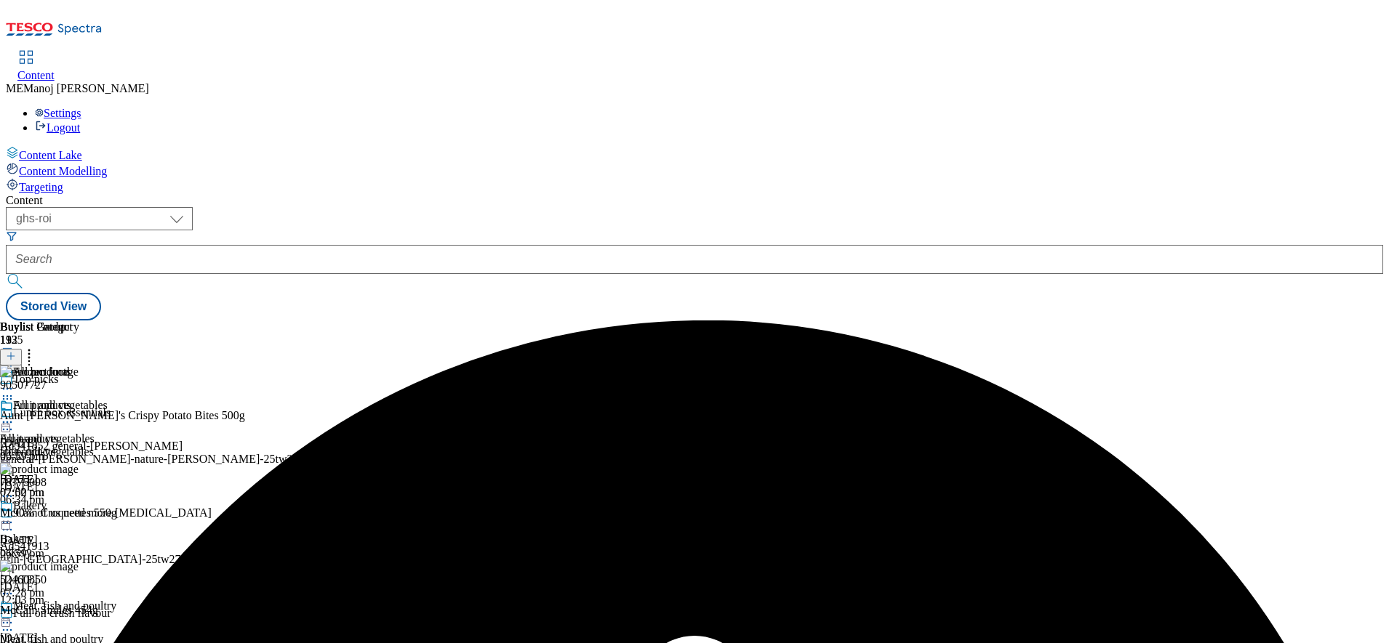
click at [15, 415] on icon at bounding box center [7, 422] width 15 height 15
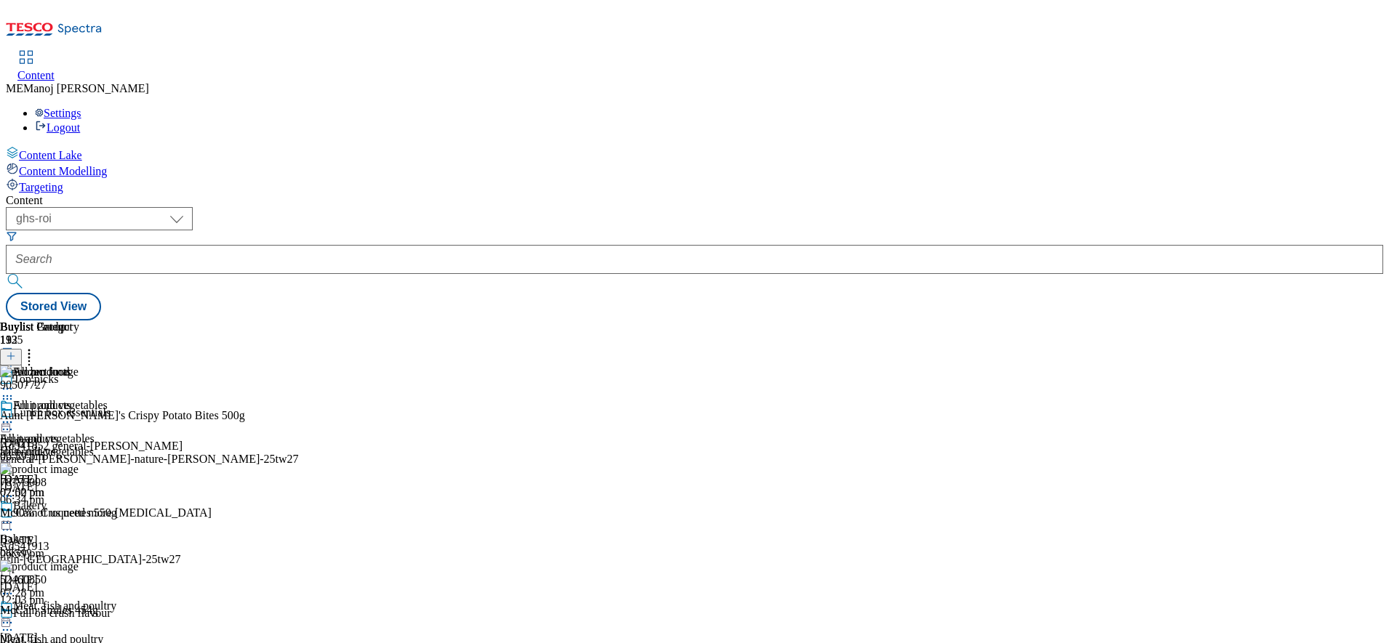
click at [814, 194] on div "Content ( optional ) ghs-roi ghs-uk ghs-roi Stored View Buylist Group 1135 Top …" at bounding box center [694, 257] width 1377 height 127
click at [36, 347] on icon at bounding box center [29, 354] width 15 height 15
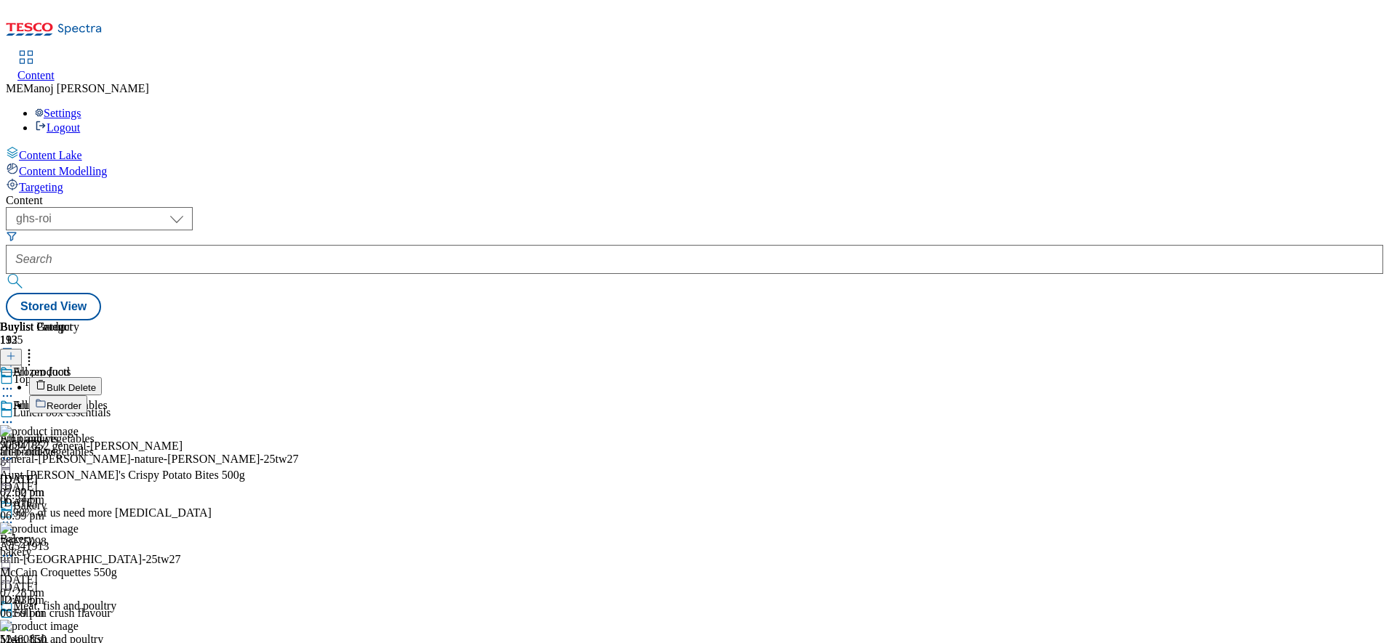
click at [257, 396] on li "Reorder" at bounding box center [143, 405] width 228 height 18
click at [81, 401] on span "Reorder" at bounding box center [64, 406] width 35 height 11
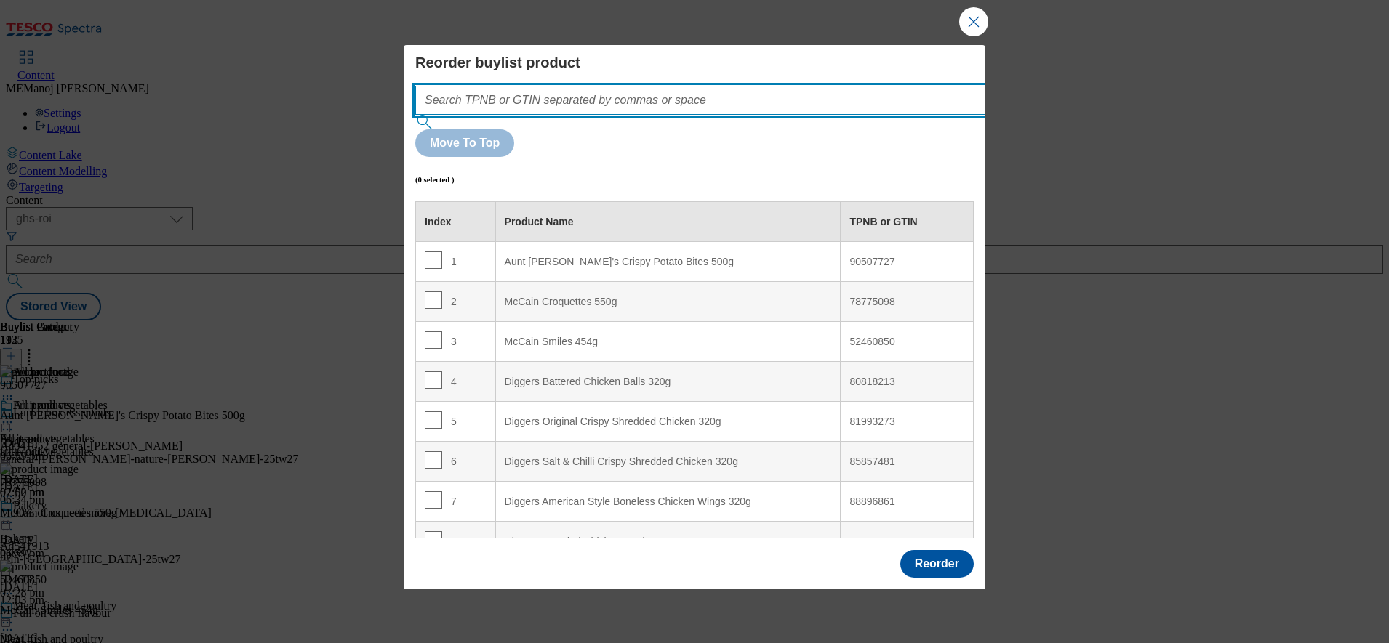
click at [784, 115] on input "Modal" at bounding box center [722, 100] width 614 height 29
paste input "73615918 82892722 90507727 55134201 78775098 52460850 66372339 55126067 9342827…"
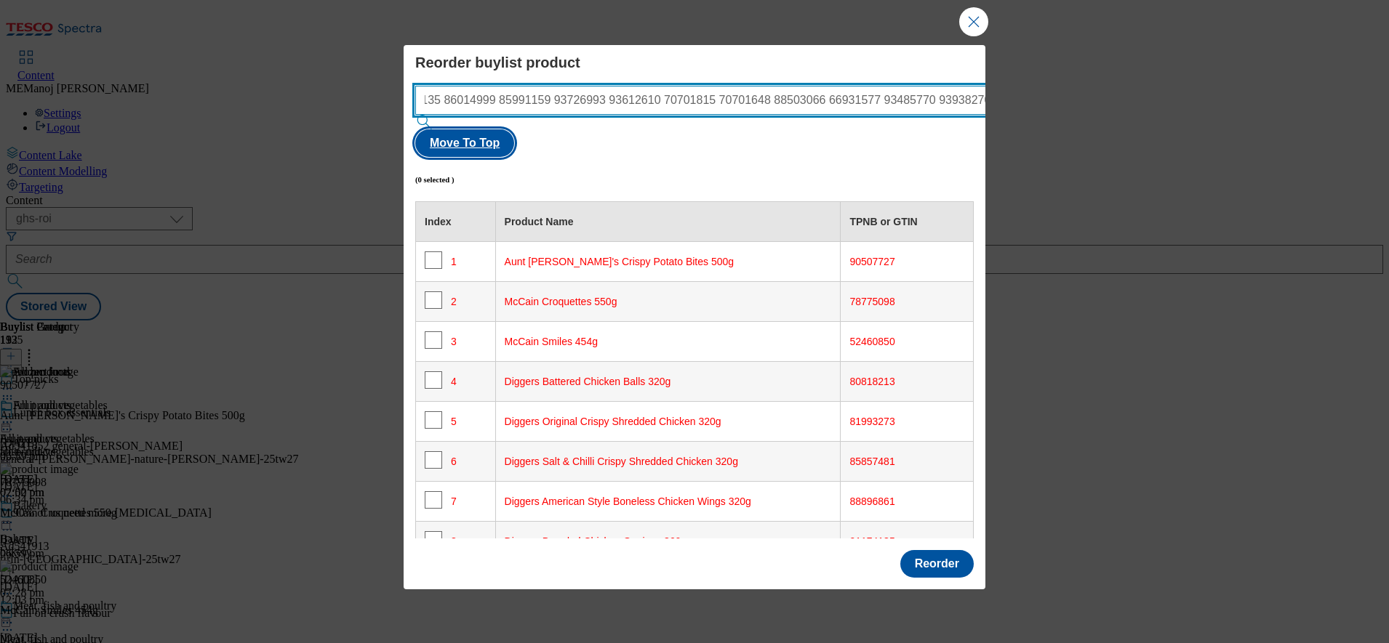
type input "73615918 82892722 90507727 55134201 78775098 52460850 66372339 55126067 9342827…"
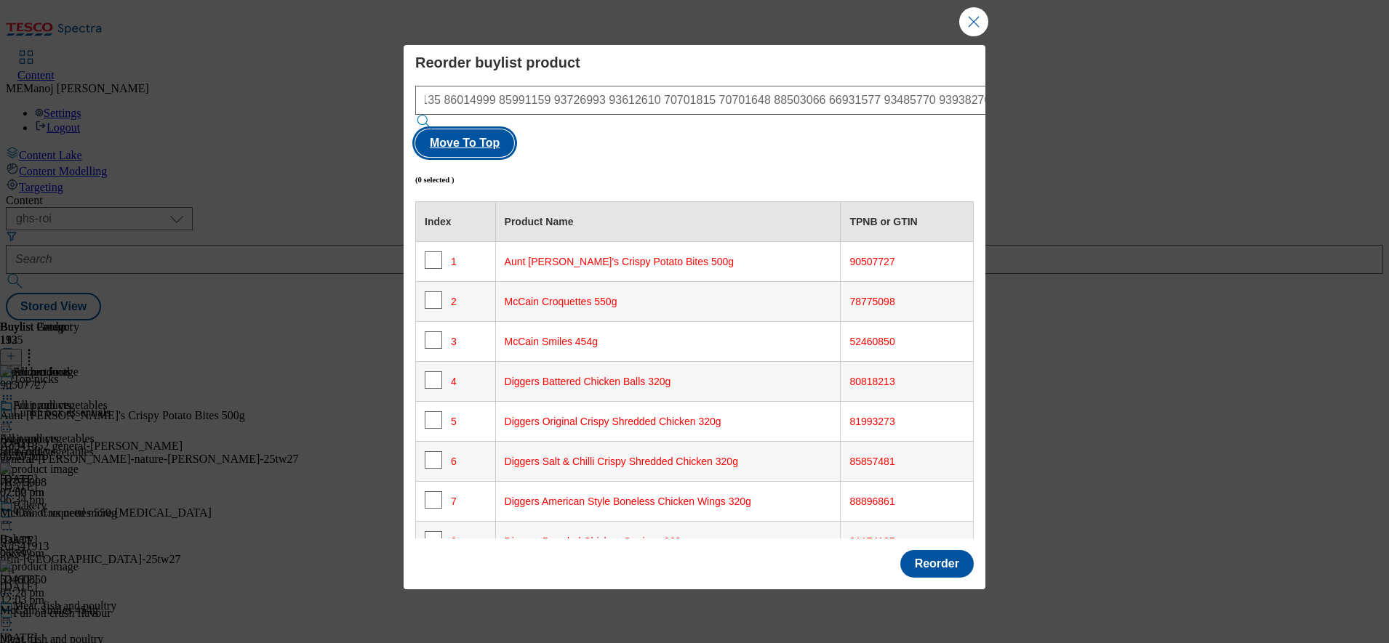
scroll to position [0, 0]
click at [514, 132] on button "Move To Top" at bounding box center [464, 143] width 99 height 28
checkbox input "true"
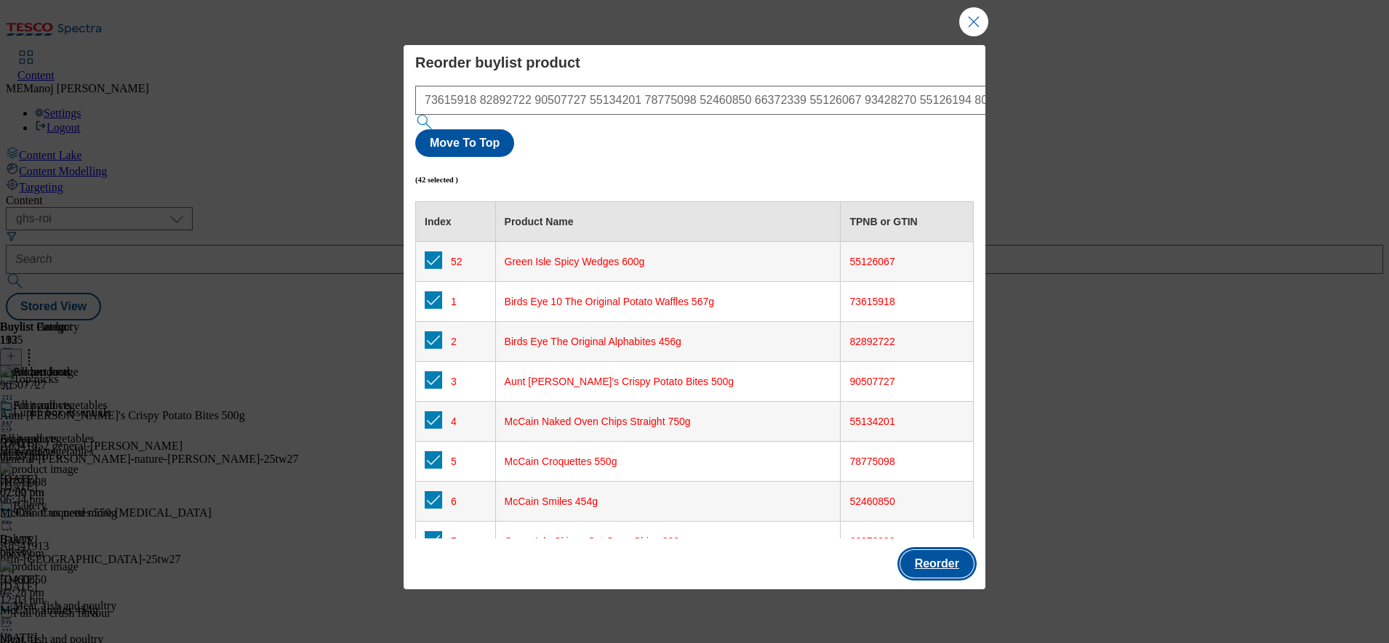
click at [920, 550] on button "Reorder" at bounding box center [936, 564] width 73 height 28
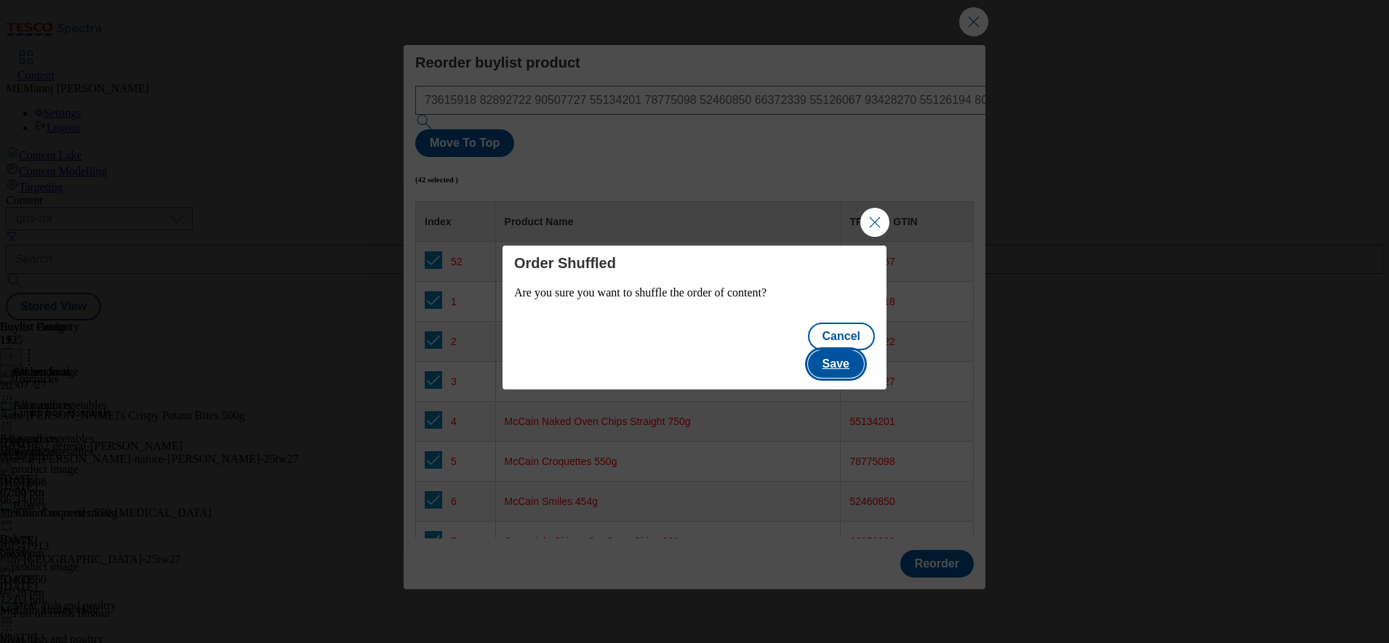
click at [859, 350] on button "Save" at bounding box center [836, 364] width 56 height 28
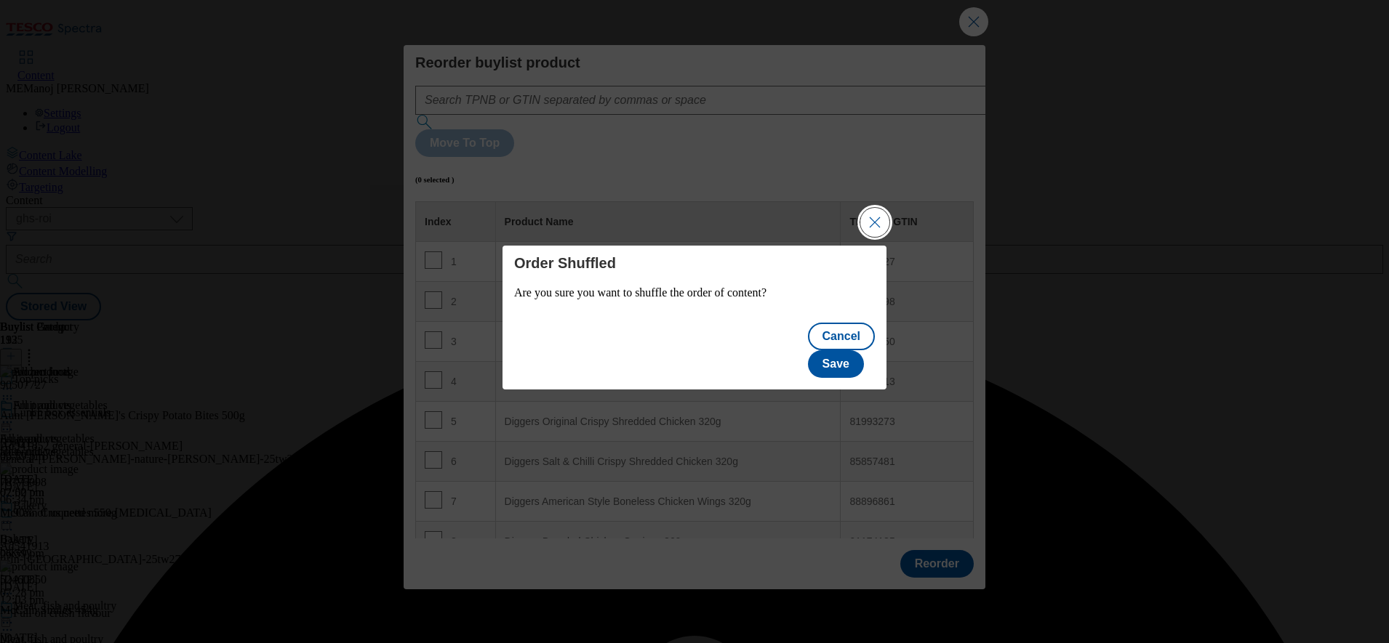
click at [871, 237] on button "Close Modal" at bounding box center [874, 222] width 29 height 29
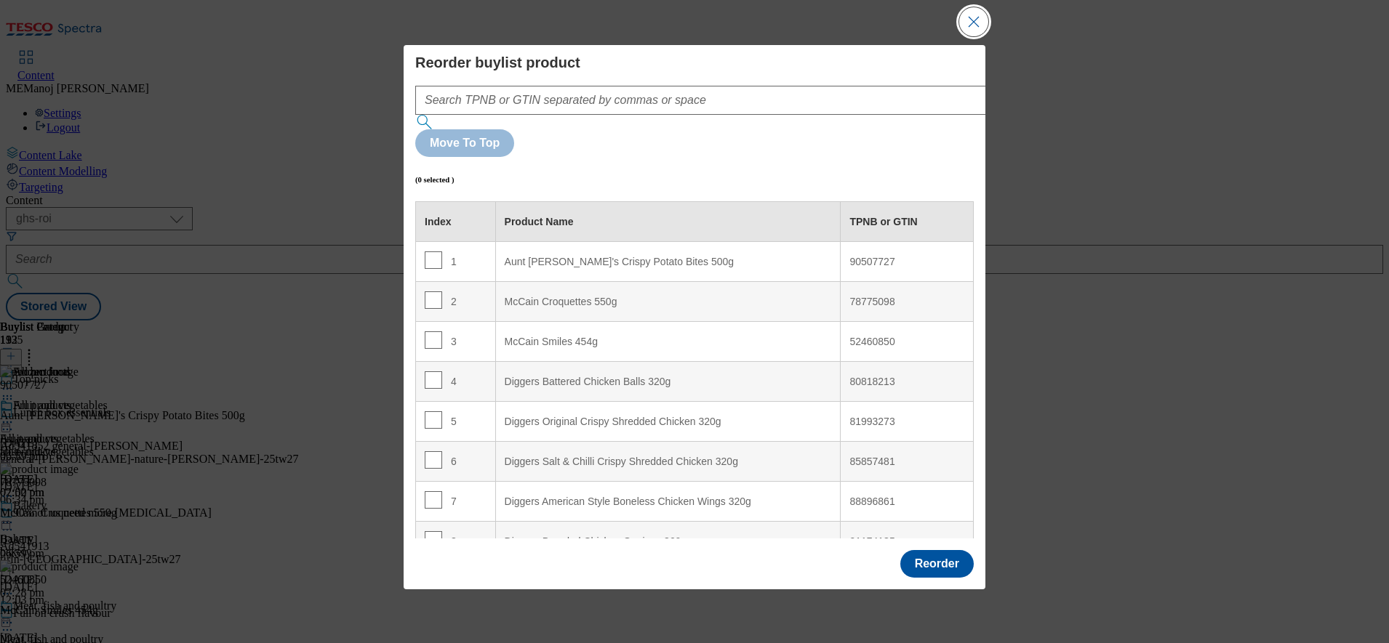
click at [970, 36] on button "Close Modal" at bounding box center [973, 21] width 29 height 29
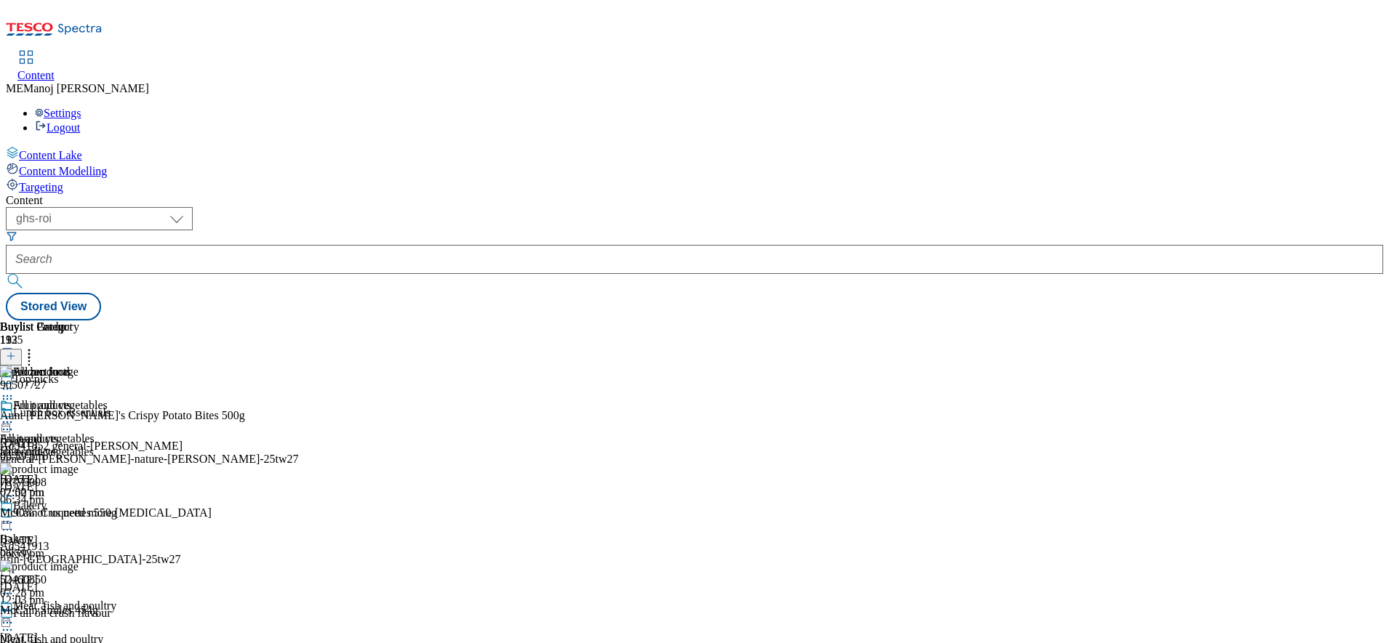
click at [15, 382] on icon at bounding box center [7, 389] width 15 height 15
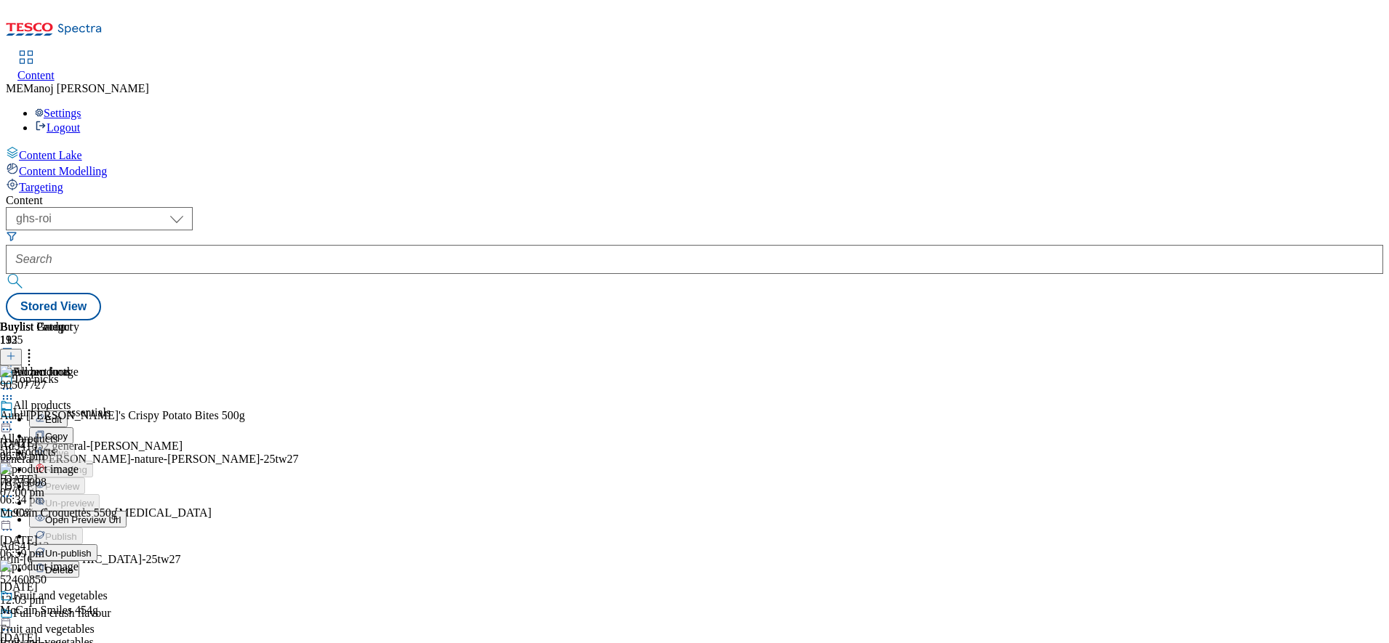
click at [79, 399] on div "All products All products all-products 25 Aug 2025 07:00 pm" at bounding box center [39, 449] width 79 height 100
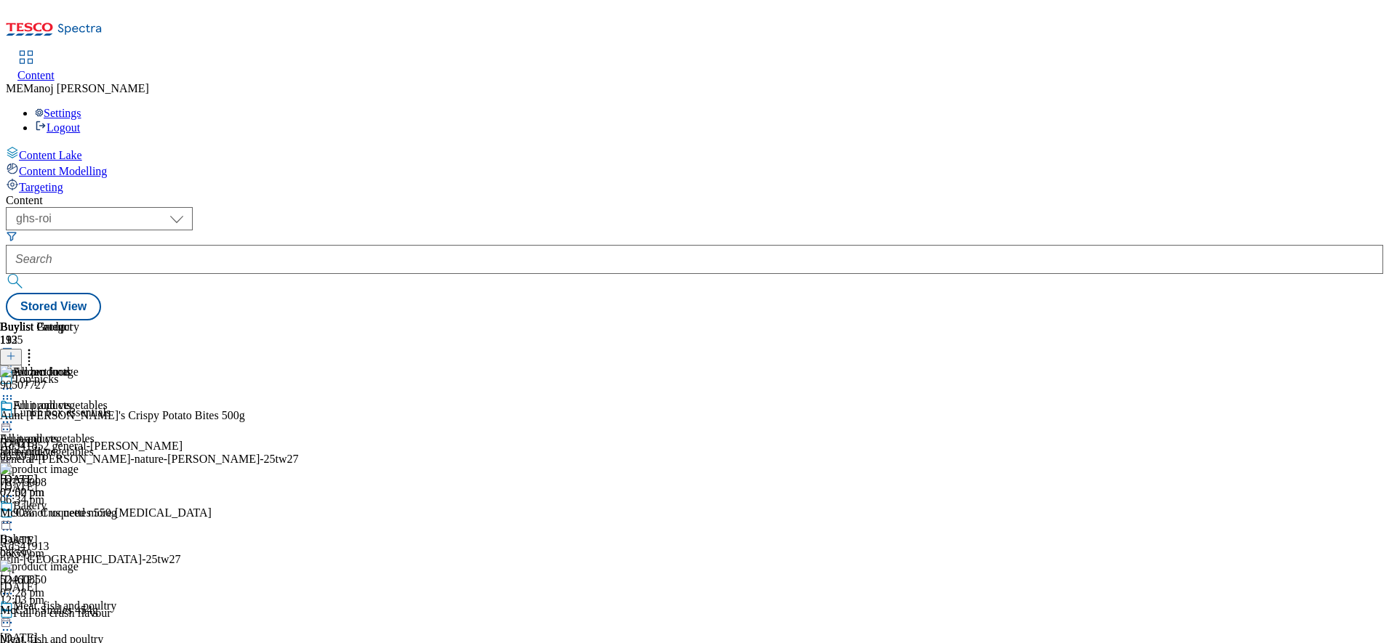
click at [36, 347] on icon at bounding box center [29, 354] width 15 height 15
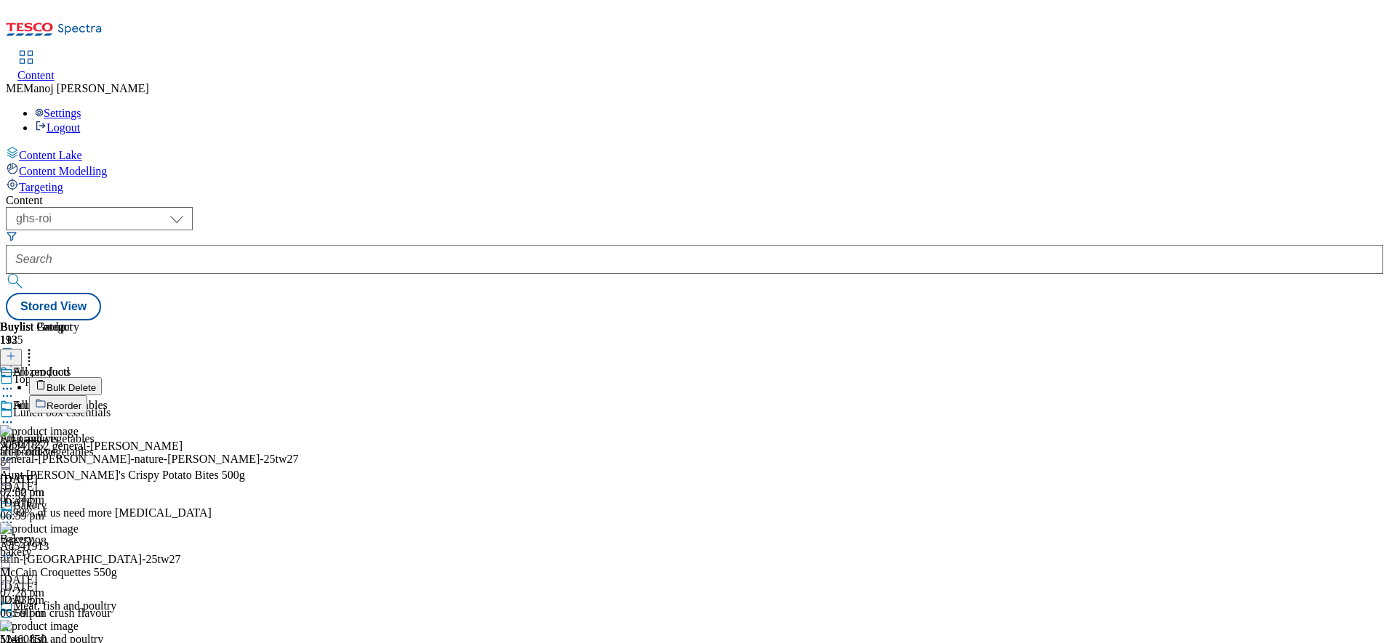
click at [96, 382] on span "Bulk Delete" at bounding box center [71, 387] width 49 height 11
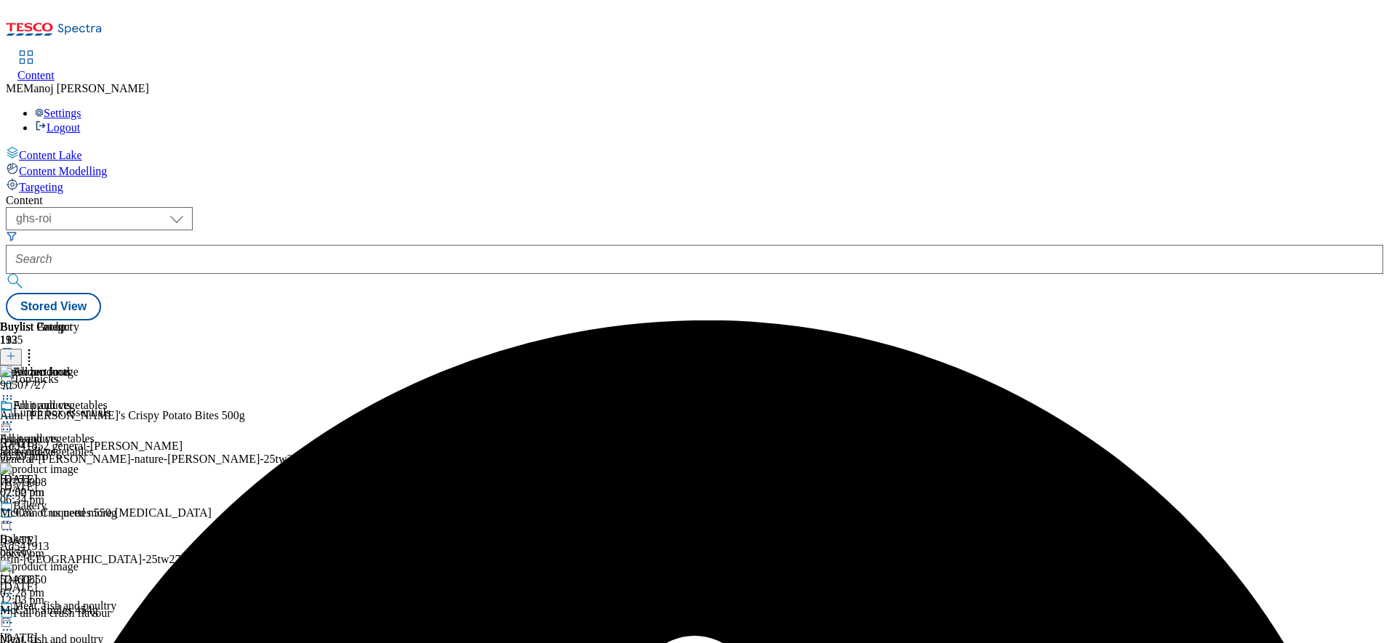
click at [15, 415] on icon at bounding box center [7, 422] width 15 height 15
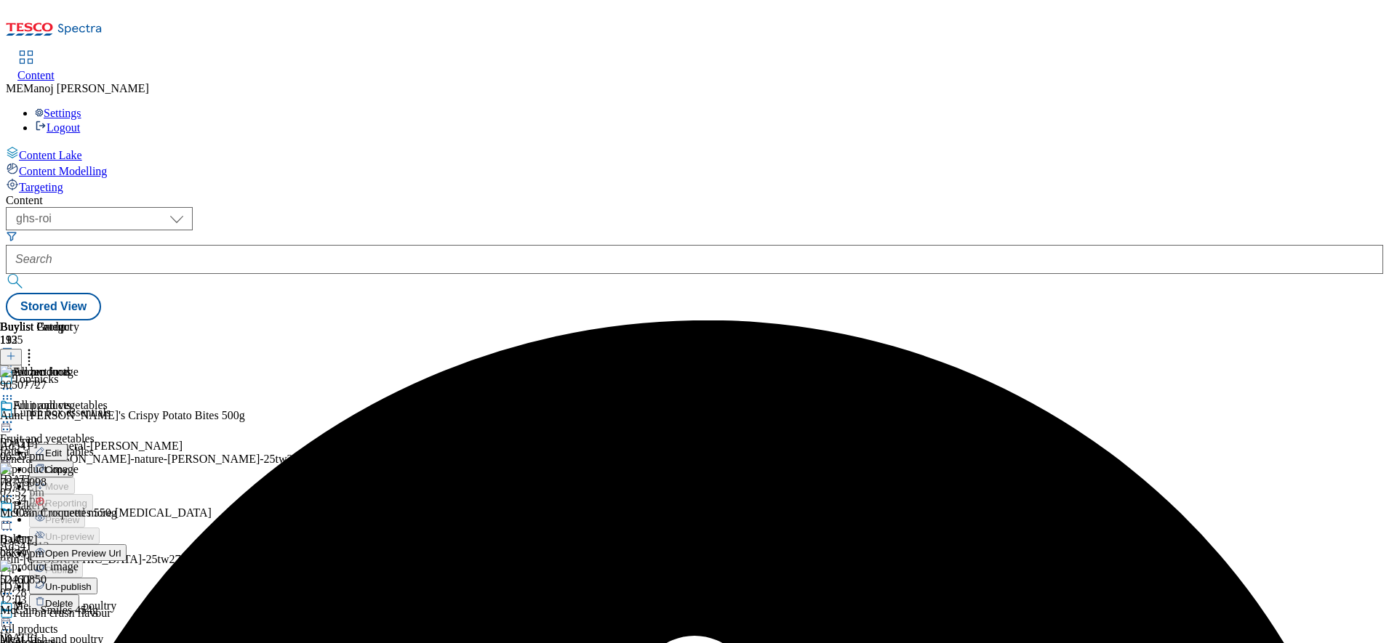
click at [92, 582] on span "Un-publish" at bounding box center [68, 587] width 47 height 11
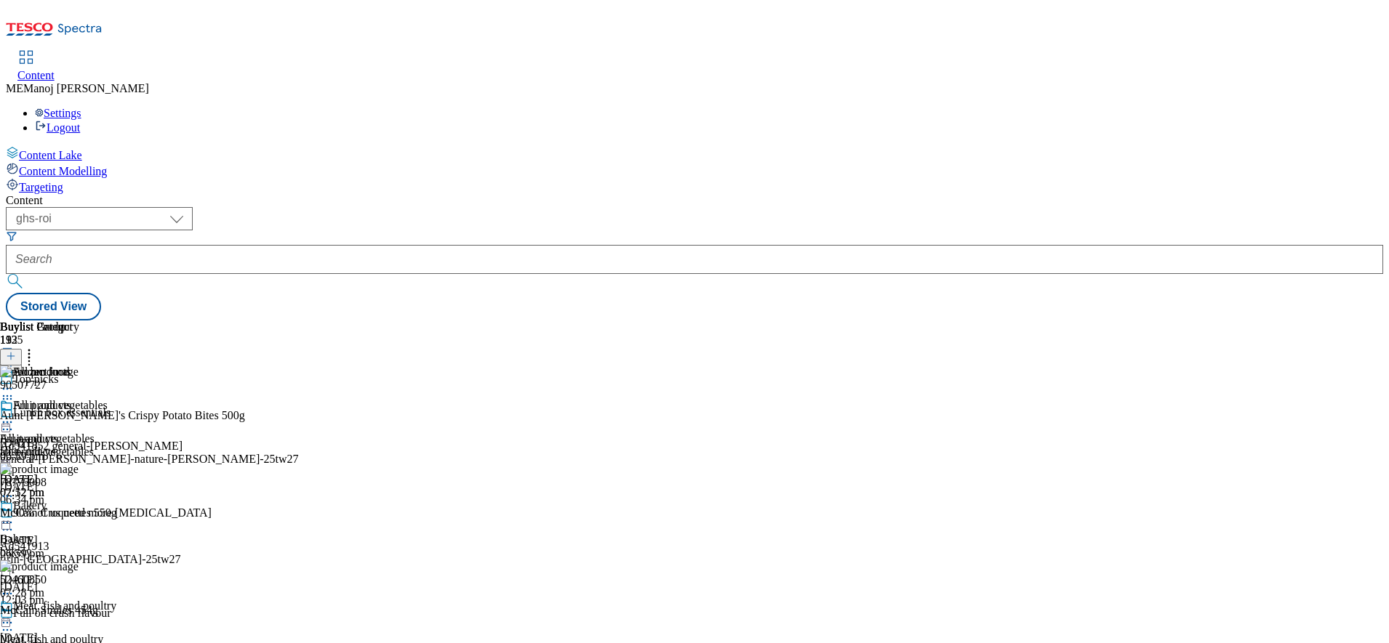
click at [15, 415] on icon at bounding box center [7, 422] width 15 height 15
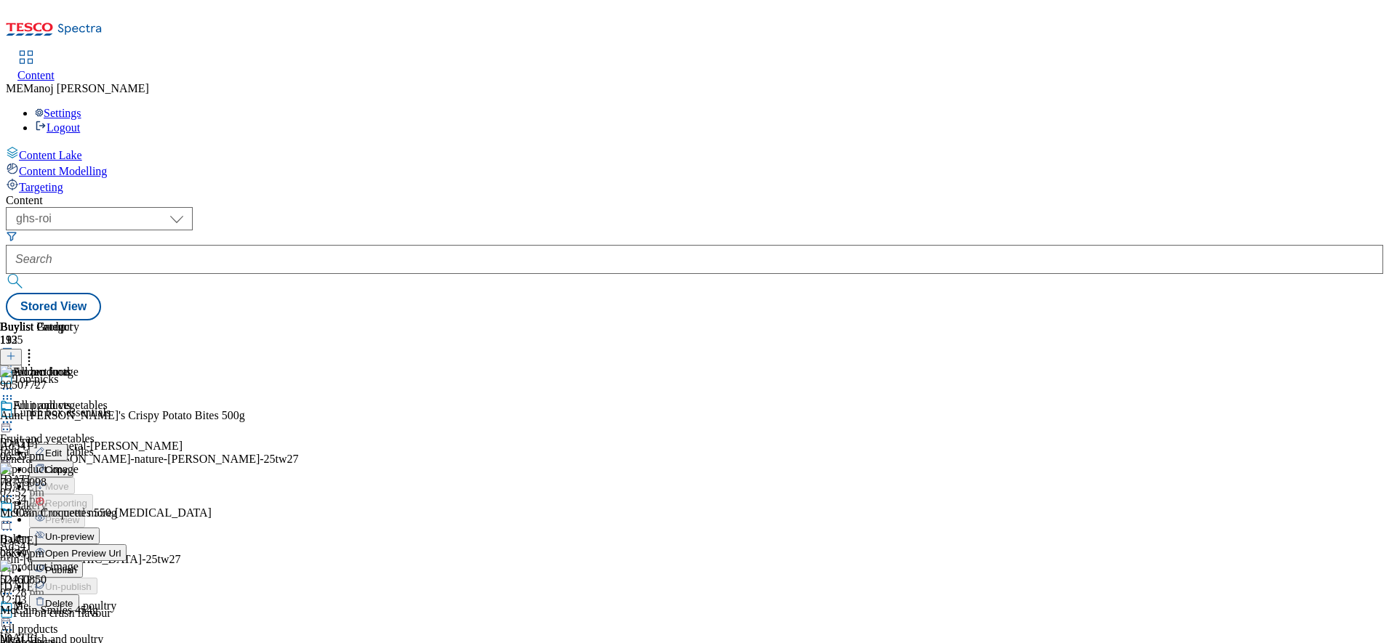
click at [94, 531] on span "Un-preview" at bounding box center [69, 536] width 49 height 11
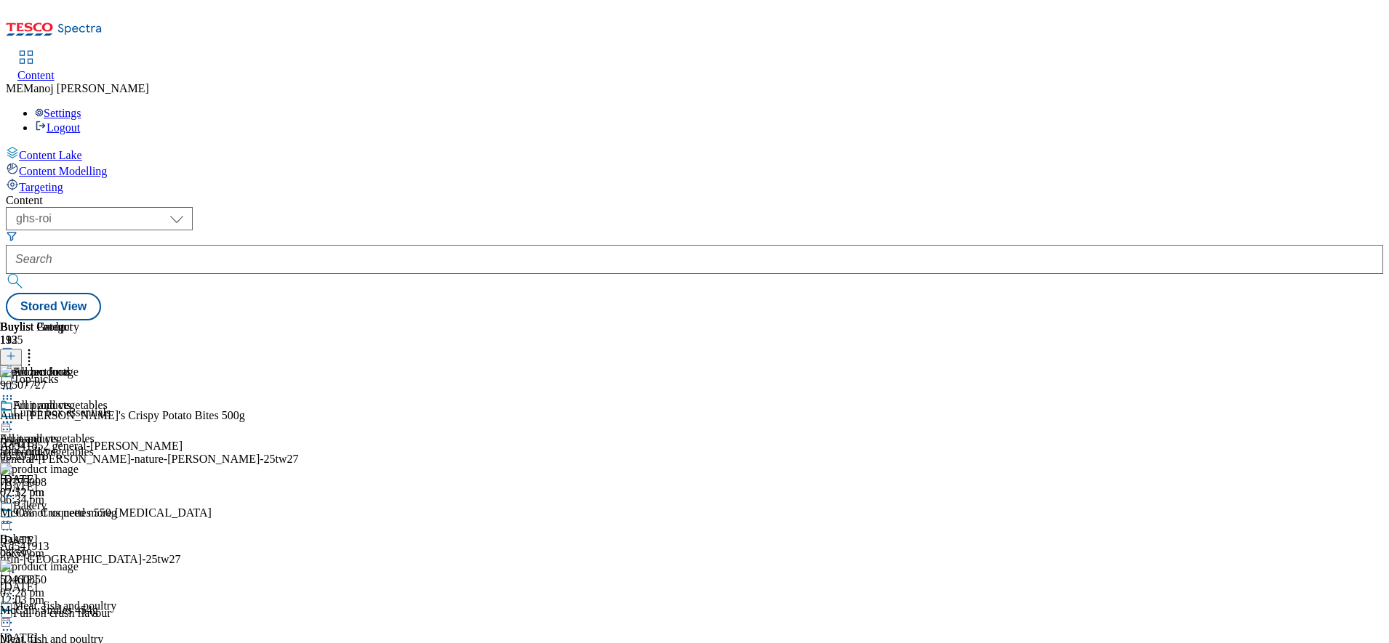
click at [36, 347] on icon at bounding box center [29, 354] width 15 height 15
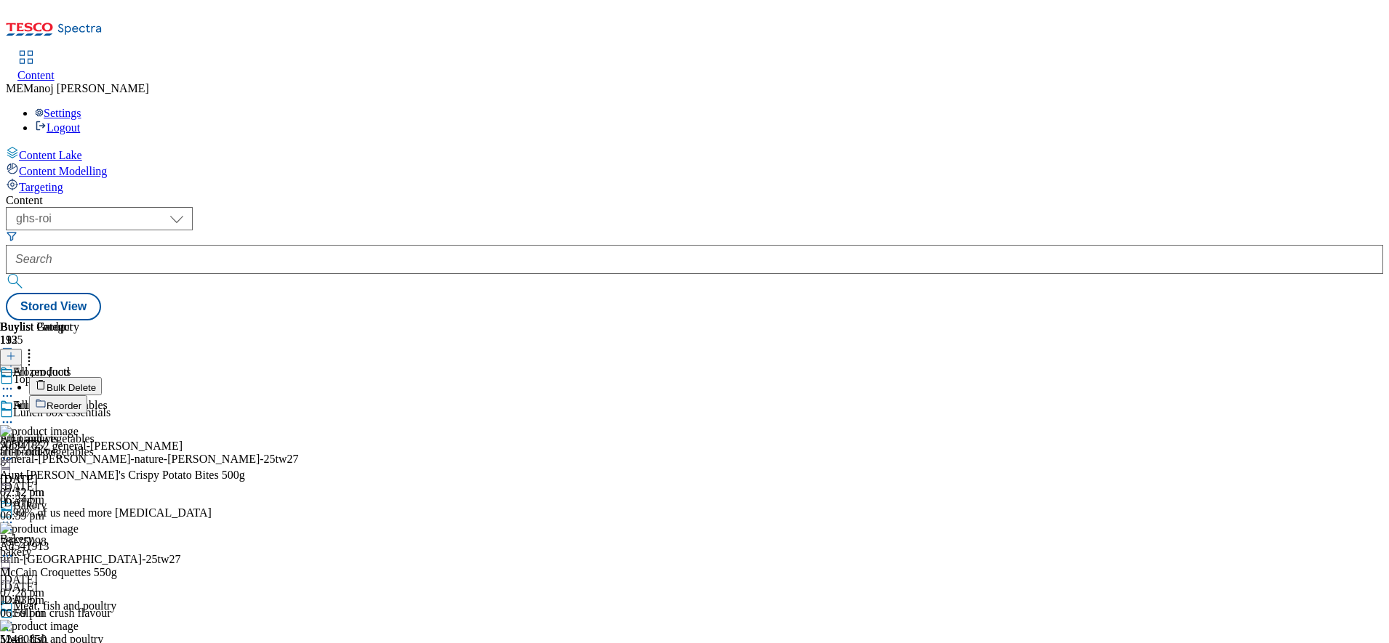
click at [96, 382] on span "Bulk Delete" at bounding box center [71, 387] width 49 height 11
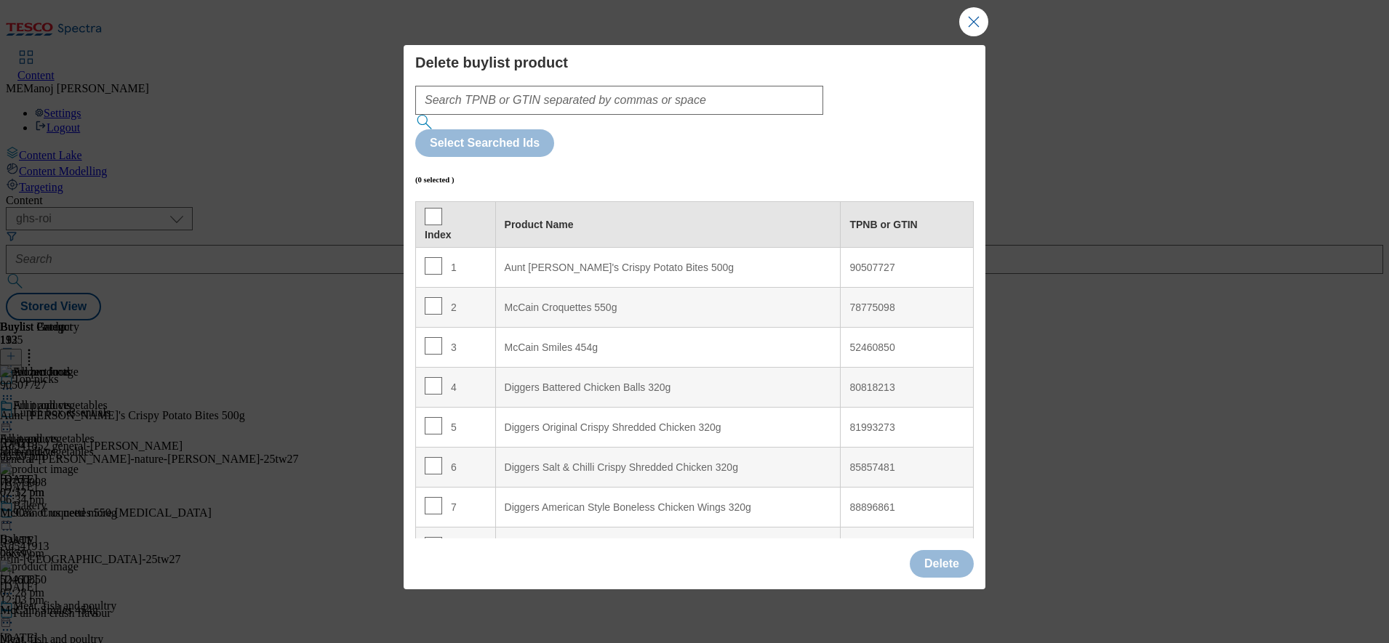
click at [440, 208] on div "Index" at bounding box center [456, 224] width 62 height 33
click at [435, 208] on input "Modal" at bounding box center [433, 216] width 17 height 17
checkbox input "true"
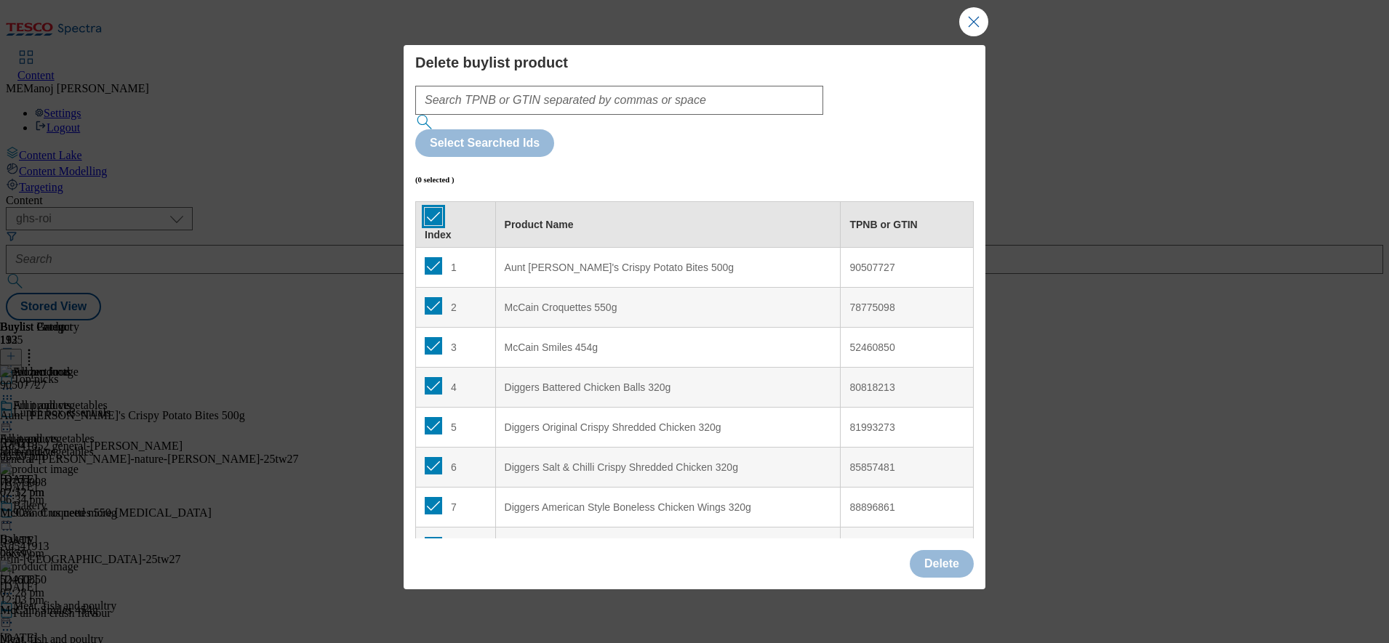
checkbox input "true"
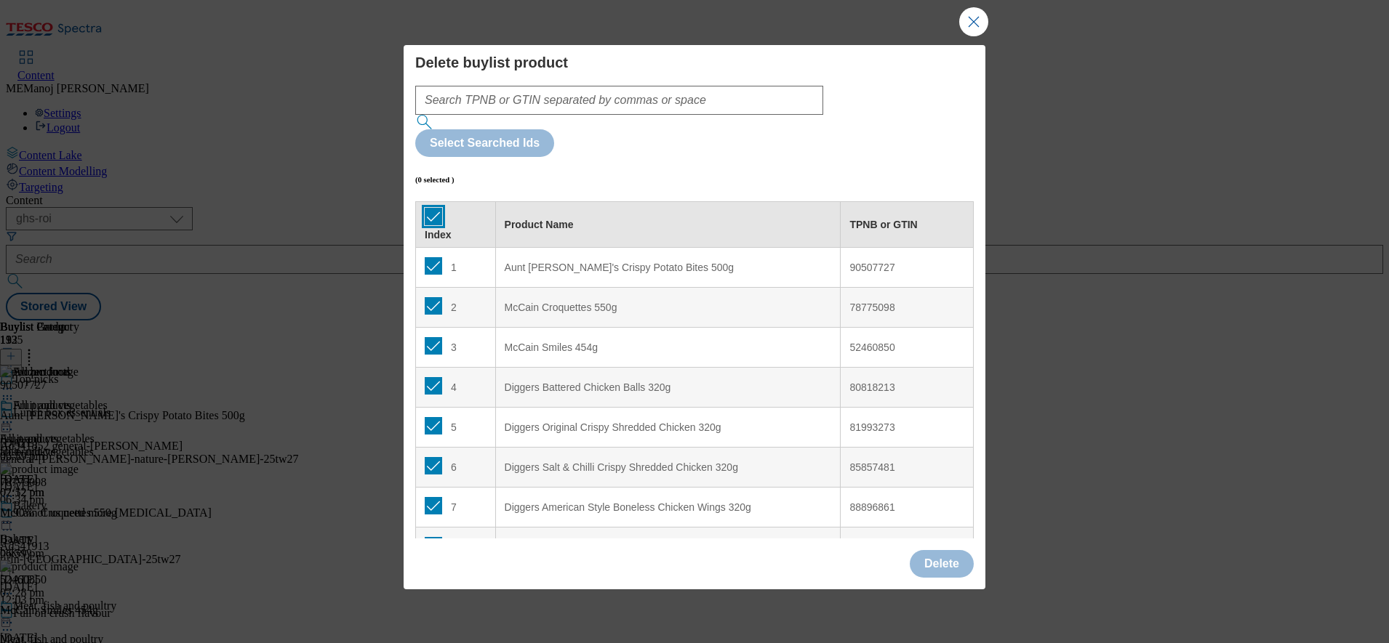
checkbox input "true"
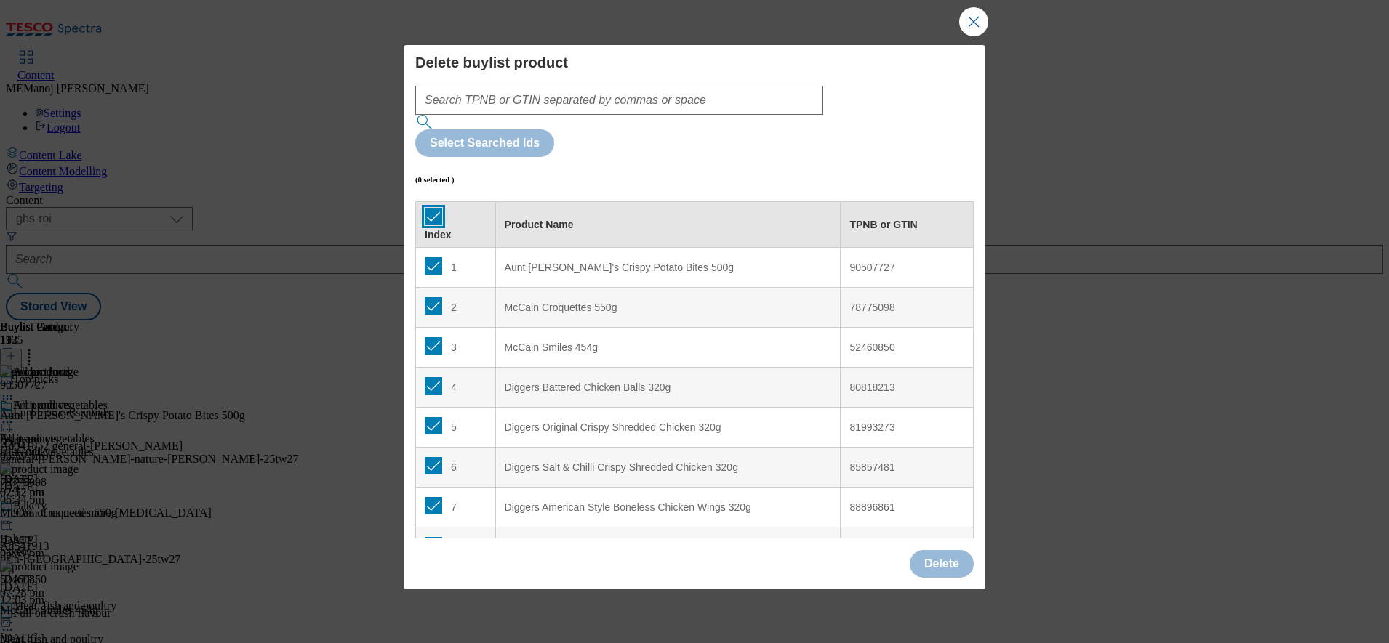
checkbox input "true"
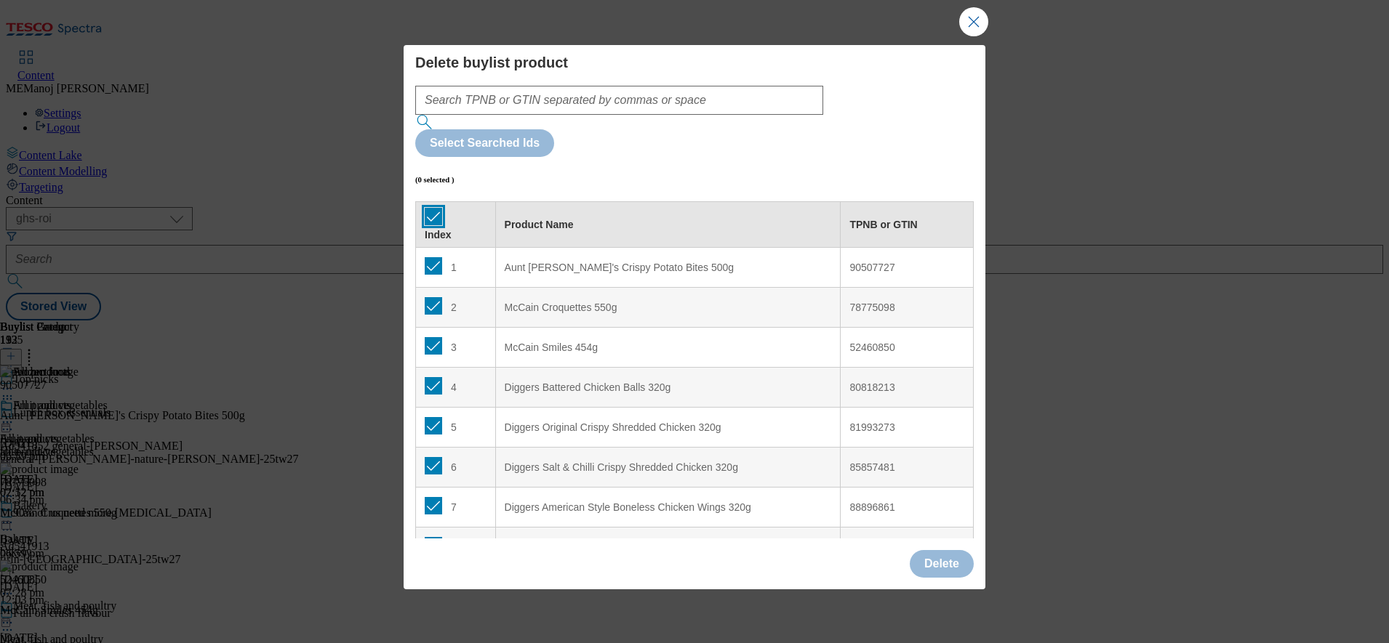
checkbox input "true"
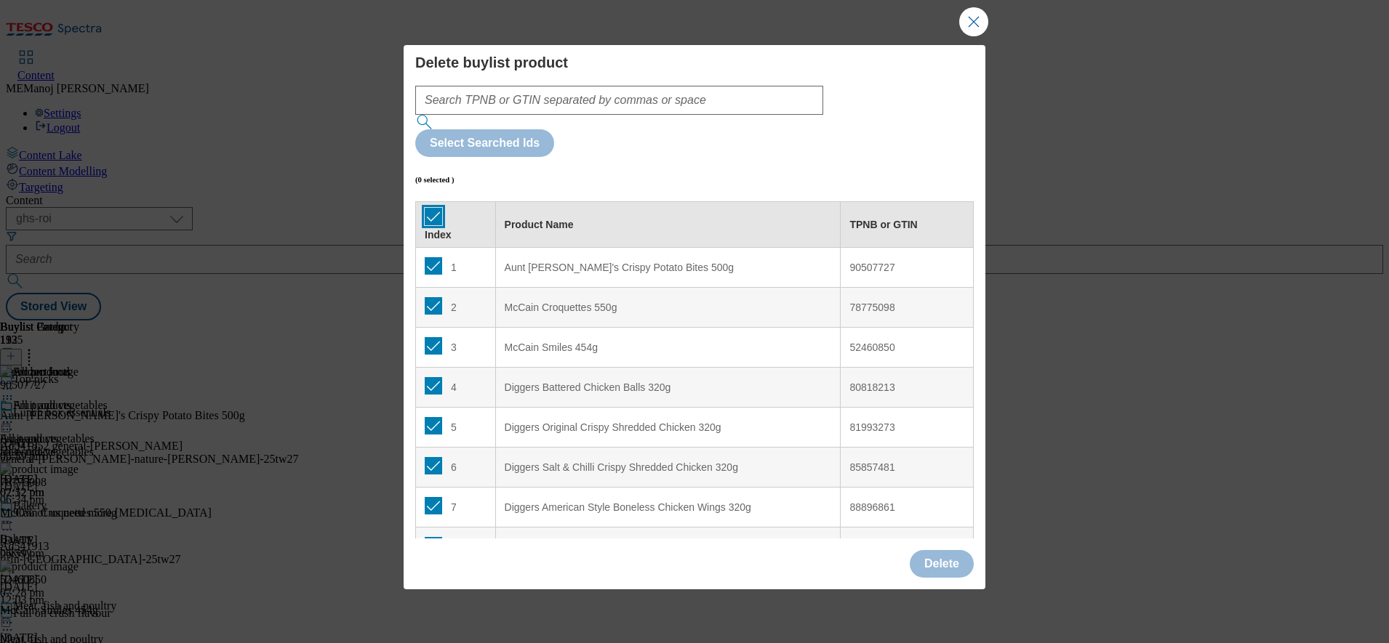
checkbox input "true"
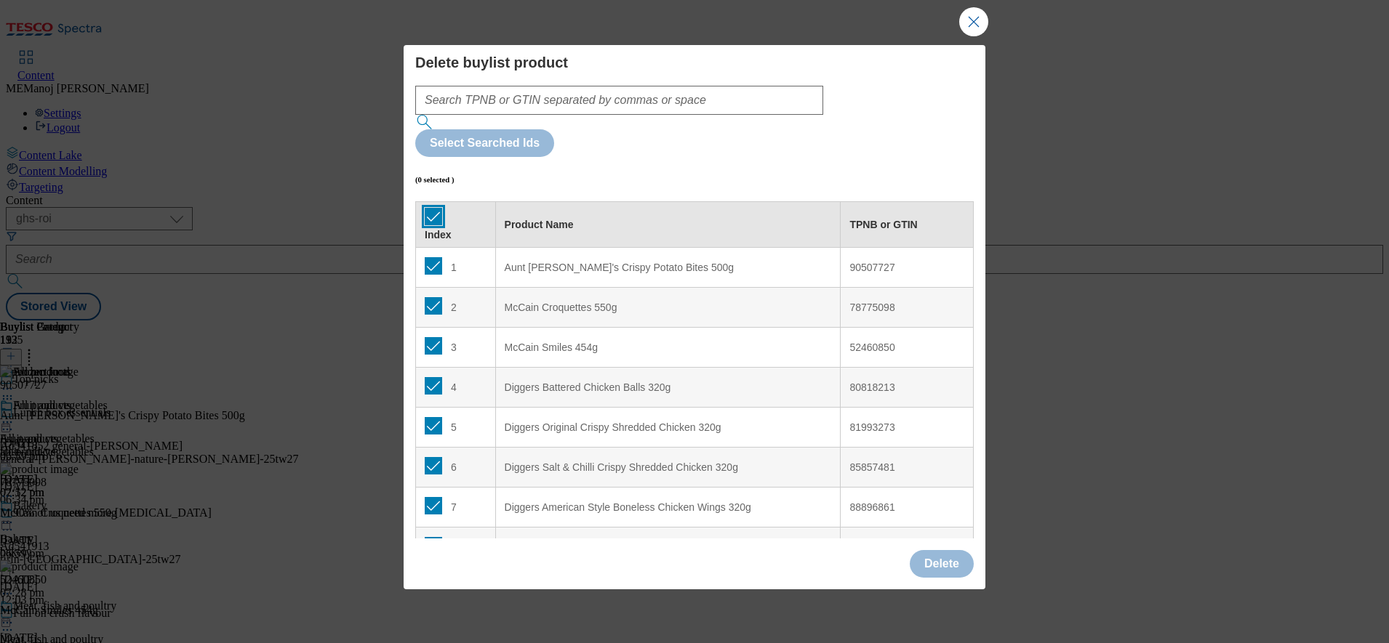
checkbox input "true"
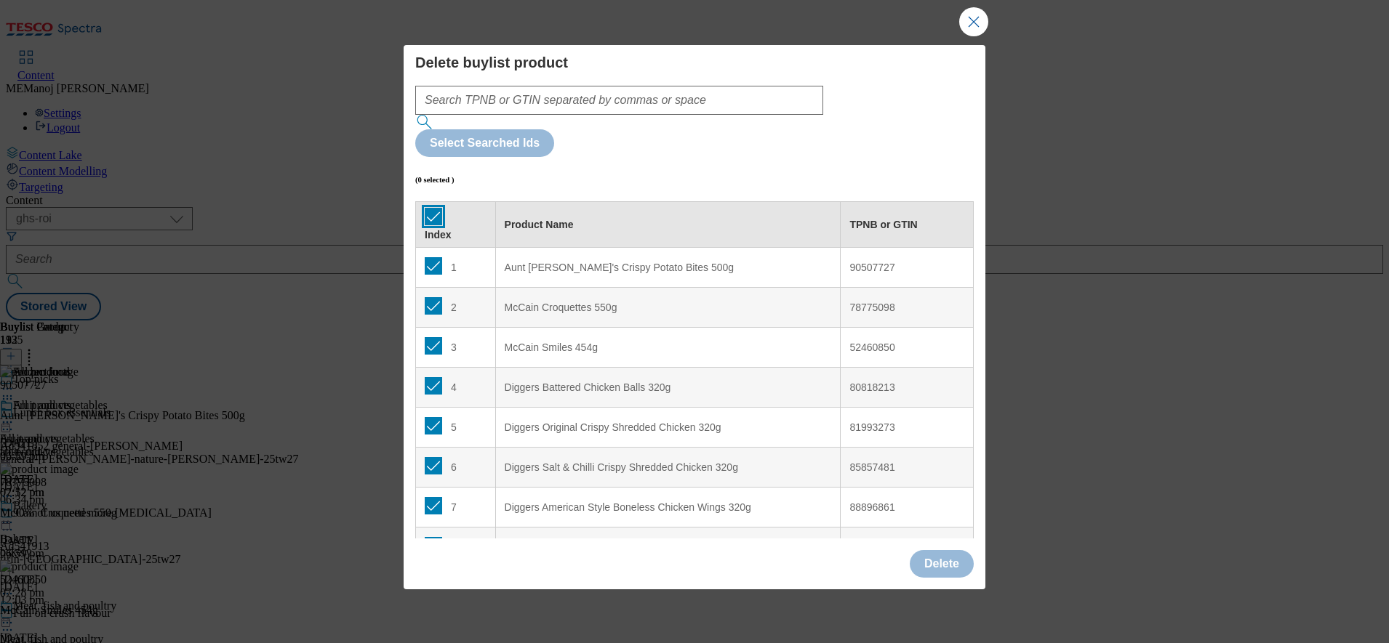
checkbox input "true"
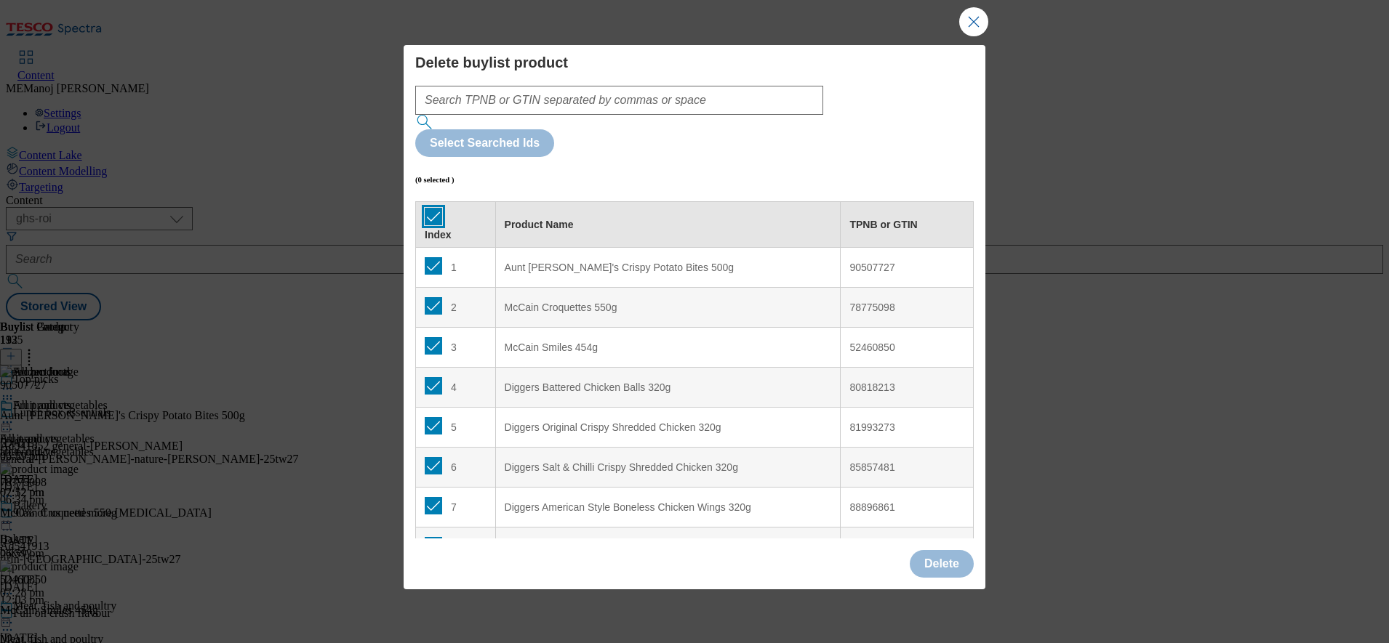
checkbox input "true"
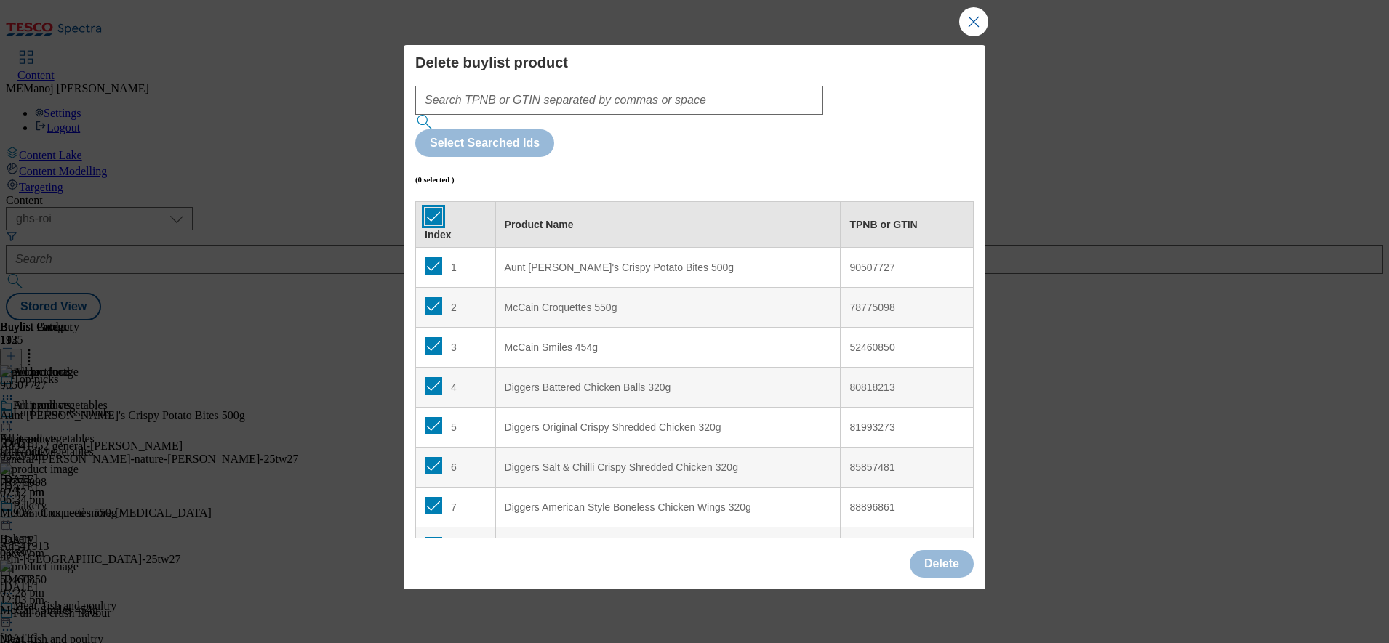
checkbox input "true"
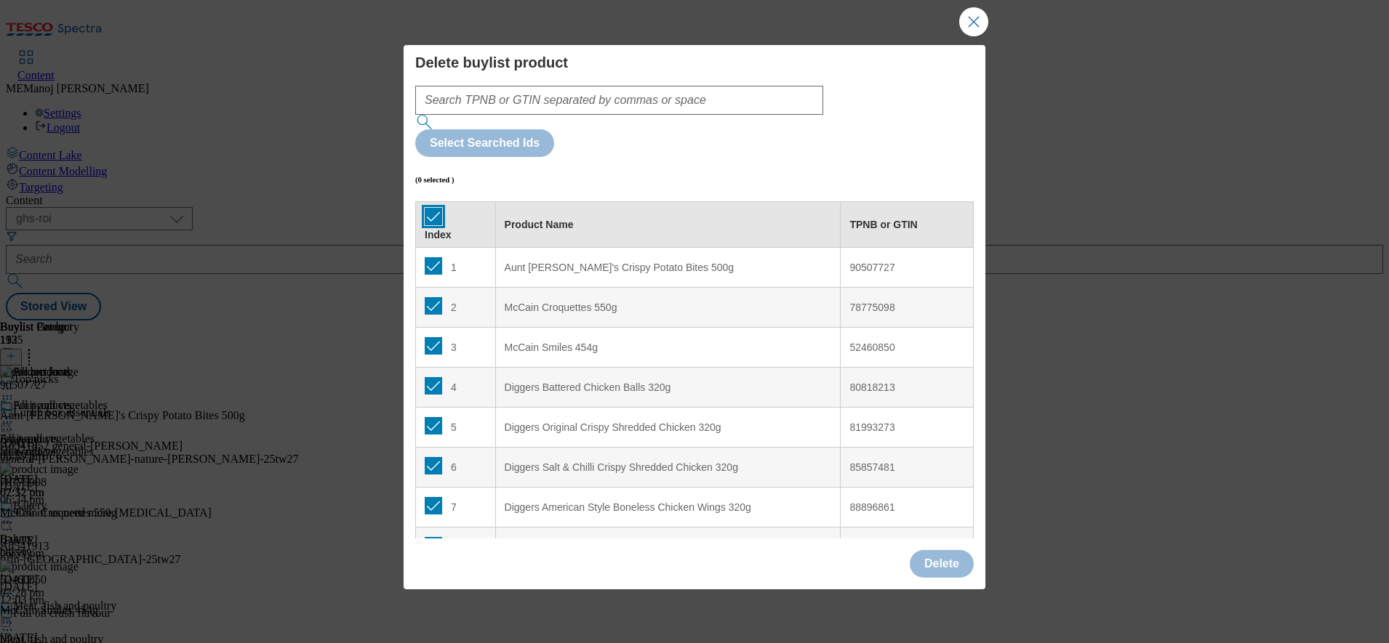
checkbox input "true"
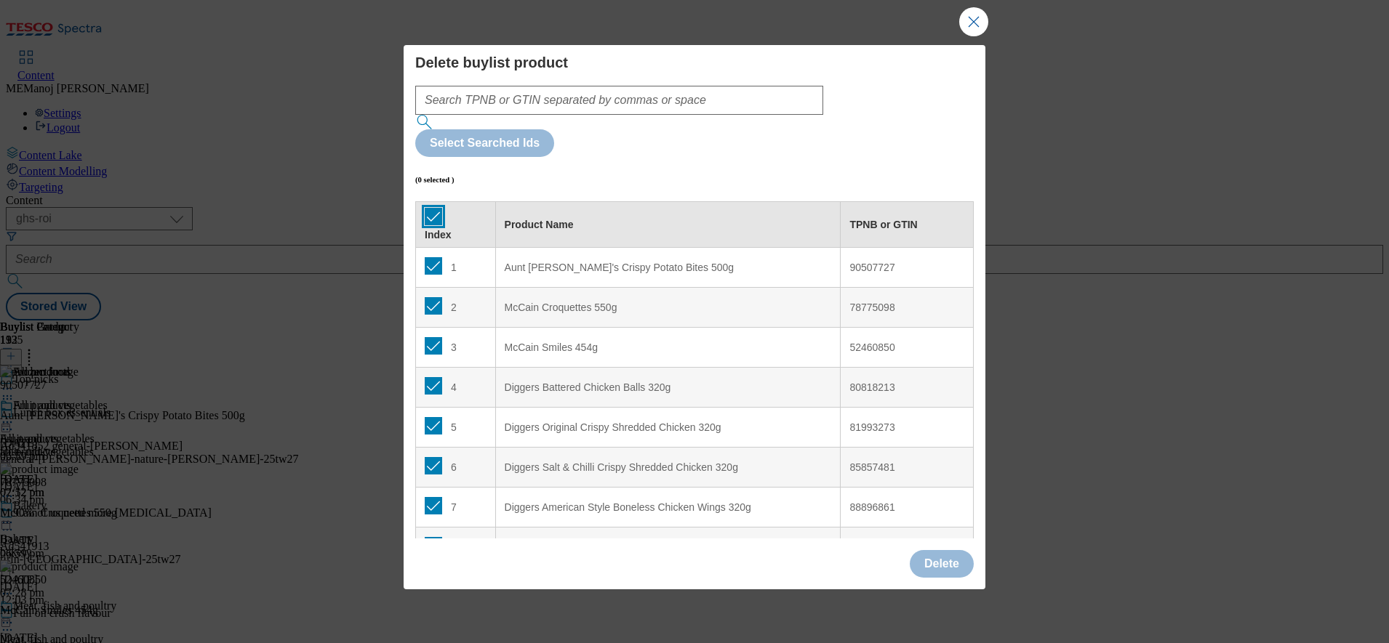
checkbox input "true"
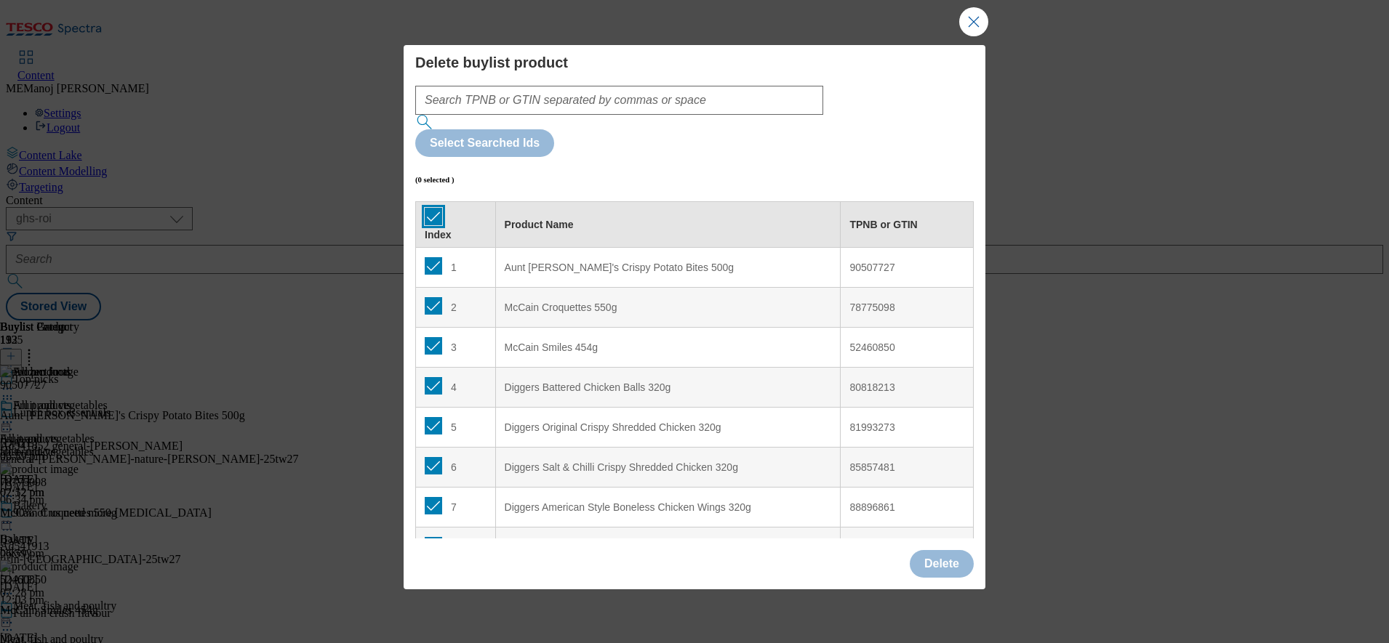
checkbox input "true"
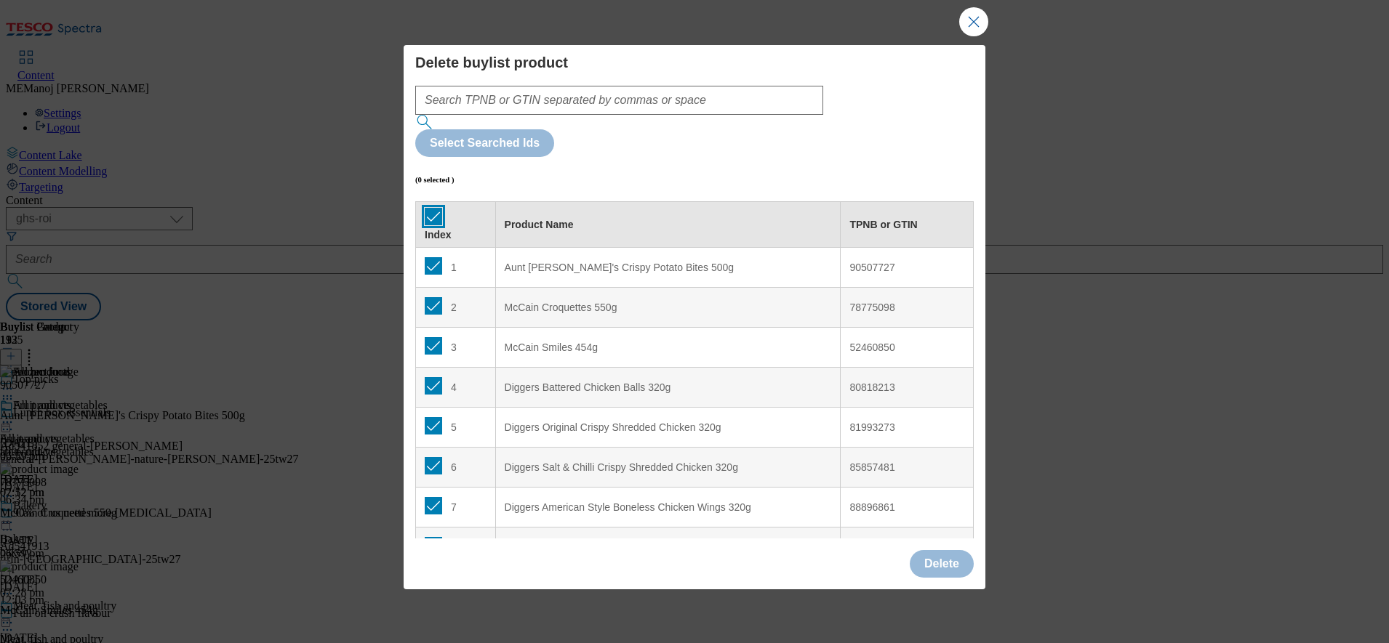
checkbox input "true"
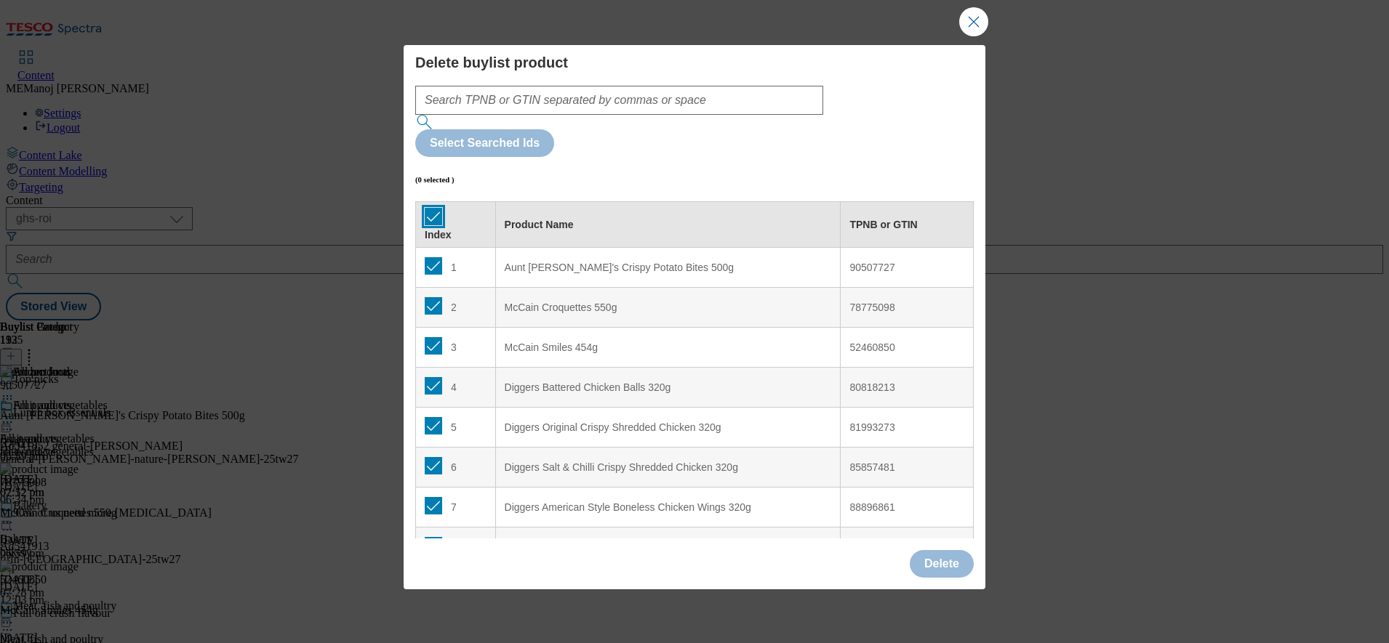
checkbox input "true"
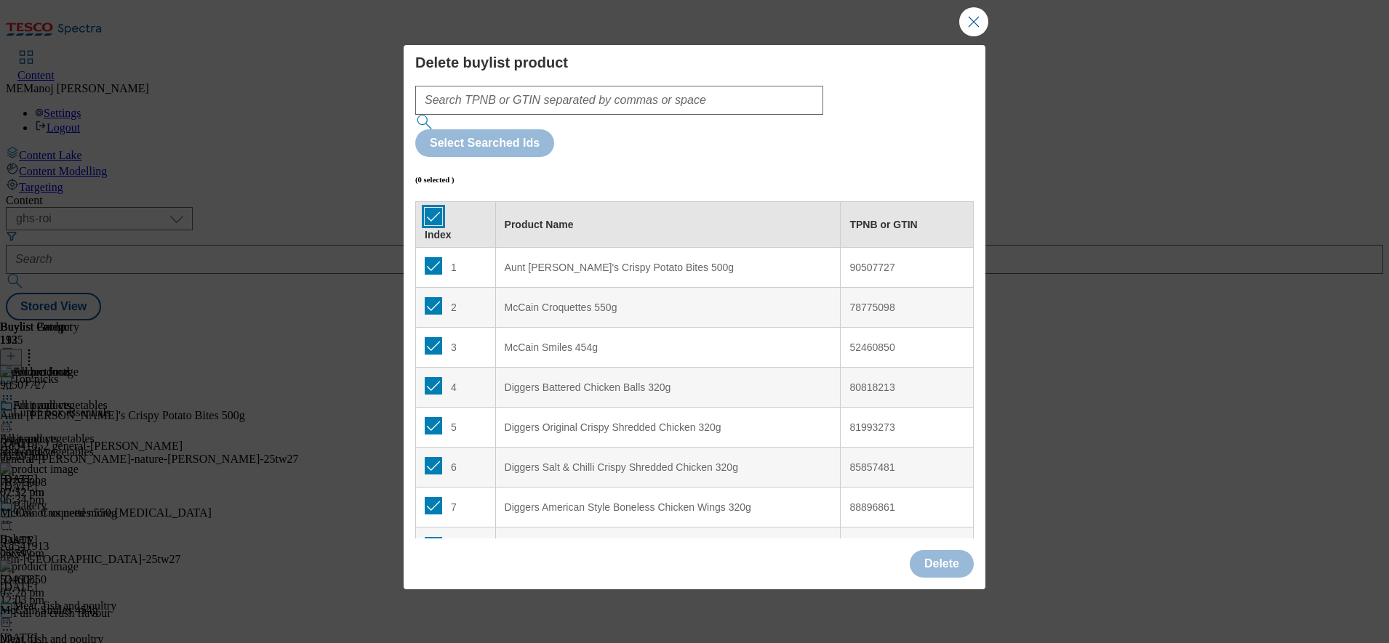
checkbox input "true"
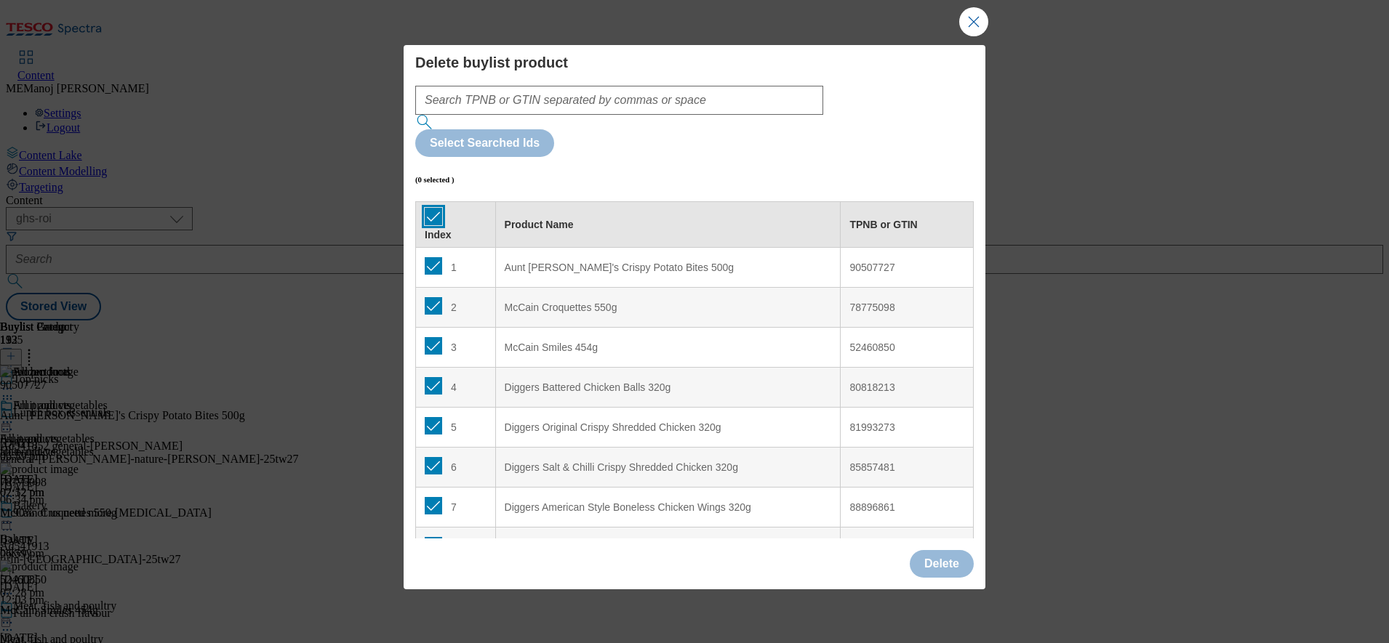
checkbox input "true"
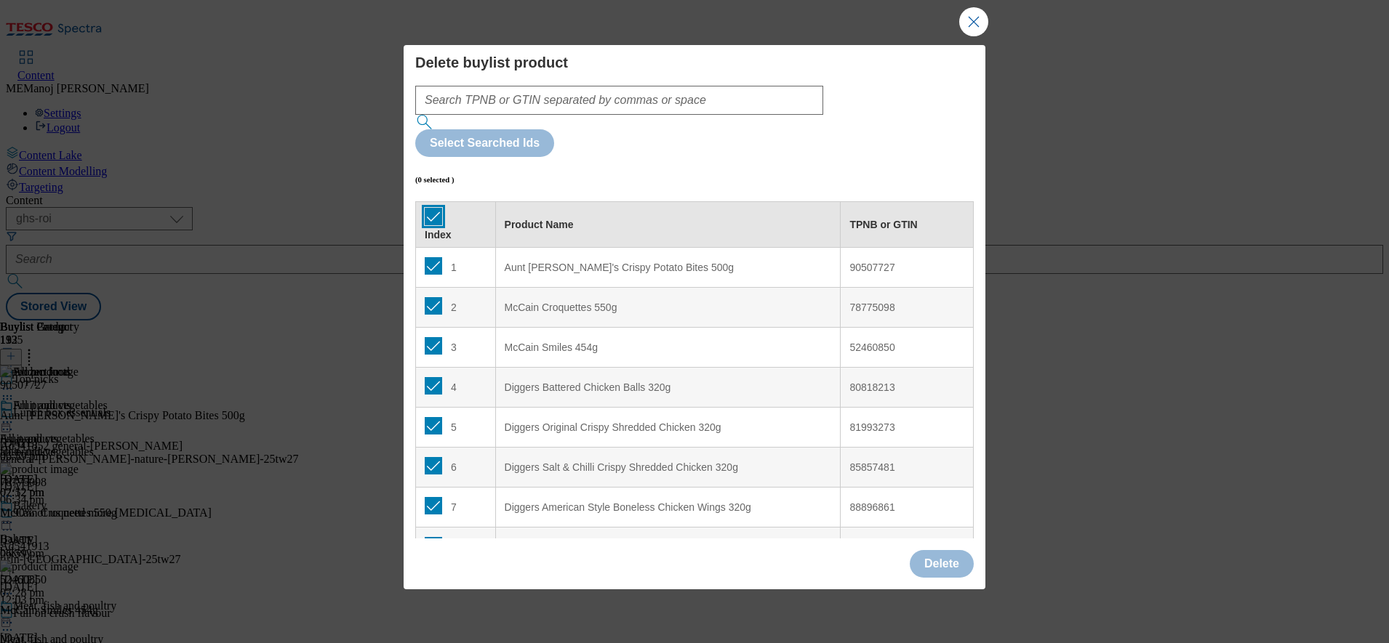
checkbox input "true"
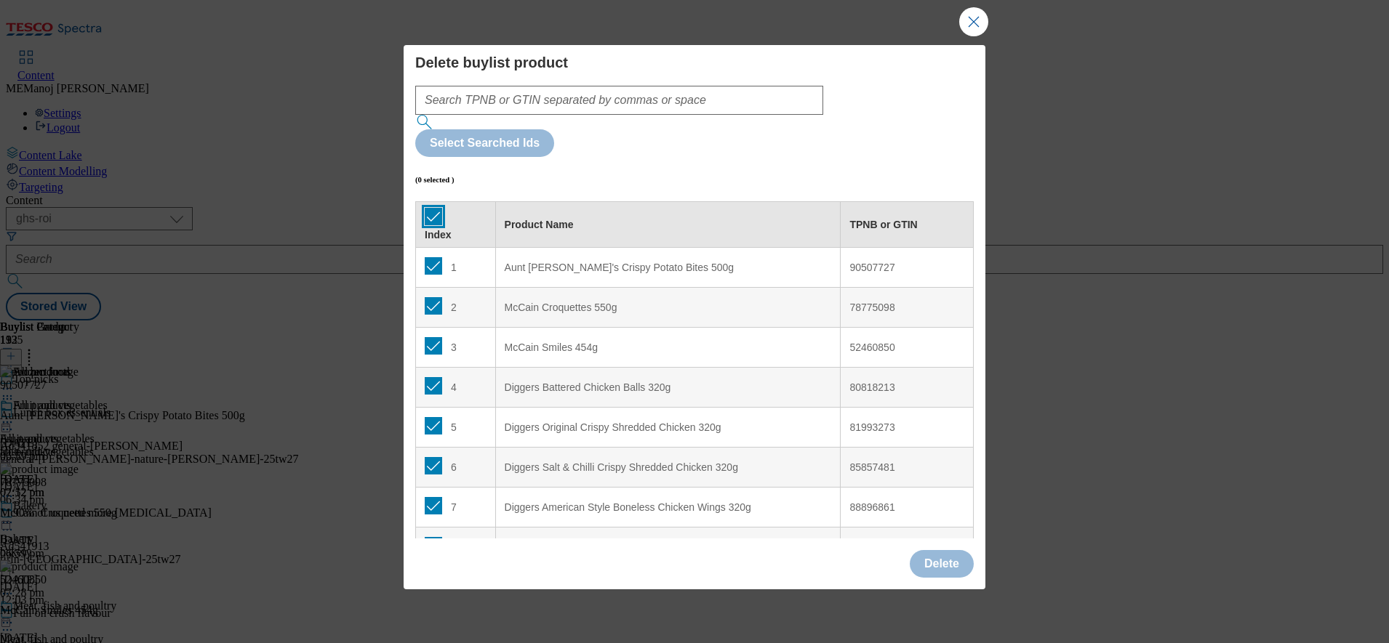
checkbox input "true"
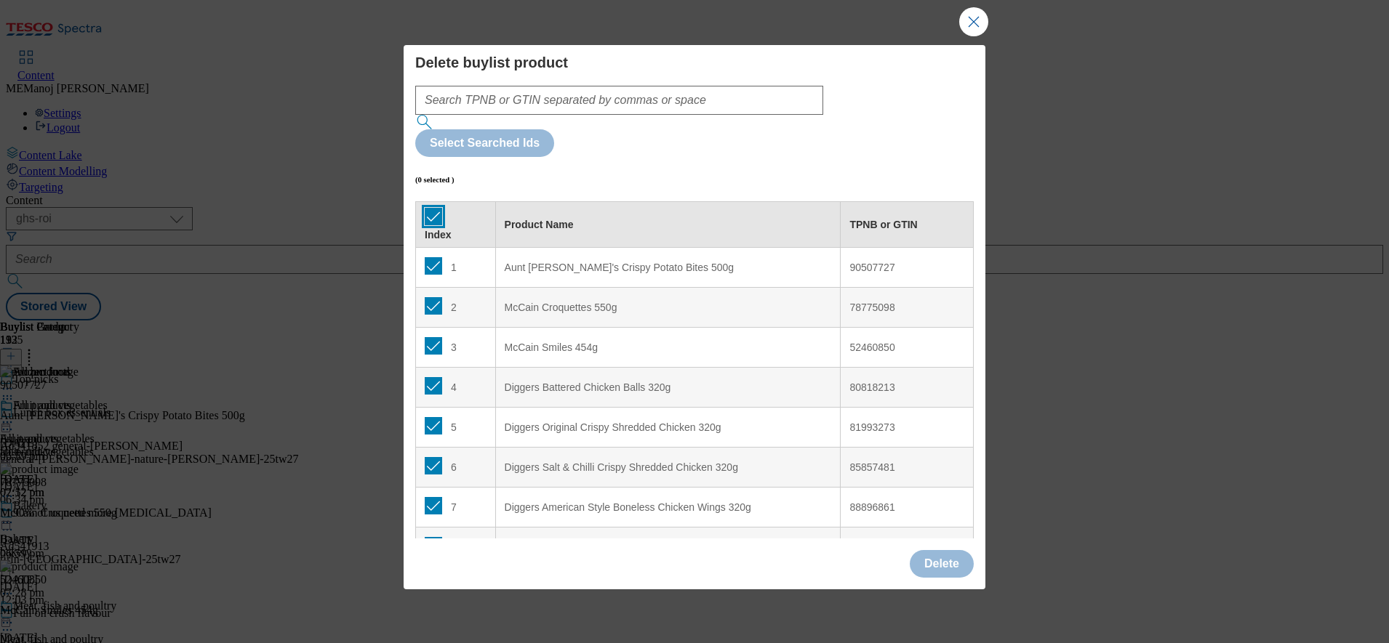
checkbox input "true"
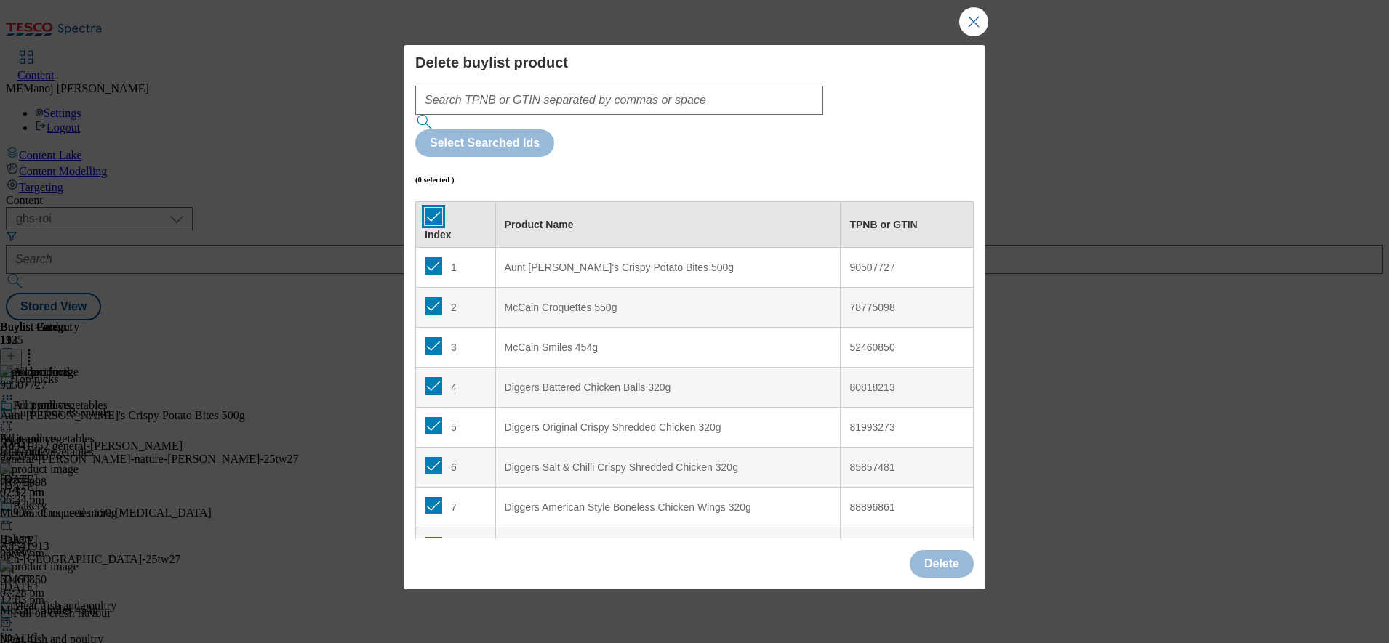
checkbox input "true"
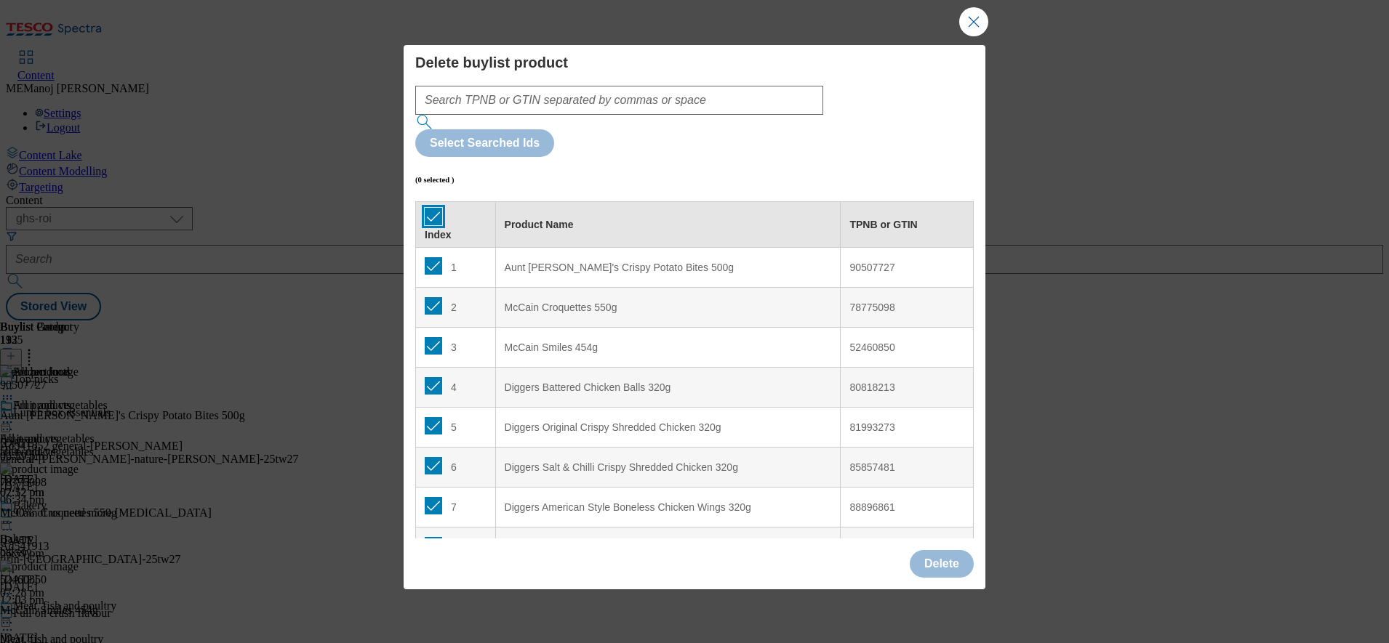
checkbox input "true"
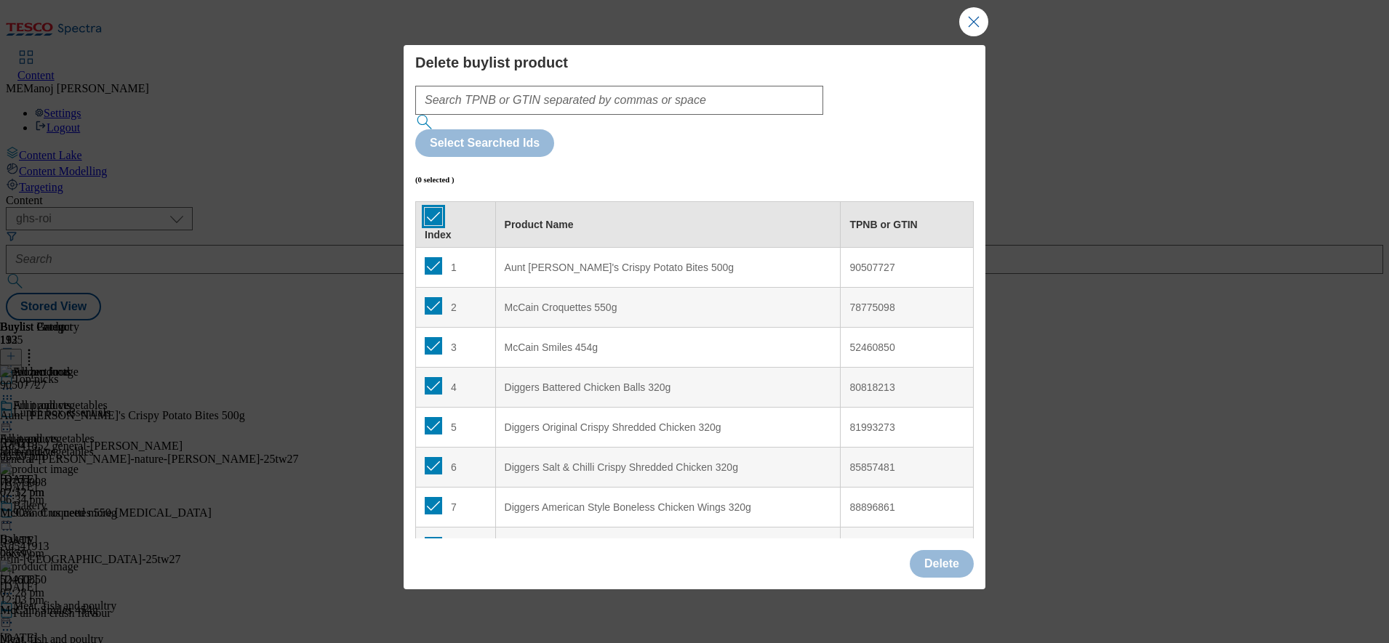
checkbox input "true"
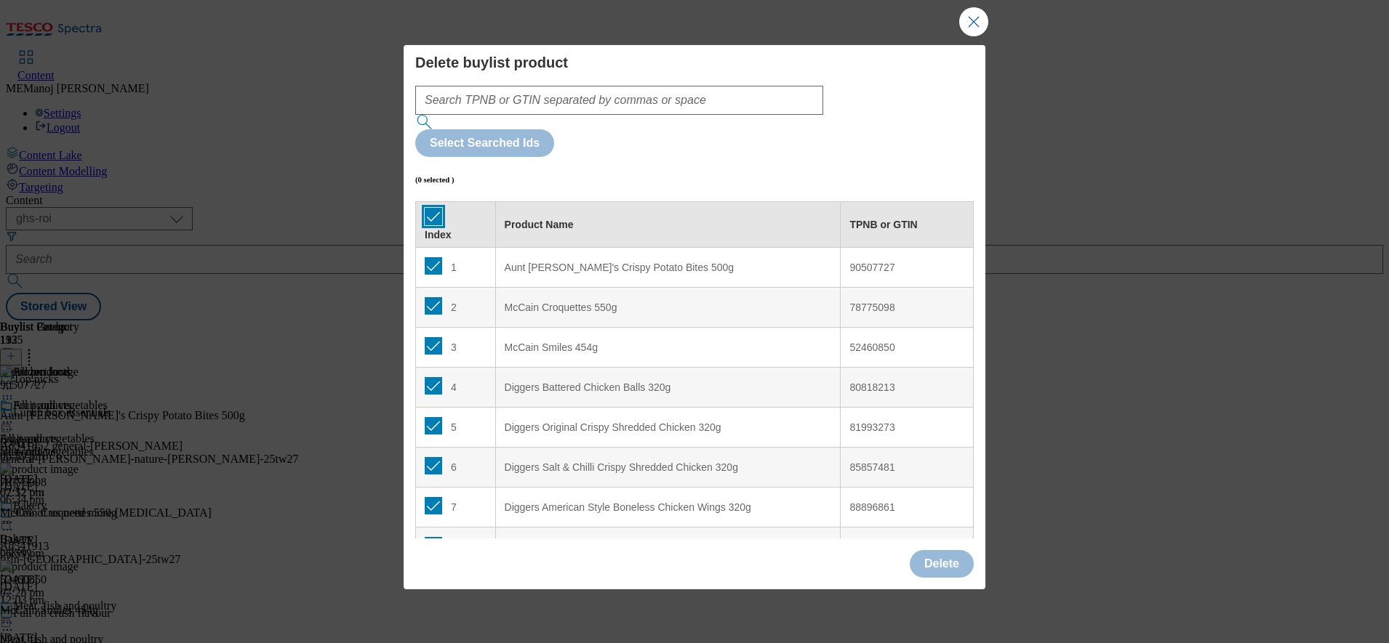
checkbox input "true"
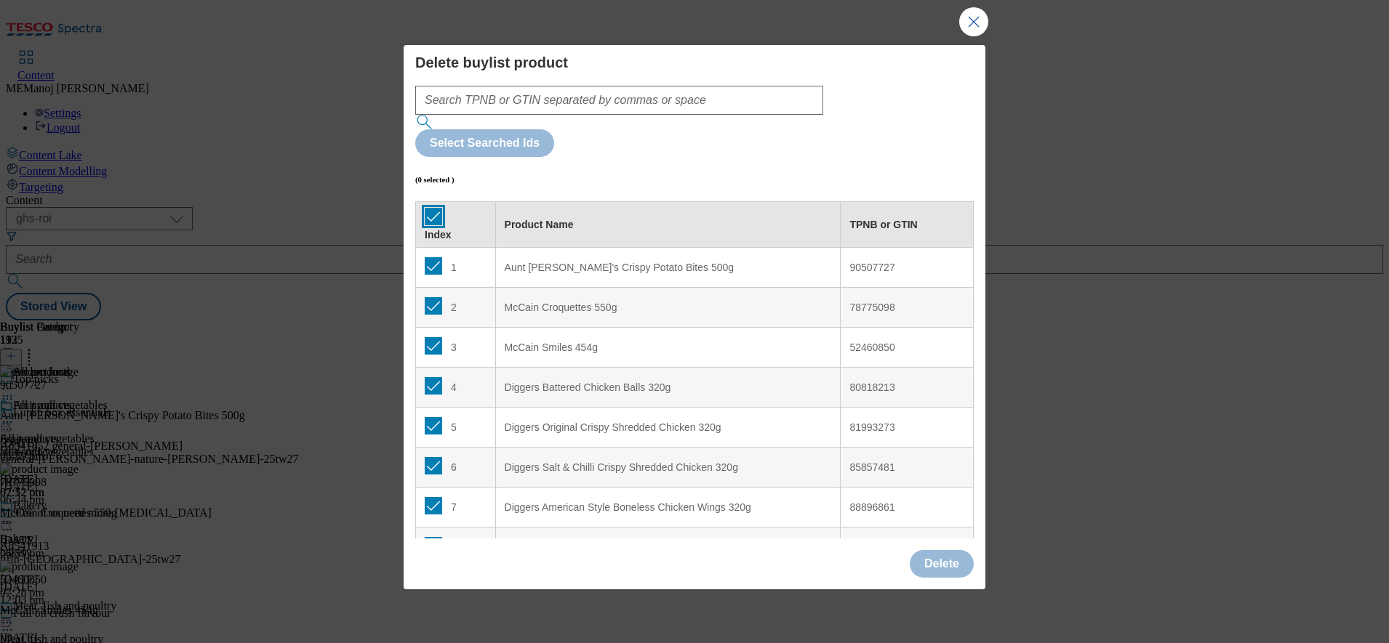
checkbox input "true"
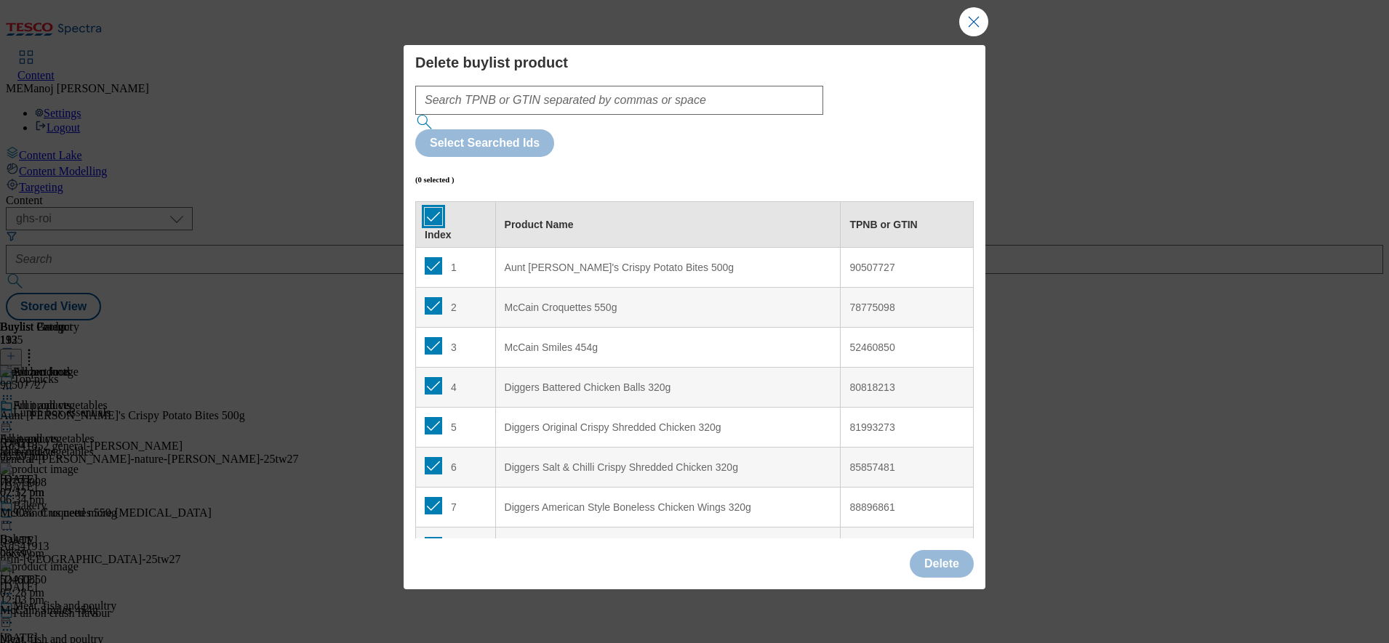
checkbox input "true"
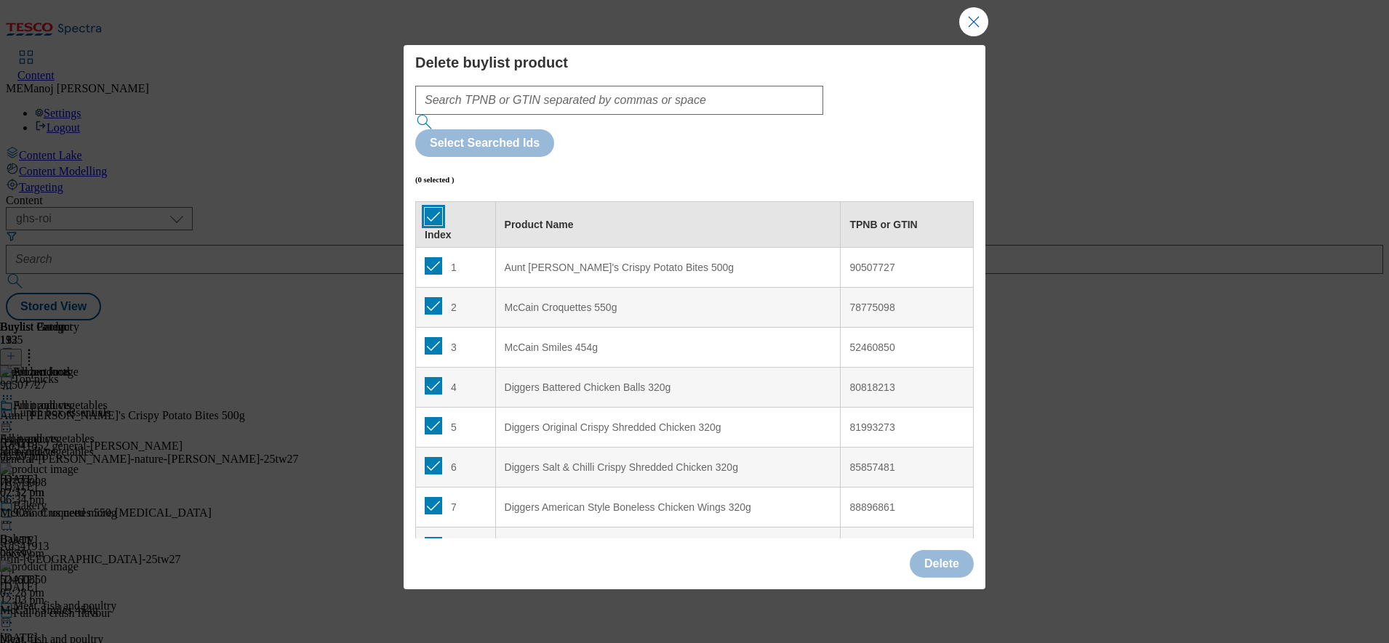
checkbox input "true"
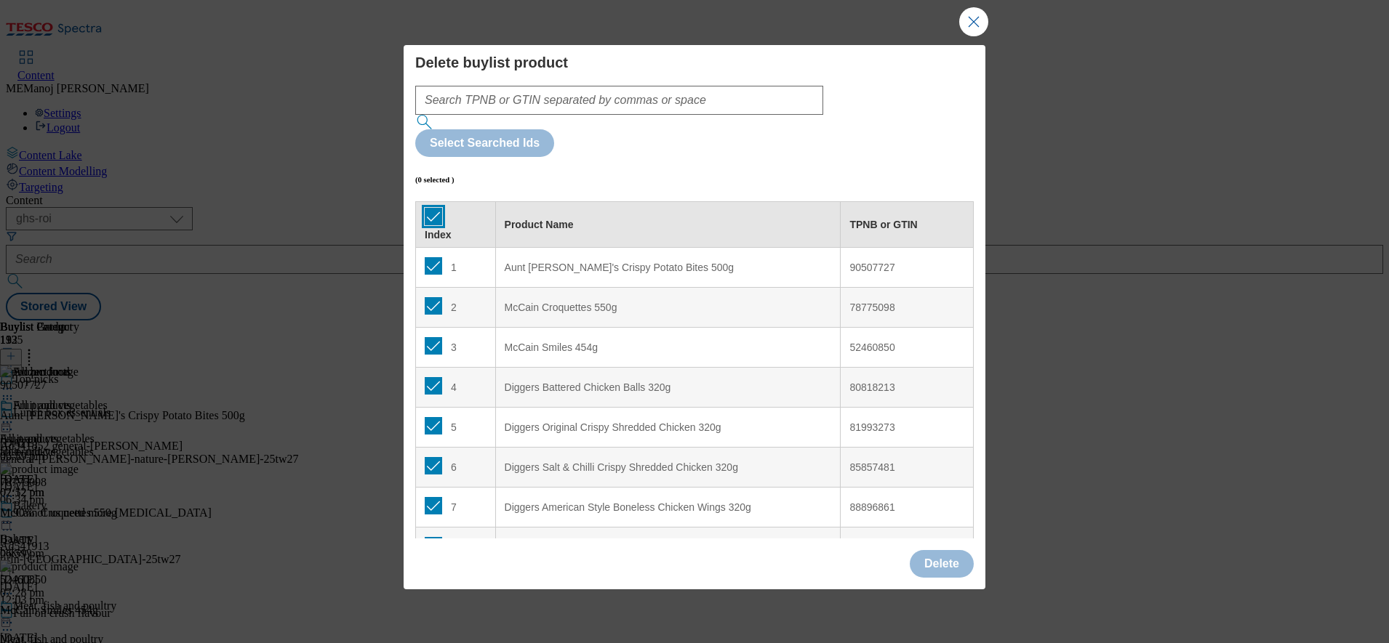
checkbox input "true"
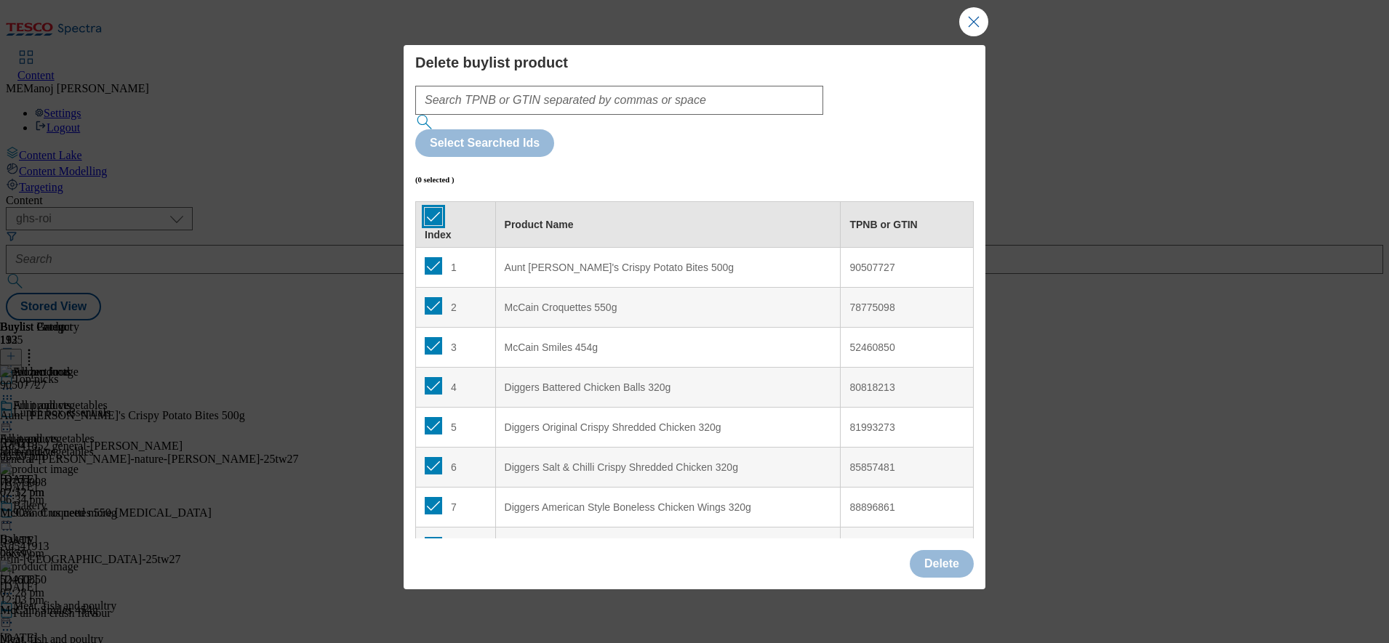
checkbox input "true"
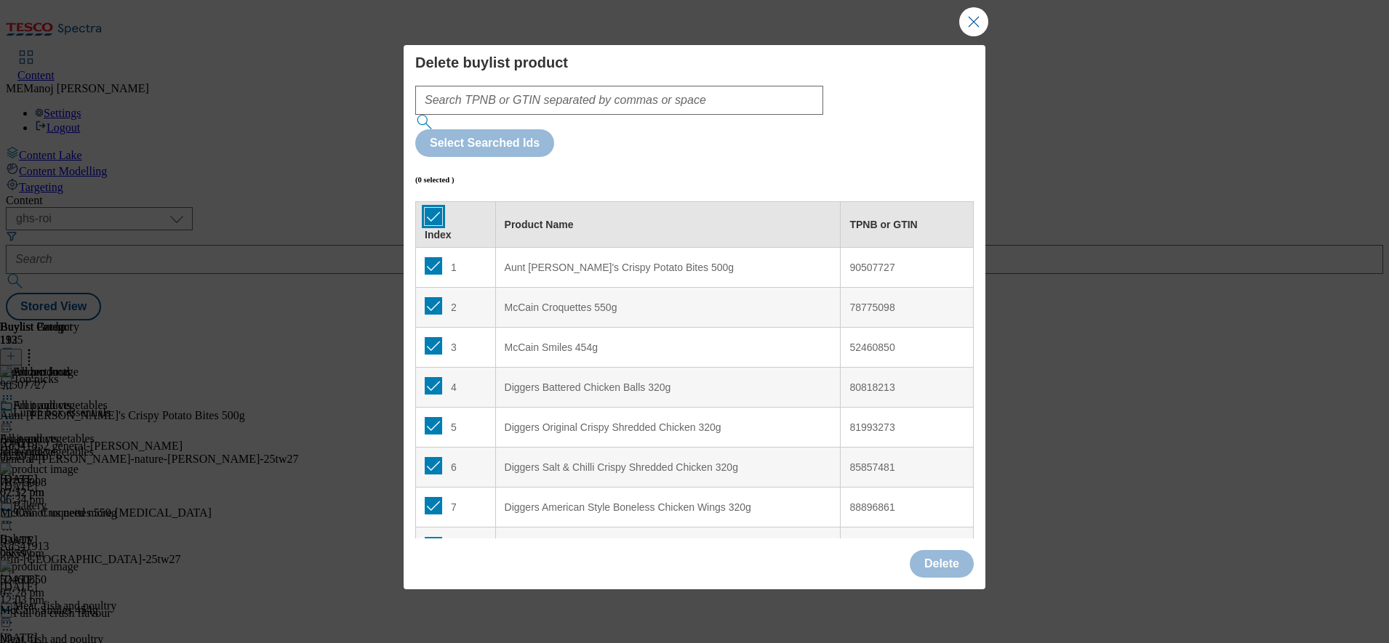
checkbox input "true"
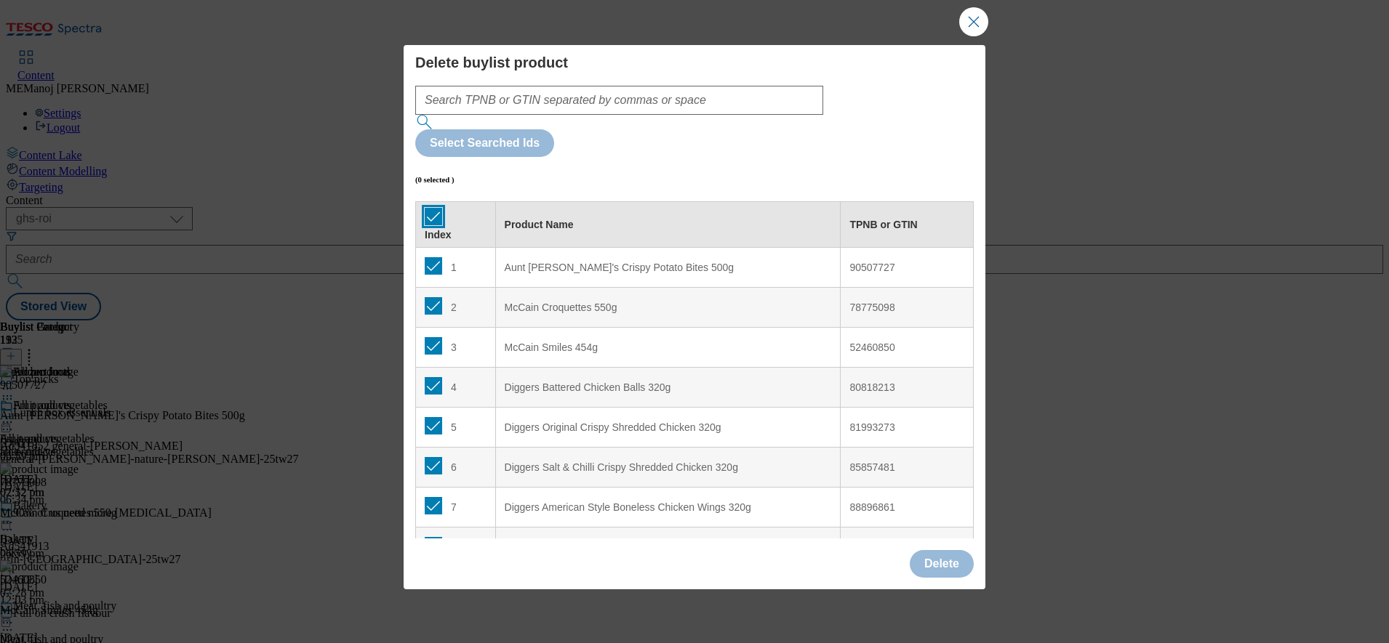
checkbox input "true"
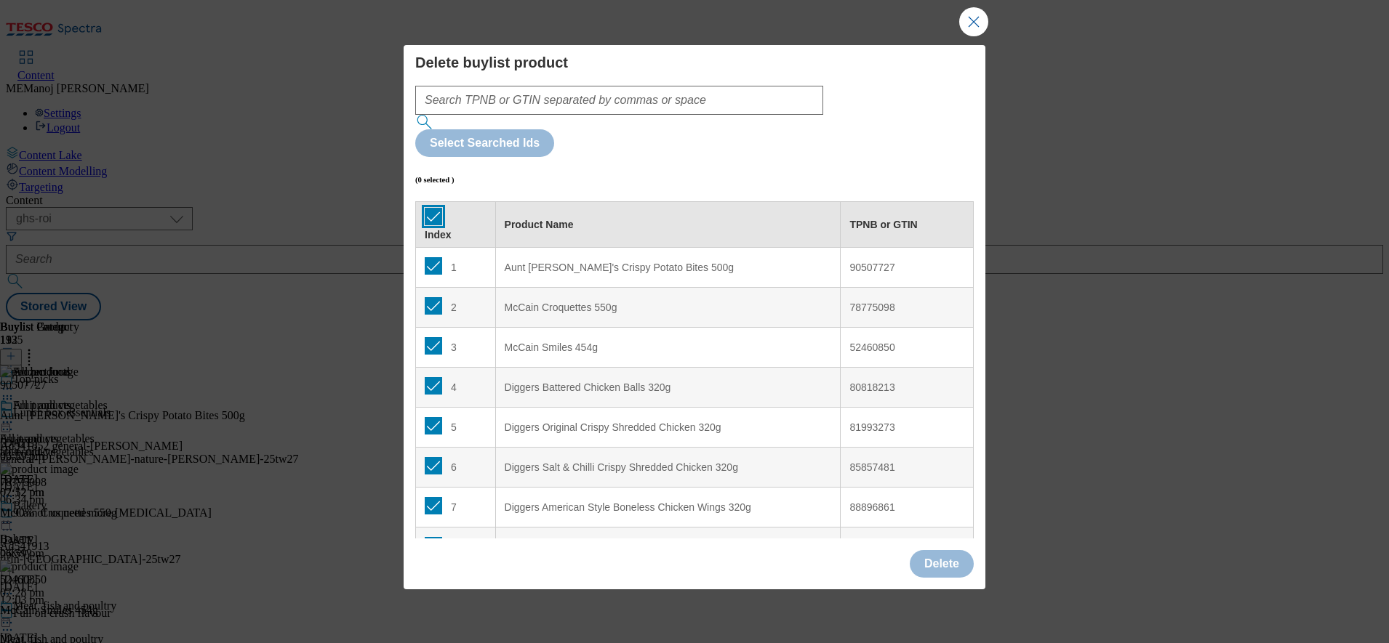
checkbox input "true"
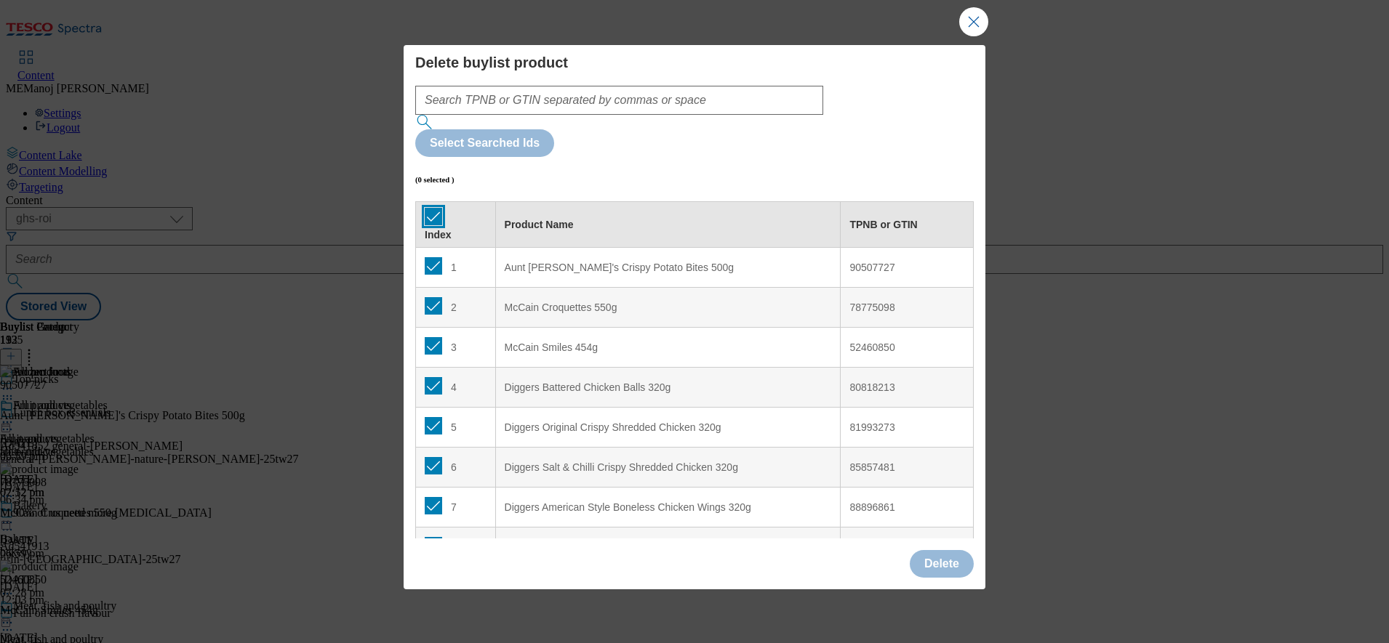
checkbox input "true"
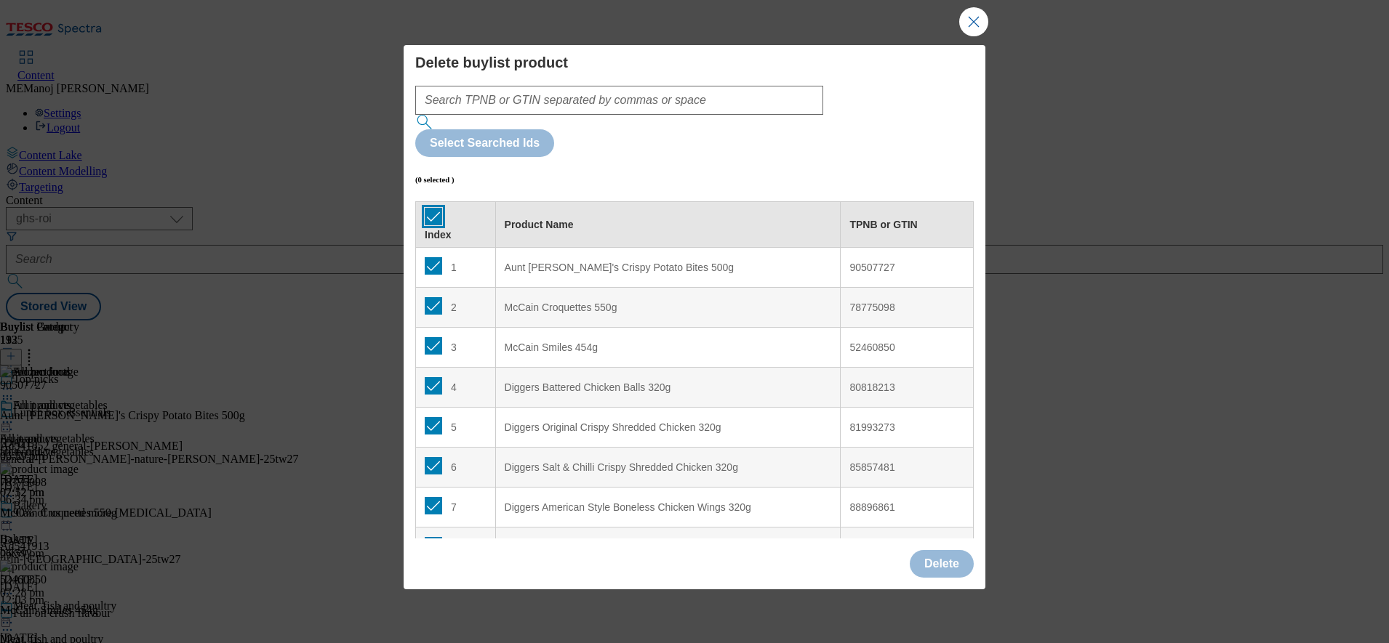
checkbox input "true"
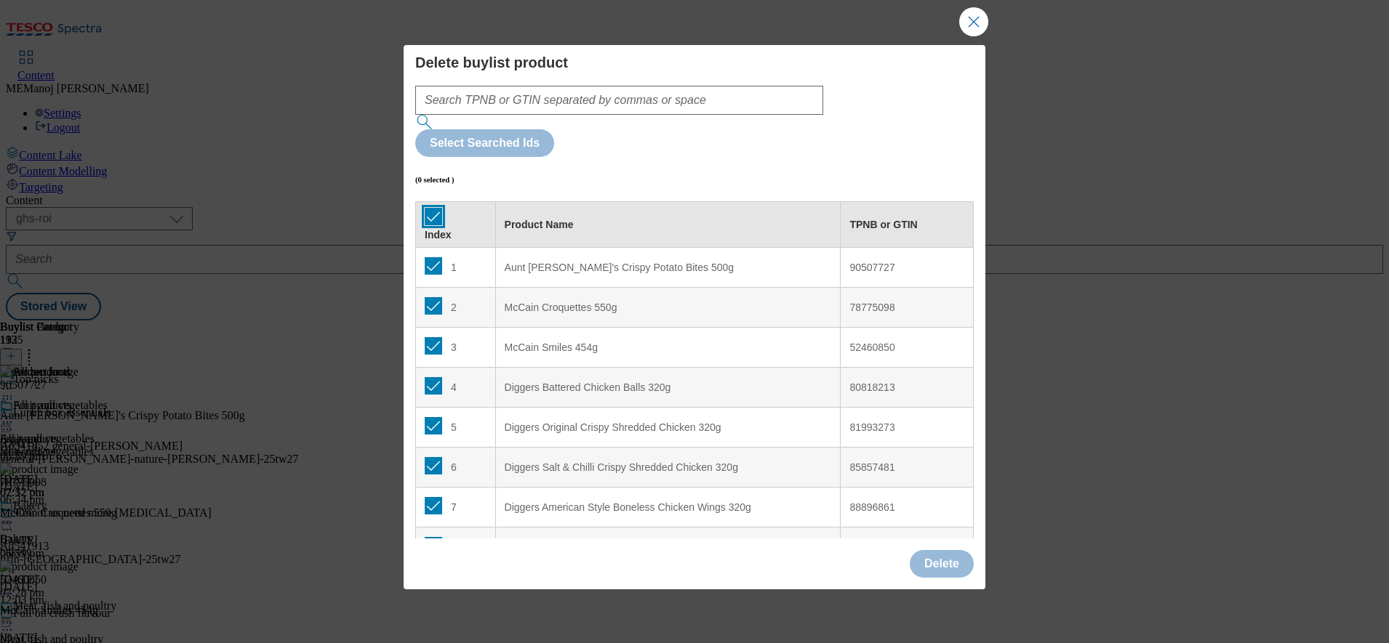
checkbox input "true"
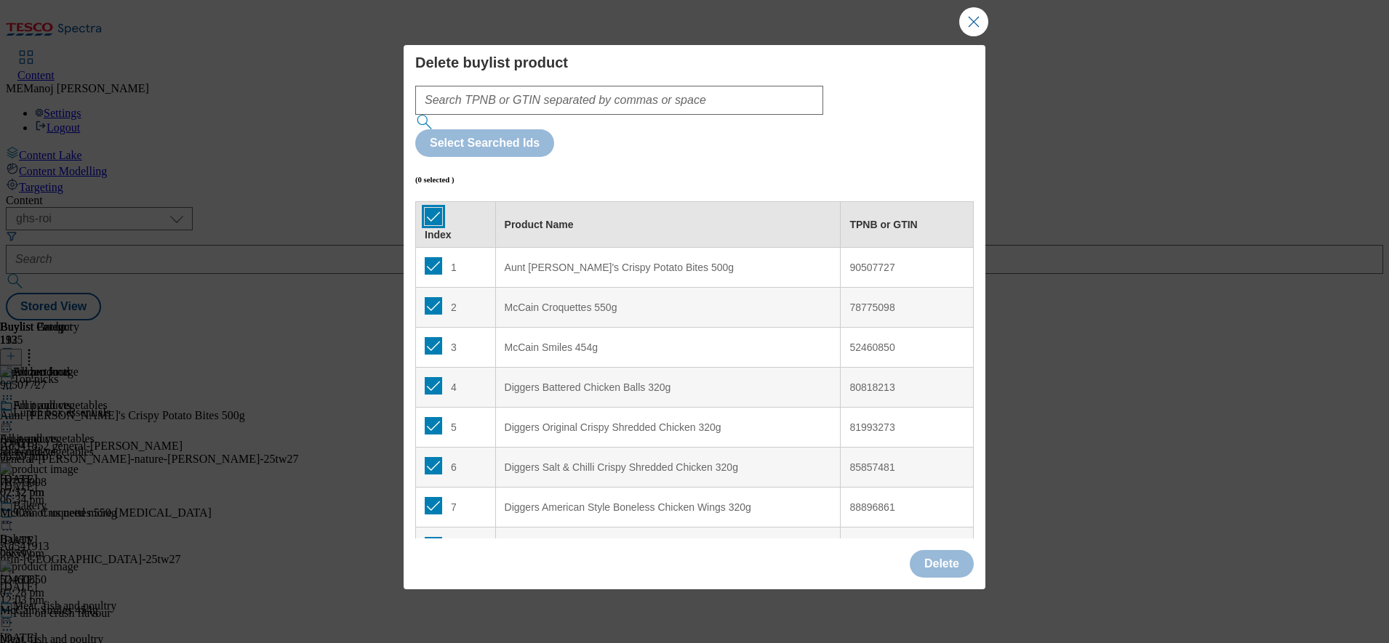
checkbox input "true"
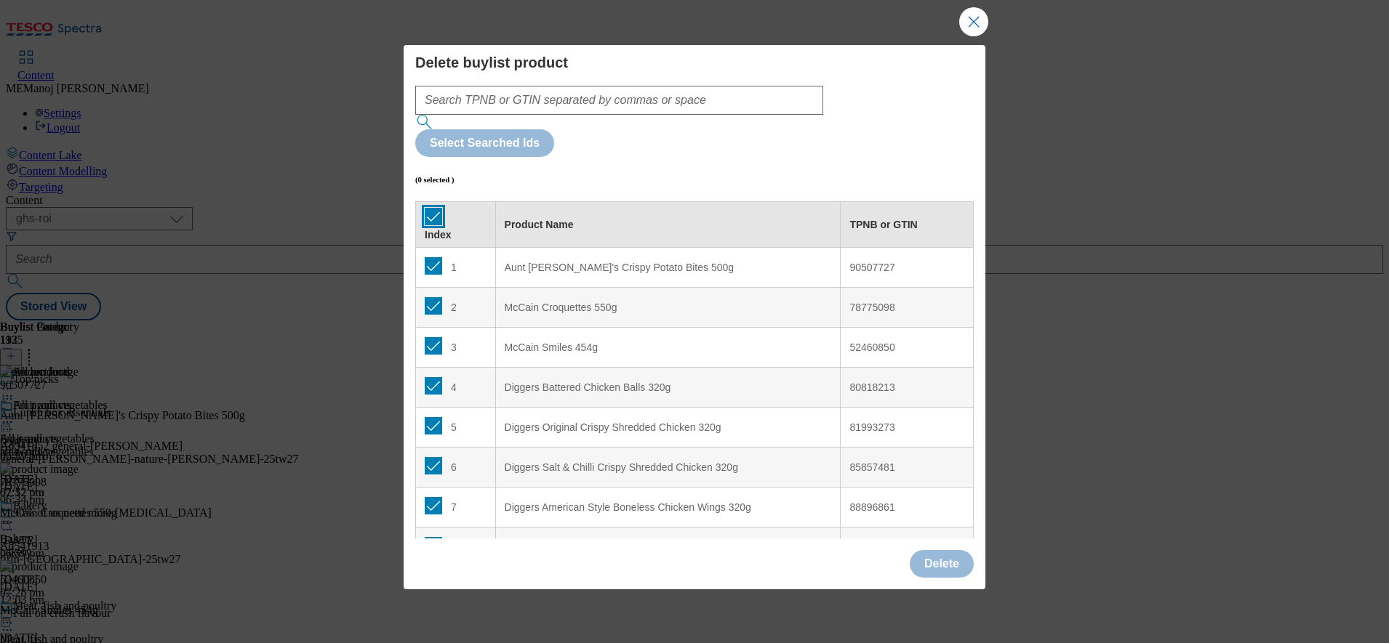
checkbox input "true"
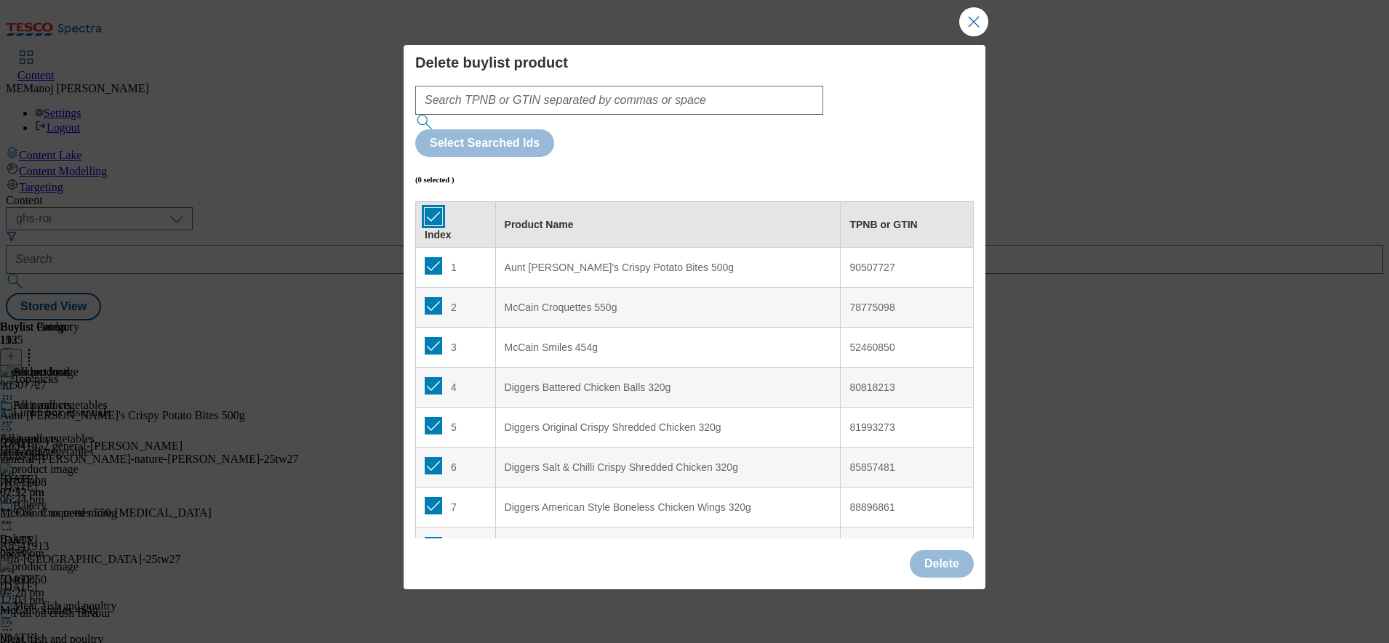
checkbox input "true"
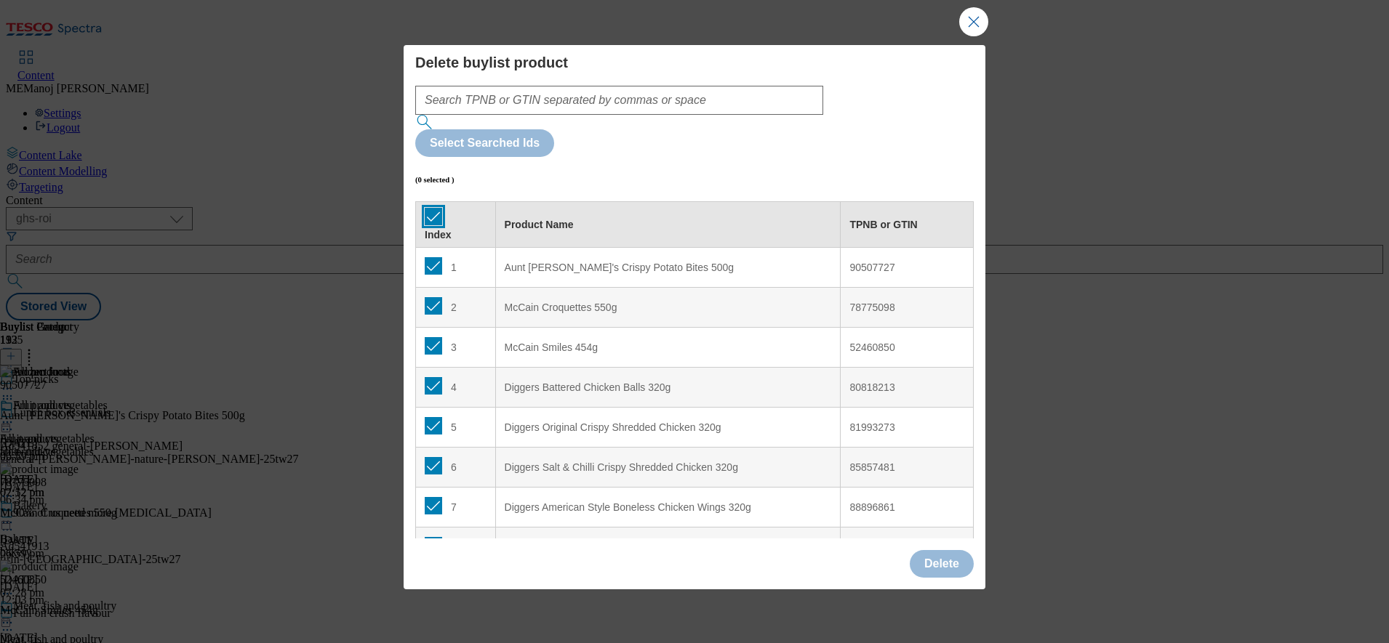
checkbox input "true"
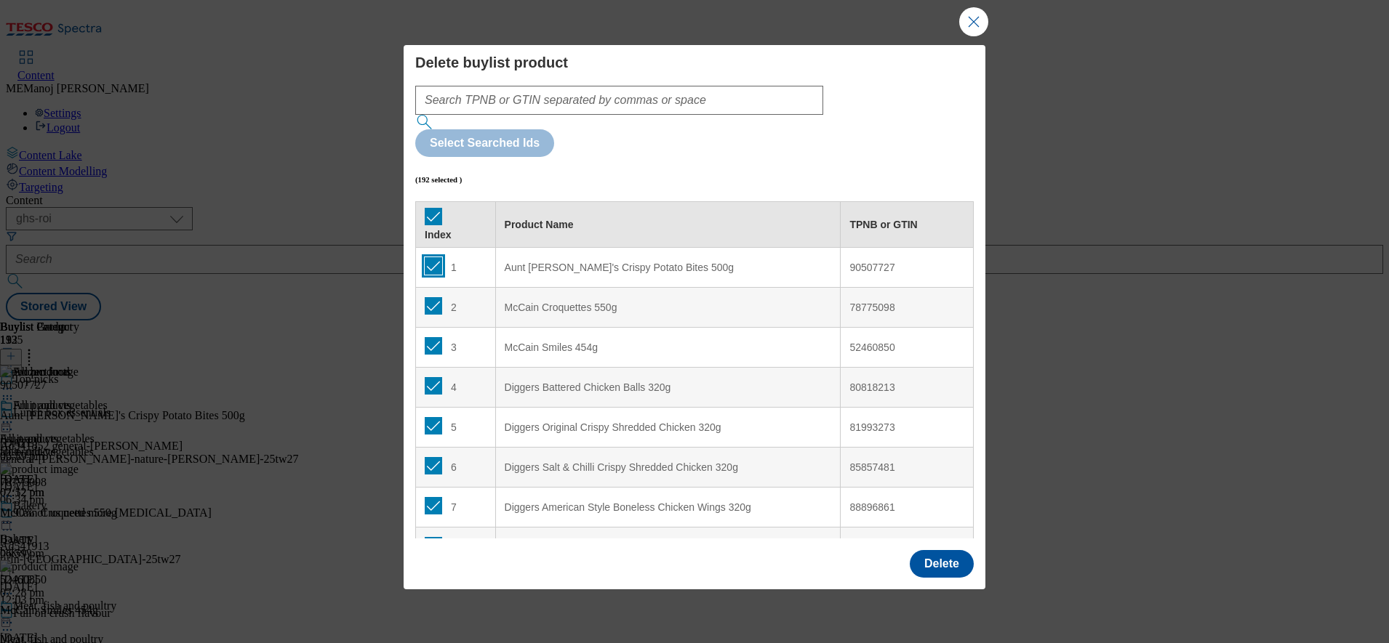
click at [432, 257] on input "Modal" at bounding box center [433, 265] width 17 height 17
checkbox input "false"
click at [944, 550] on button "Delete" at bounding box center [942, 564] width 64 height 28
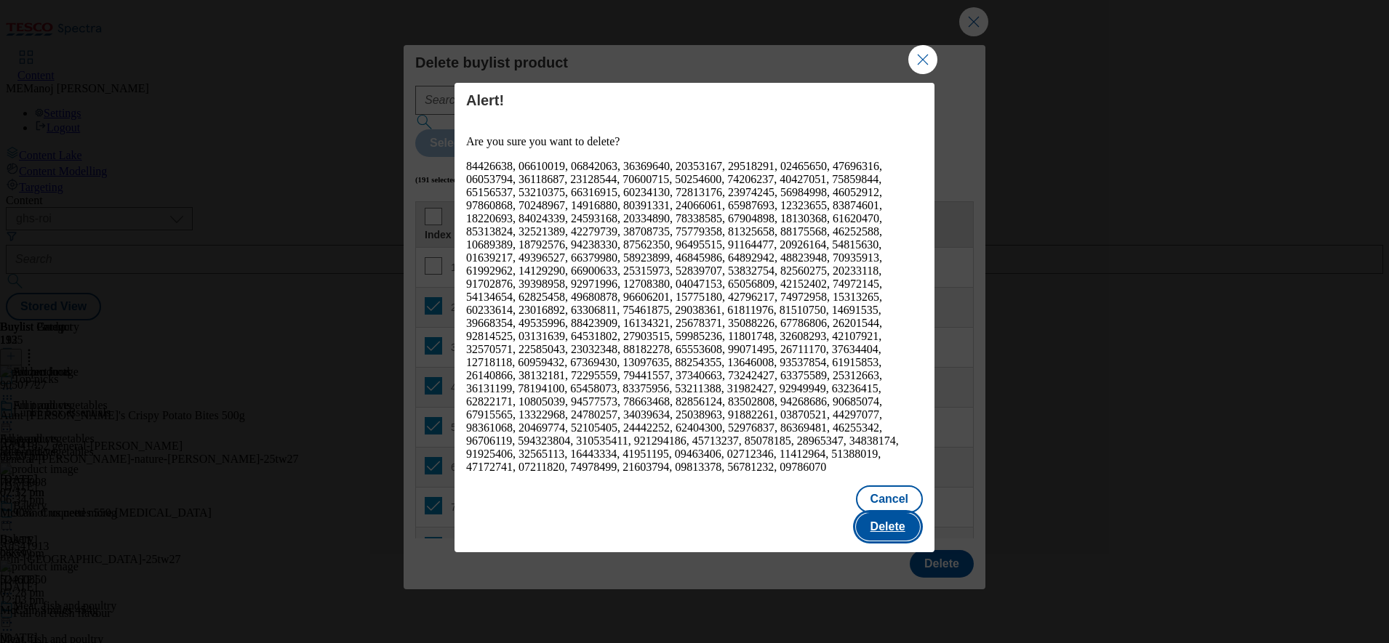
click at [909, 513] on button "Delete" at bounding box center [888, 527] width 64 height 28
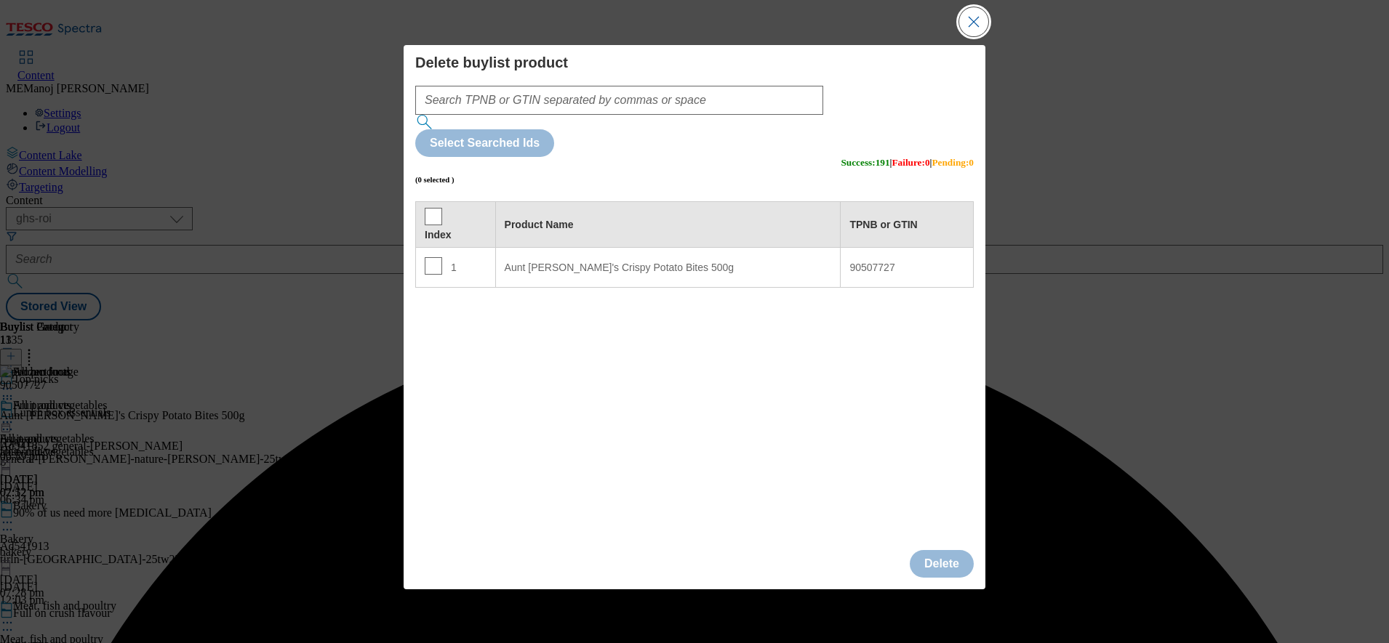
click at [979, 36] on button "Close Modal" at bounding box center [973, 21] width 29 height 29
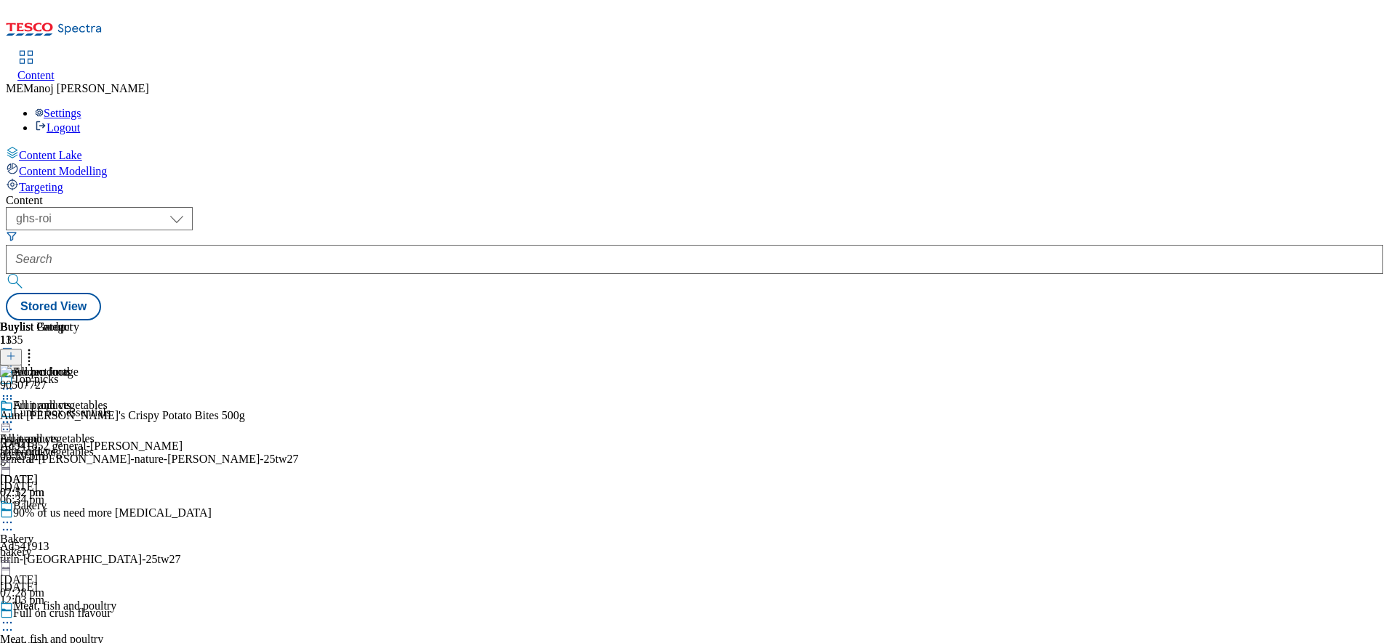
click at [36, 347] on icon at bounding box center [29, 354] width 15 height 15
click at [16, 351] on icon at bounding box center [11, 356] width 10 height 10
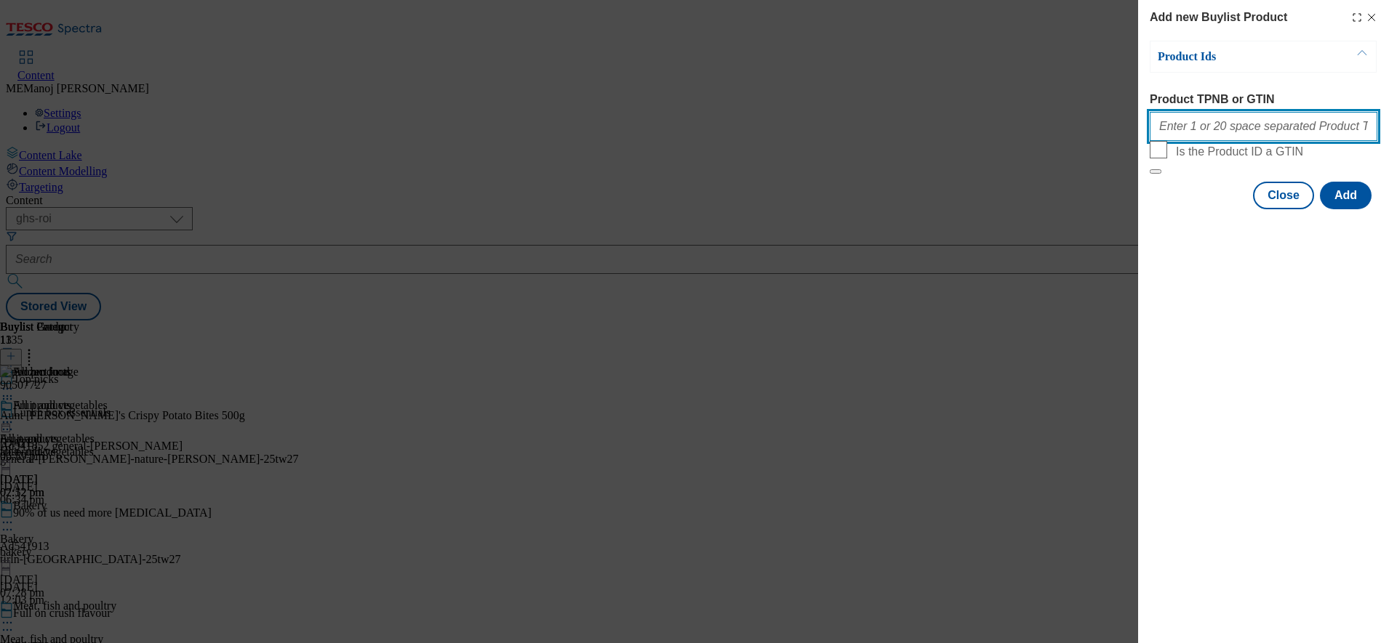
click at [1211, 124] on input "Product TPNB or GTIN" at bounding box center [1263, 126] width 228 height 29
click at [1298, 127] on input "Product TPNB or GTIN" at bounding box center [1263, 126] width 228 height 29
paste input "73615918 82892722 90507727 55134201 78775098 52460850 66372339 55126067 9342827…"
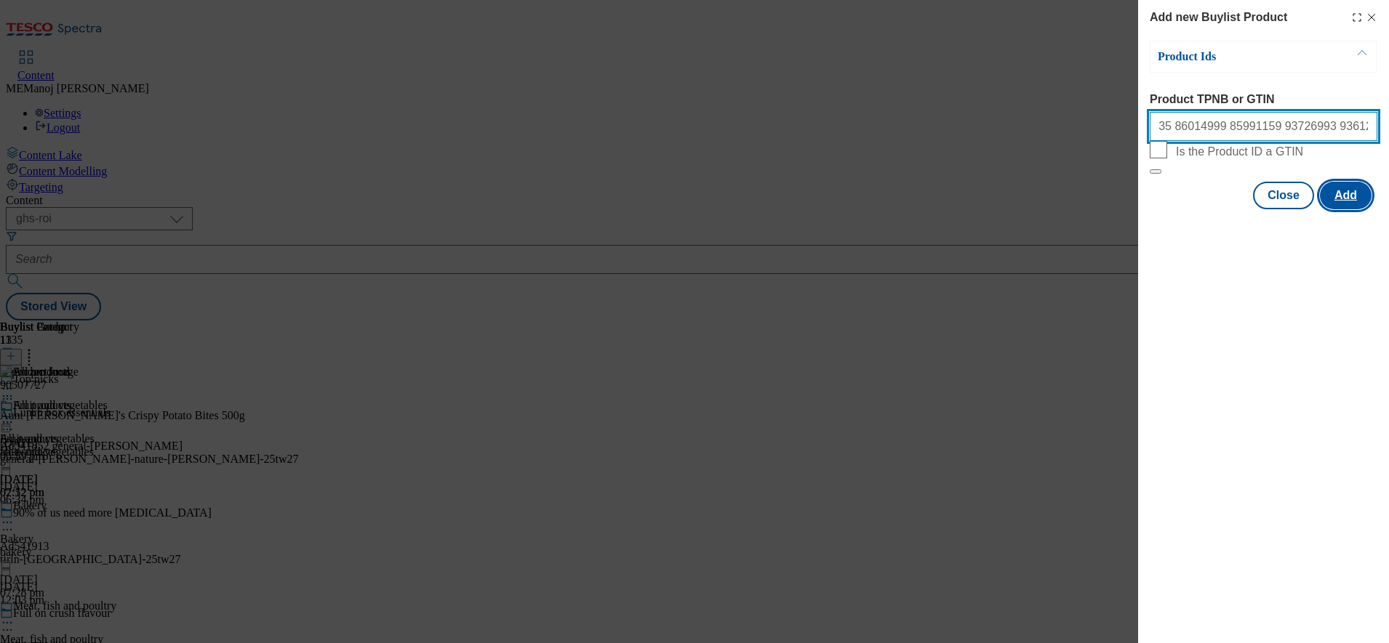
type input "73615918 82892722 90507727 55134201 78775098 52460850 66372339 55126067 9342827…"
click at [1361, 209] on button "Add" at bounding box center [1346, 196] width 52 height 28
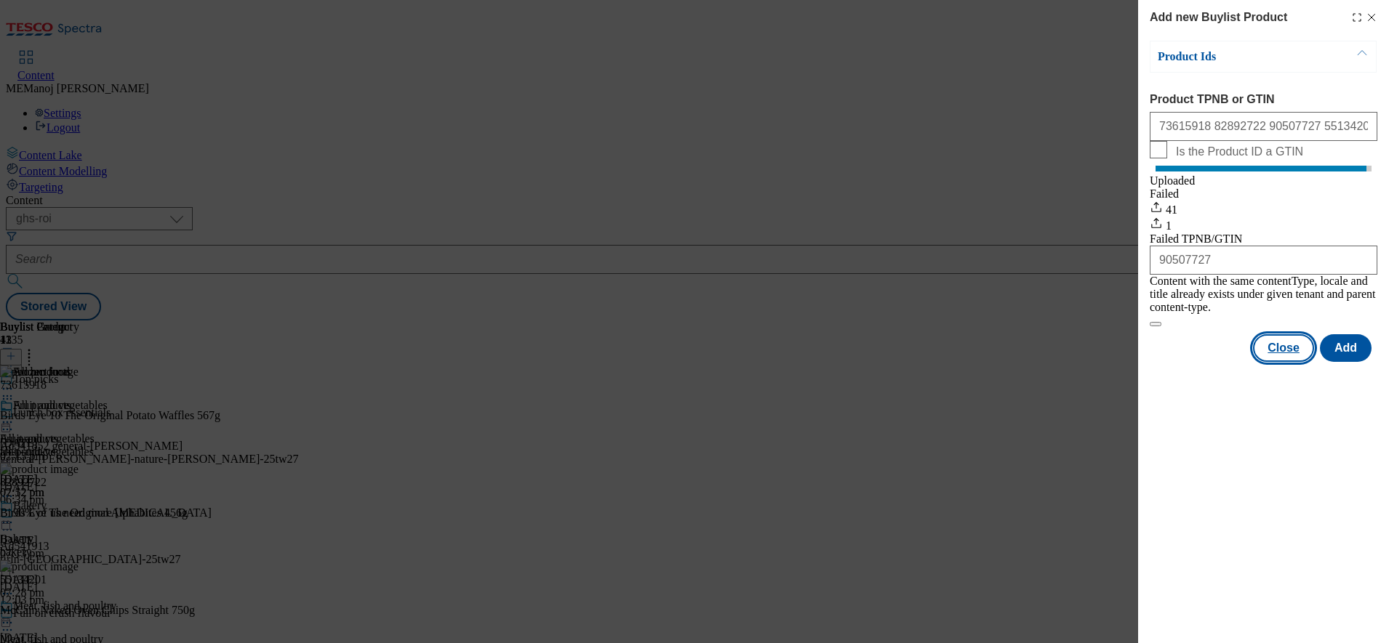
click at [1272, 353] on button "Close" at bounding box center [1283, 348] width 61 height 28
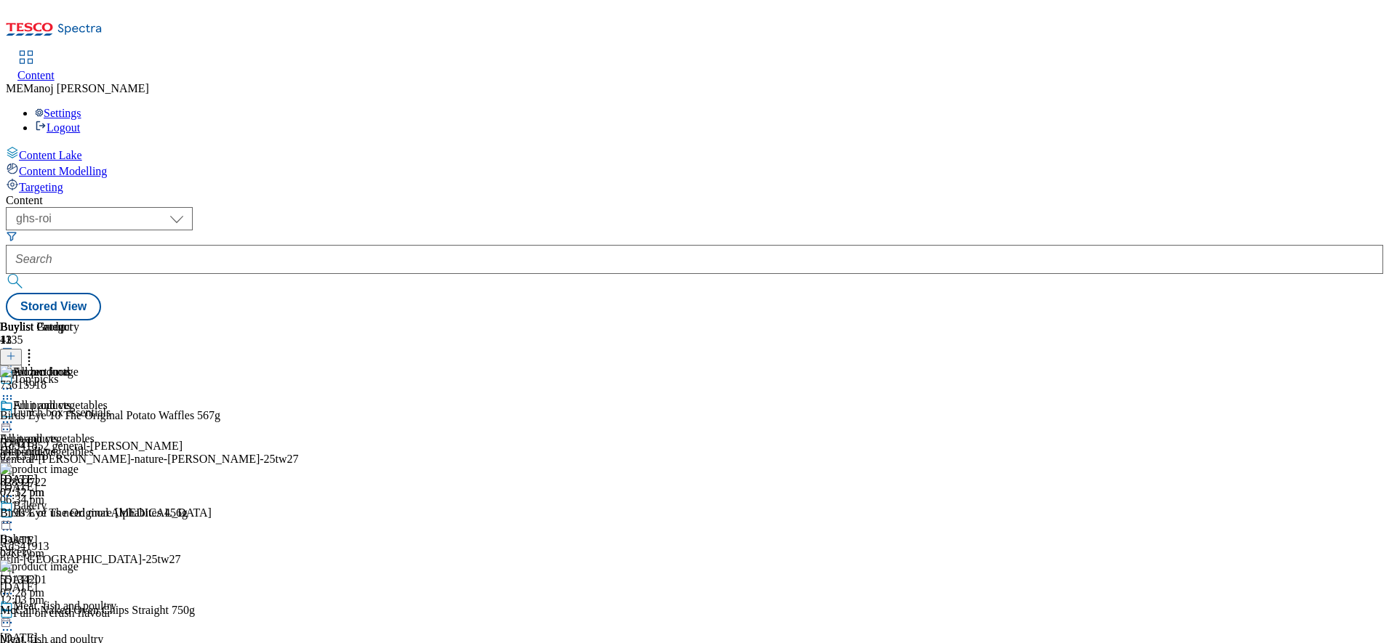
click at [36, 347] on icon at bounding box center [29, 354] width 15 height 15
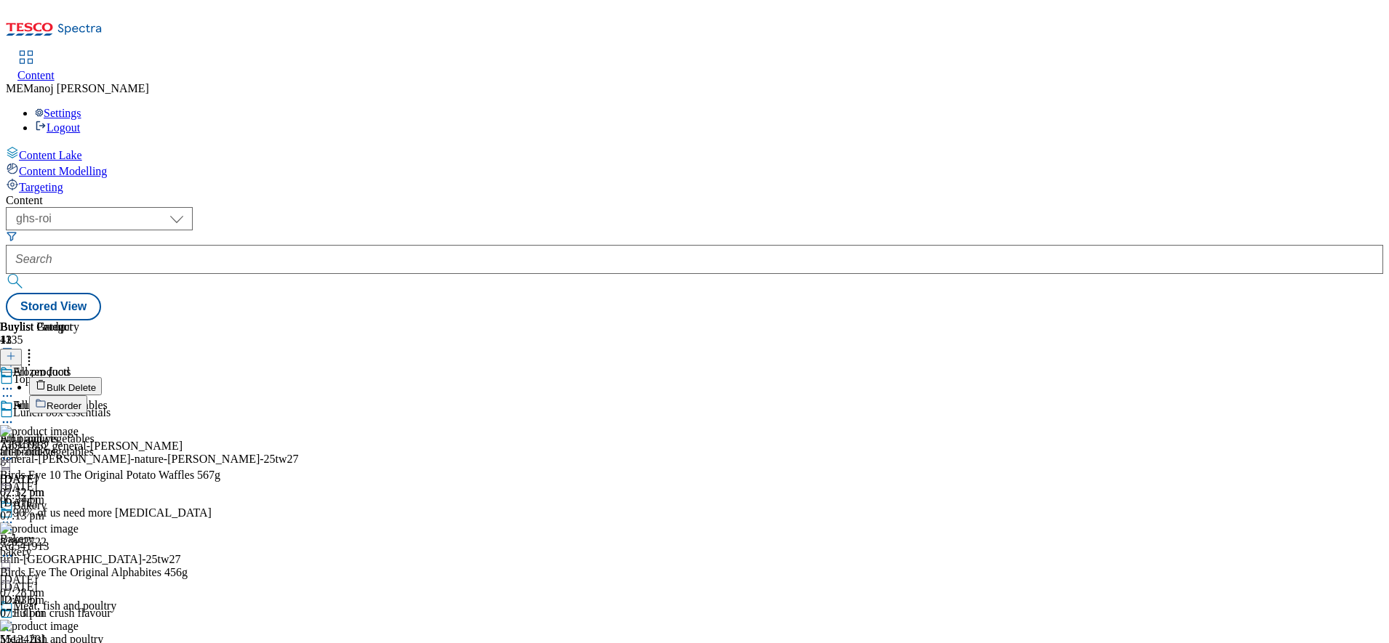
click at [220, 396] on li "Reorder" at bounding box center [124, 405] width 191 height 18
click at [81, 401] on span "Reorder" at bounding box center [64, 406] width 35 height 11
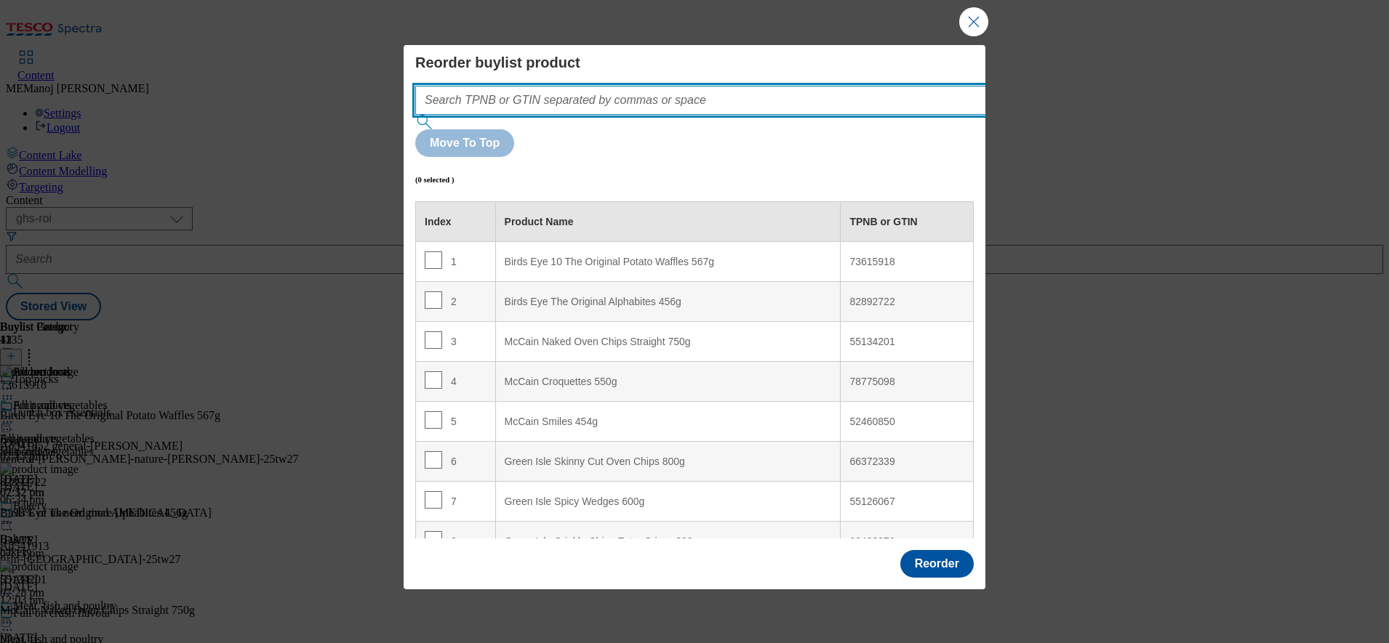
click at [744, 115] on input "Modal" at bounding box center [722, 100] width 614 height 29
paste input "73615918 82892722 90507727 55134201 78775098 52460850 66372339 55126067 9342827…"
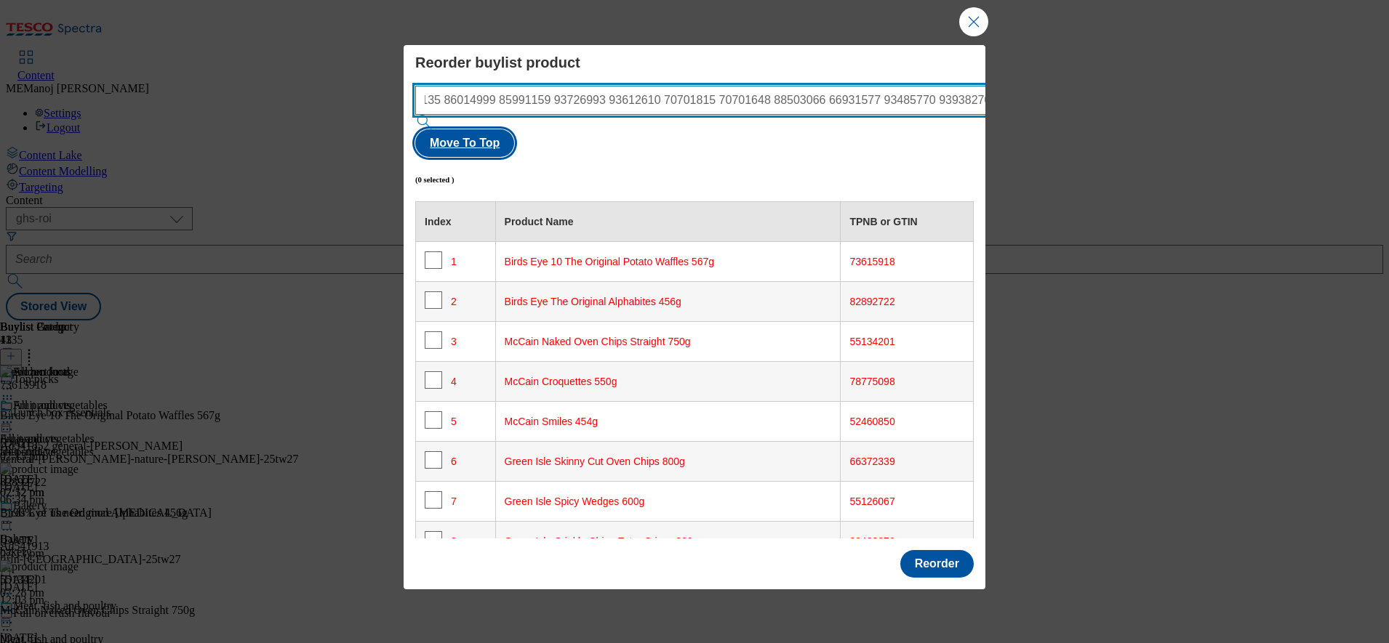
type input "73615918 82892722 90507727 55134201 78775098 52460850 66372339 55126067 9342827…"
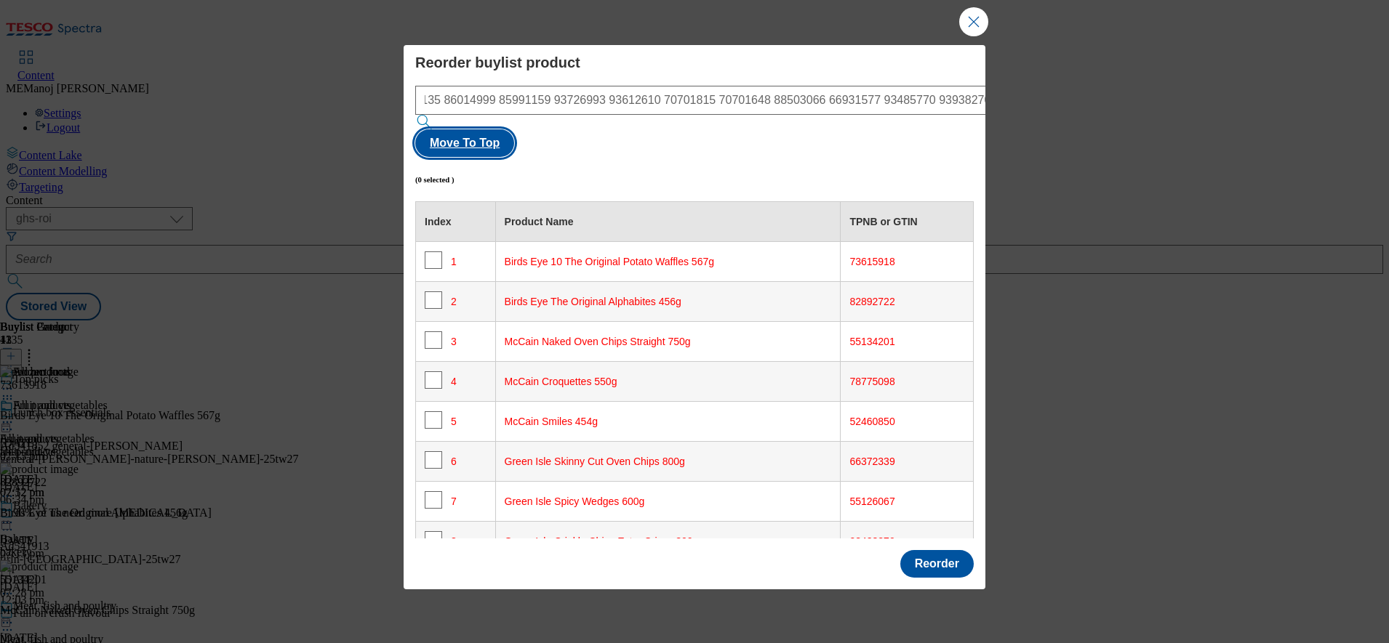
scroll to position [0, 0]
click at [514, 129] on button "Move To Top" at bounding box center [464, 143] width 99 height 28
checkbox input "true"
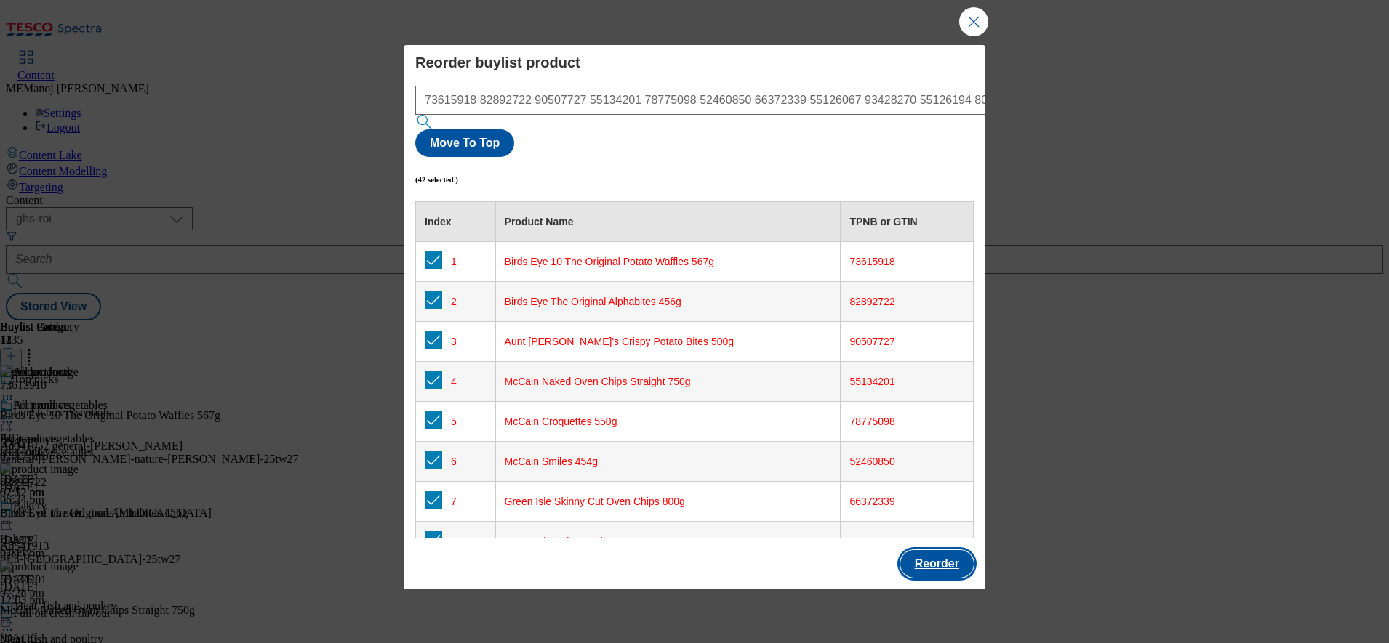
click at [943, 550] on button "Reorder" at bounding box center [936, 564] width 73 height 28
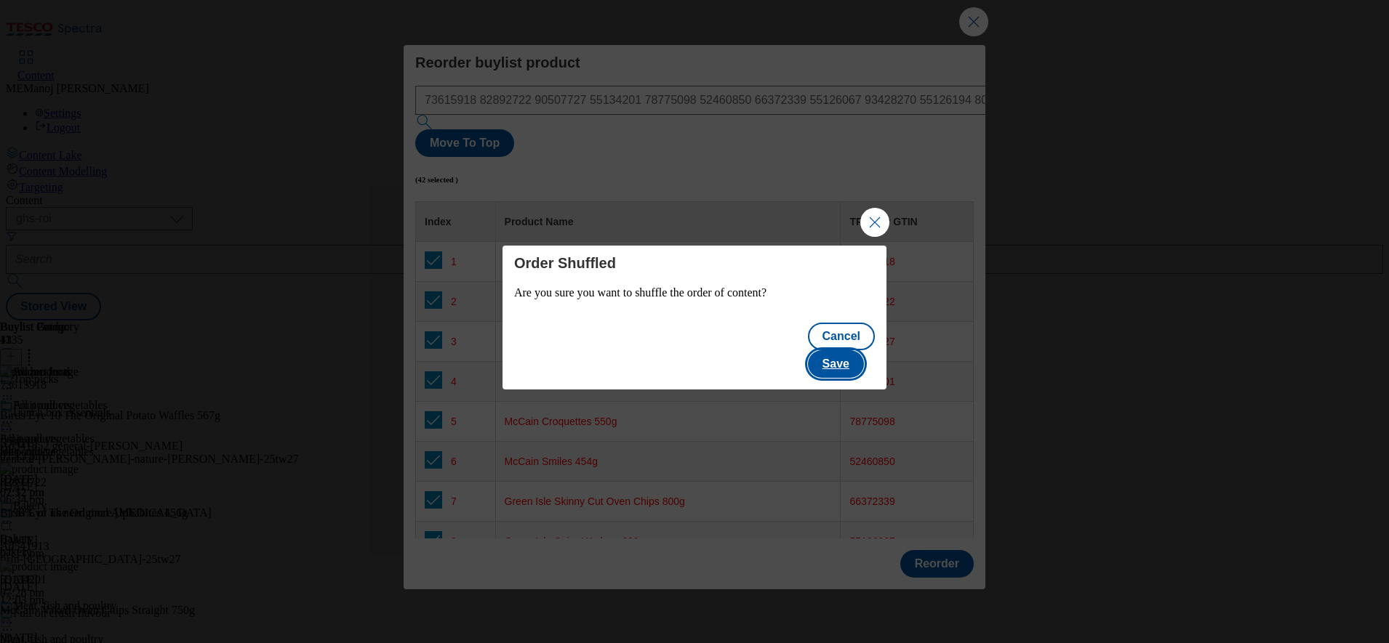
click at [853, 350] on button "Save" at bounding box center [836, 364] width 56 height 28
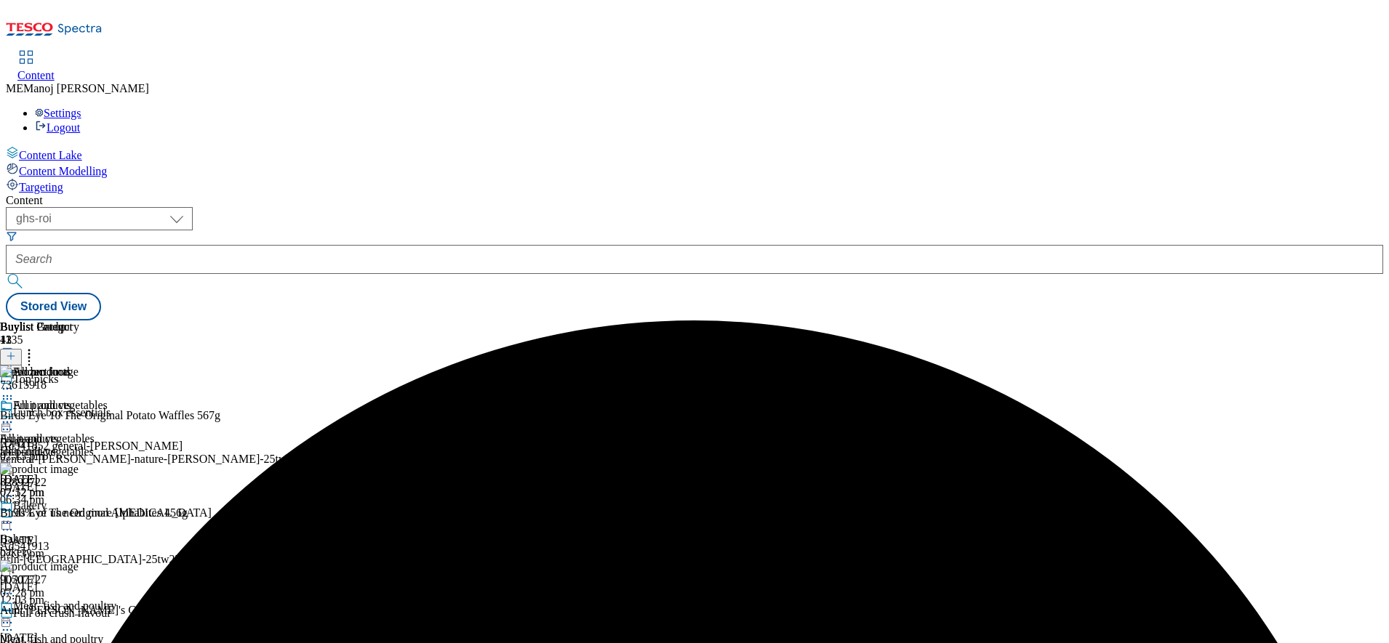
click at [9, 422] on circle at bounding box center [8, 423] width 2 height 2
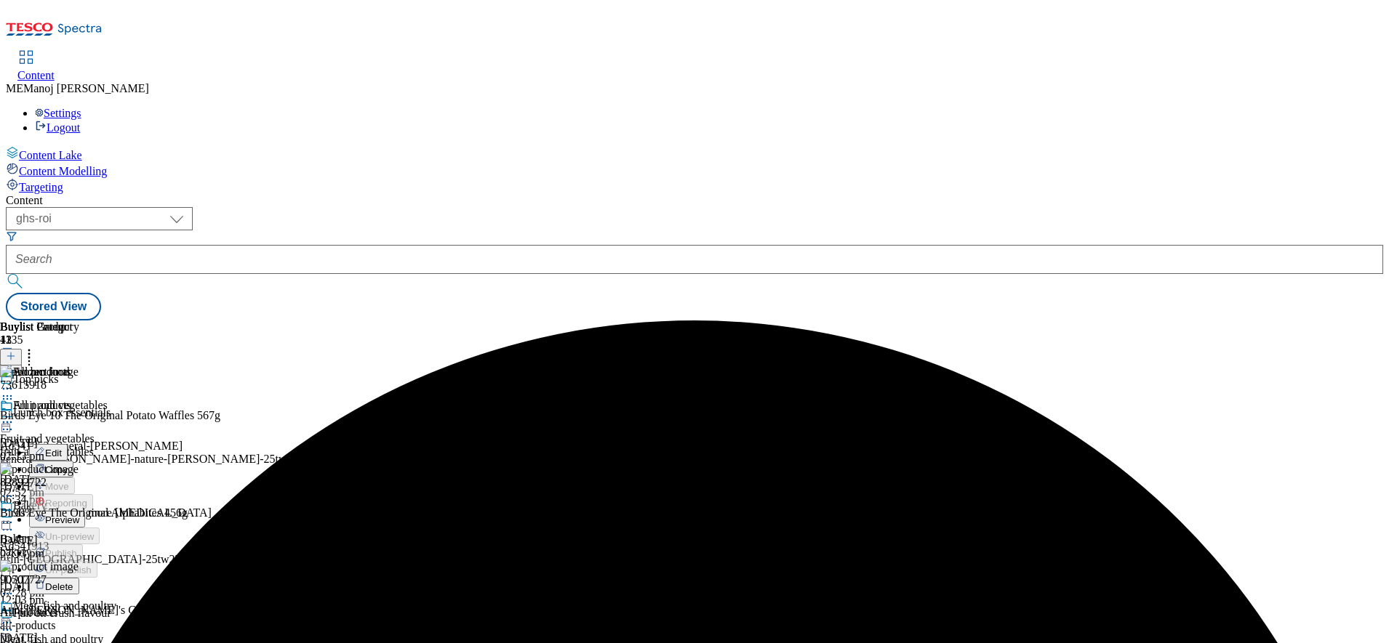
click at [79, 515] on span "Preview" at bounding box center [62, 520] width 34 height 11
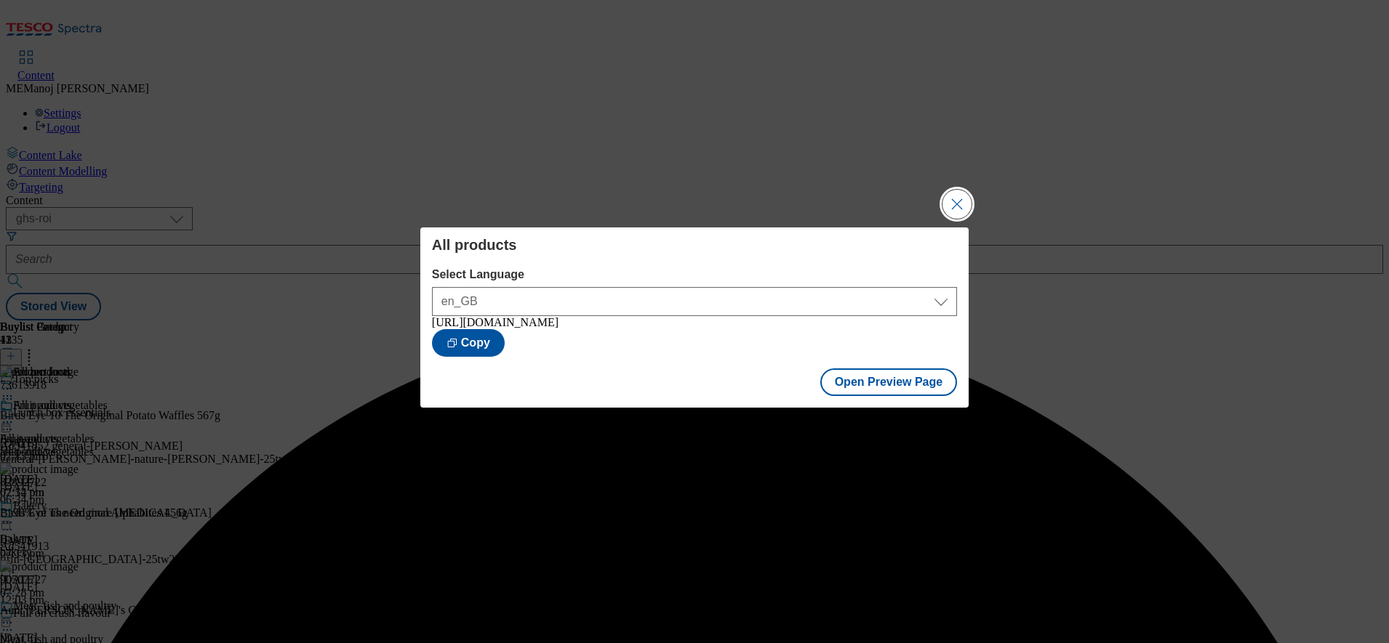
click at [958, 198] on button "Close Modal" at bounding box center [956, 204] width 29 height 29
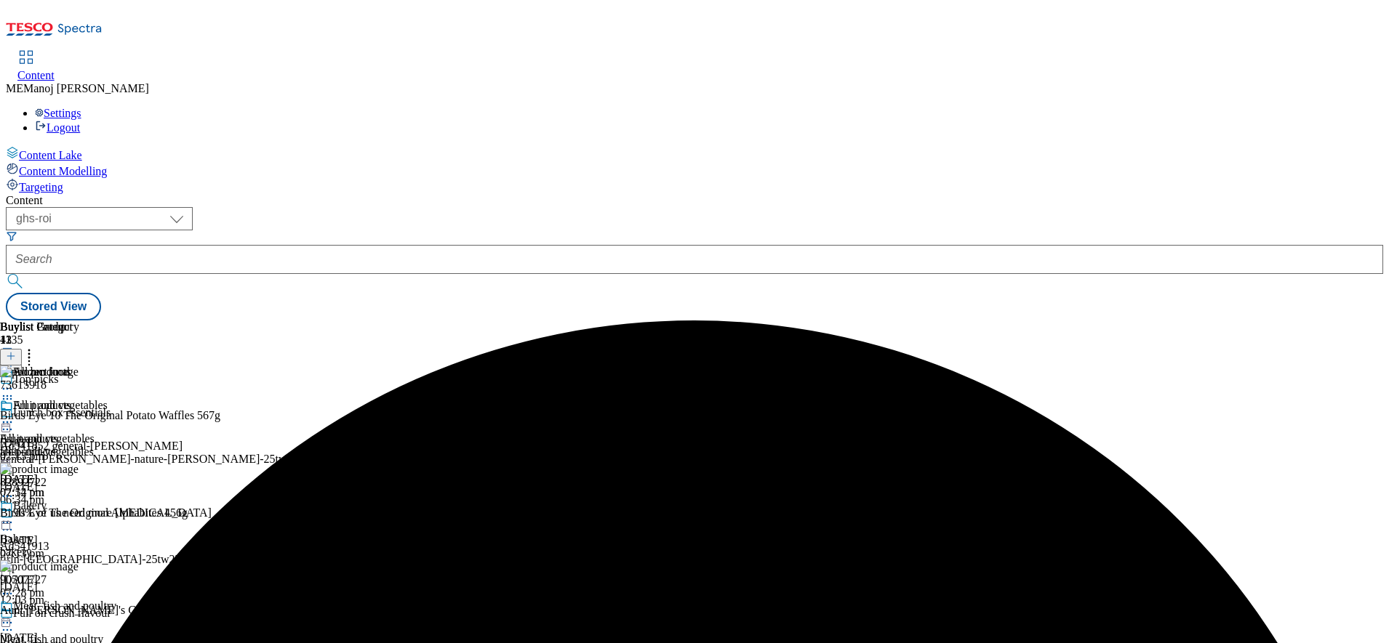
click at [15, 415] on icon at bounding box center [7, 422] width 15 height 15
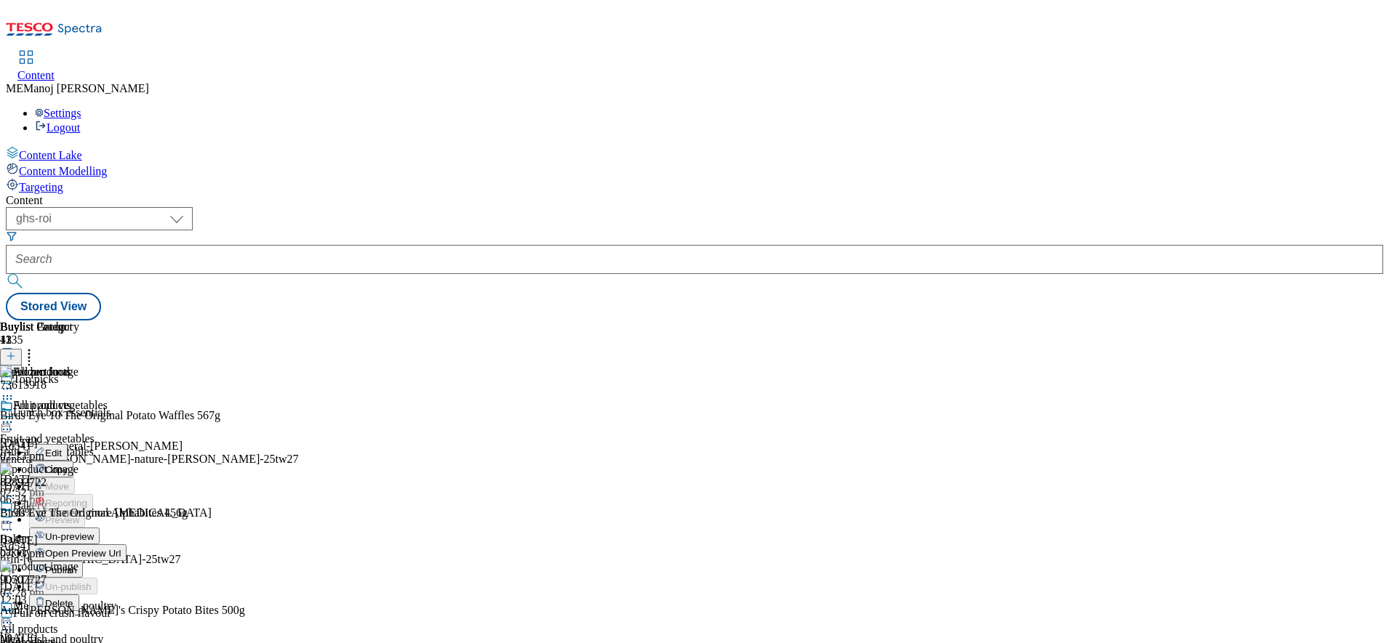
click at [77, 565] on span "Publish" at bounding box center [61, 570] width 32 height 11
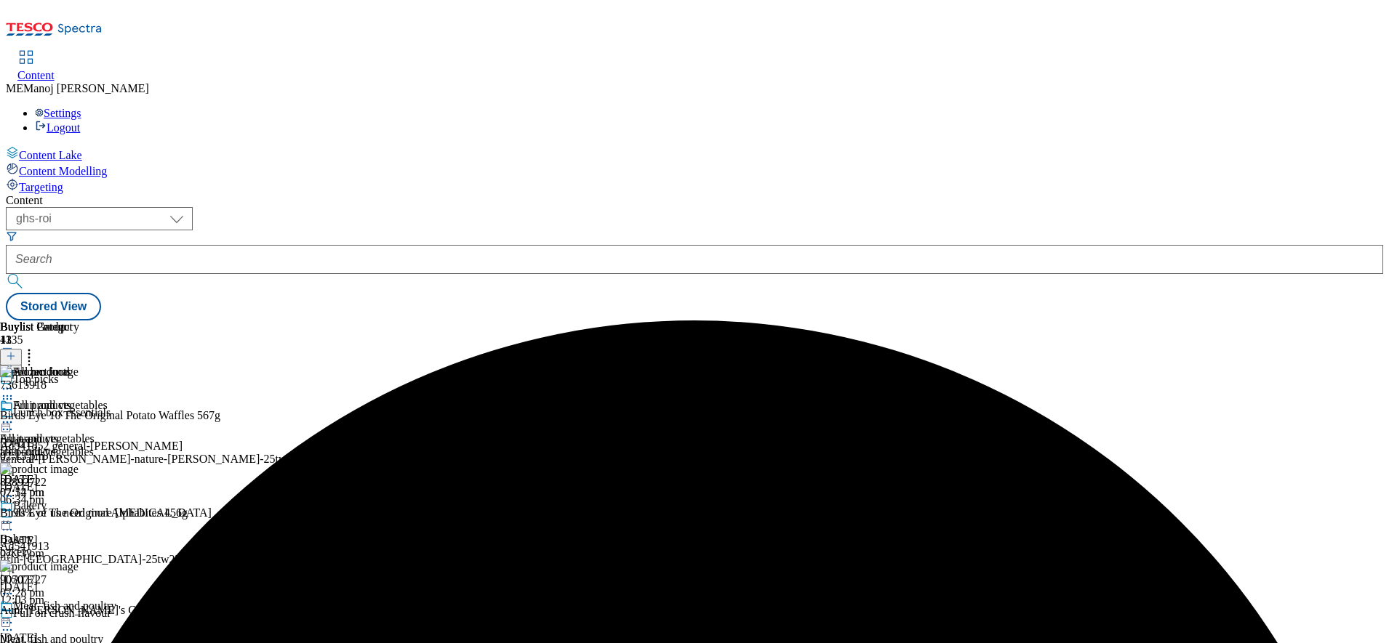
click at [15, 415] on icon at bounding box center [7, 422] width 15 height 15
click at [79, 499] on div "All products All products all-products 25 Aug 2025 07:14 pm" at bounding box center [39, 449] width 79 height 100
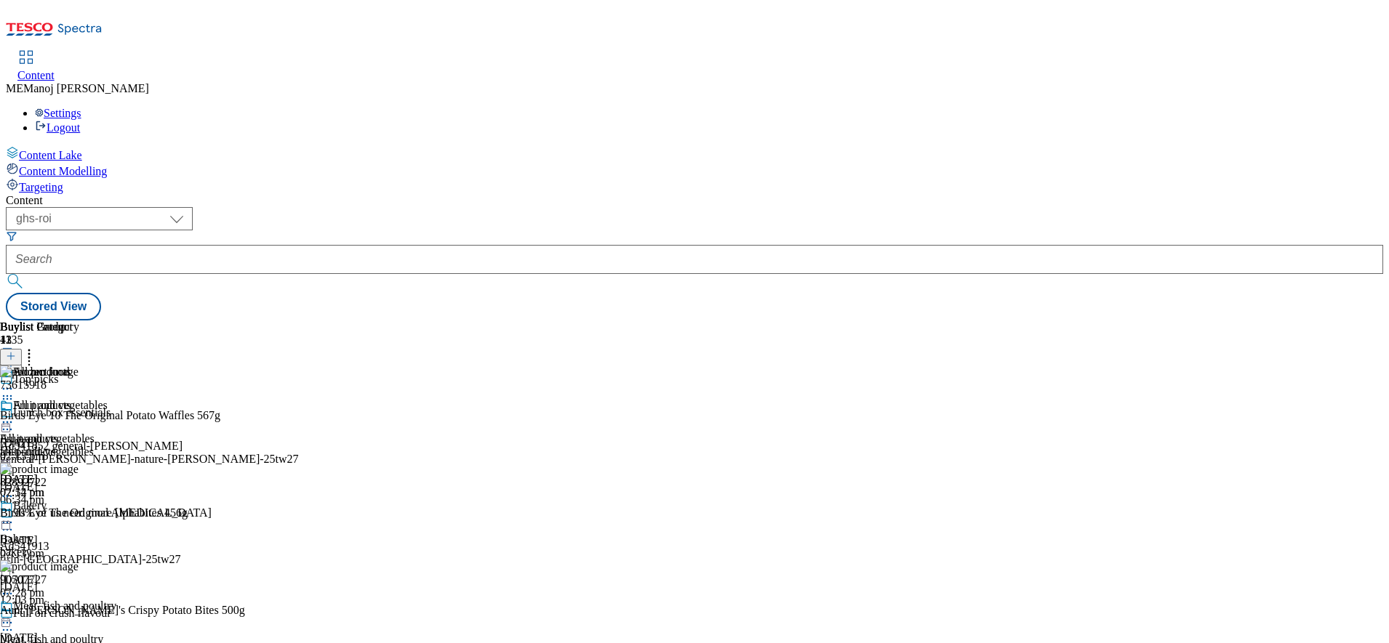
click at [12, 422] on circle at bounding box center [11, 423] width 2 height 2
click at [918, 321] on div "Buylist Category 1 All products All products All products all-products 25 Aug 2…" at bounding box center [694, 321] width 1377 height 0
click at [15, 415] on icon at bounding box center [7, 422] width 15 height 15
click at [899, 194] on div "Content ( optional ) ghs-roi ghs-uk ghs-roi Stored View Buylist Group 1135 Top …" at bounding box center [694, 257] width 1377 height 127
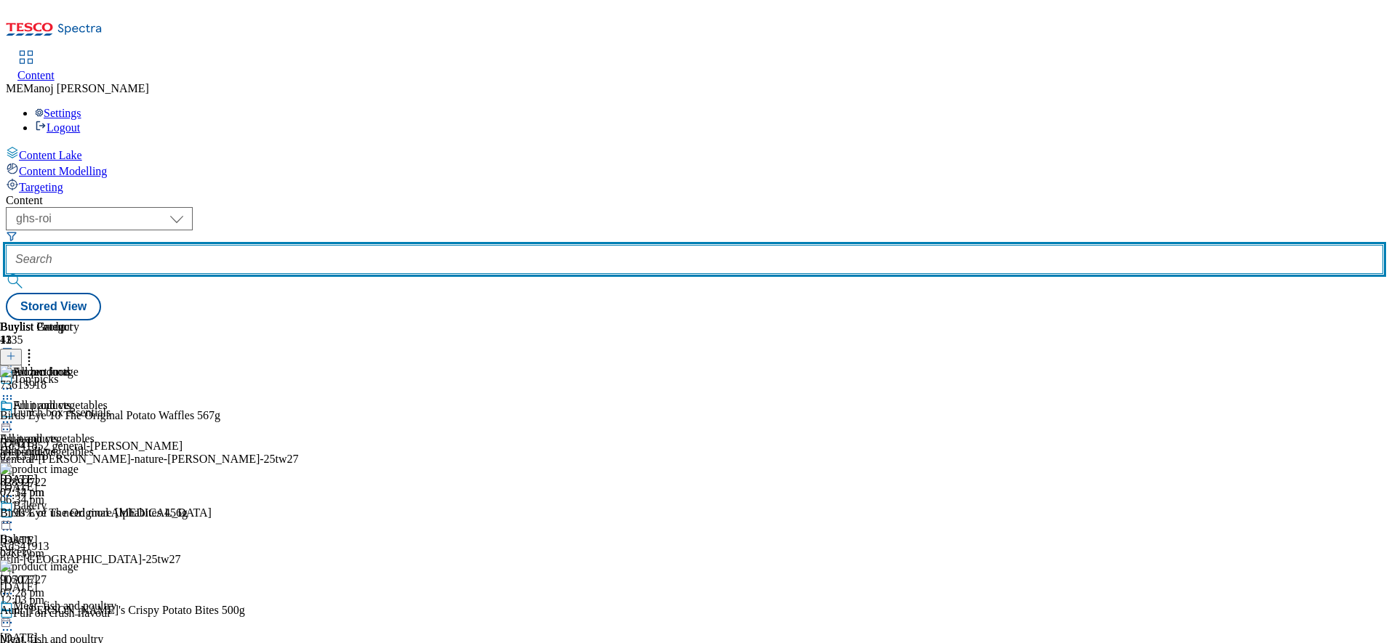
click at [340, 245] on input "text" at bounding box center [694, 259] width 1377 height 29
paste input "Summer BBQ"
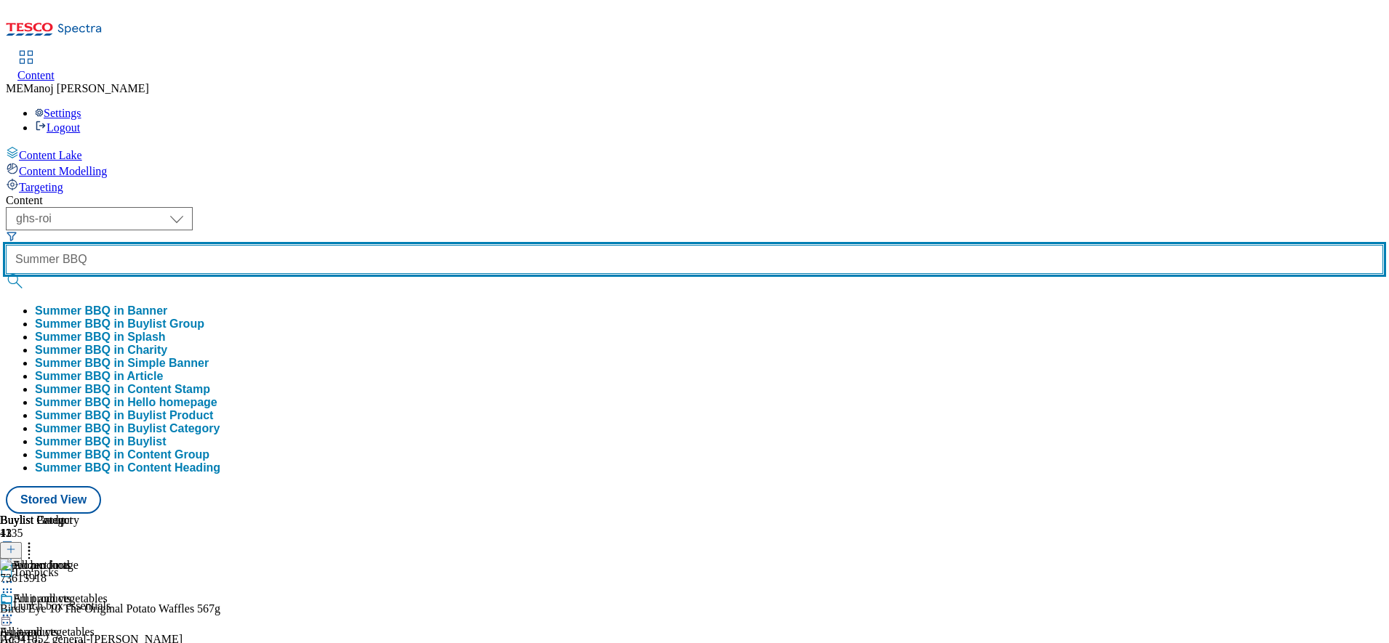
type input "Summer BBQ"
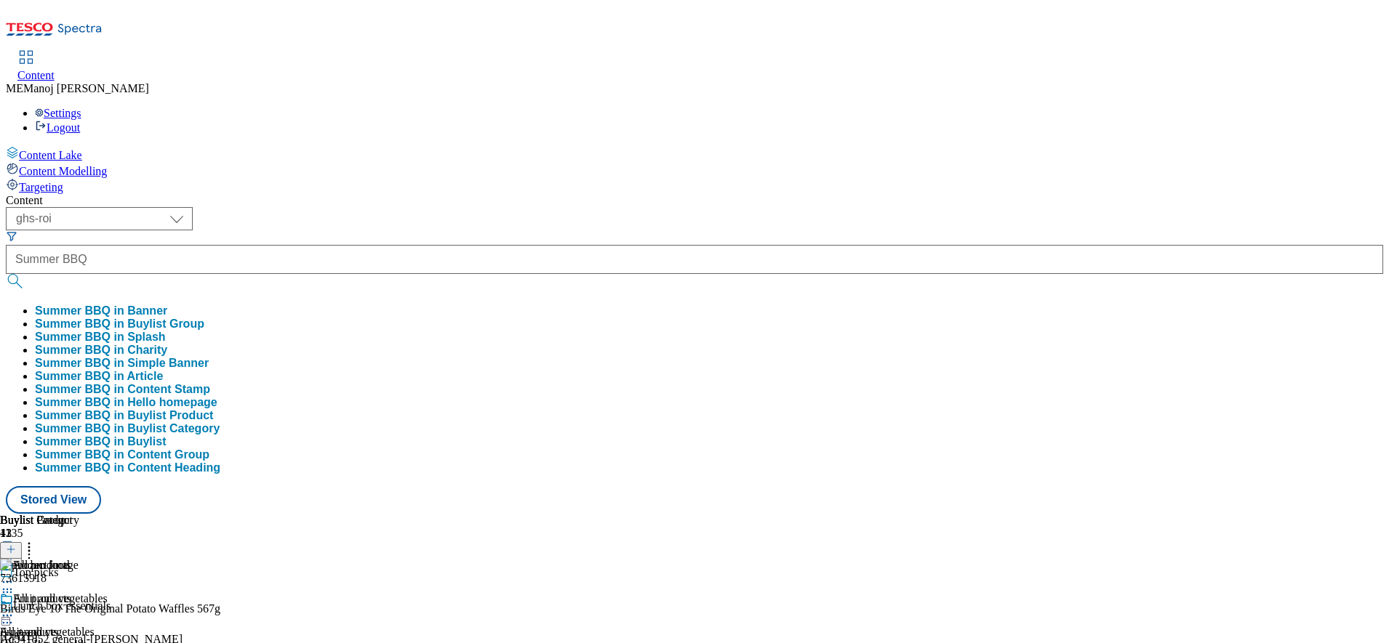
click at [204, 318] on button "Summer BBQ in Buylist Group" at bounding box center [119, 324] width 169 height 13
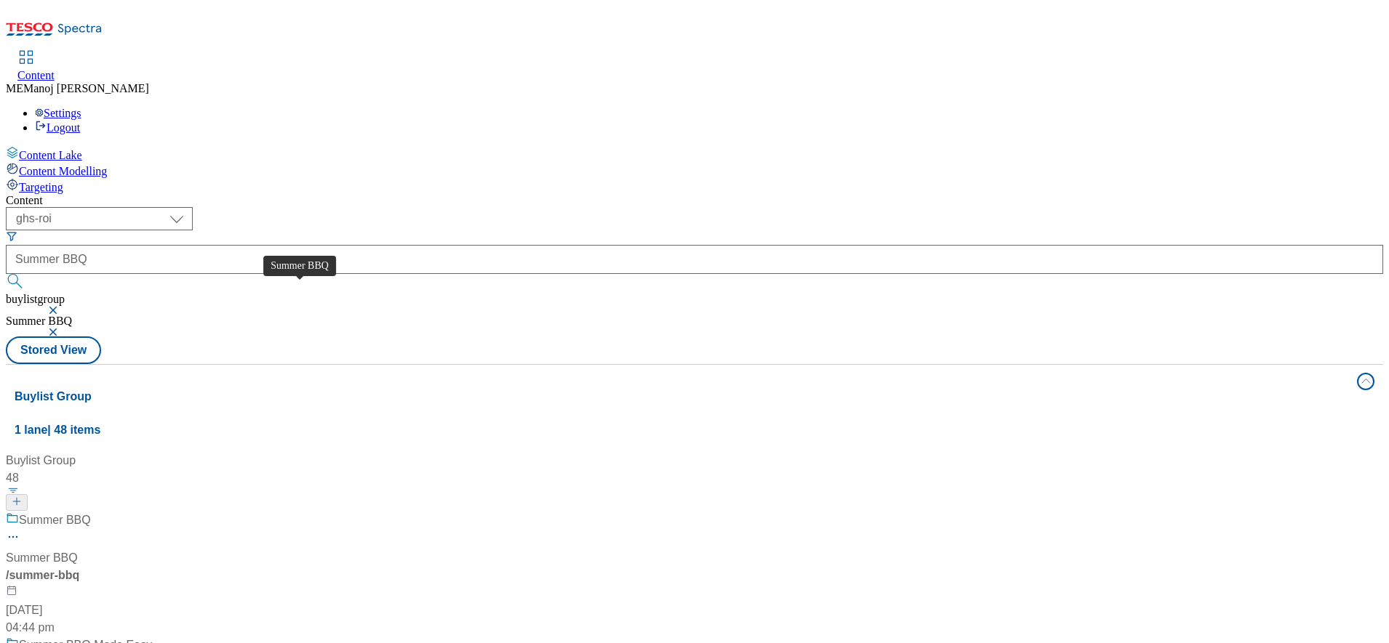
click at [91, 512] on div "Summer BBQ" at bounding box center [55, 520] width 72 height 17
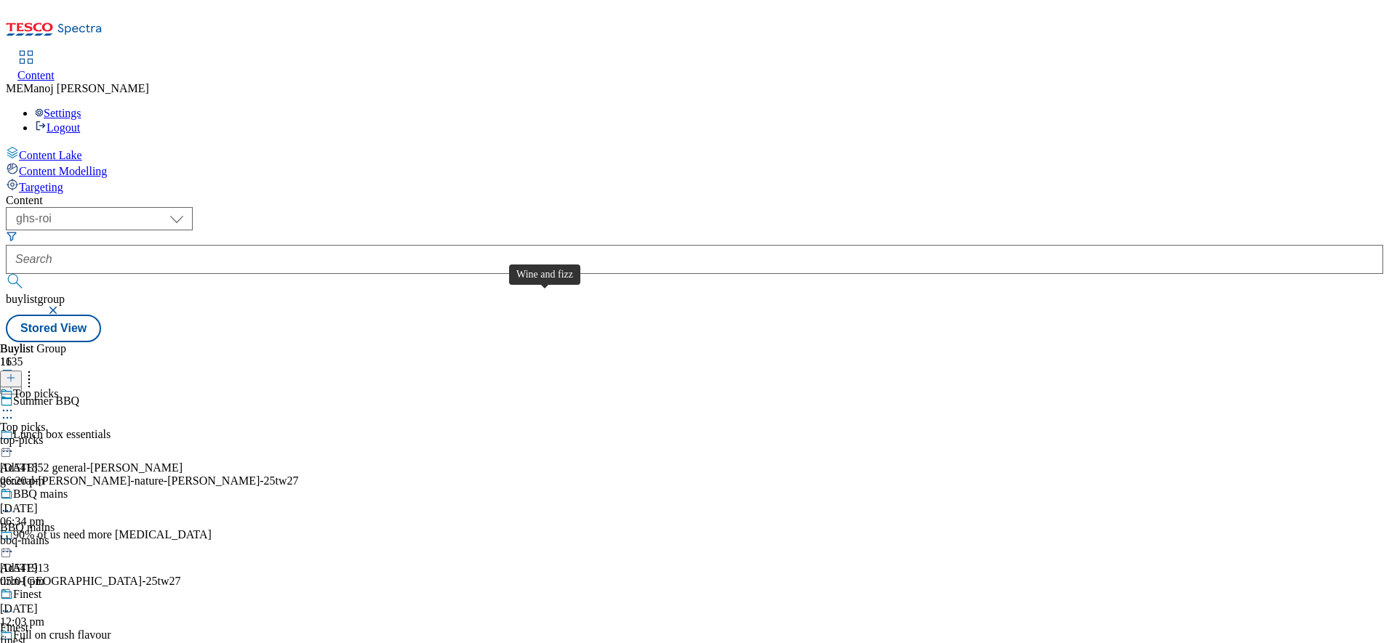
scroll to position [1184, 0]
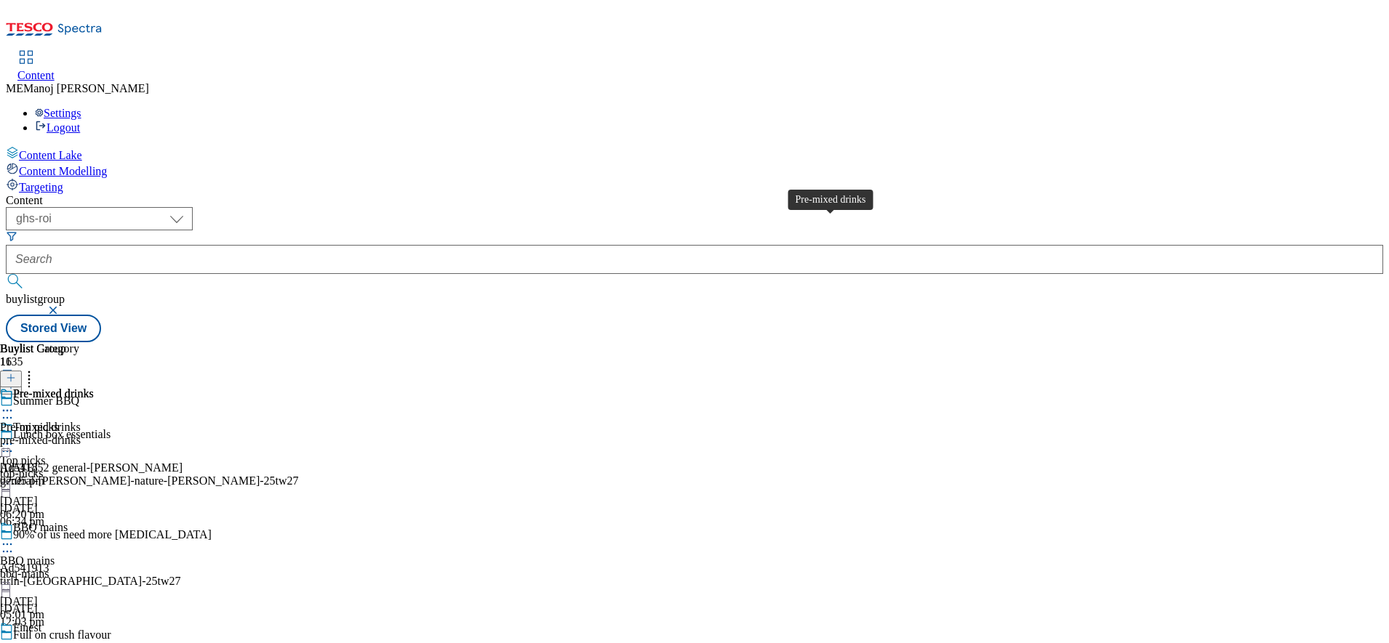
click at [94, 388] on div "Pre-mixed drinks" at bounding box center [53, 394] width 81 height 13
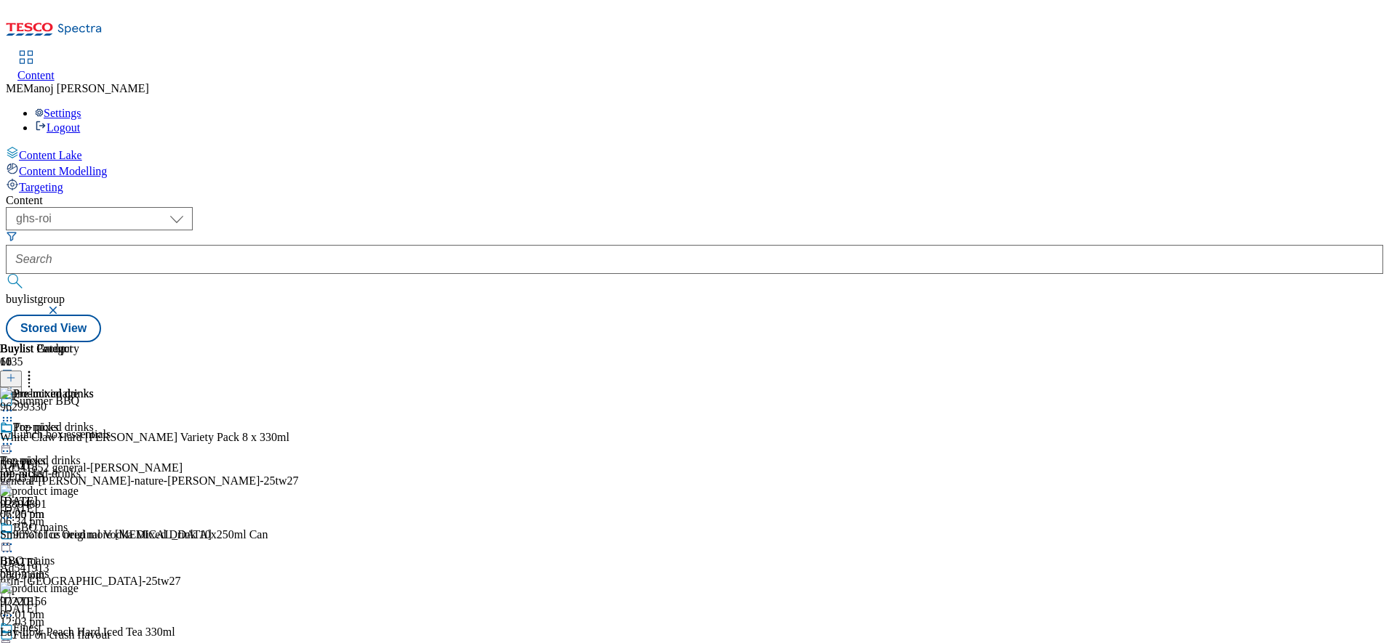
click at [15, 437] on icon at bounding box center [7, 444] width 15 height 15
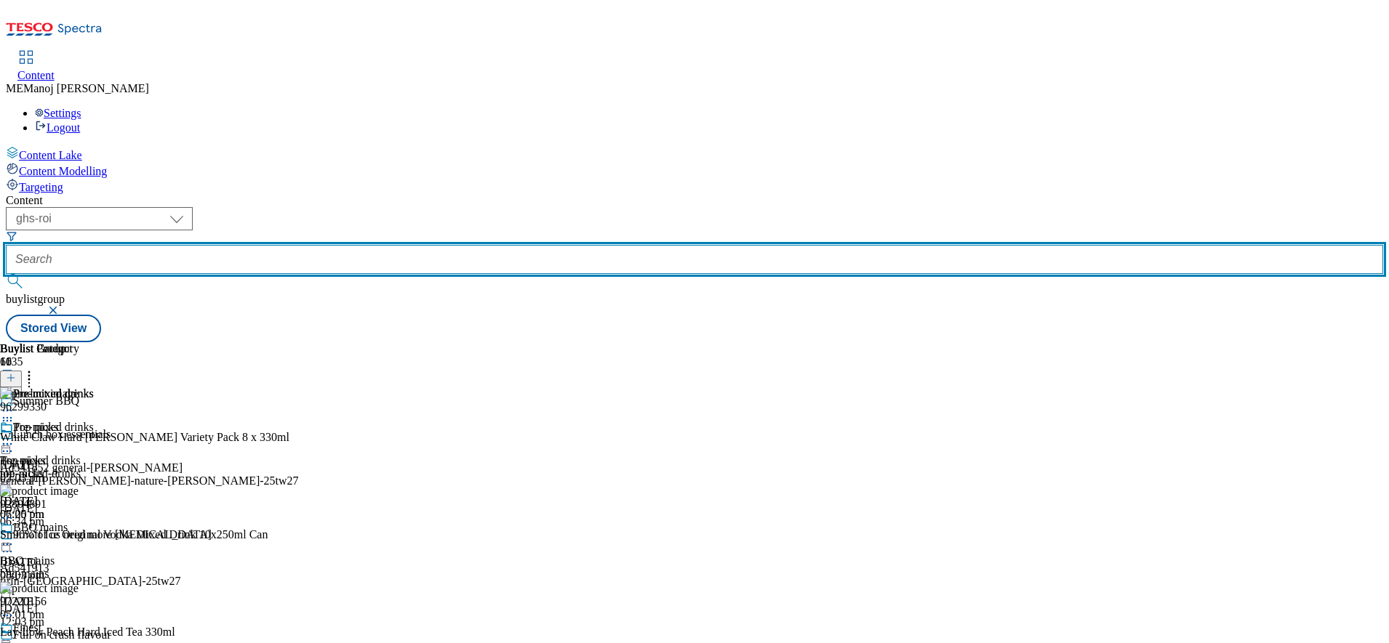
click at [318, 245] on input "text" at bounding box center [694, 259] width 1377 height 29
paste input "Eat the seasons"
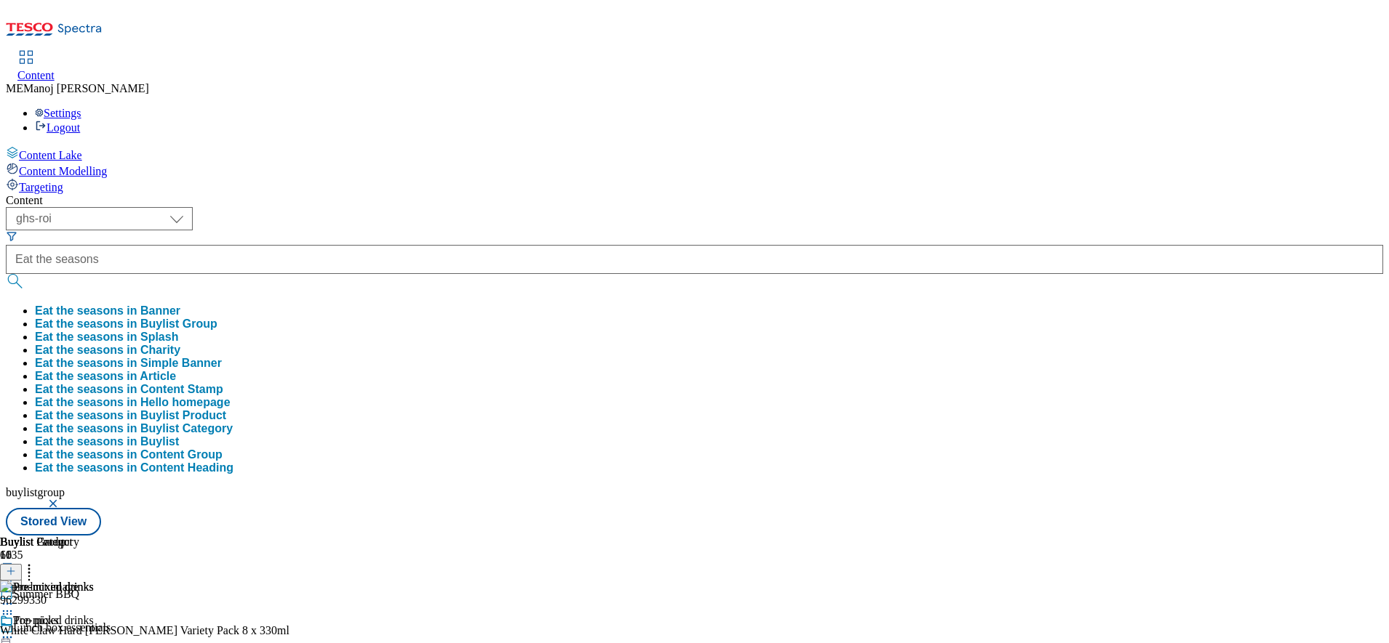
click at [217, 318] on button "Eat the seasons in Buylist Group" at bounding box center [126, 324] width 182 height 13
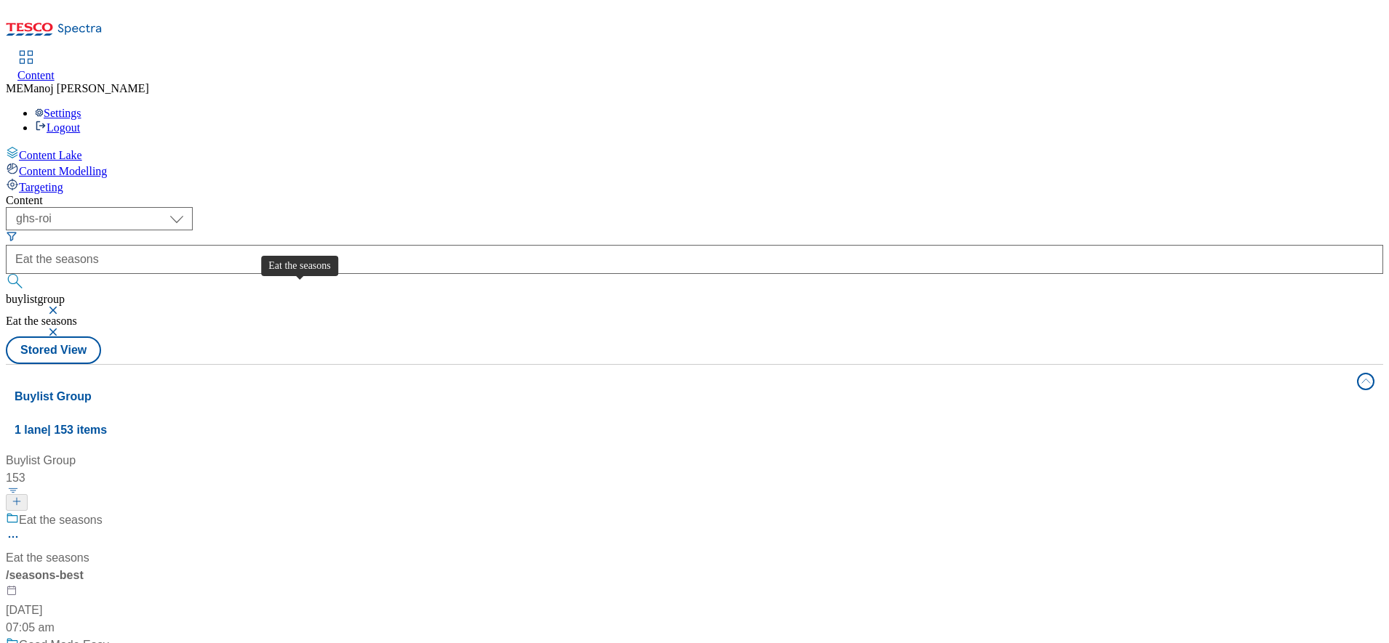
click at [103, 512] on div "Eat the seasons" at bounding box center [61, 520] width 84 height 17
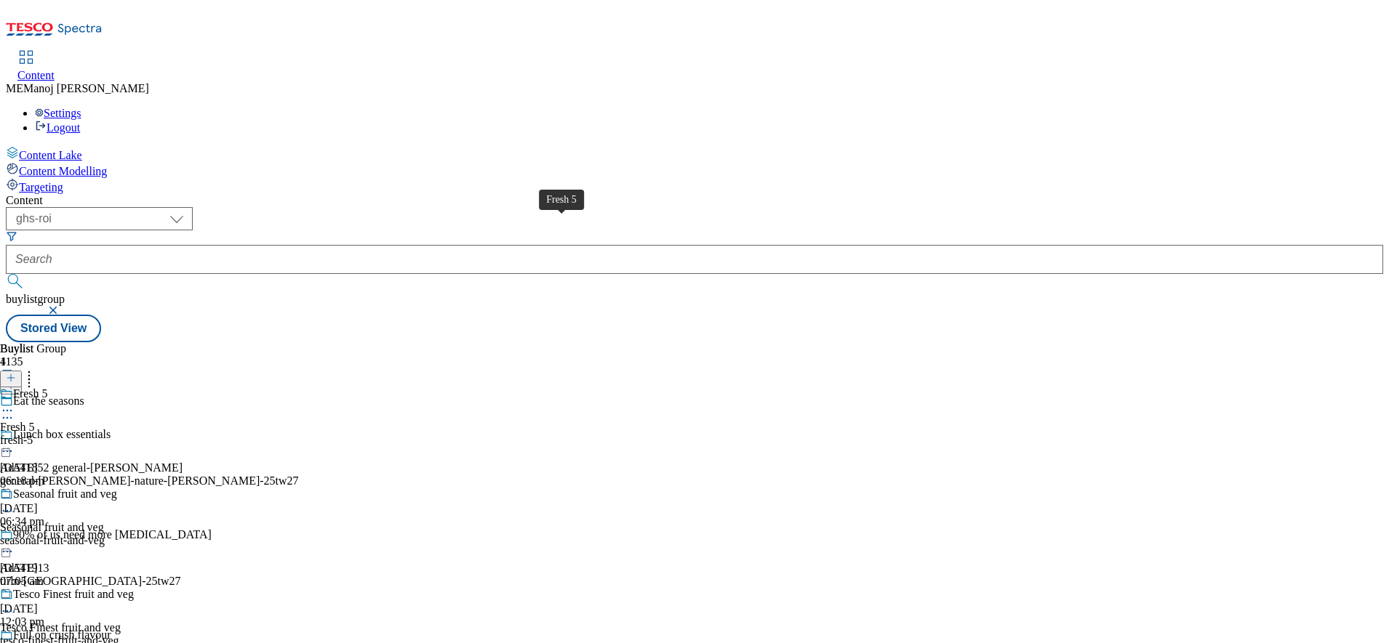
click at [48, 388] on span "Fresh 5" at bounding box center [30, 396] width 35 height 16
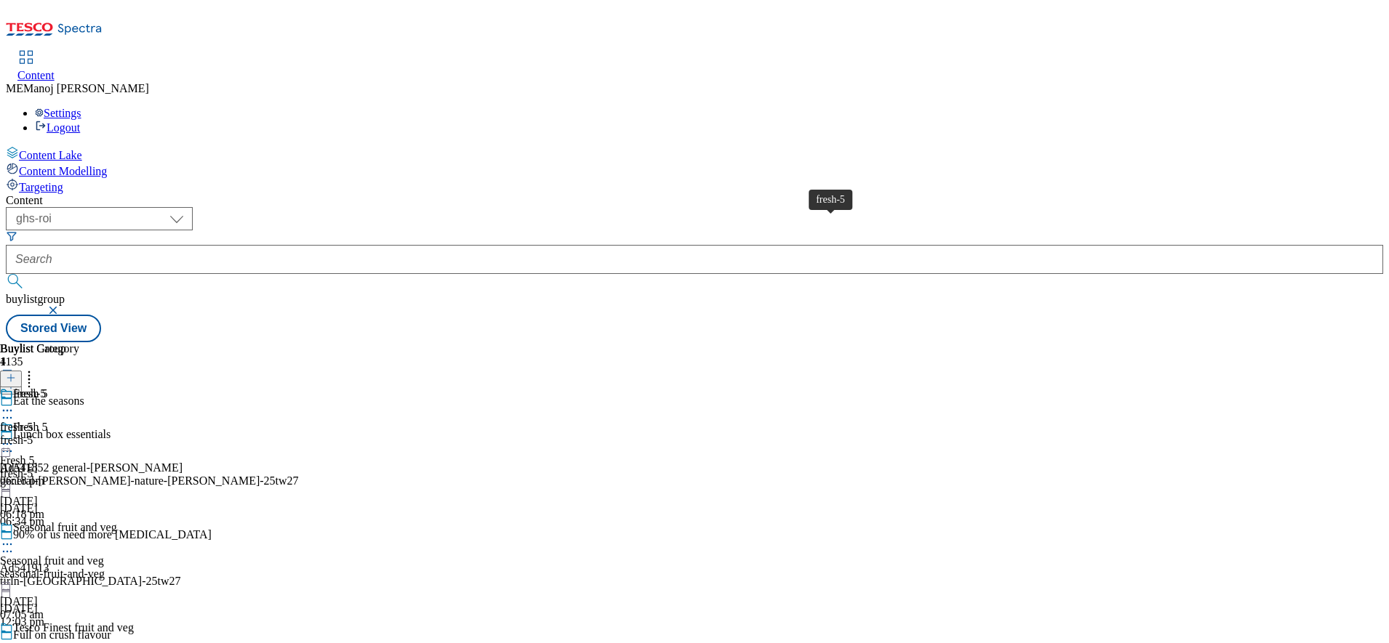
click at [46, 388] on div "fresh-5" at bounding box center [29, 394] width 33 height 13
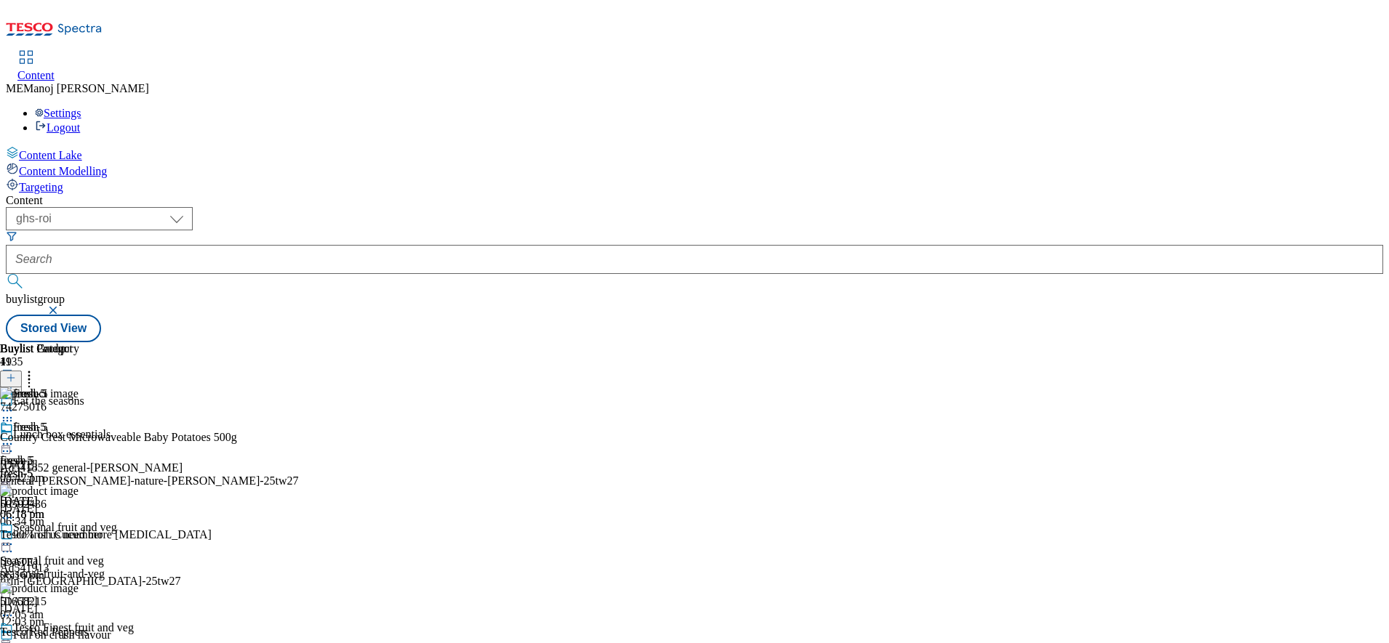
click at [16, 373] on icon at bounding box center [11, 378] width 10 height 10
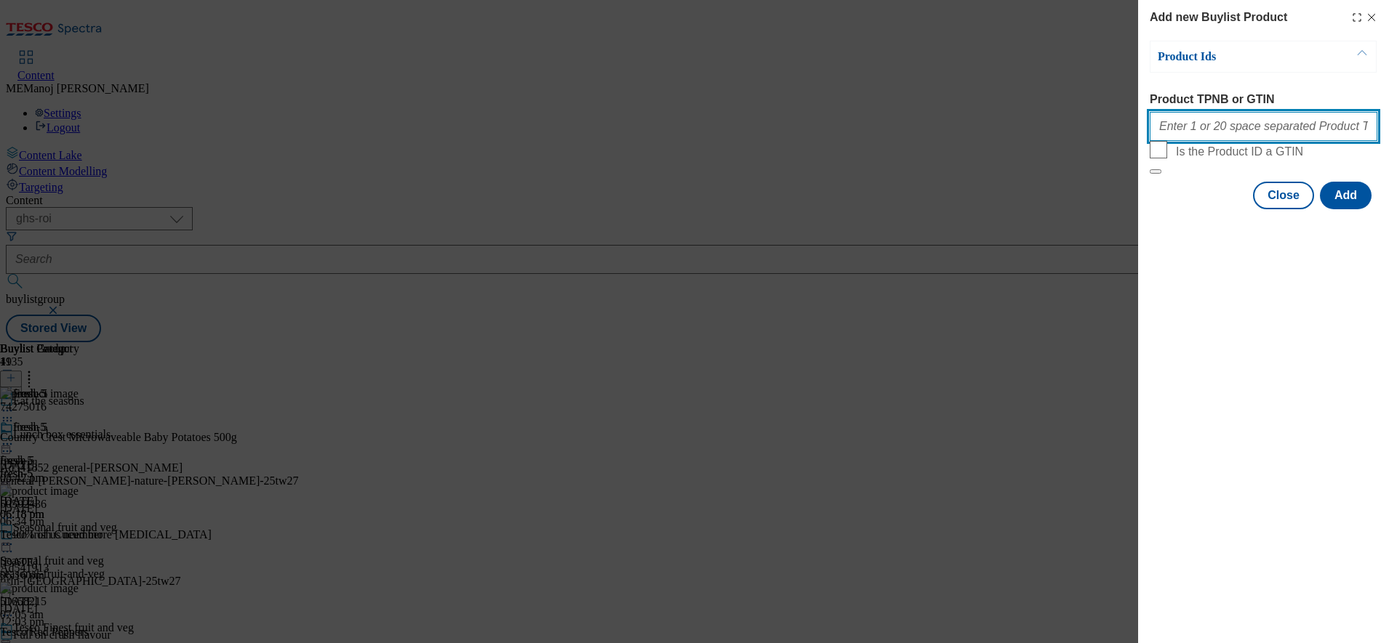
click at [1207, 137] on input "Product TPNB or GTIN" at bounding box center [1263, 126] width 228 height 29
paste input "82026922 89459940 89444796 93671470 67370933"
click at [1347, 209] on button "Add" at bounding box center [1346, 196] width 52 height 28
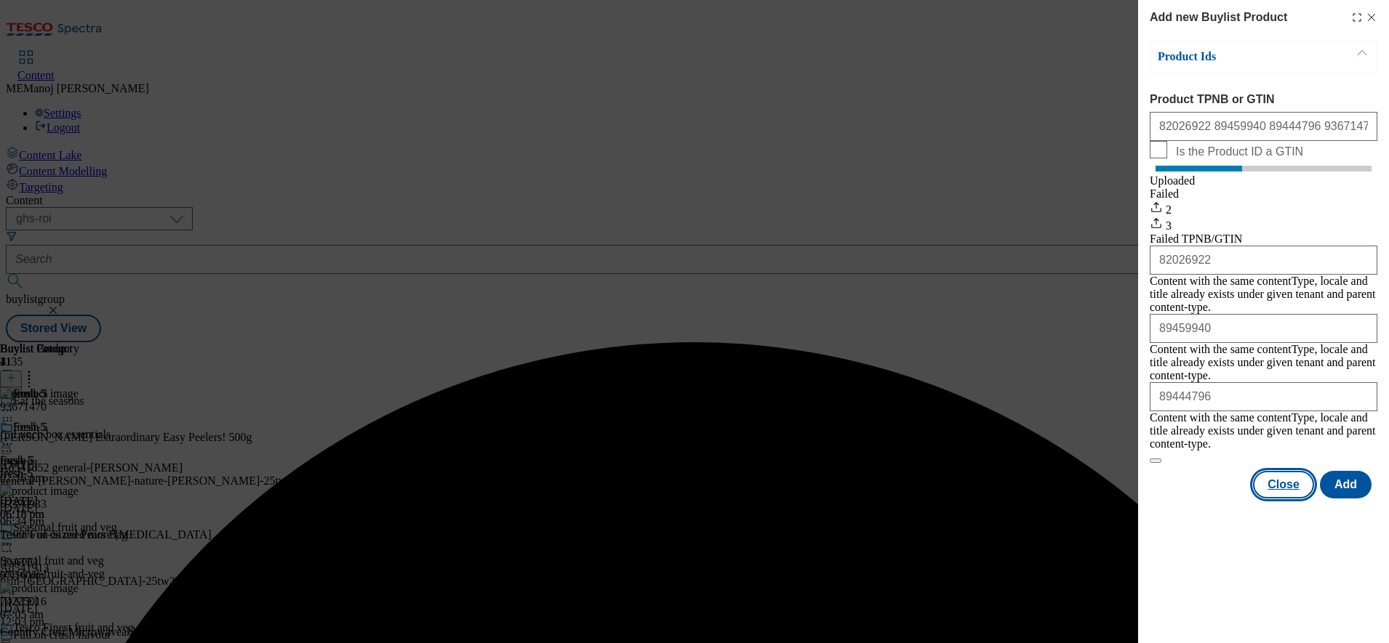
click at [1277, 471] on button "Close" at bounding box center [1283, 485] width 61 height 28
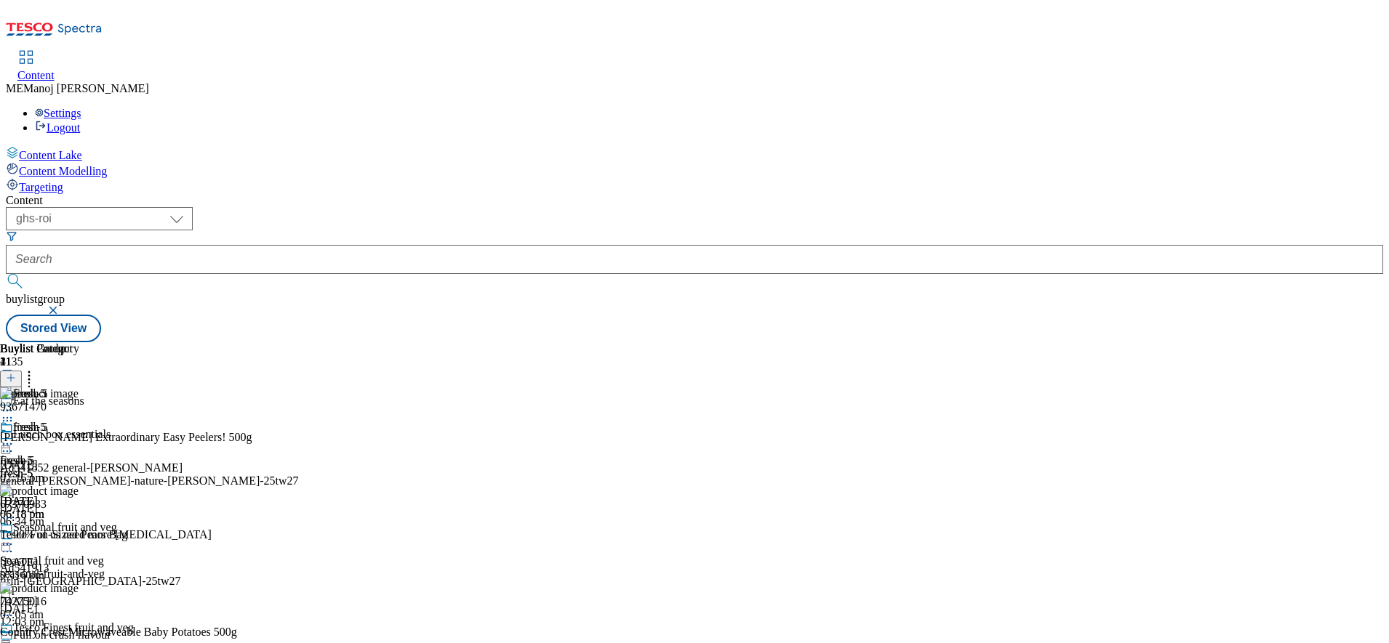
click at [36, 369] on icon at bounding box center [29, 376] width 15 height 15
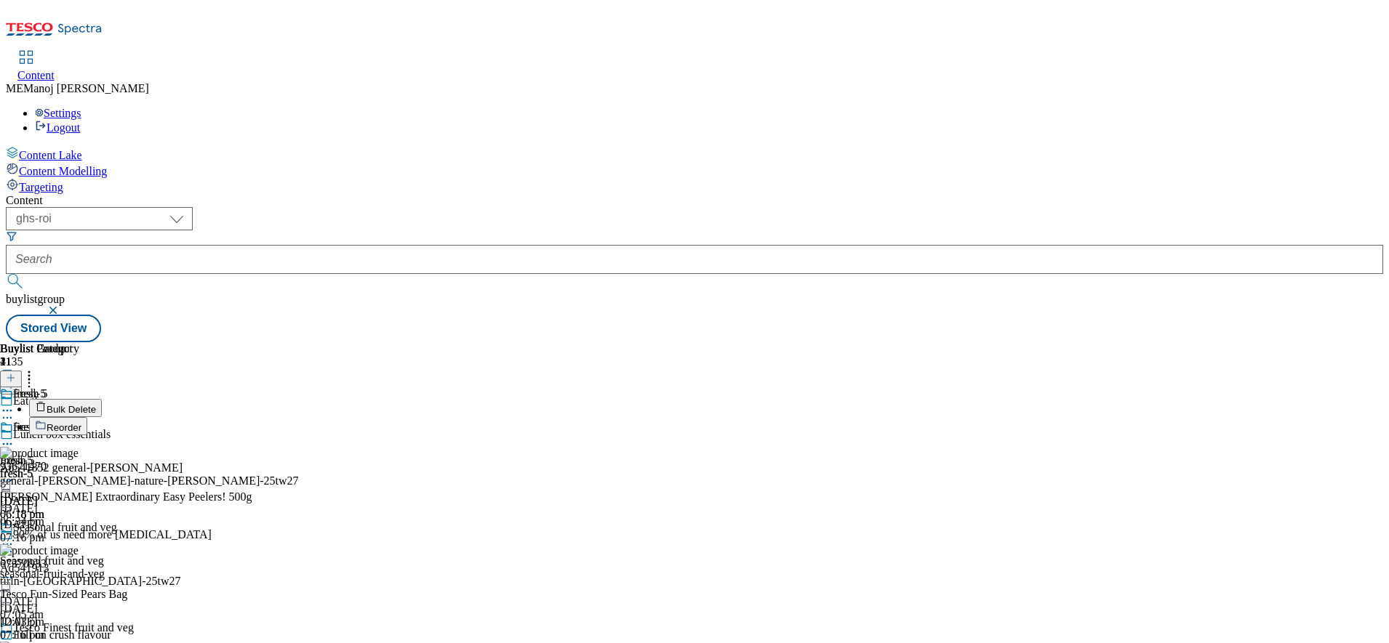
click at [81, 422] on span "Reorder" at bounding box center [64, 427] width 35 height 11
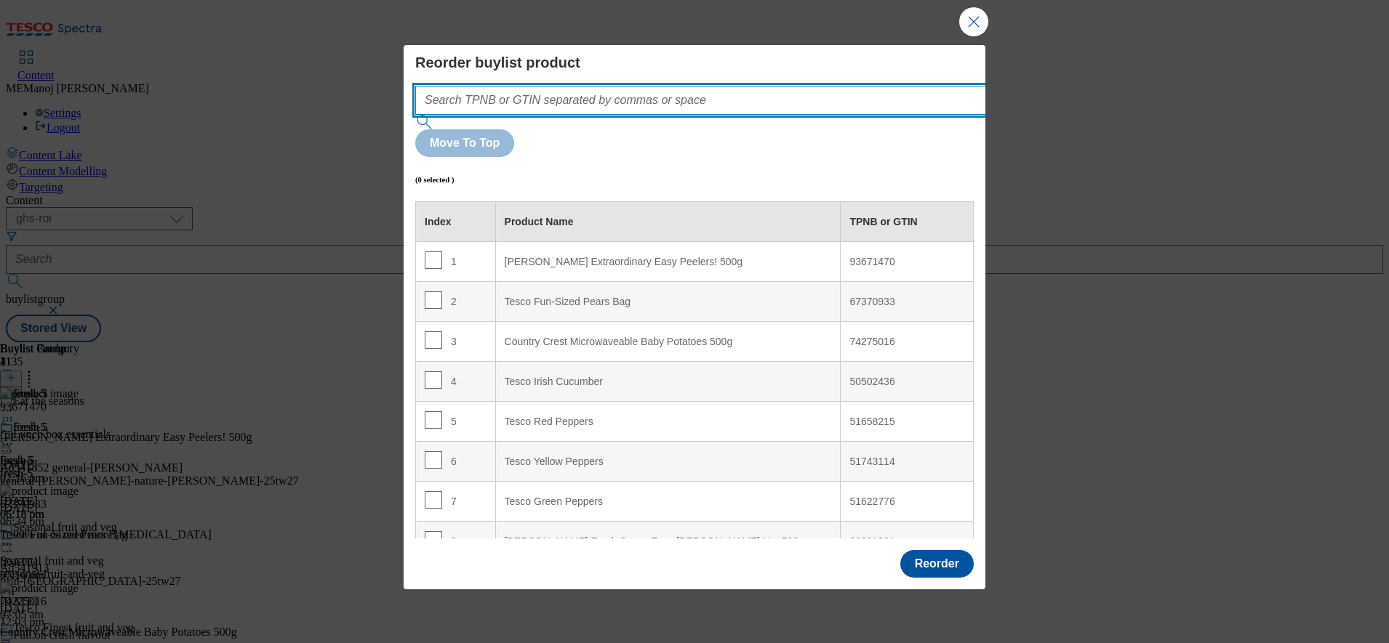
click at [743, 115] on input "Modal" at bounding box center [722, 100] width 614 height 29
paste input "82026922 89459940 89444796 93671470 67370933"
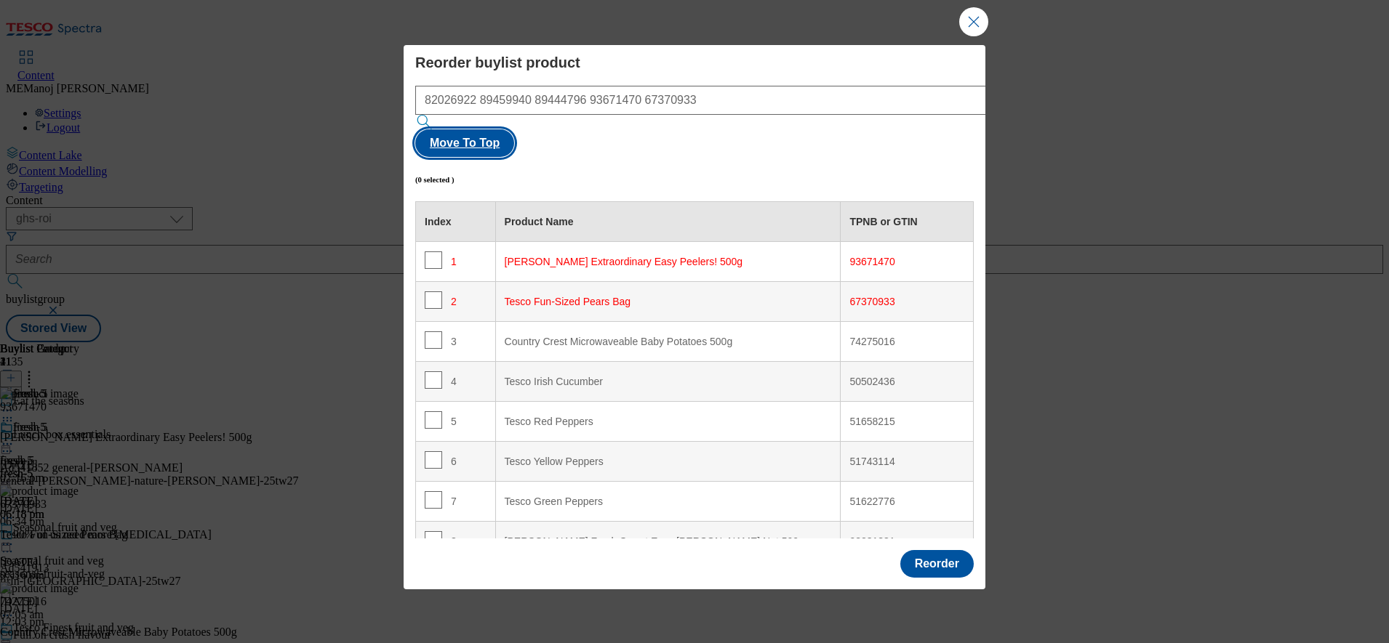
click at [514, 135] on button "Move To Top" at bounding box center [464, 143] width 99 height 28
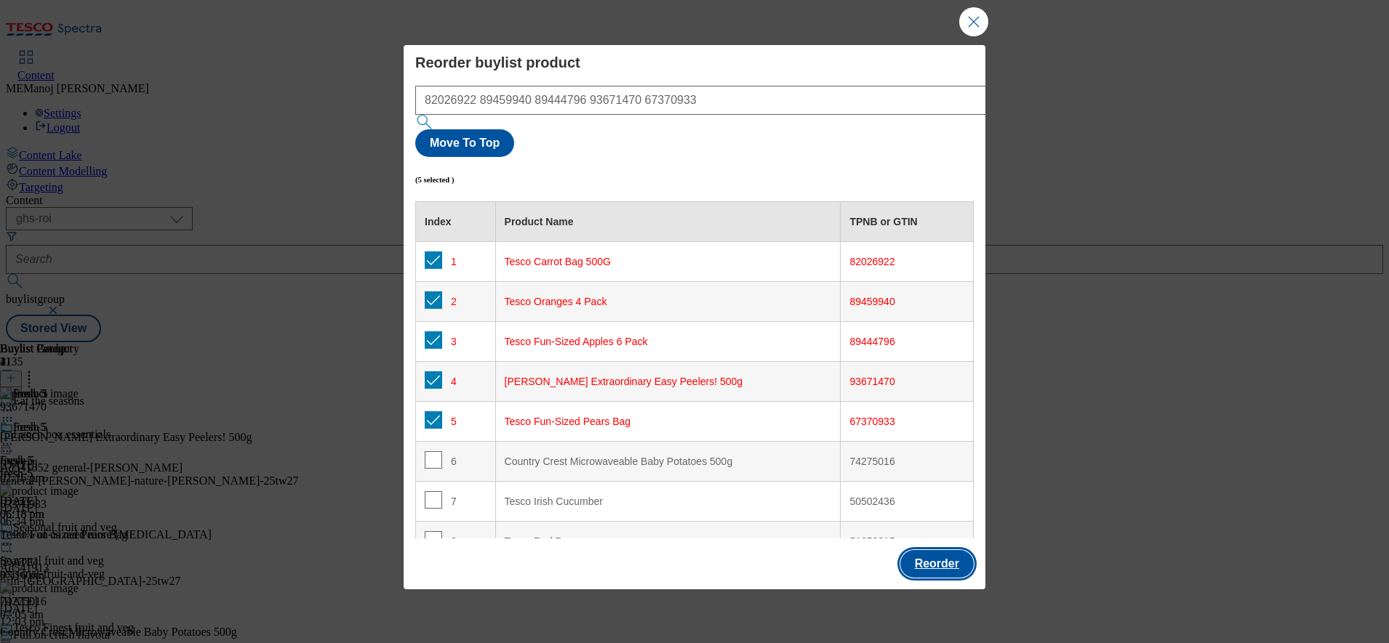
click at [927, 550] on button "Reorder" at bounding box center [936, 564] width 73 height 28
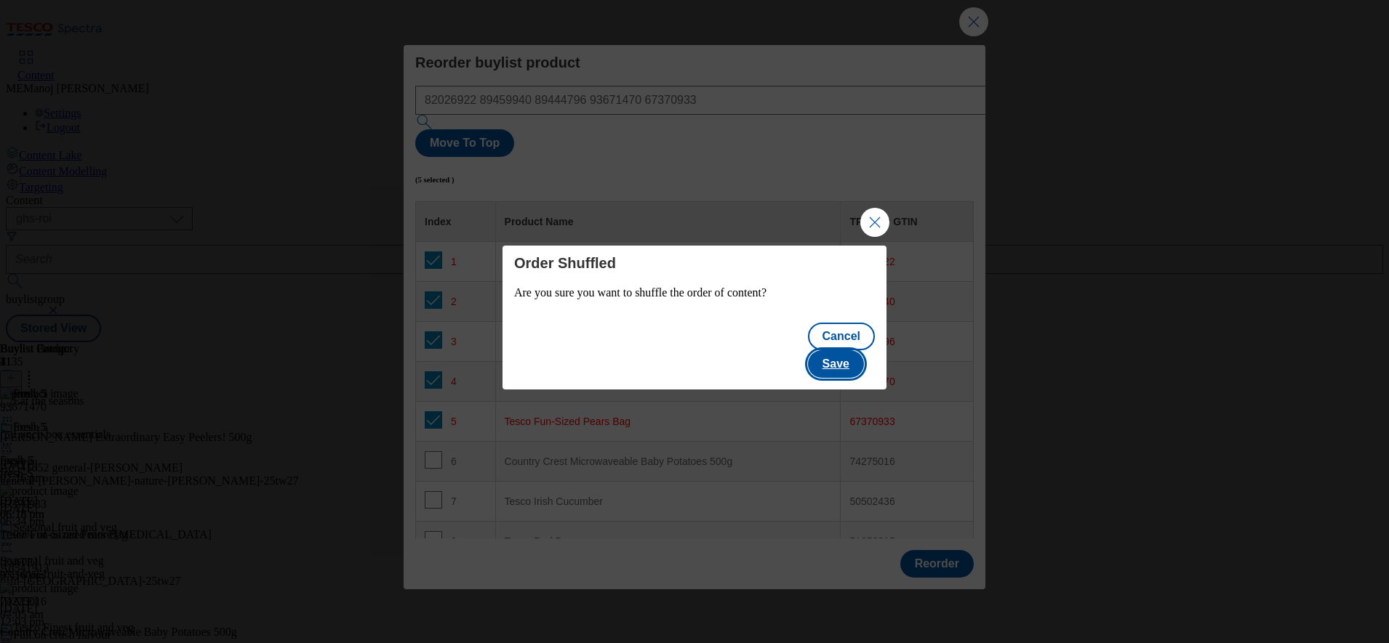
click at [831, 350] on button "Save" at bounding box center [836, 364] width 56 height 28
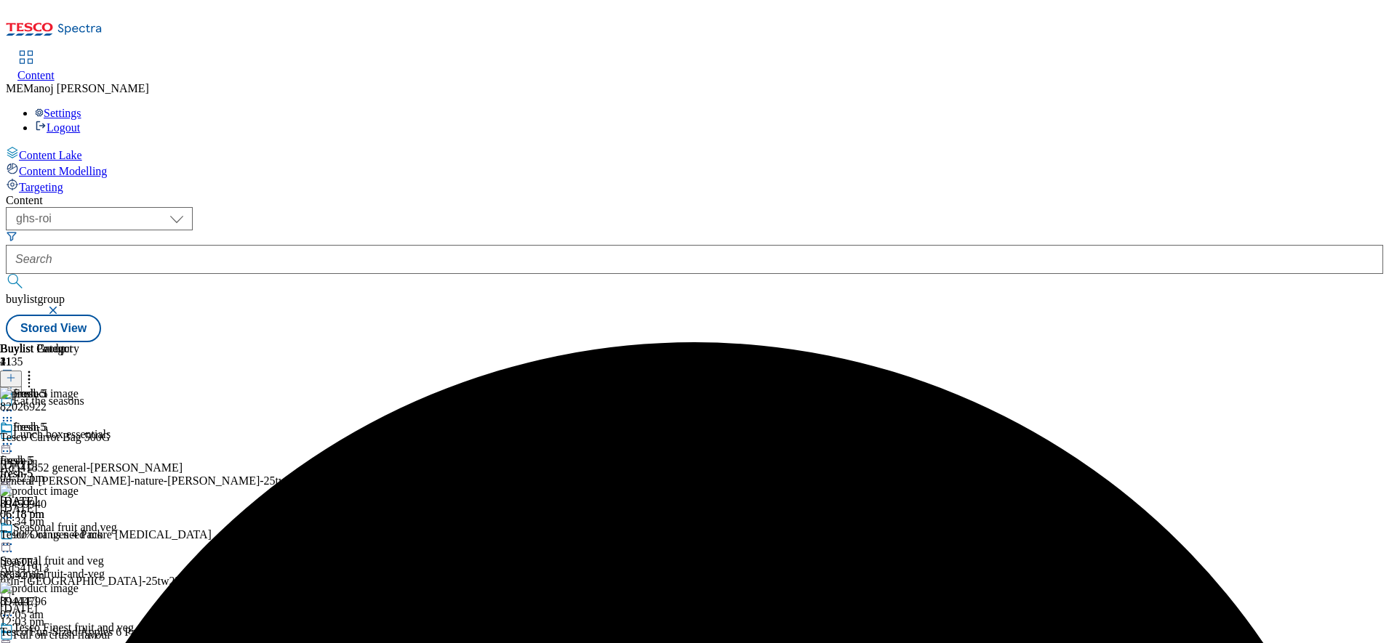
click at [15, 437] on icon at bounding box center [7, 444] width 15 height 15
click at [92, 603] on span "Un-publish" at bounding box center [68, 608] width 47 height 11
click at [79, 437] on div at bounding box center [39, 445] width 79 height 17
click at [94, 553] on span "Un-preview" at bounding box center [69, 558] width 49 height 11
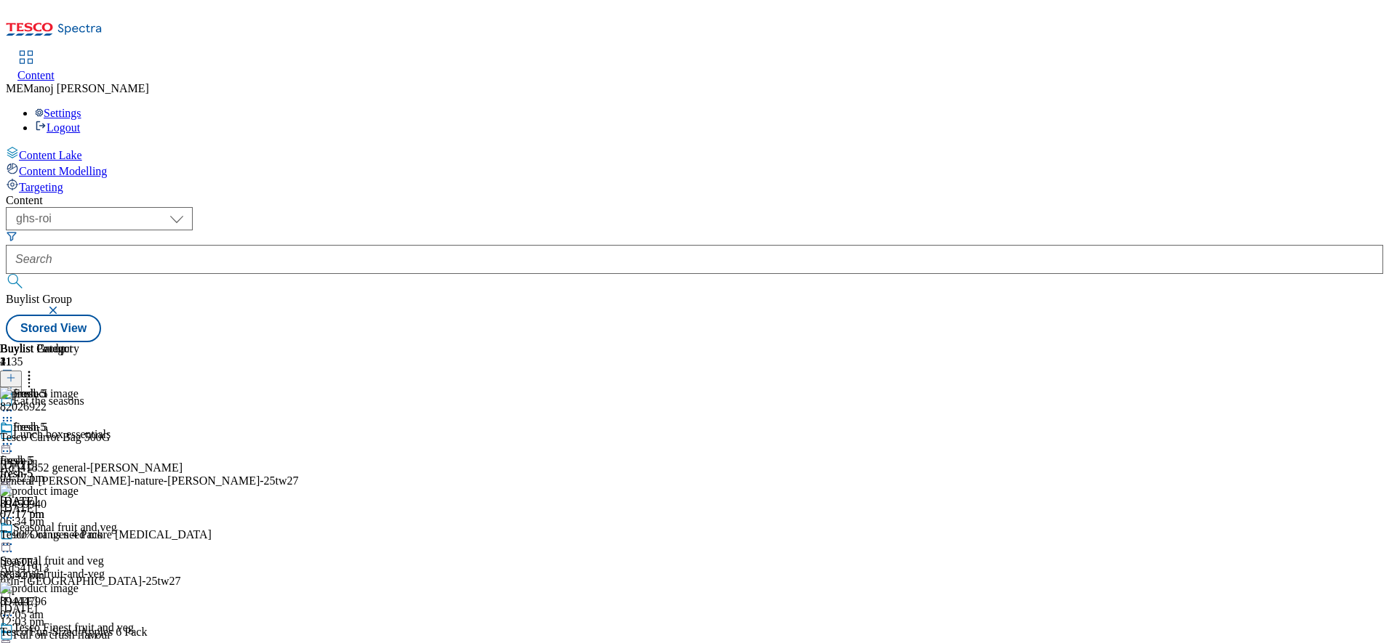
click at [15, 437] on icon at bounding box center [7, 444] width 15 height 15
click at [79, 537] on span "Preview" at bounding box center [62, 542] width 34 height 11
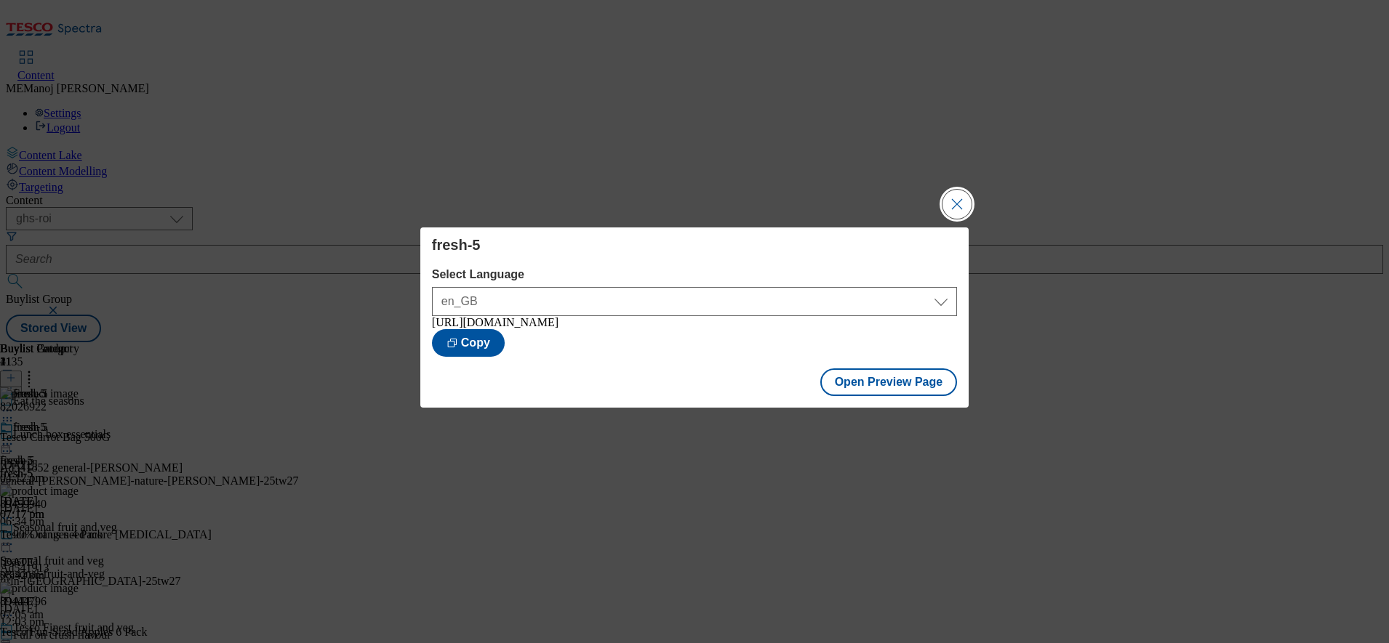
click at [955, 199] on button "Close Modal" at bounding box center [956, 204] width 29 height 29
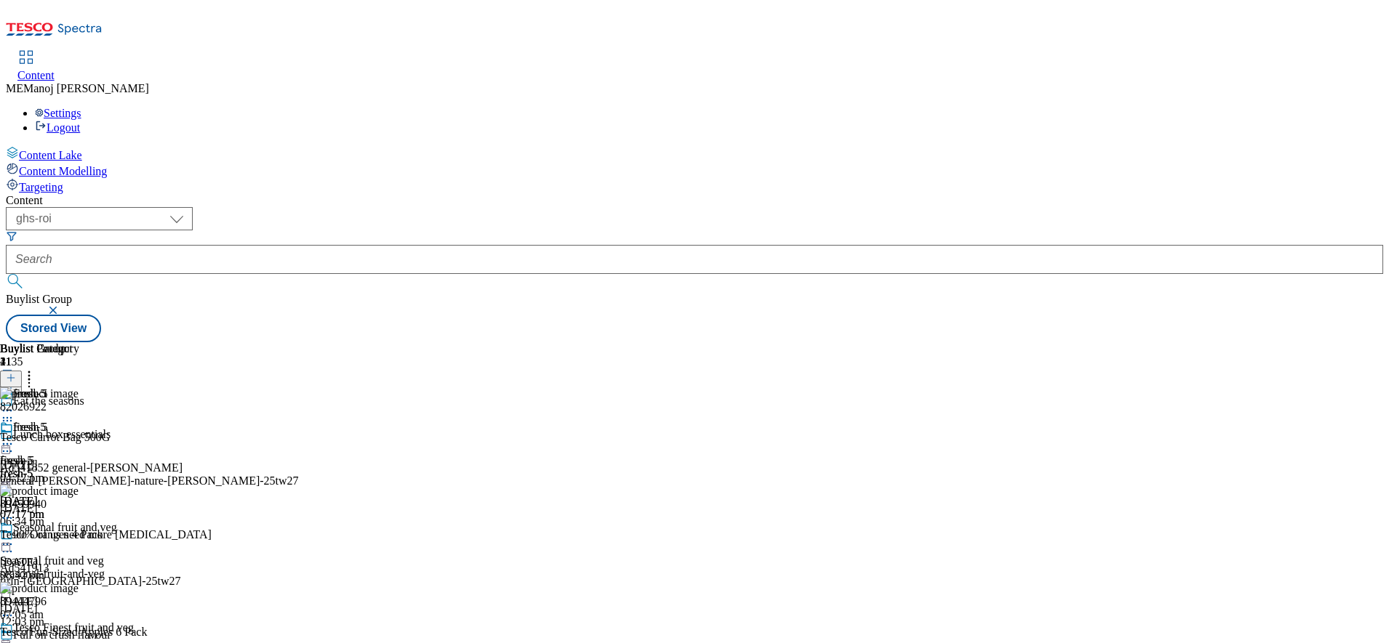
click at [15, 437] on icon at bounding box center [7, 444] width 15 height 15
click at [77, 587] on span "Publish" at bounding box center [61, 592] width 32 height 11
click at [15, 437] on icon at bounding box center [7, 444] width 15 height 15
click at [79, 441] on div "fresh-5 fresh-5 fresh-5 [DATE] 07:17 pm" at bounding box center [39, 471] width 79 height 100
click at [15, 437] on icon at bounding box center [7, 444] width 15 height 15
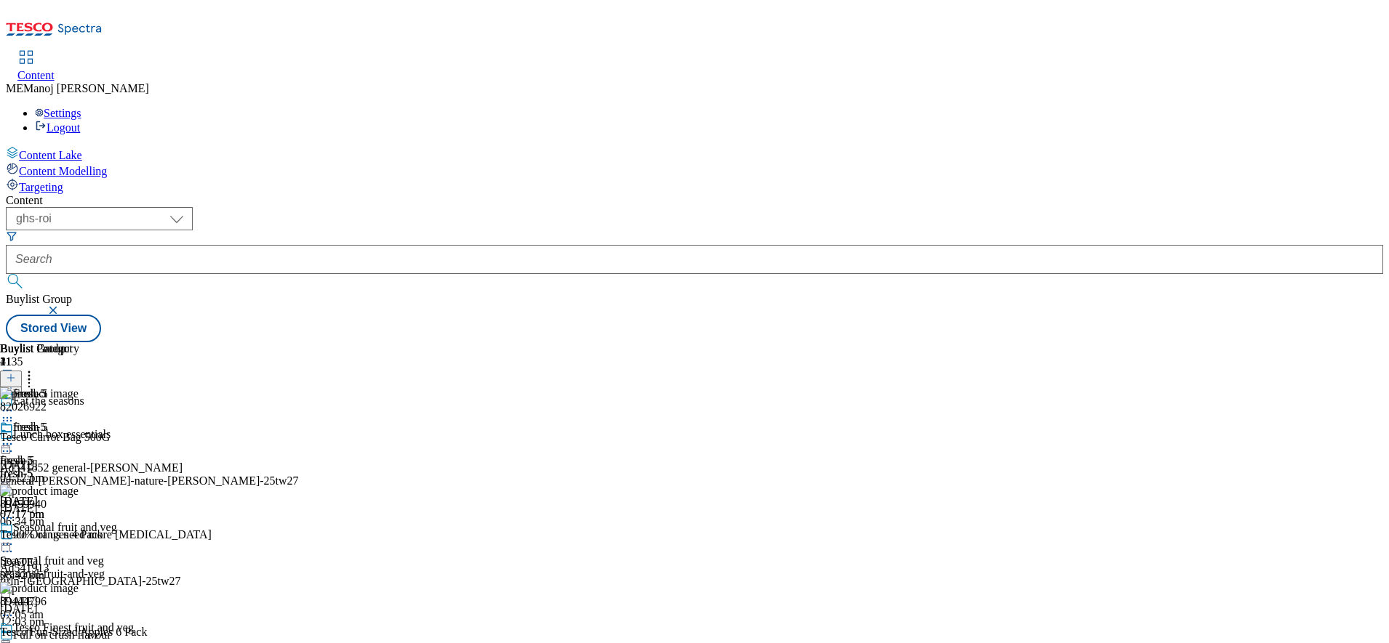
click at [907, 194] on div "Content ( optional ) ghs-roi ghs-uk ghs-roi Buylist Group Stored View Buylist G…" at bounding box center [694, 268] width 1377 height 148
